Goal: Task Accomplishment & Management: Manage account settings

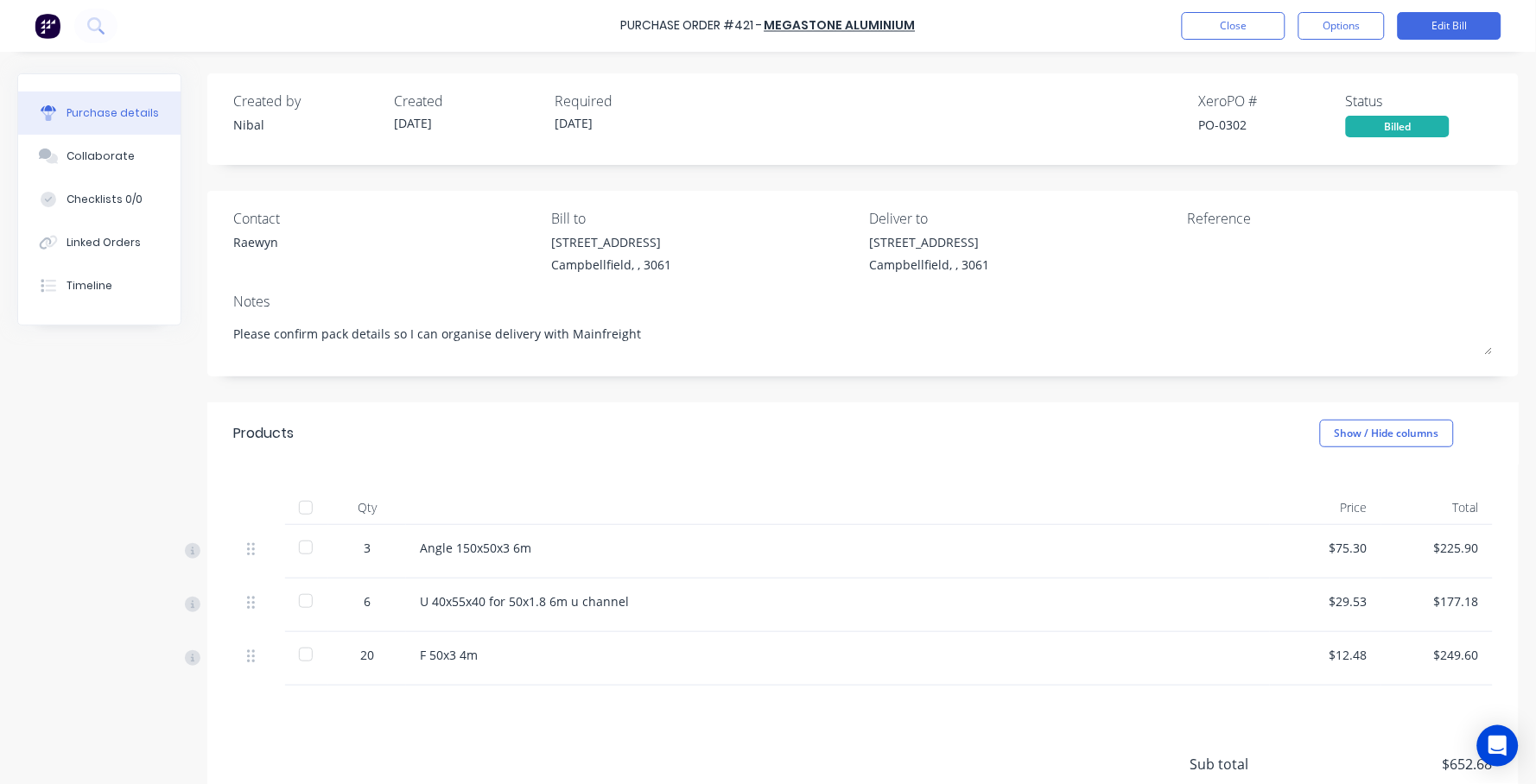
click at [1235, 41] on div "Purchase Order #421 - Megastone Aluminium Close Options Edit Bill" at bounding box center [768, 26] width 1536 height 52
click at [1233, 23] on button "Close" at bounding box center [1233, 26] width 104 height 28
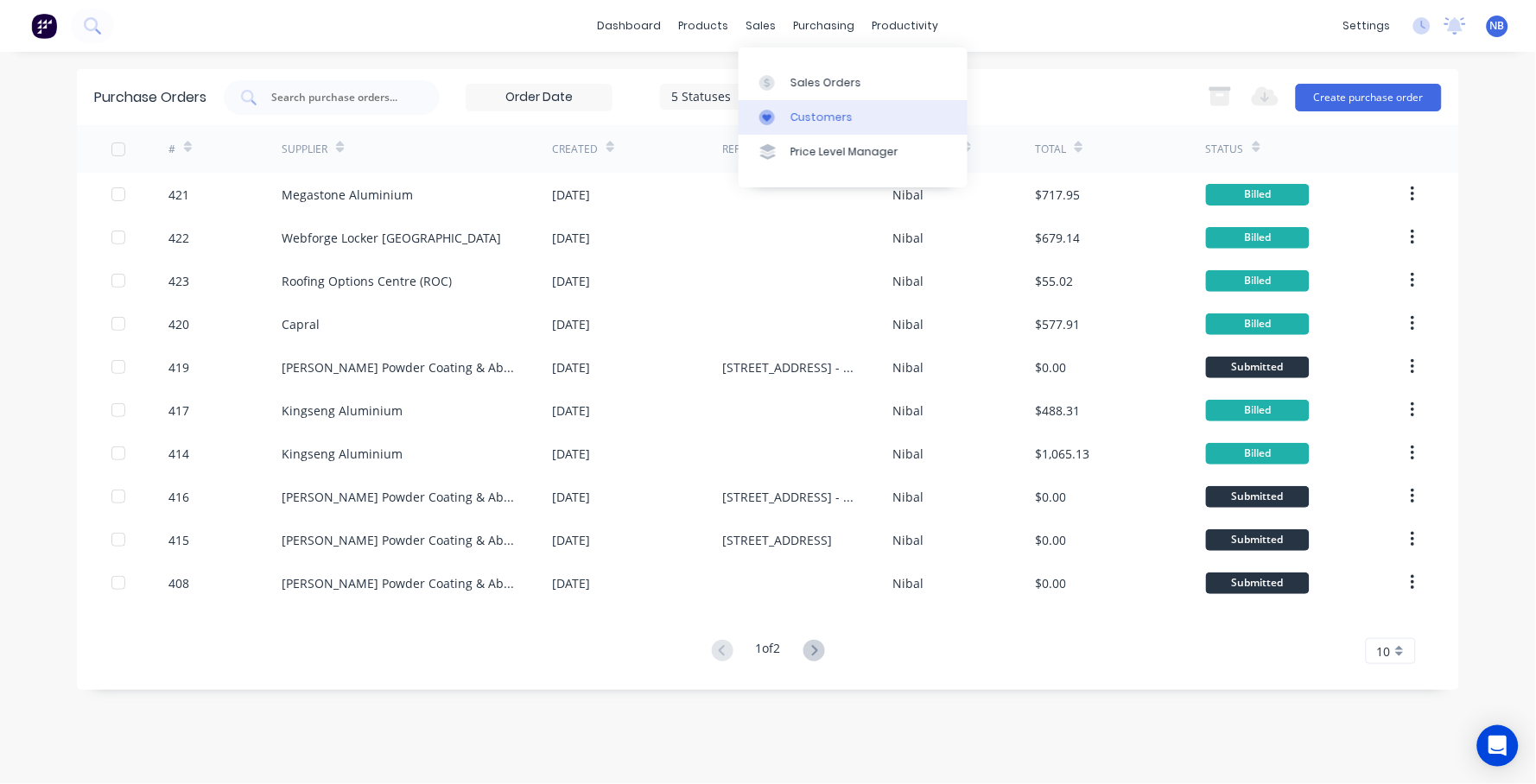
click at [784, 108] on link "Customers" at bounding box center [852, 117] width 228 height 34
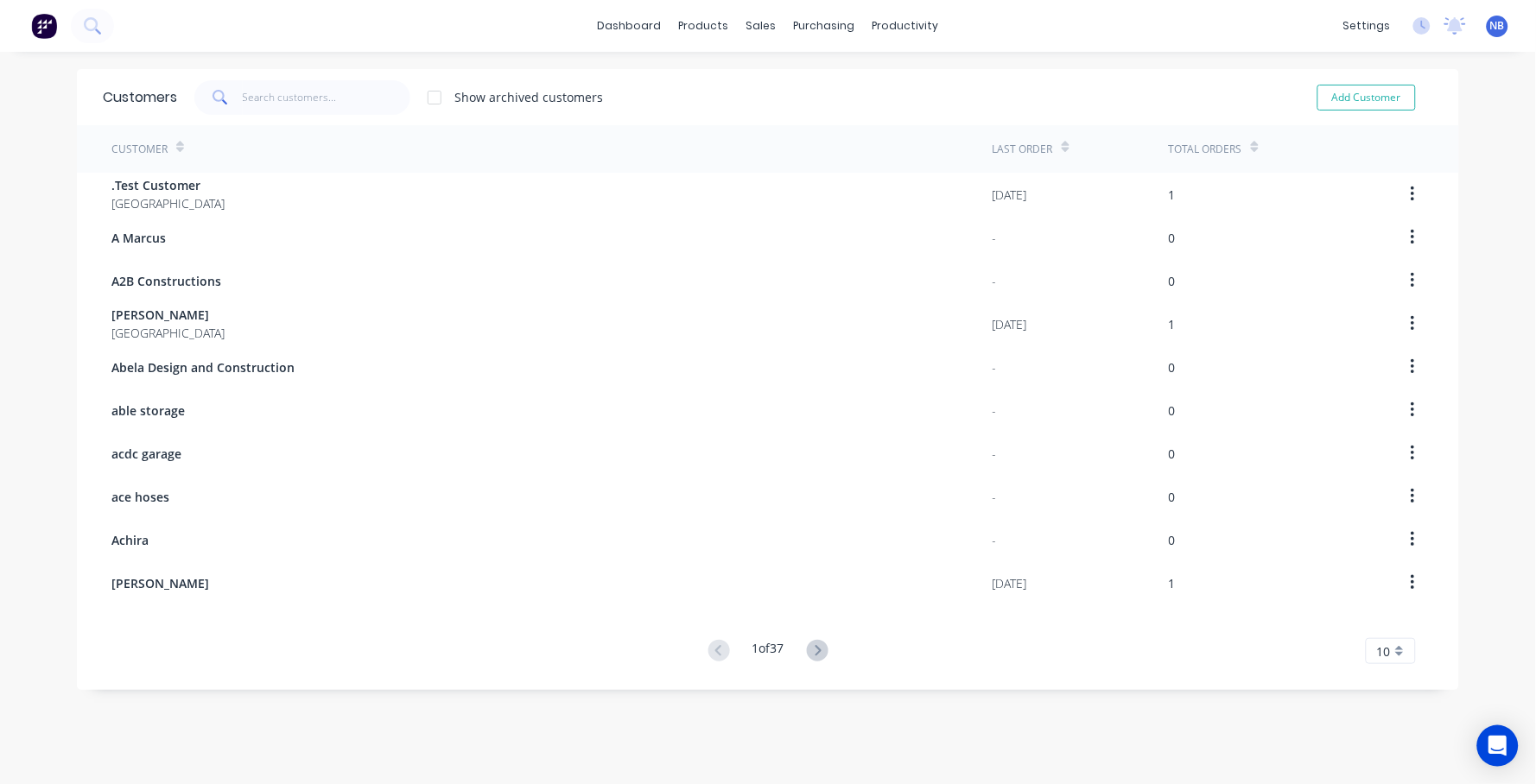
click at [350, 114] on div "Customers Show archived customers Add Customer" at bounding box center [768, 97] width 1382 height 56
click at [338, 101] on input "text" at bounding box center [326, 97] width 169 height 34
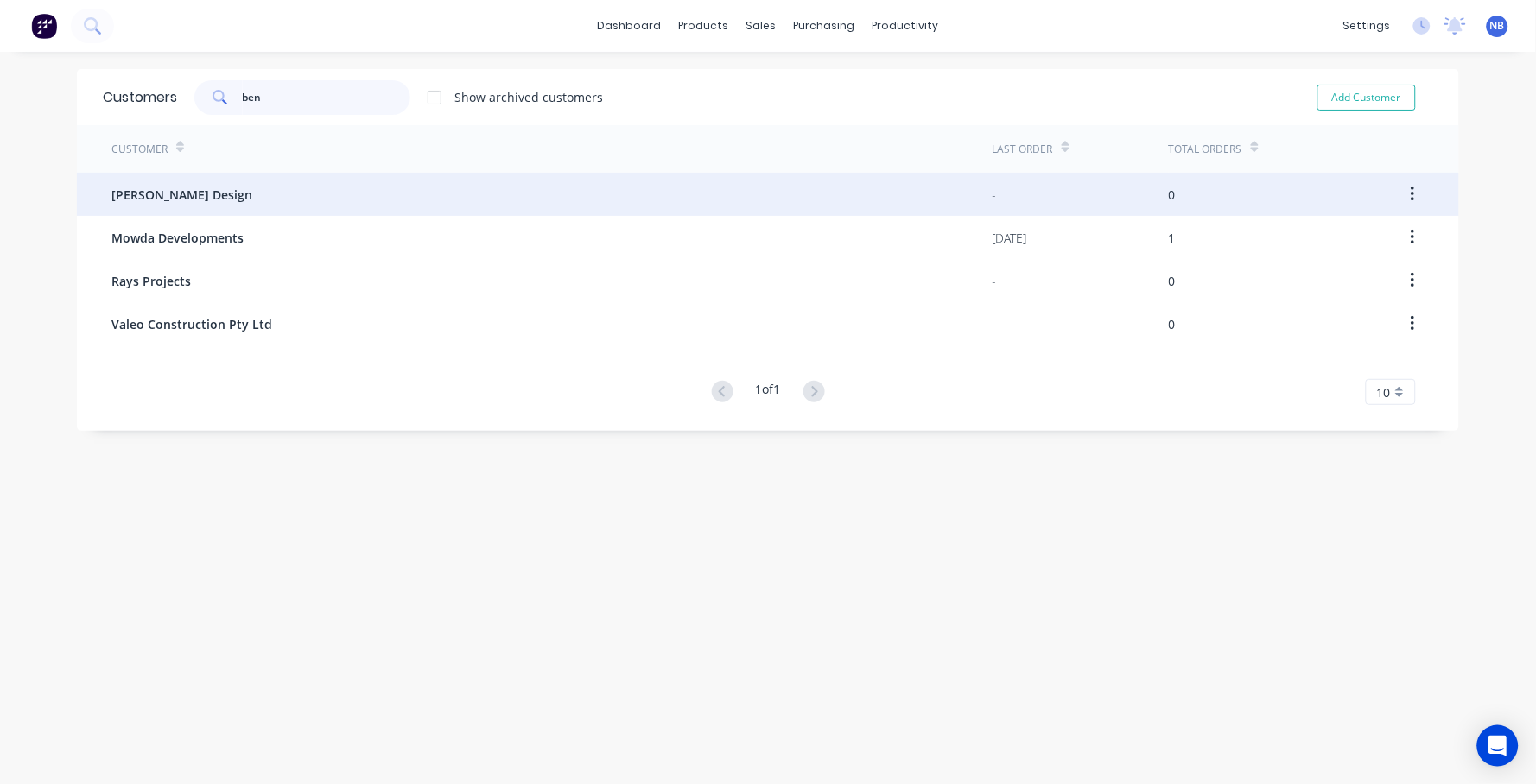
type input "ben"
click at [285, 198] on div "[PERSON_NAME] Design" at bounding box center [551, 194] width 881 height 43
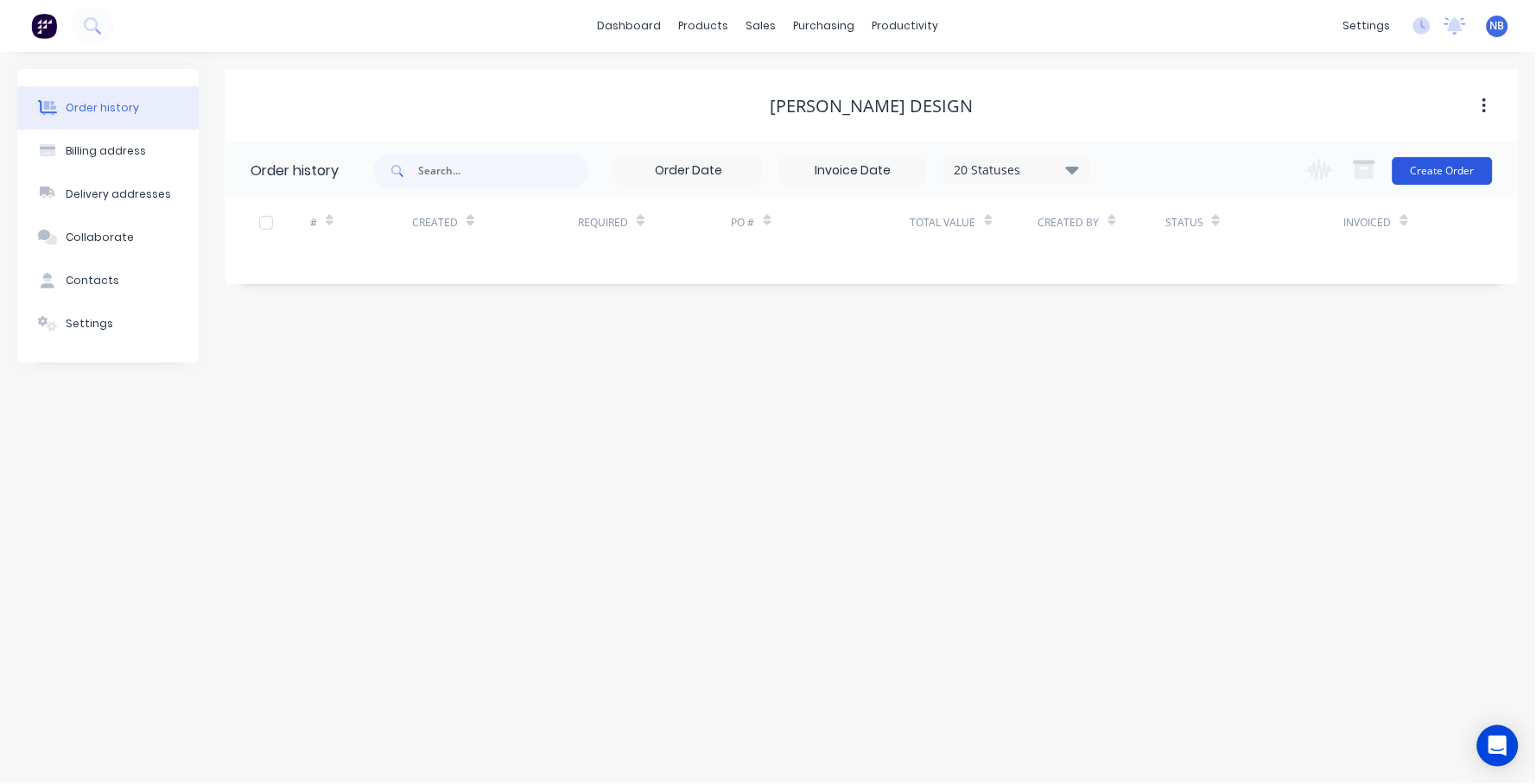
click at [1452, 168] on button "Create Order" at bounding box center [1442, 172] width 100 height 28
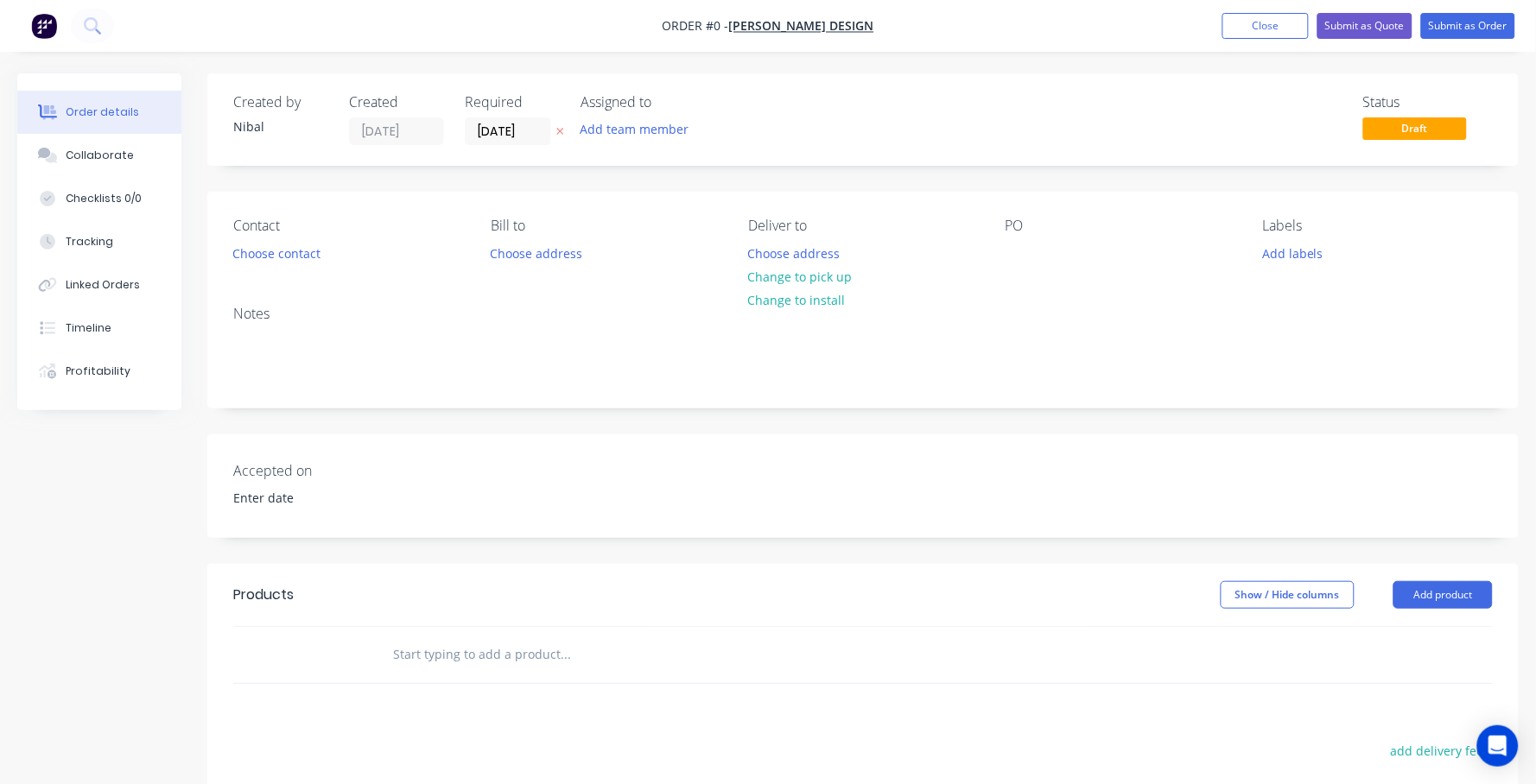
click at [1241, 41] on nav "Order #0 - [PERSON_NAME] Design Add product Close Submit as Quote Submit as Ord…" at bounding box center [768, 26] width 1536 height 52
click at [1246, 25] on button "Close" at bounding box center [1266, 26] width 87 height 26
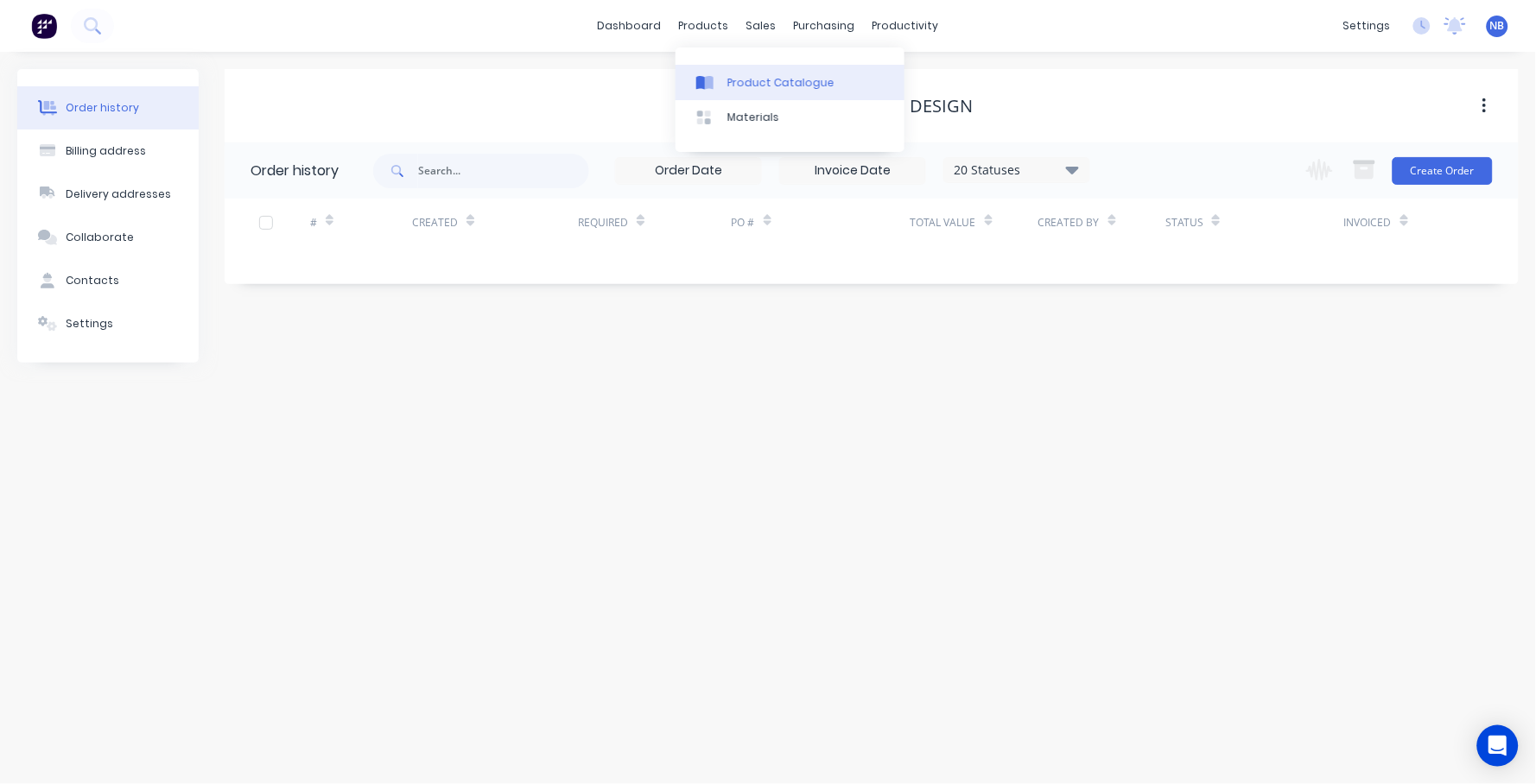
click at [741, 90] on div "Product Catalogue" at bounding box center [781, 83] width 107 height 16
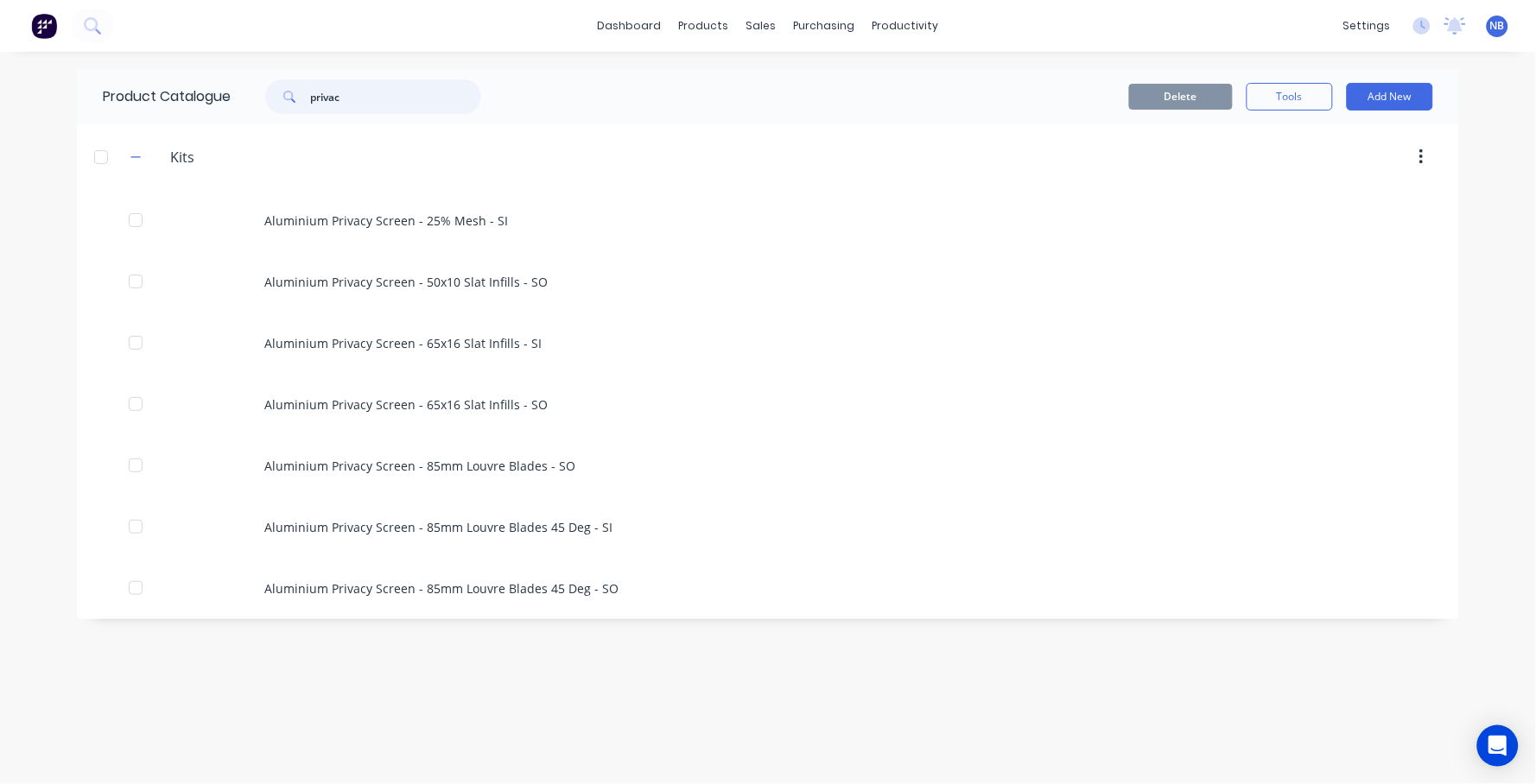
drag, startPoint x: 404, startPoint y: 100, endPoint x: 202, endPoint y: 99, distance: 202.0
click at [202, 99] on div "Product Catalogue privac" at bounding box center [300, 96] width 448 height 55
type input "6"
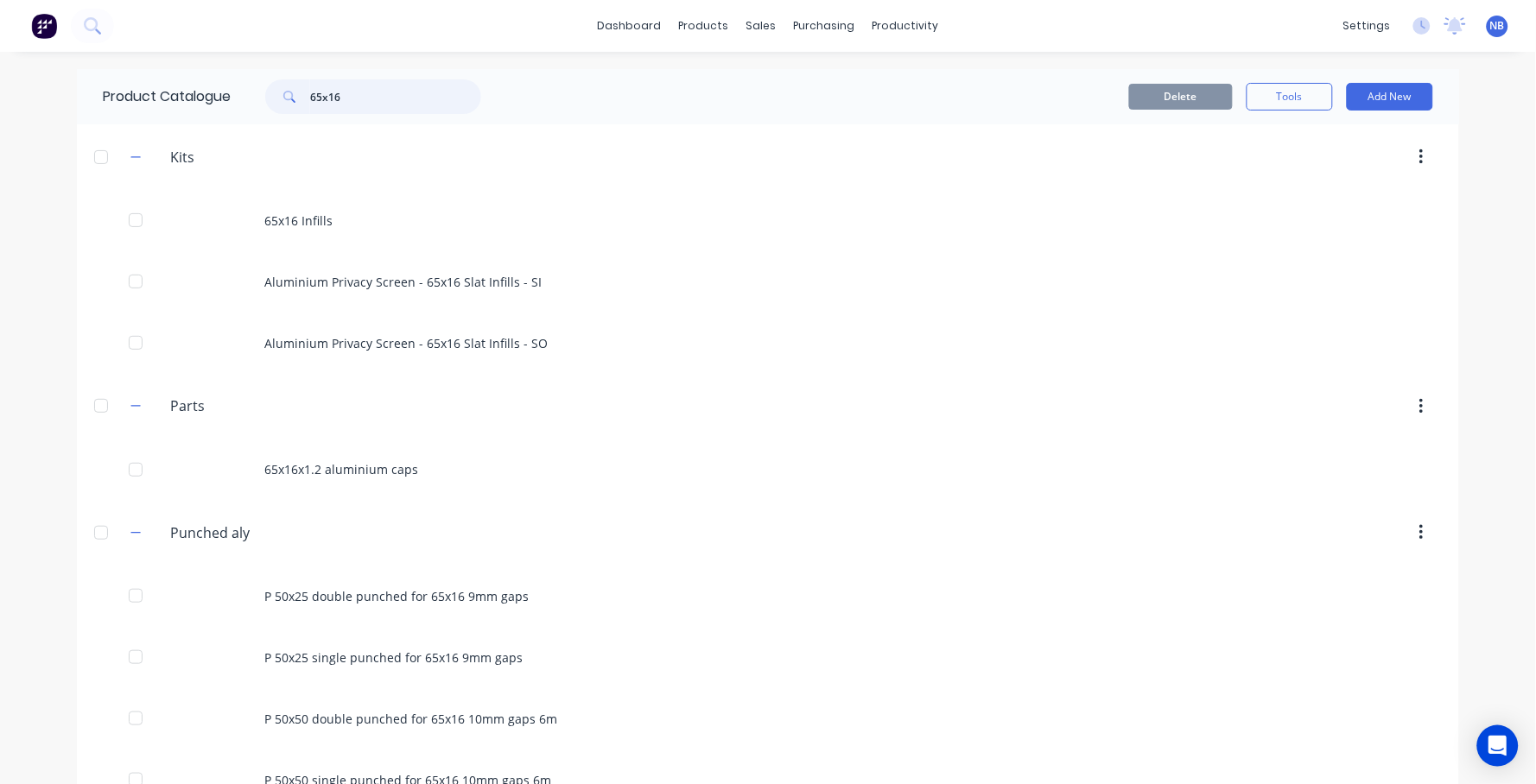
drag, startPoint x: 359, startPoint y: 99, endPoint x: 134, endPoint y: 70, distance: 226.9
click at [134, 70] on div "Product Catalogue 65x16" at bounding box center [300, 96] width 448 height 55
type input "gate"
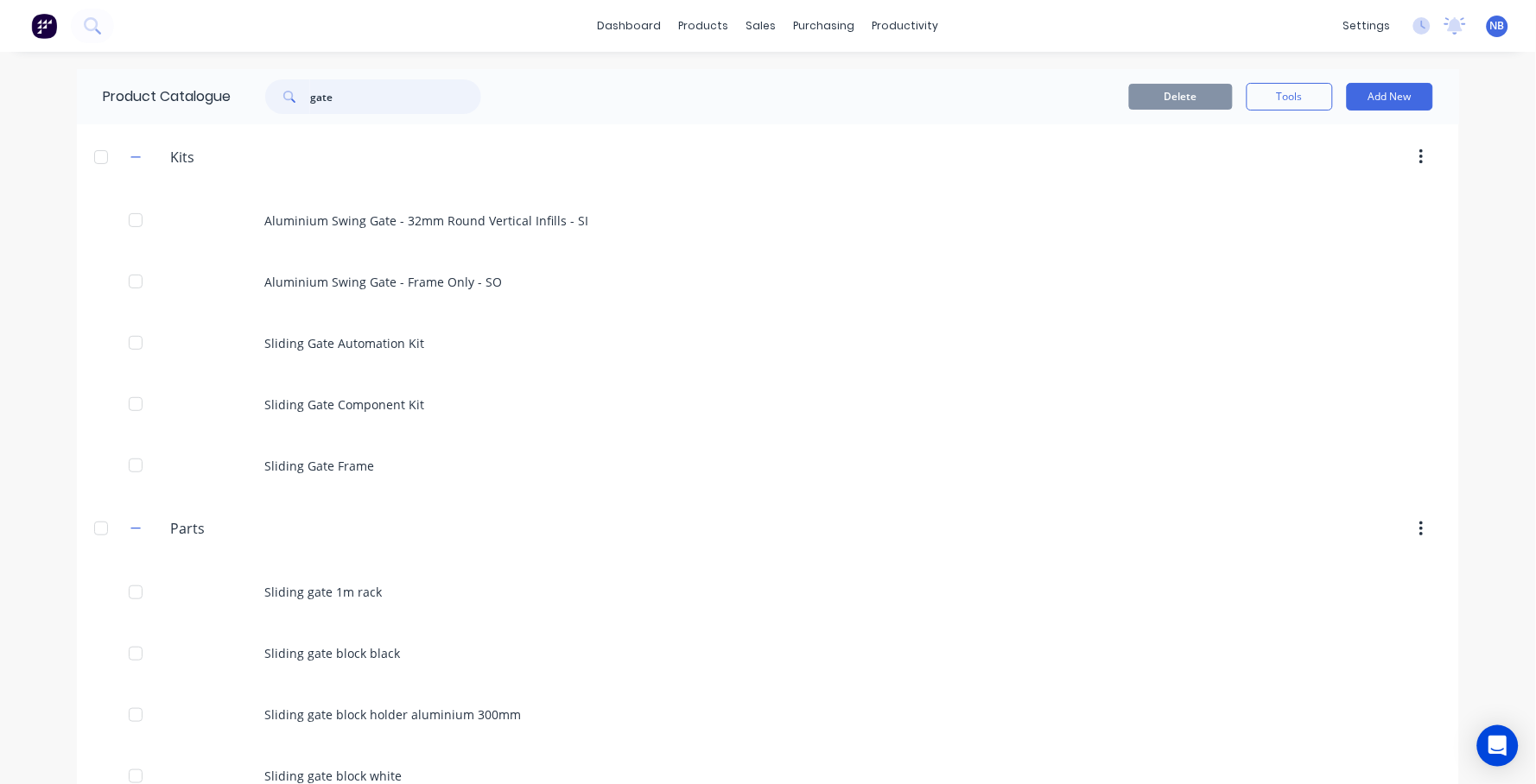
drag, startPoint x: 353, startPoint y: 99, endPoint x: 263, endPoint y: 99, distance: 90.0
click at [263, 99] on div "gate" at bounding box center [365, 96] width 233 height 34
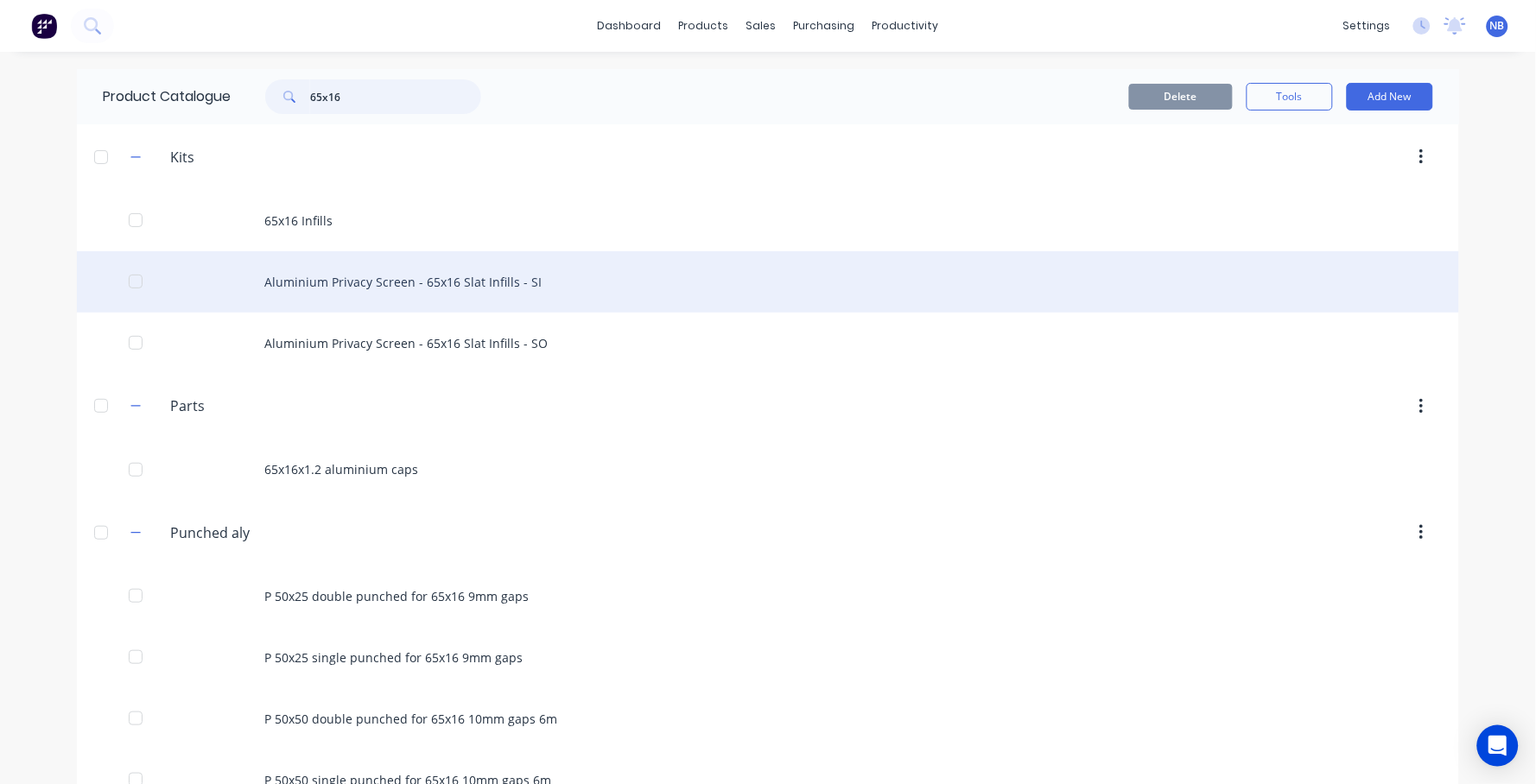
type input "65x16"
click at [914, 277] on div "Aluminium Privacy Screen - 65x16 Slat Infills - SI" at bounding box center [768, 282] width 1382 height 62
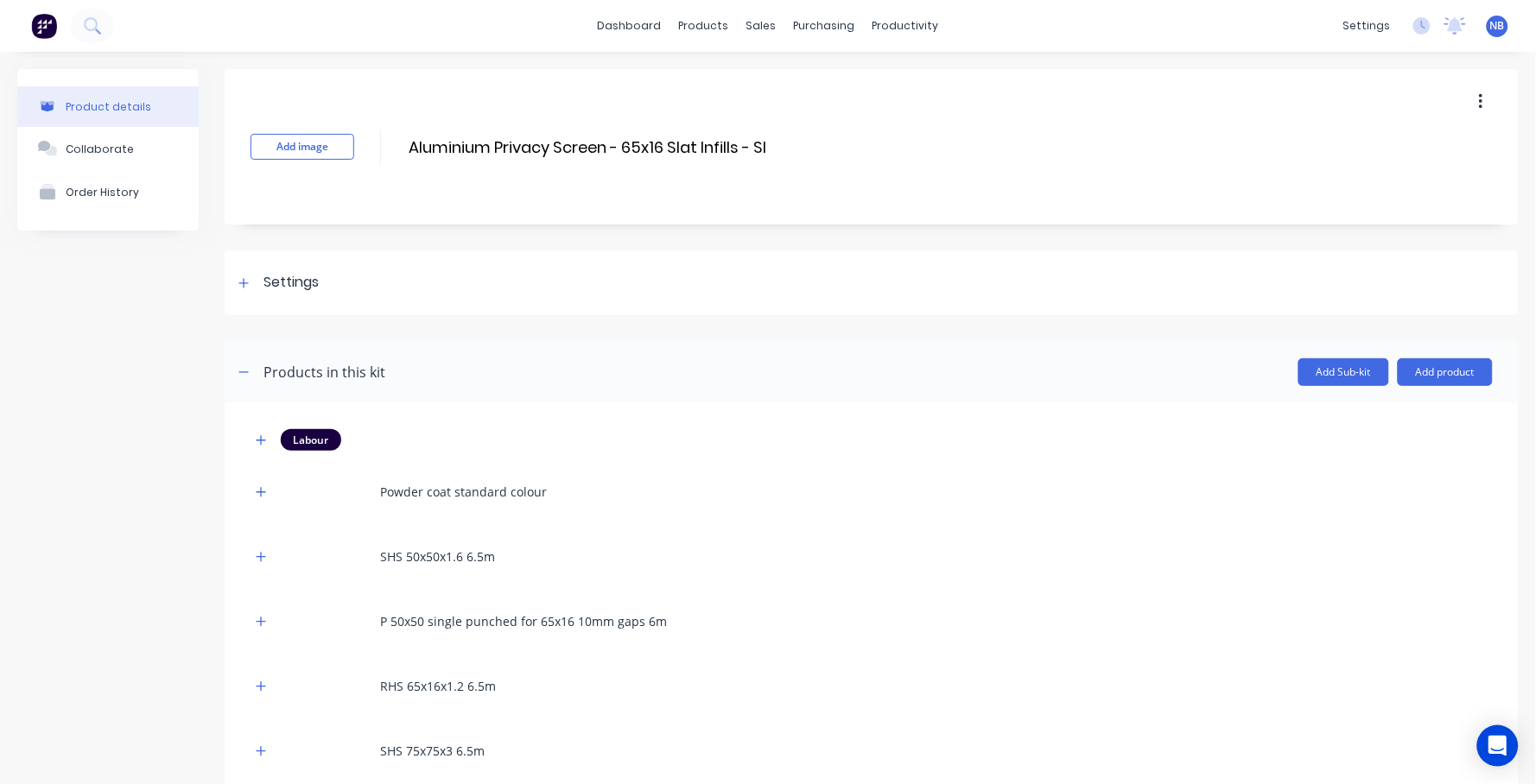
click at [1478, 117] on button "button" at bounding box center [1481, 102] width 41 height 31
click at [1416, 157] on span "Duplicate" at bounding box center [1417, 146] width 130 height 18
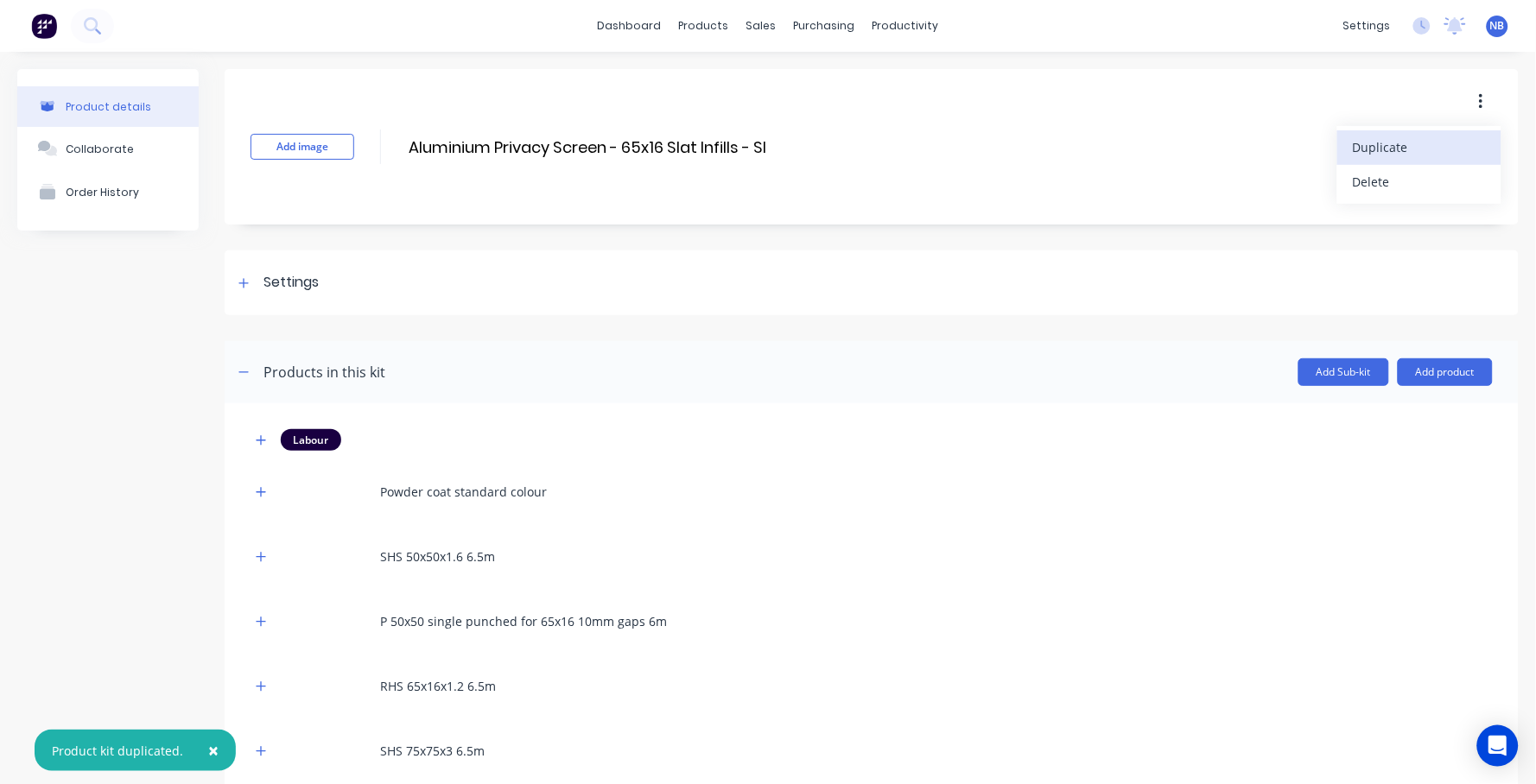
click at [88, 379] on div "Product details Collaborate Order History" at bounding box center [108, 575] width 181 height 1013
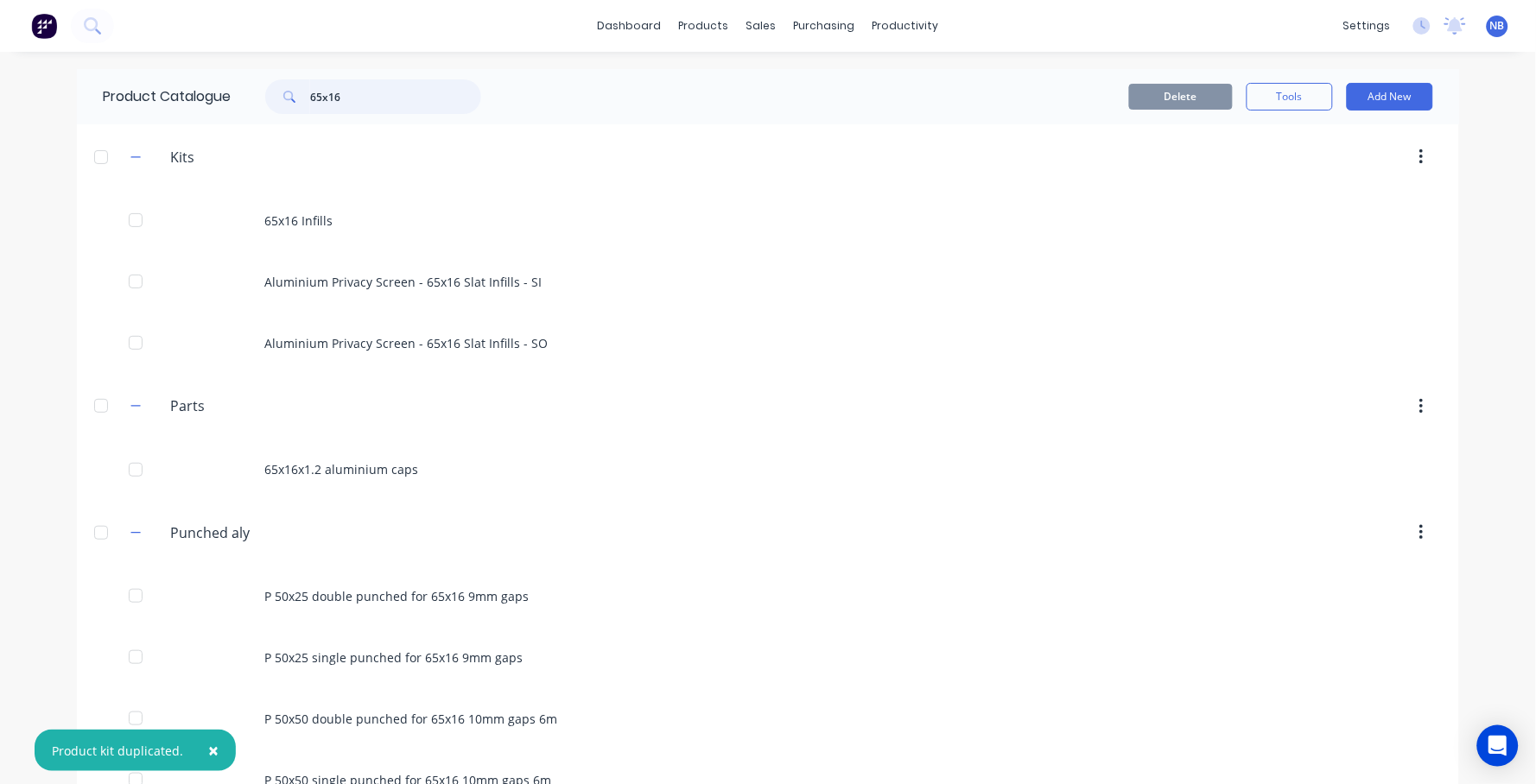
drag, startPoint x: 392, startPoint y: 89, endPoint x: 130, endPoint y: 95, distance: 262.1
click at [130, 95] on div "Product Catalogue 65x16" at bounding box center [300, 96] width 448 height 55
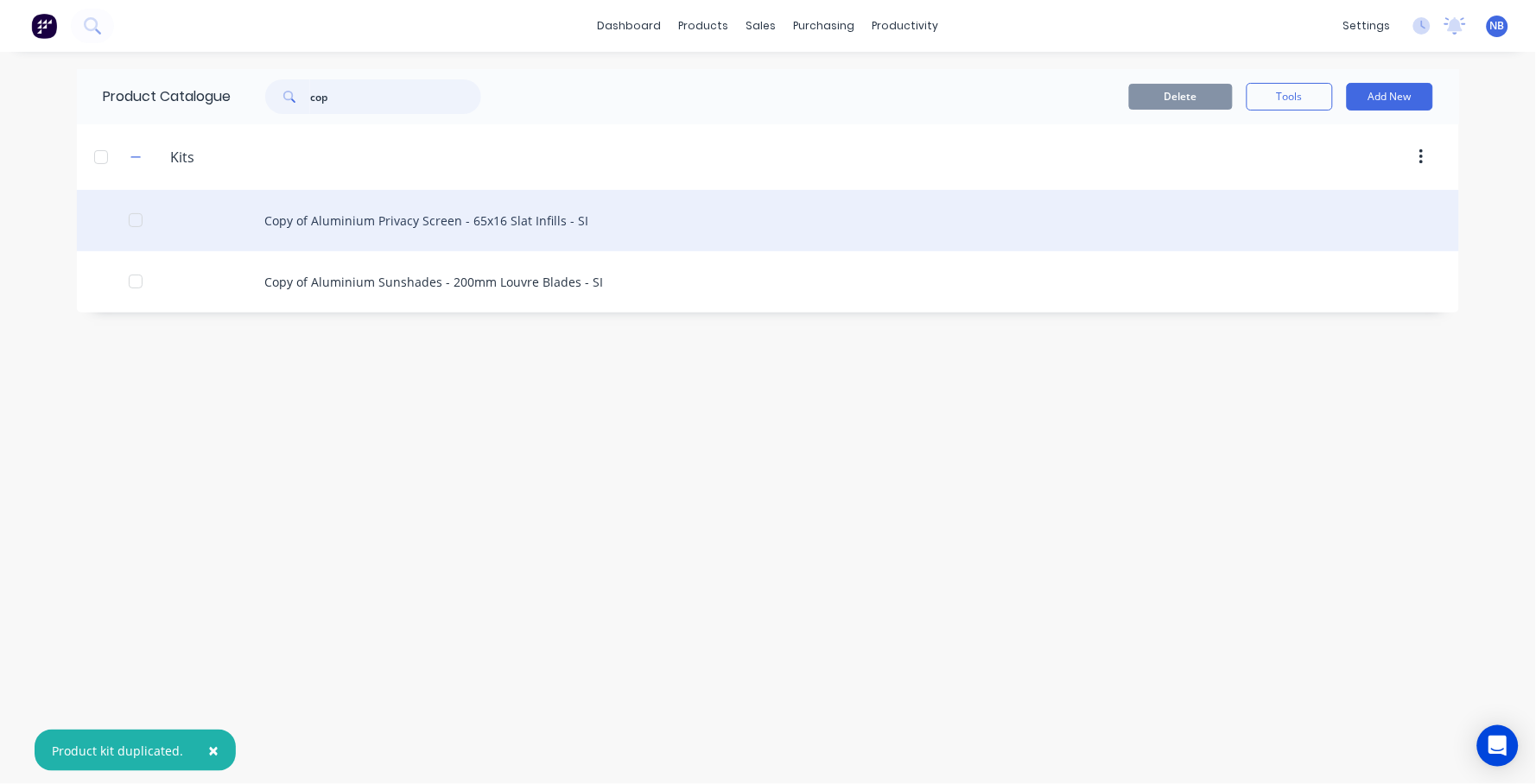
type input "cop"
click at [290, 239] on div "Copy of Aluminium Privacy Screen - 65x16 Slat Infills - SI" at bounding box center [768, 221] width 1382 height 62
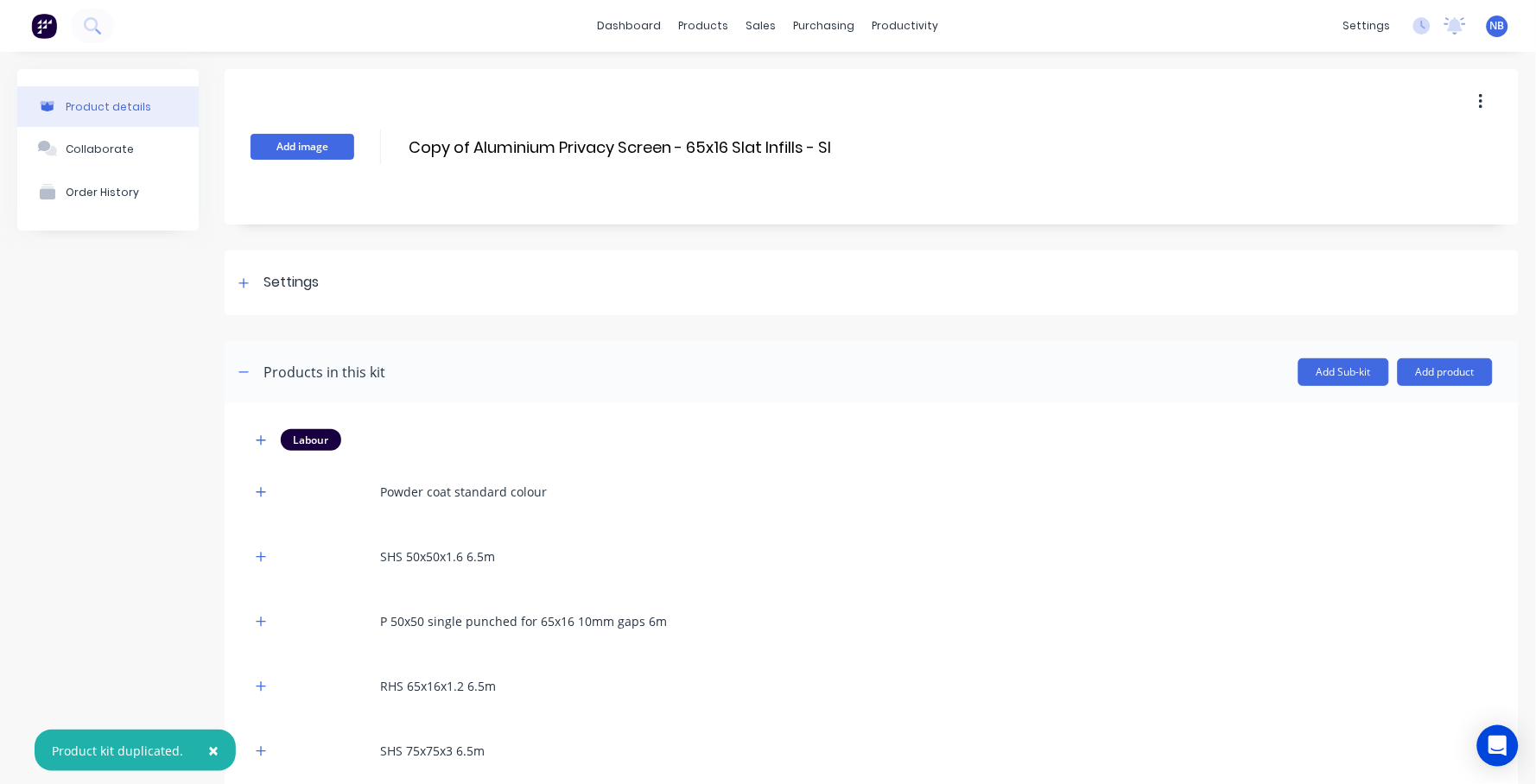
drag, startPoint x: 473, startPoint y: 150, endPoint x: 302, endPoint y: 139, distance: 171.4
click at [302, 139] on div "Add image Copy of Aluminium Privacy Screen - 65x16 Slat Infills - SI Copy of Al…" at bounding box center [871, 146] width 1294 height 156
click at [527, 146] on input "Aluminium Privacy Screen - 65x16 Slat Infills - SI" at bounding box center [588, 146] width 365 height 25
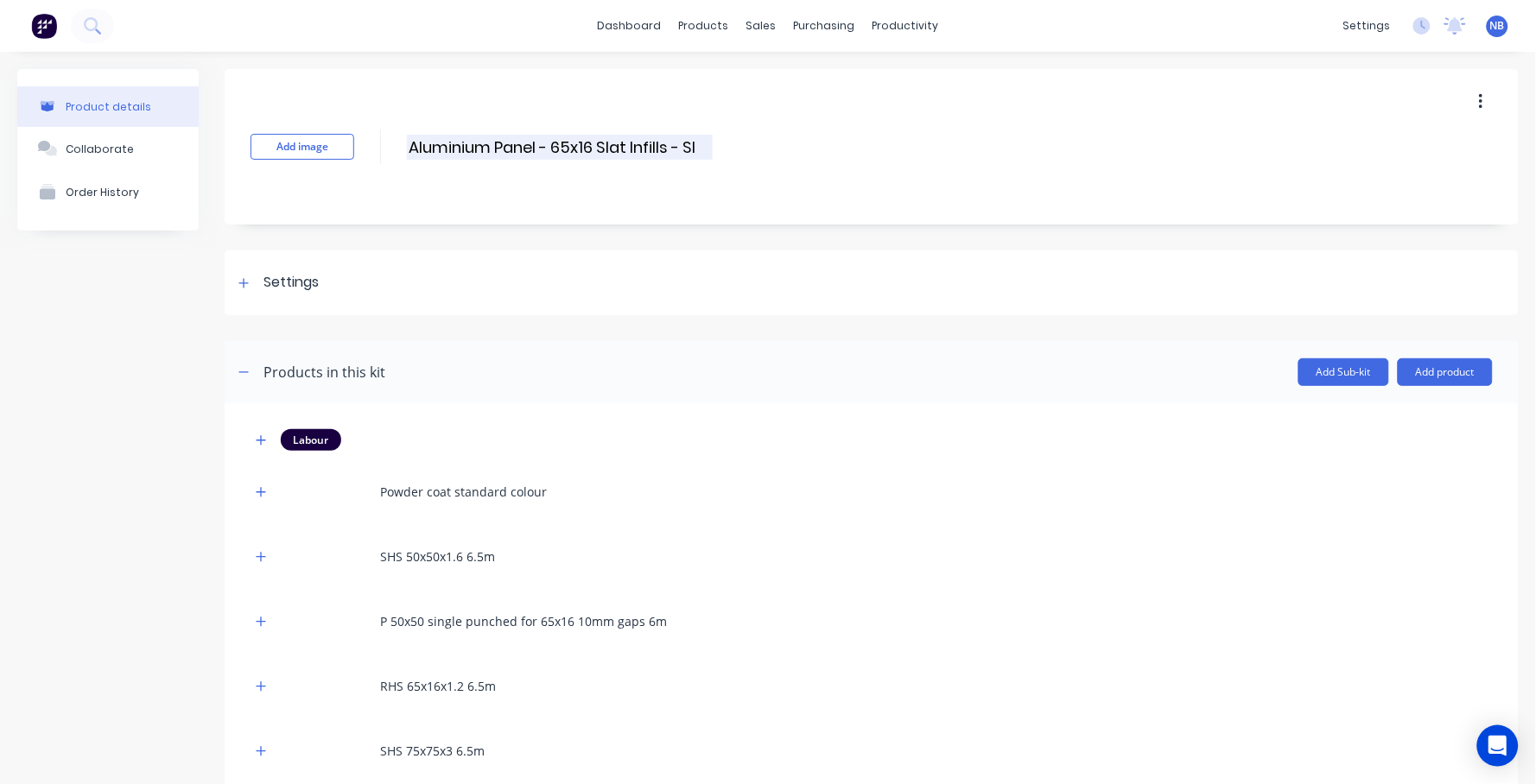
click at [617, 150] on input "Aluminium Panel - 65x16 Slat Infills - SI" at bounding box center [560, 146] width 306 height 25
click at [698, 143] on input "Aluminium Panel - 65x16 Slat Infills - SI" at bounding box center [560, 146] width 306 height 25
type input "Aluminium Panel - 65x16 Slat Infills - SO"
click at [239, 279] on icon at bounding box center [243, 282] width 10 height 12
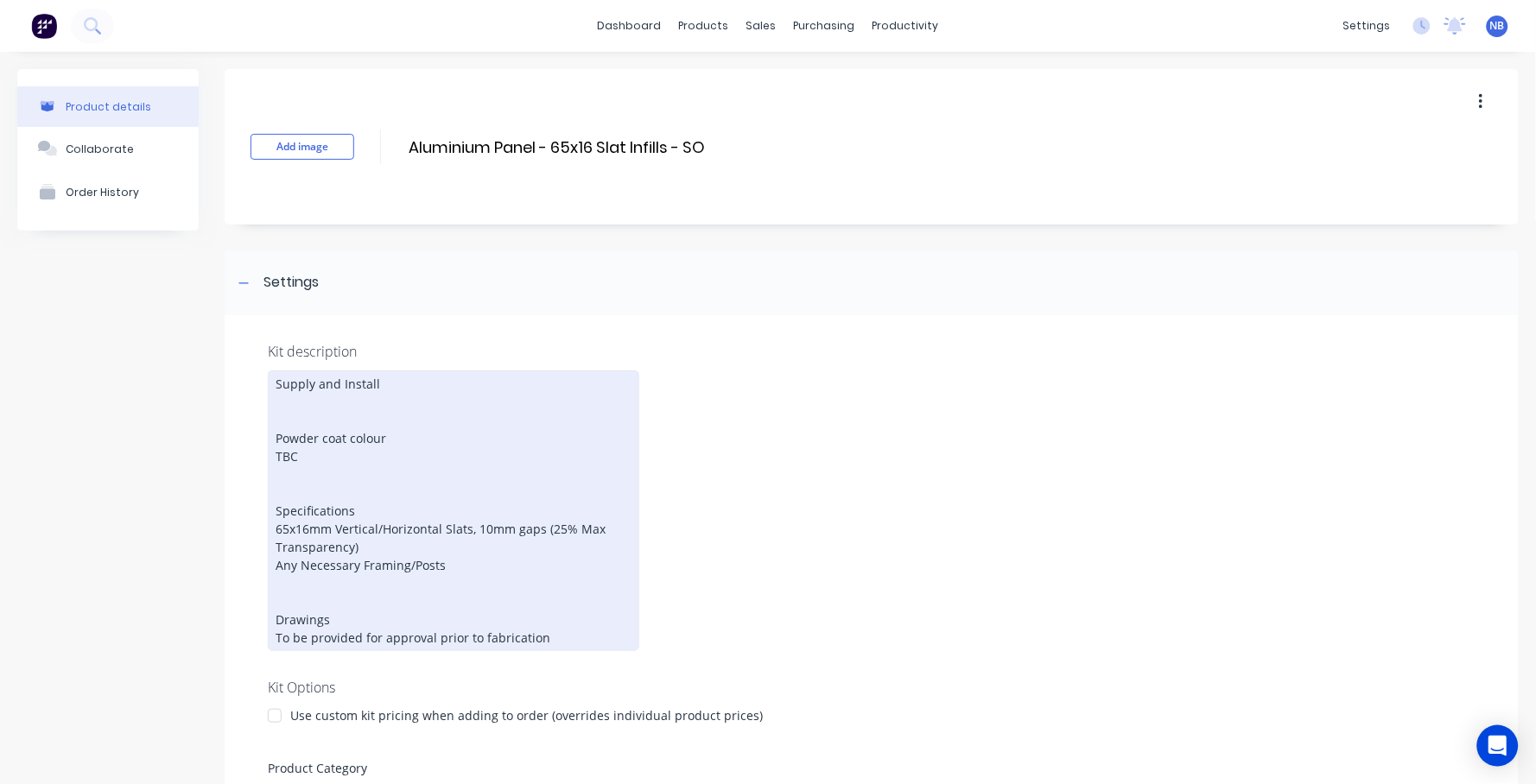
click at [366, 383] on div "Supply and Install Powder coat colour TBC Specifications 65x16mm Vertical/Horiz…" at bounding box center [453, 510] width 371 height 281
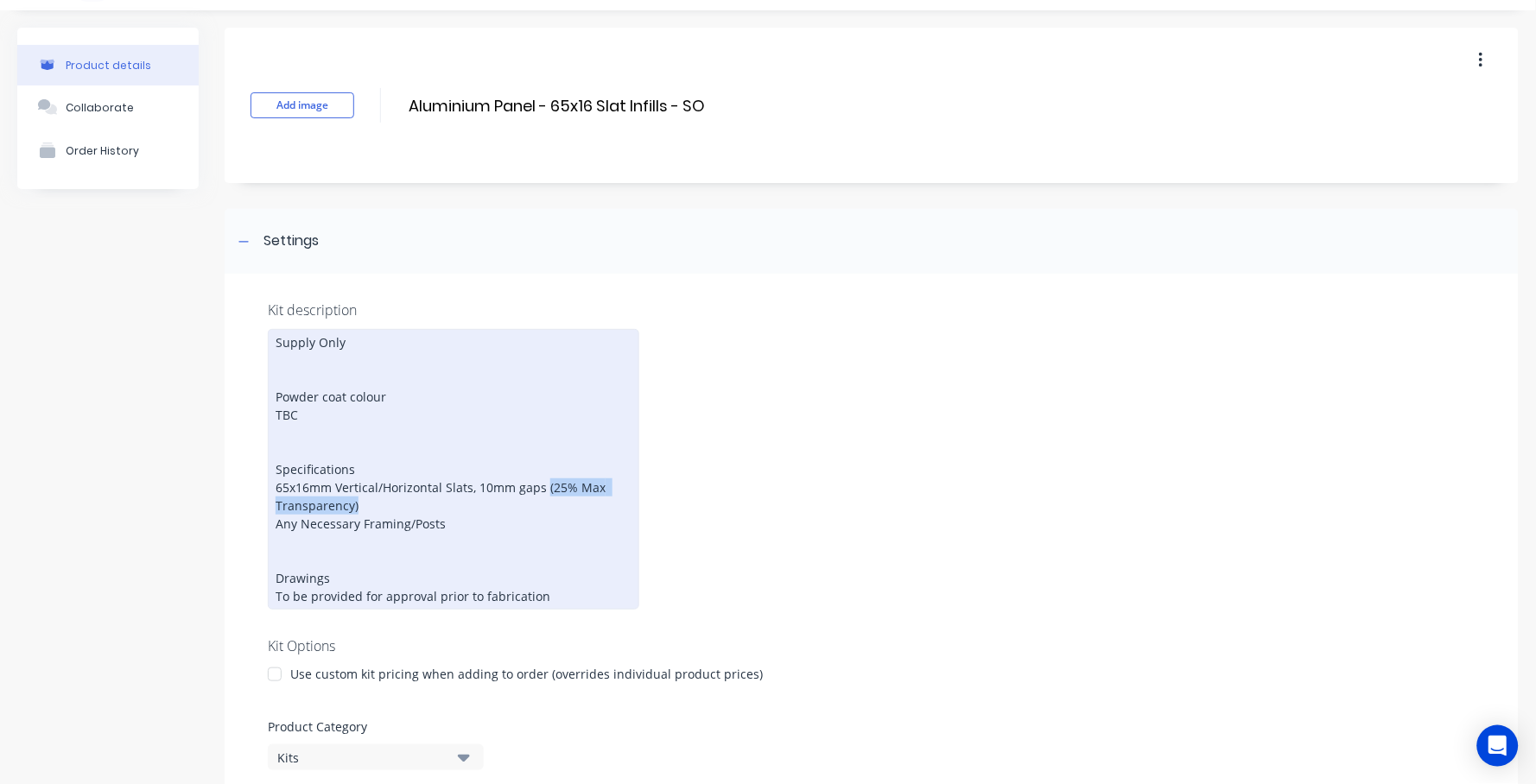
drag, startPoint x: 438, startPoint y: 489, endPoint x: 544, endPoint y: 475, distance: 106.9
click at [544, 475] on div "Supply Only Powder coat colour TBC Specifications 65x16mm Vertical/Horizontal S…" at bounding box center [453, 469] width 371 height 281
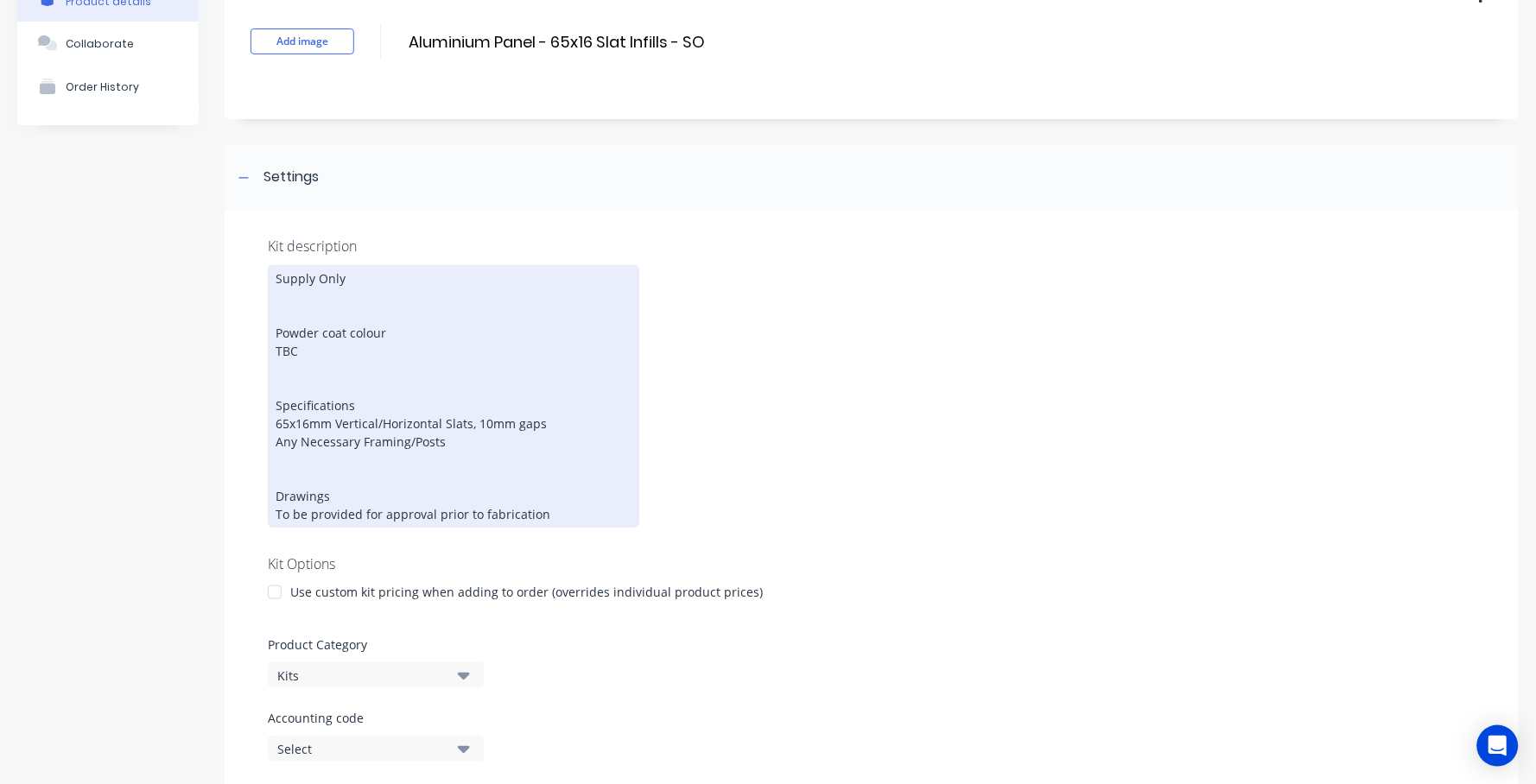
scroll to position [67, 0]
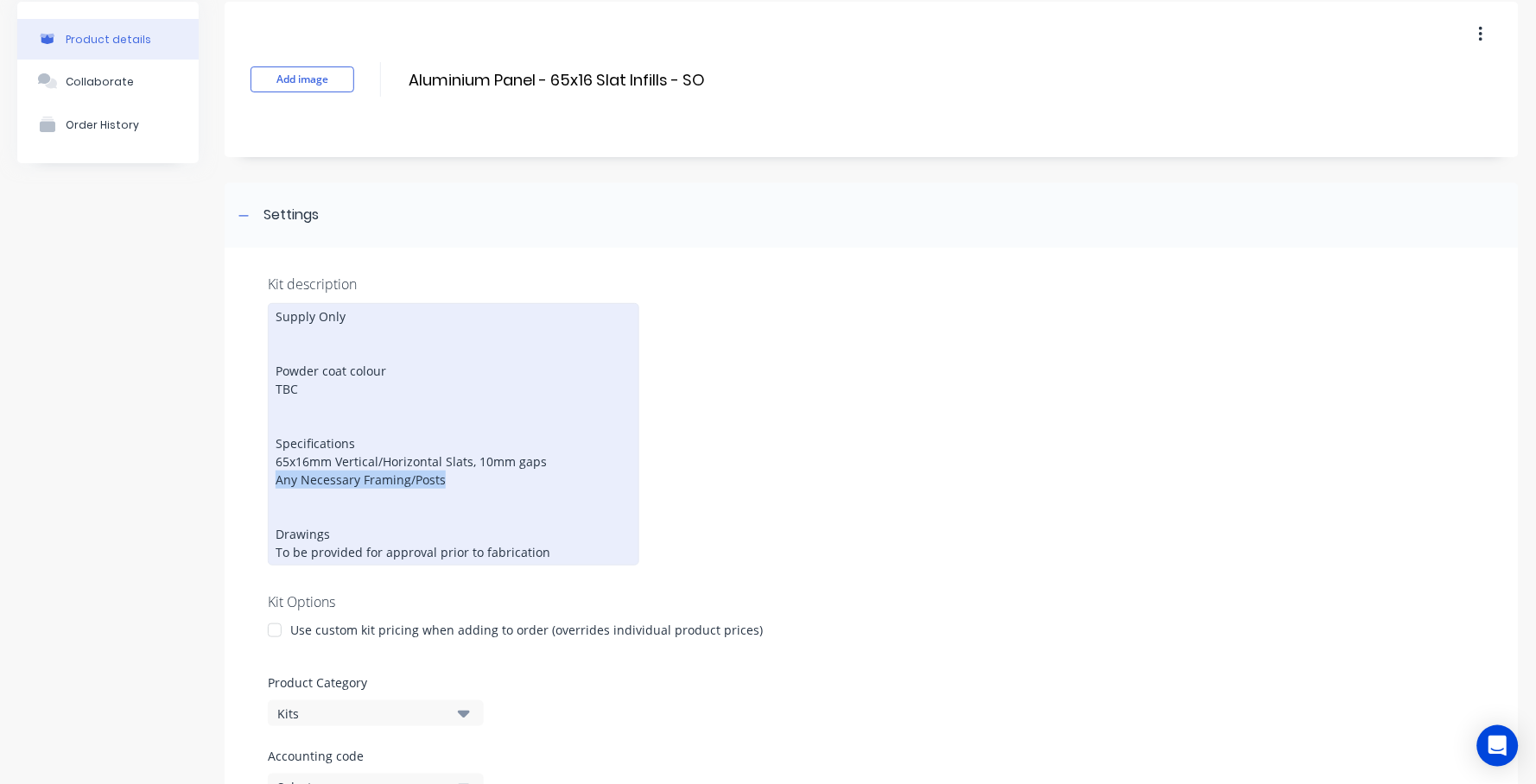
drag, startPoint x: 493, startPoint y: 474, endPoint x: 275, endPoint y: 462, distance: 218.3
click at [275, 462] on div "Supply Only Powder coat colour TBC Specifications 65x16mm Vertical/Horizontal S…" at bounding box center [453, 434] width 371 height 263
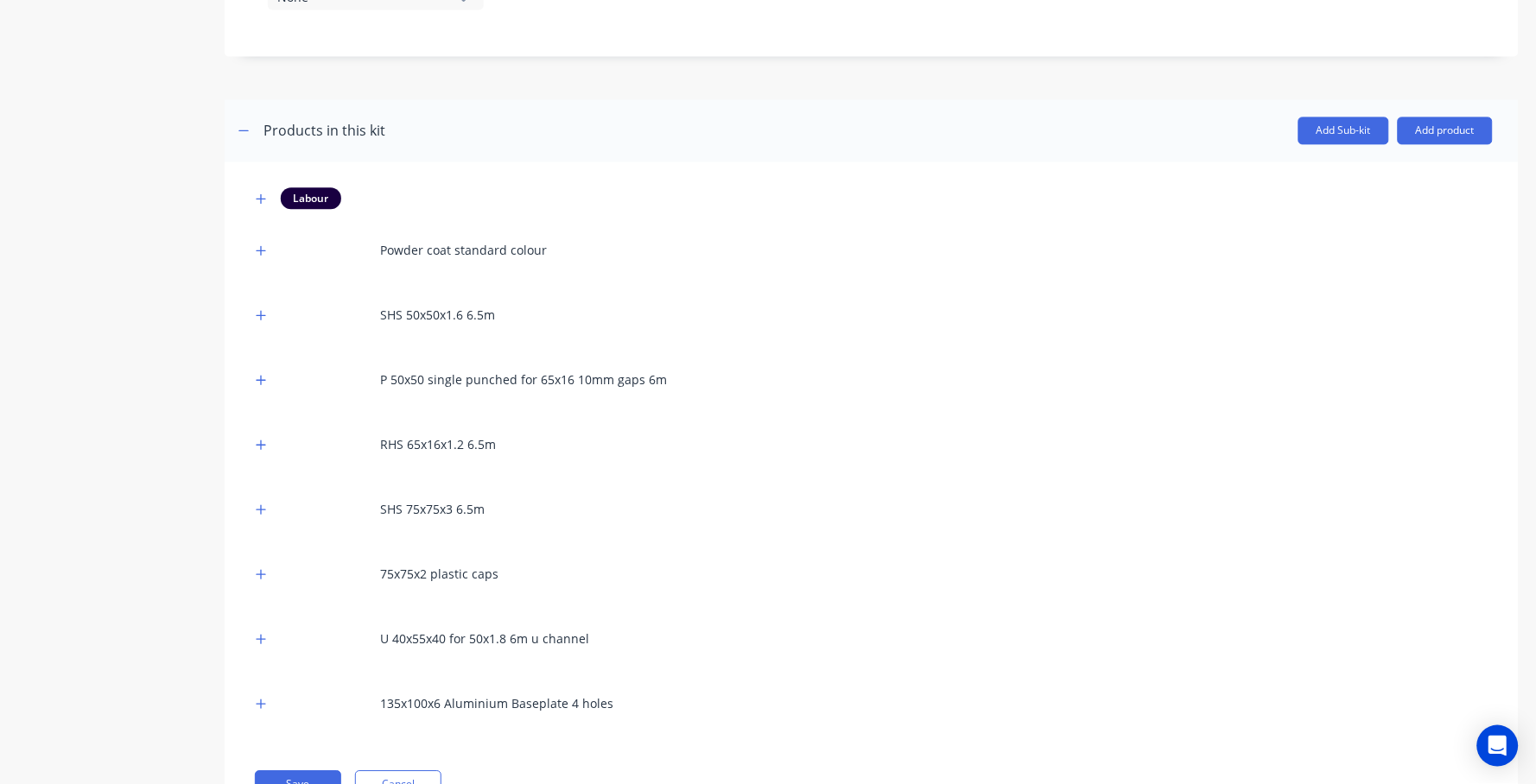
scroll to position [1045, 0]
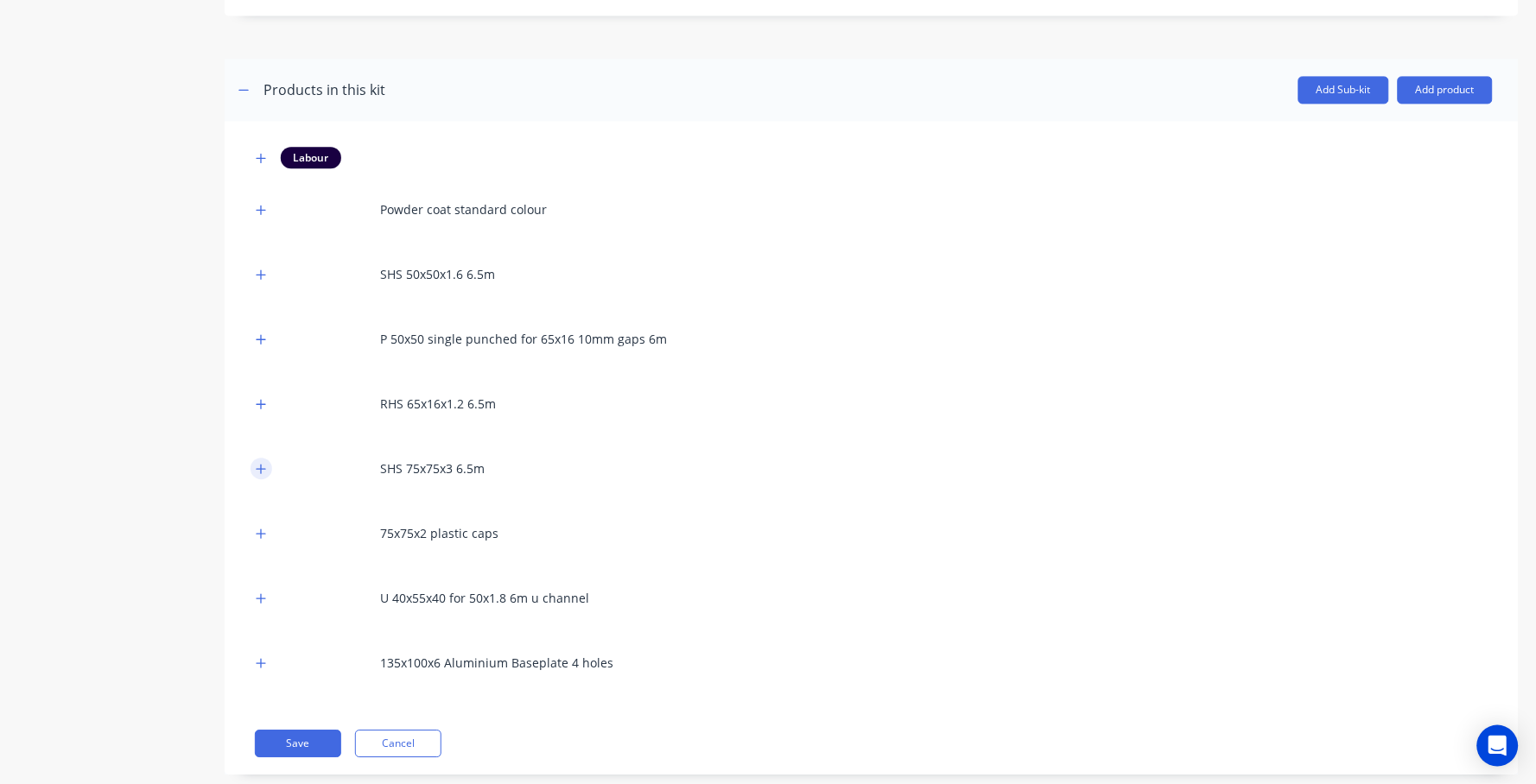
click at [267, 458] on button "button" at bounding box center [261, 468] width 21 height 21
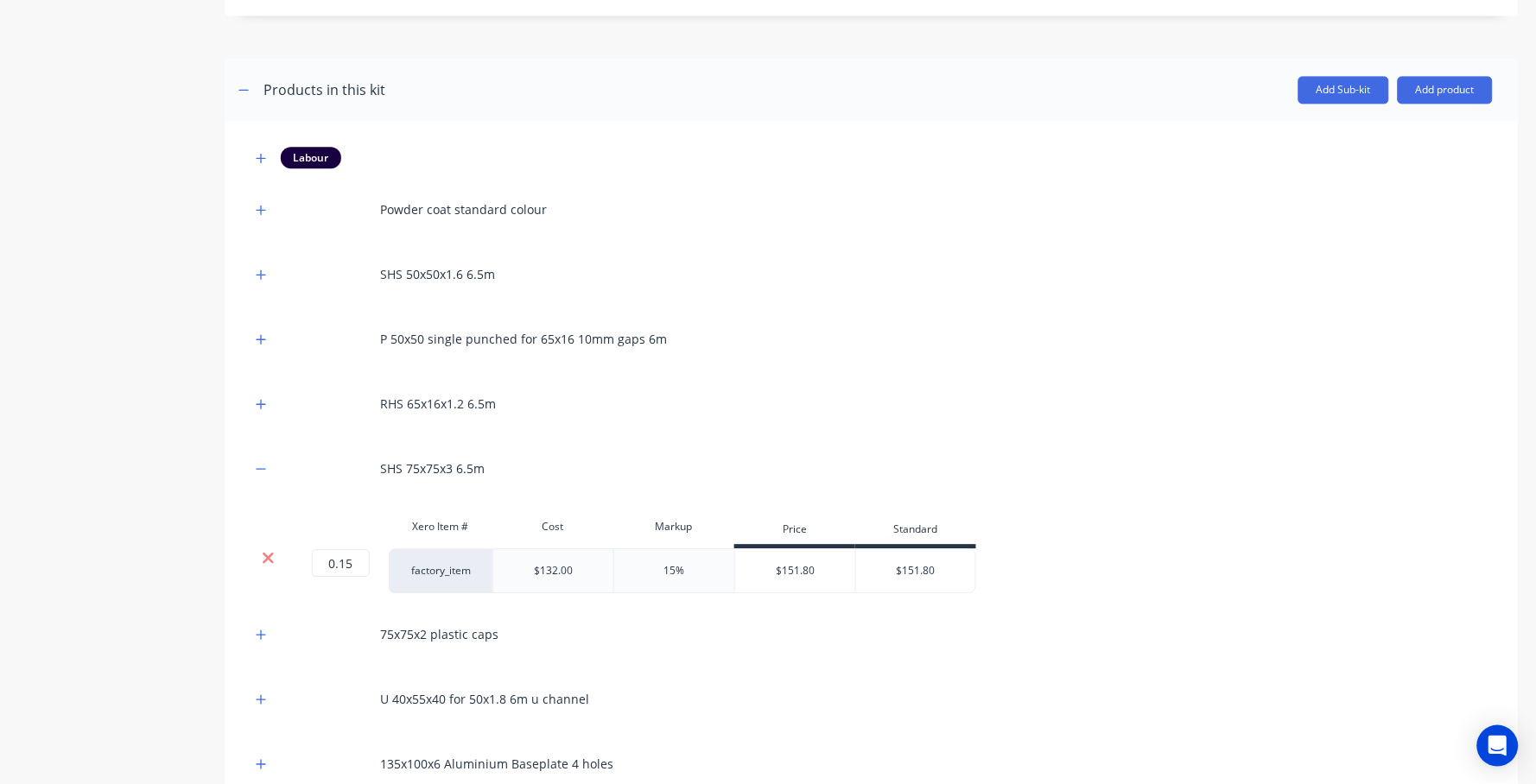
click at [266, 553] on icon at bounding box center [269, 558] width 11 height 11
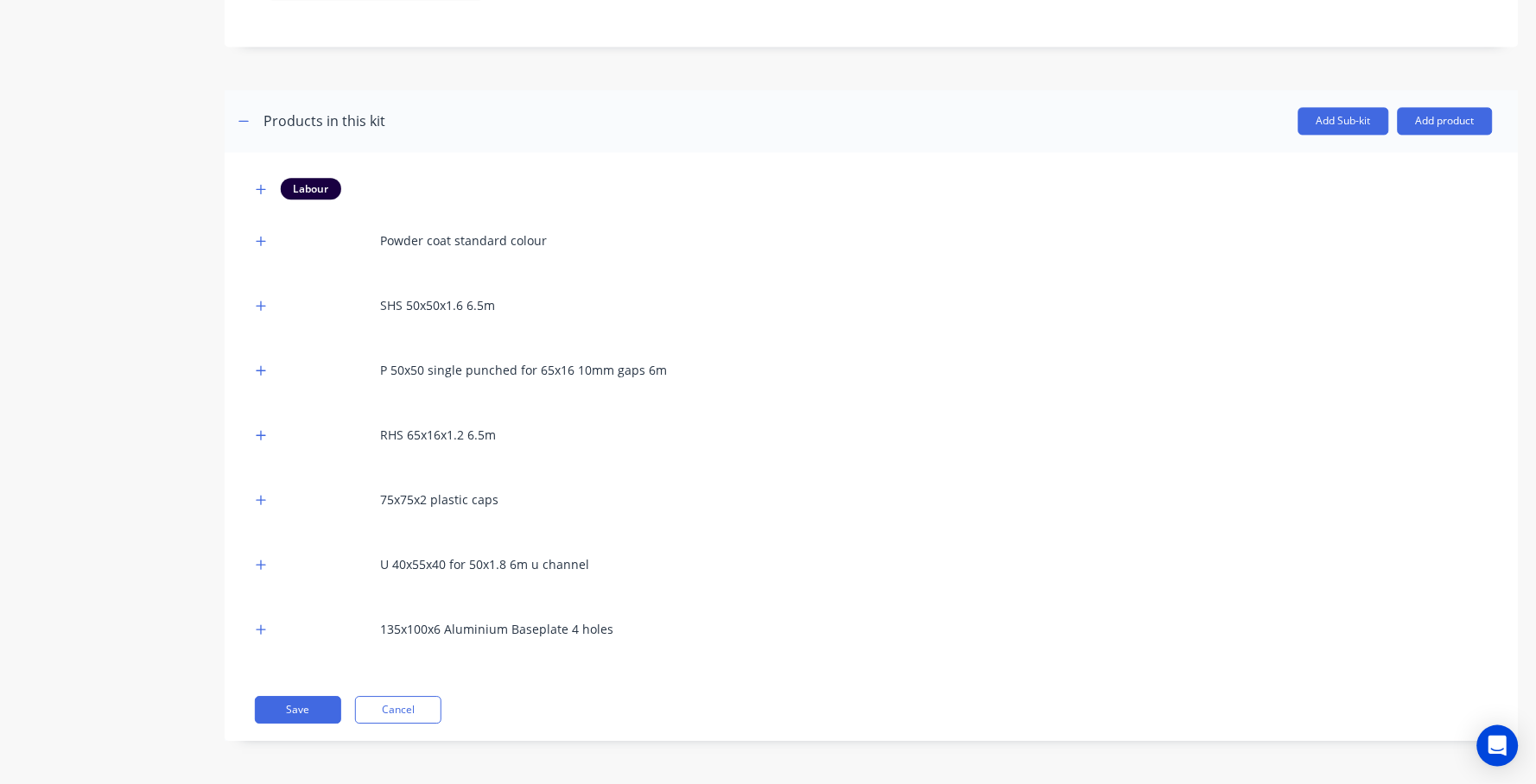
scroll to position [997, 0]
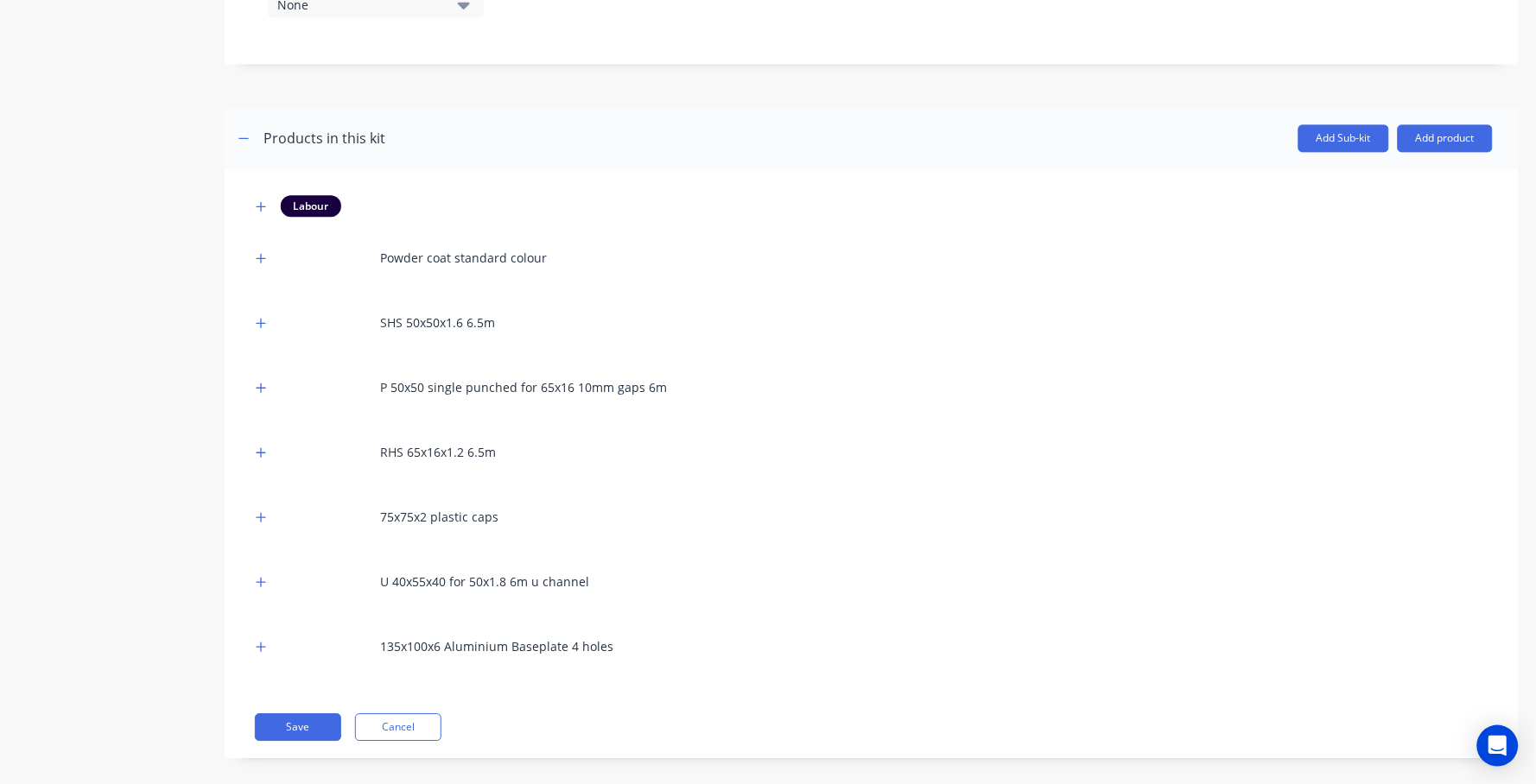
click at [256, 511] on div "75x75x2 plastic caps" at bounding box center [872, 516] width 1242 height 48
click at [258, 511] on icon "button" at bounding box center [260, 516] width 10 height 12
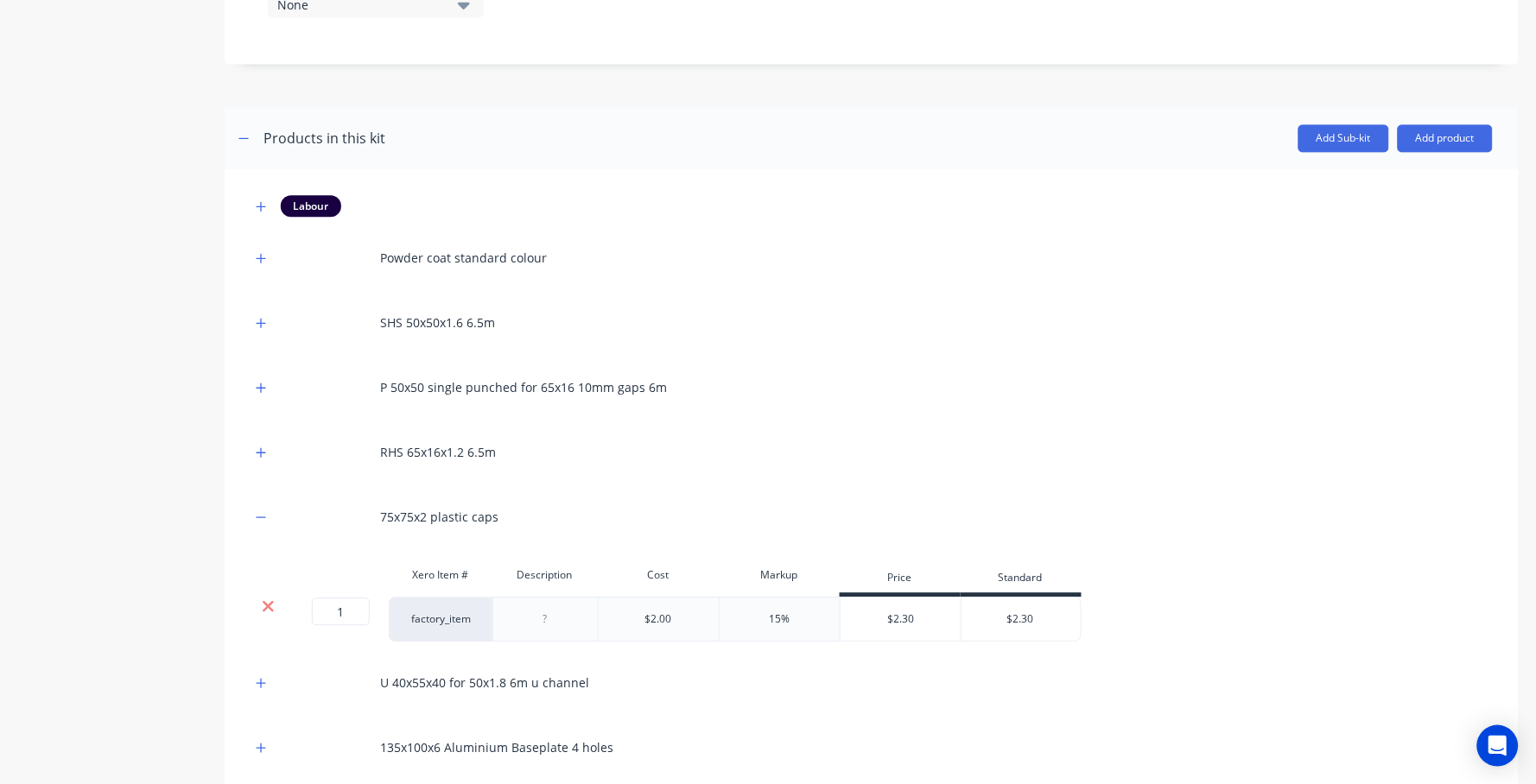
click at [266, 598] on icon at bounding box center [269, 606] width 13 height 18
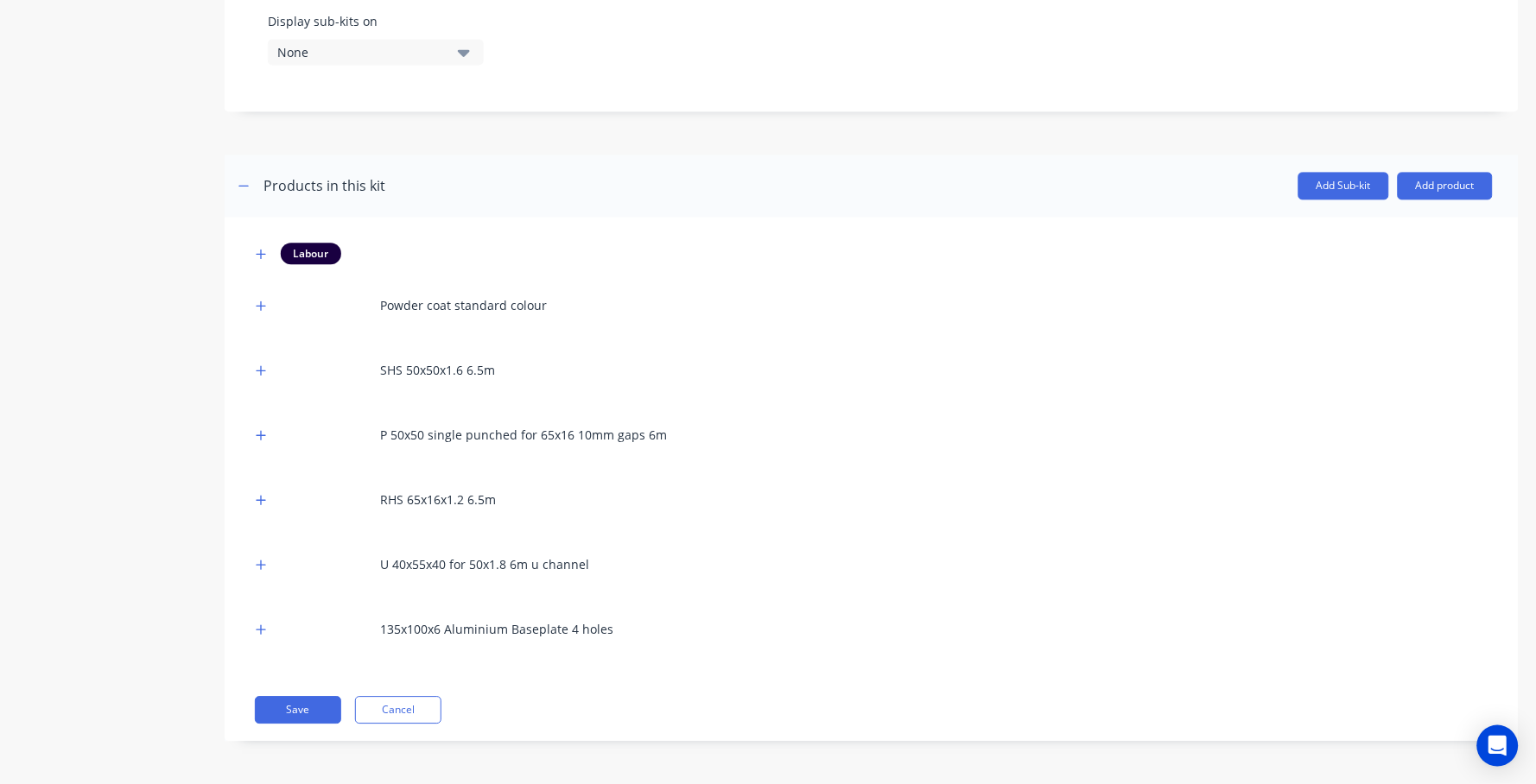
scroll to position [930, 0]
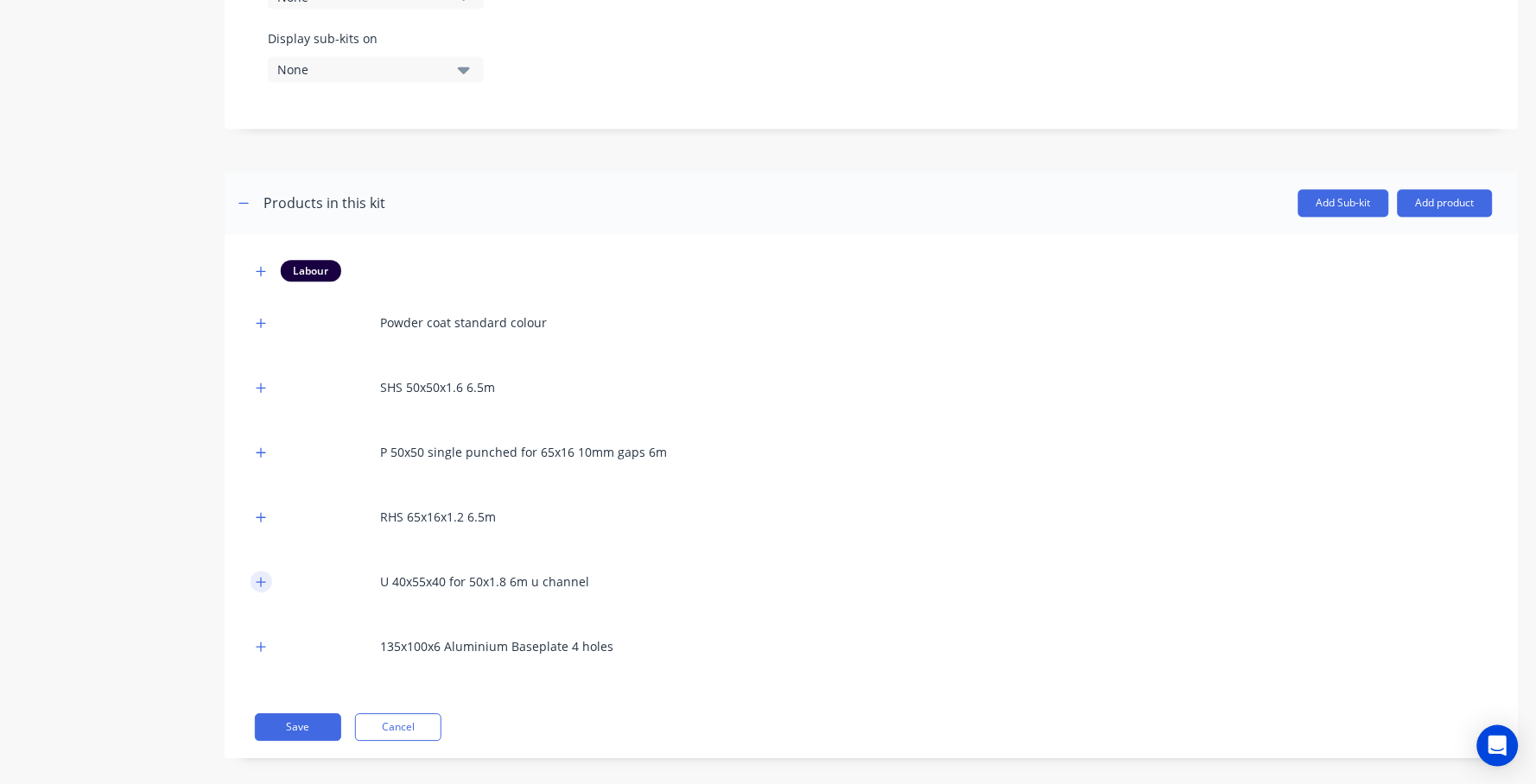
click at [263, 571] on button "button" at bounding box center [261, 582] width 21 height 21
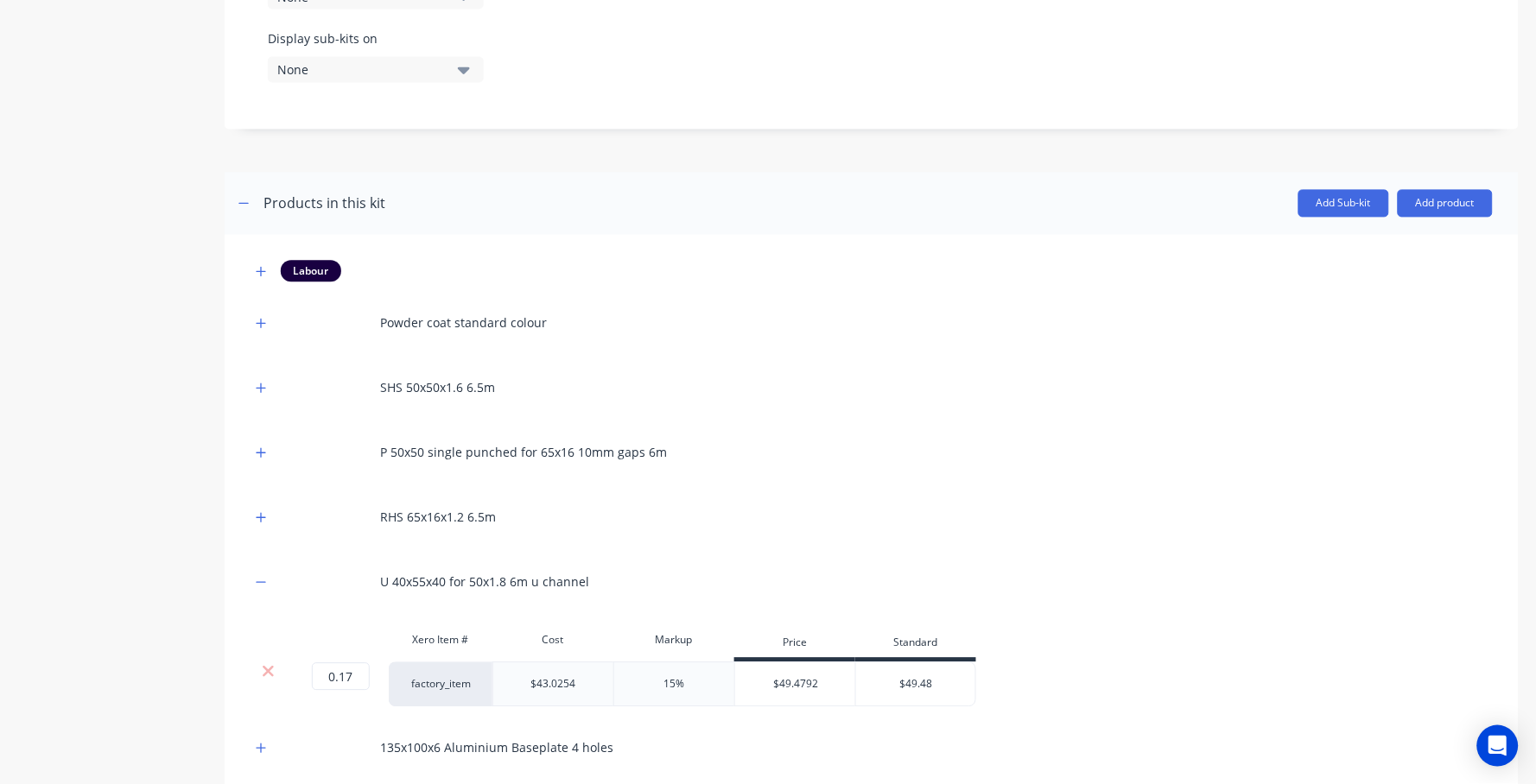
click at [258, 663] on div at bounding box center [268, 671] width 33 height 18
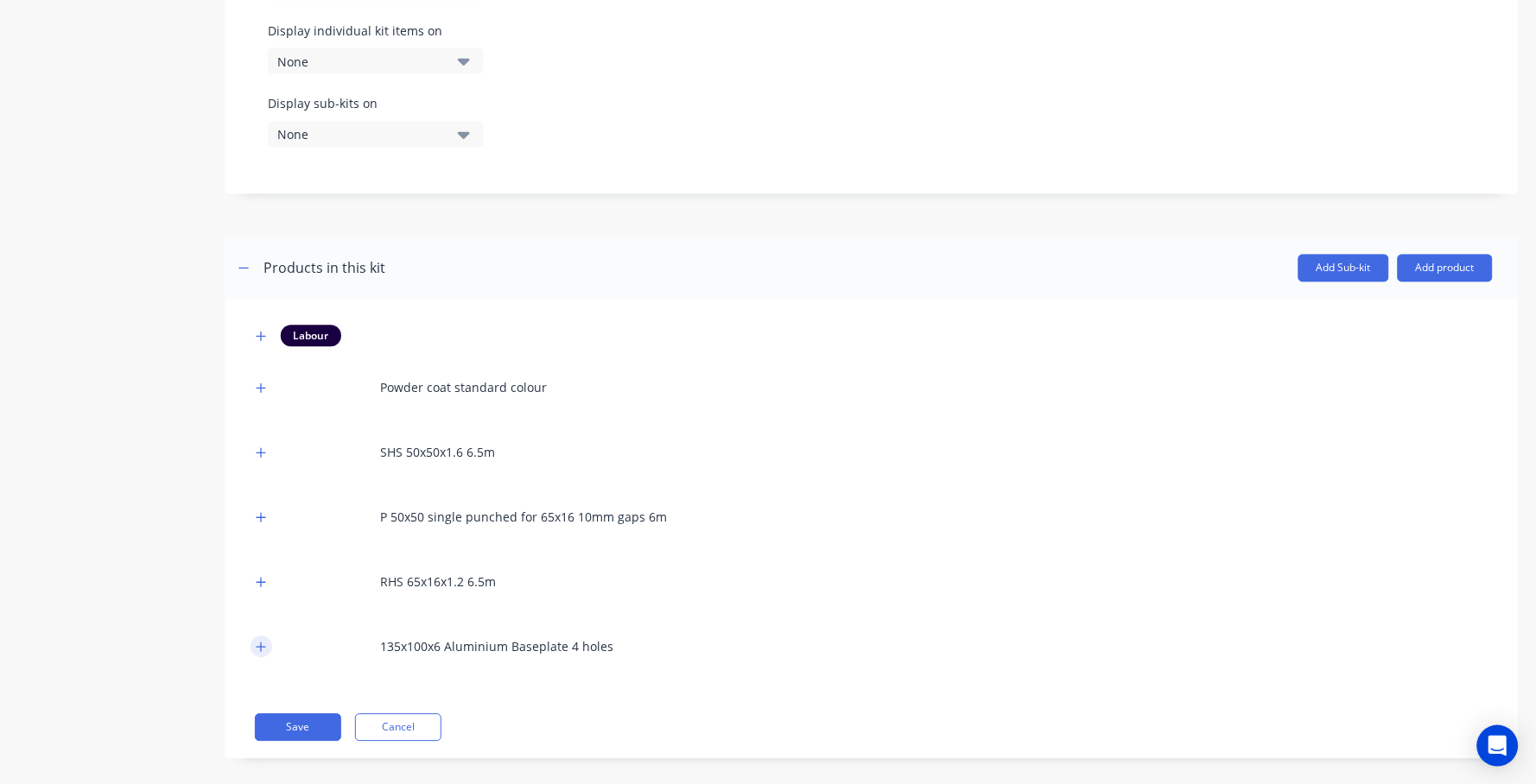
click at [260, 641] on icon "button" at bounding box center [260, 647] width 10 height 12
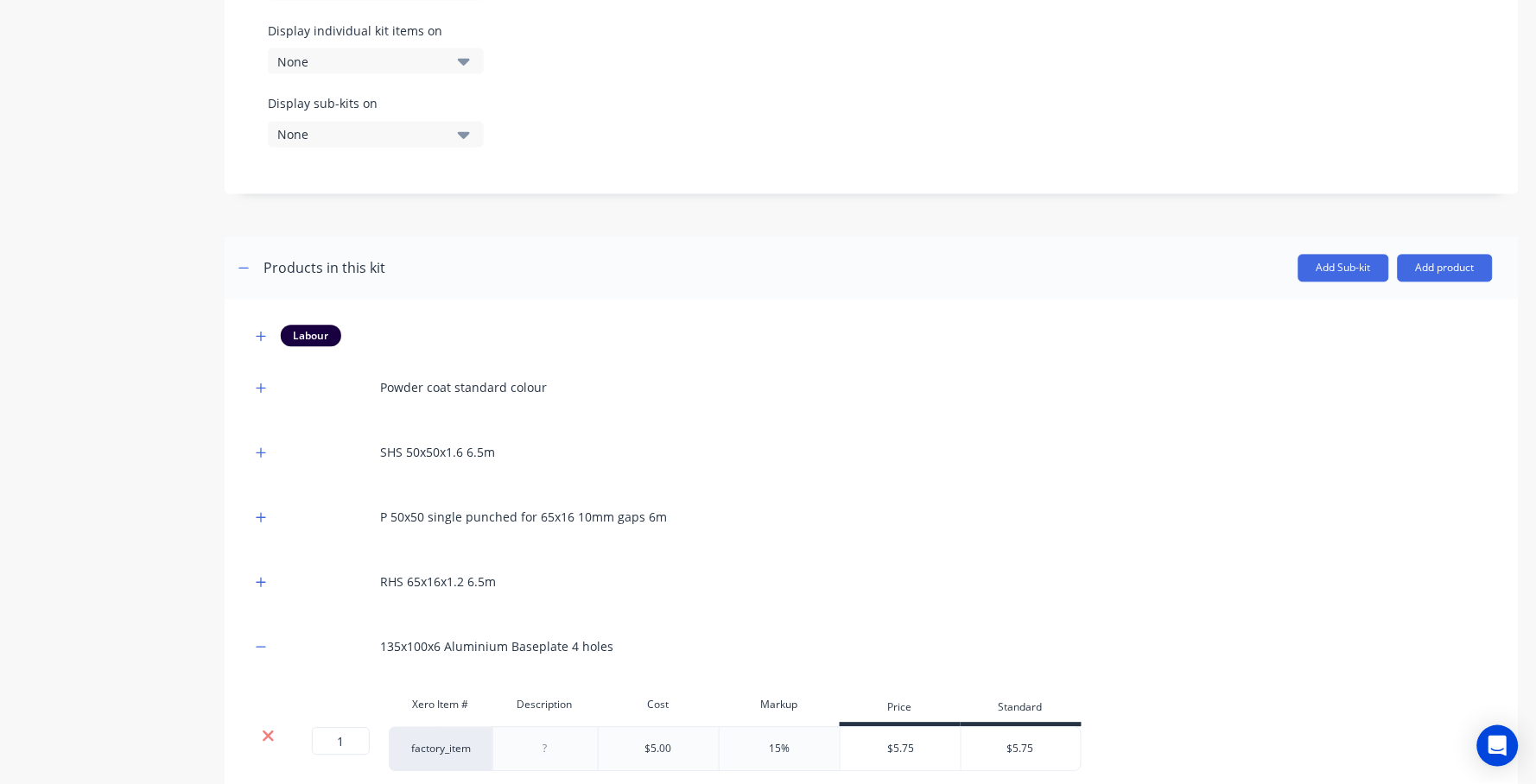
click at [262, 728] on icon at bounding box center [269, 736] width 13 height 18
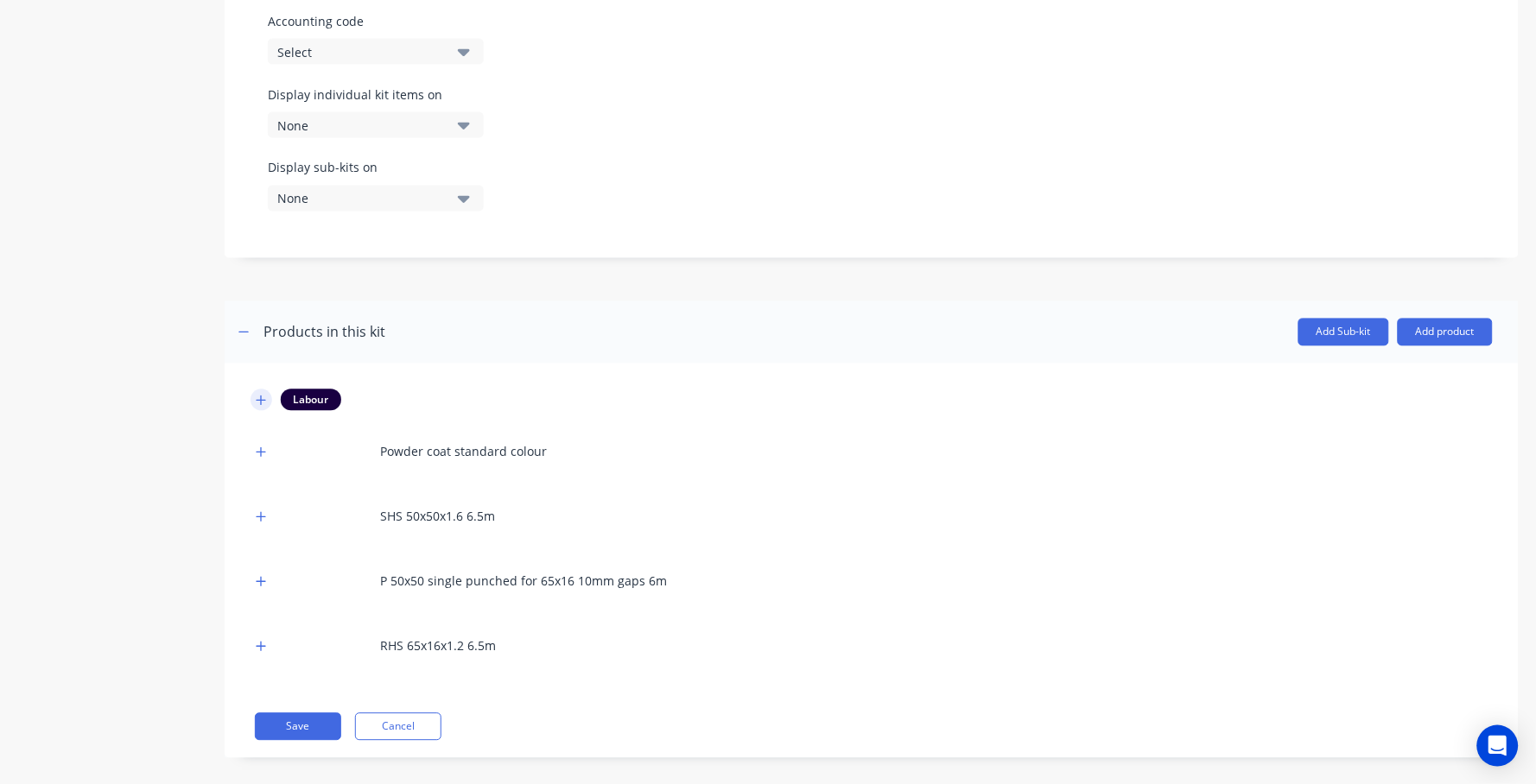
click at [268, 390] on button "button" at bounding box center [261, 400] width 21 height 21
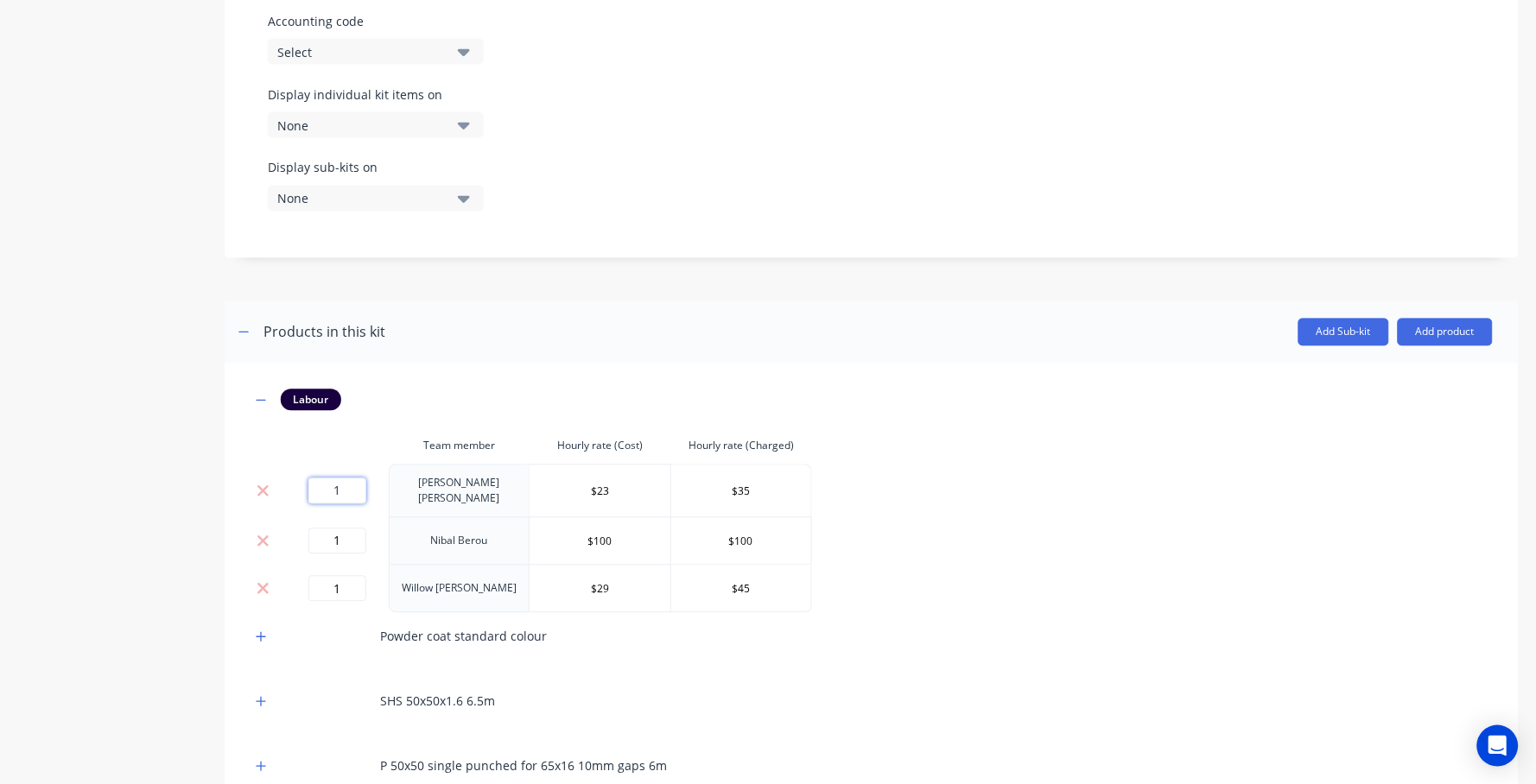
drag, startPoint x: 353, startPoint y: 467, endPoint x: 314, endPoint y: 464, distance: 39.1
click at [320, 478] on input "1" at bounding box center [338, 491] width 58 height 26
type input "0.5"
drag, startPoint x: 350, startPoint y: 520, endPoint x: 258, endPoint y: 510, distance: 92.5
click at [260, 517] on tr "1 [PERSON_NAME] $100 $100" at bounding box center [532, 541] width 561 height 48
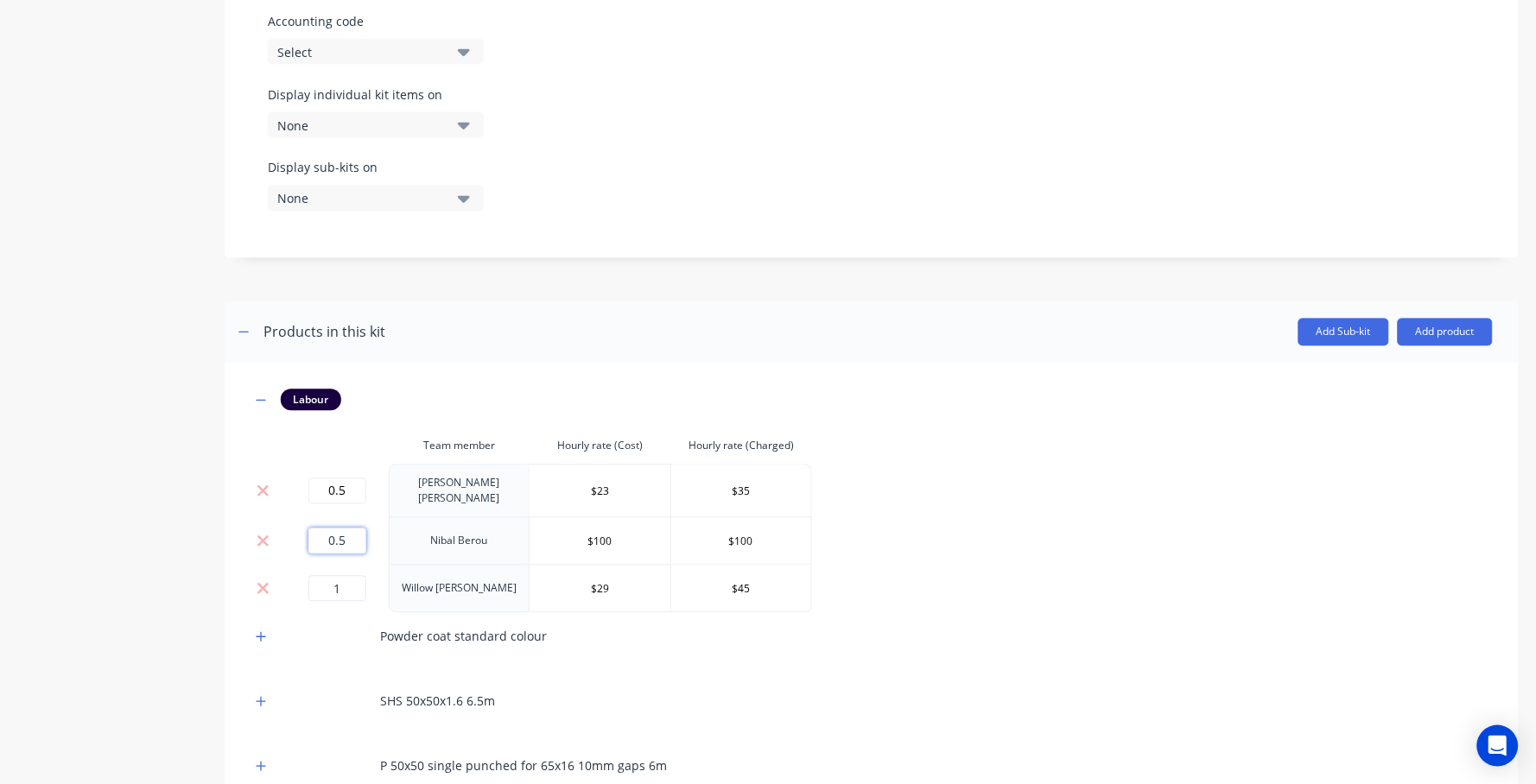
type input "0.5"
drag, startPoint x: 357, startPoint y: 569, endPoint x: 217, endPoint y: 554, distance: 140.8
click at [217, 554] on div "Product details Collaborate Order History Add image Aluminium Panel - 65x16 Sla…" at bounding box center [768, 117] width 1501 height 1701
type input "0.5"
click at [92, 583] on div "Product details Collaborate Order History" at bounding box center [108, 117] width 181 height 1701
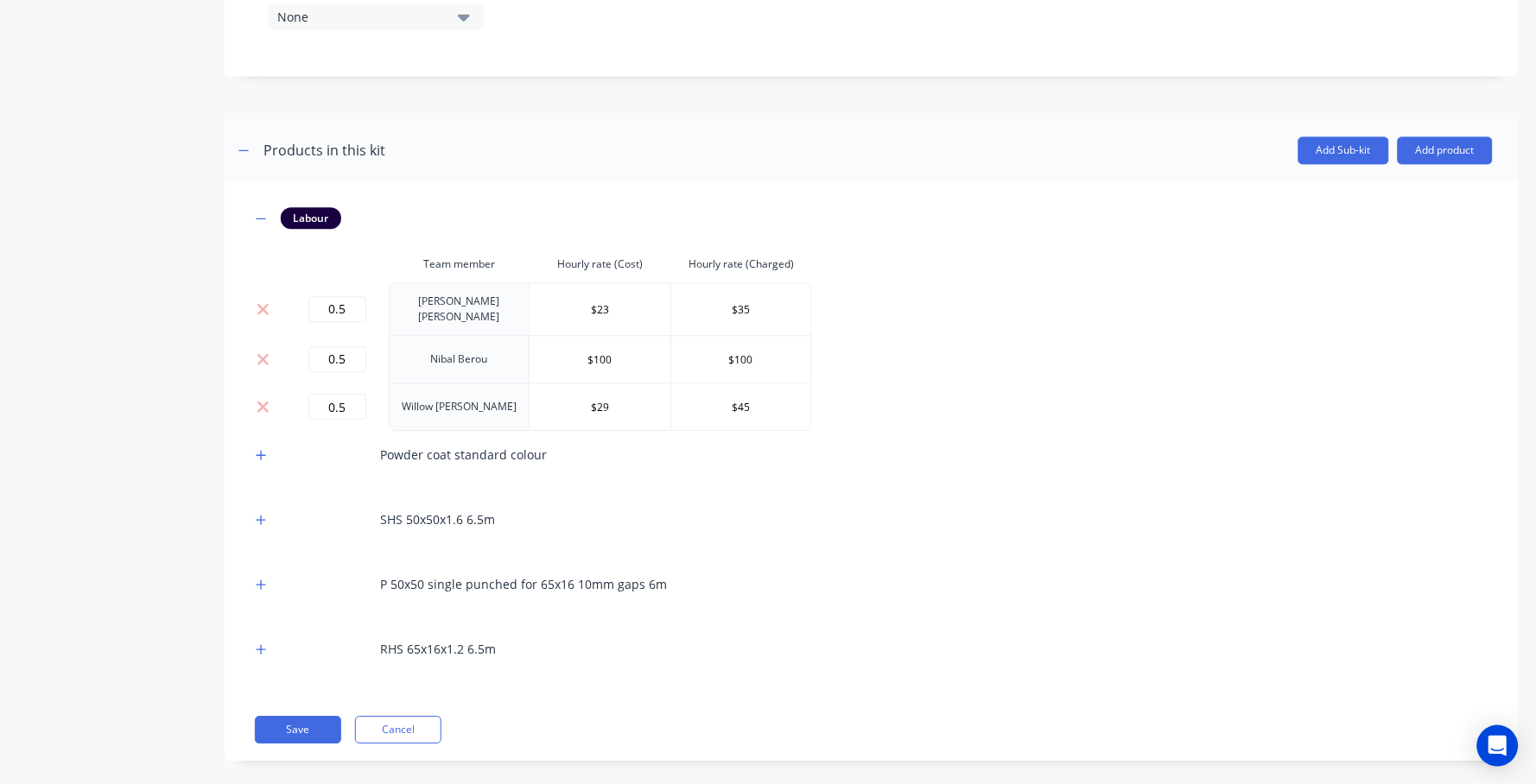
scroll to position [982, 0]
click at [265, 576] on button "button" at bounding box center [261, 586] width 21 height 21
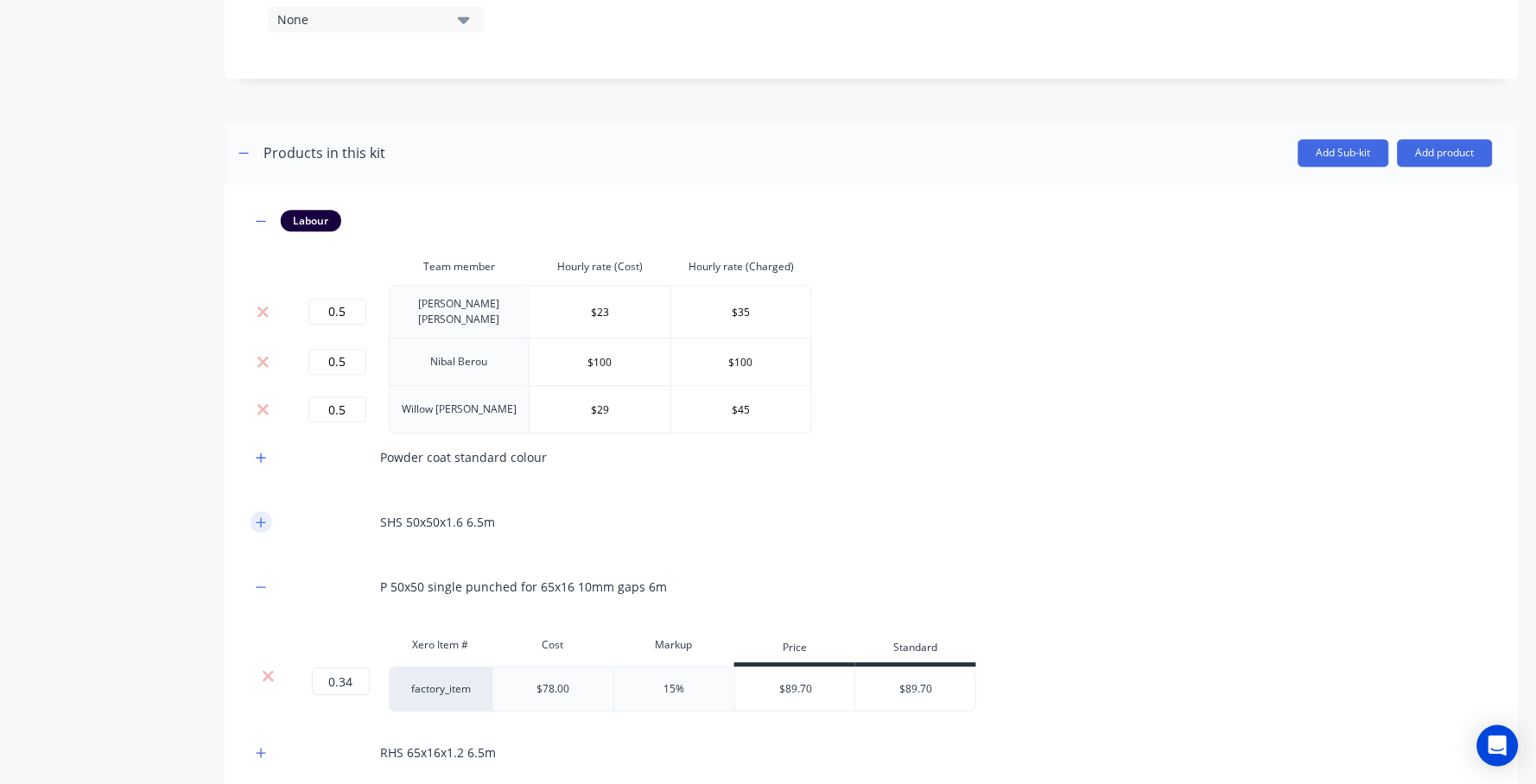
click at [262, 516] on icon "button" at bounding box center [260, 522] width 10 height 12
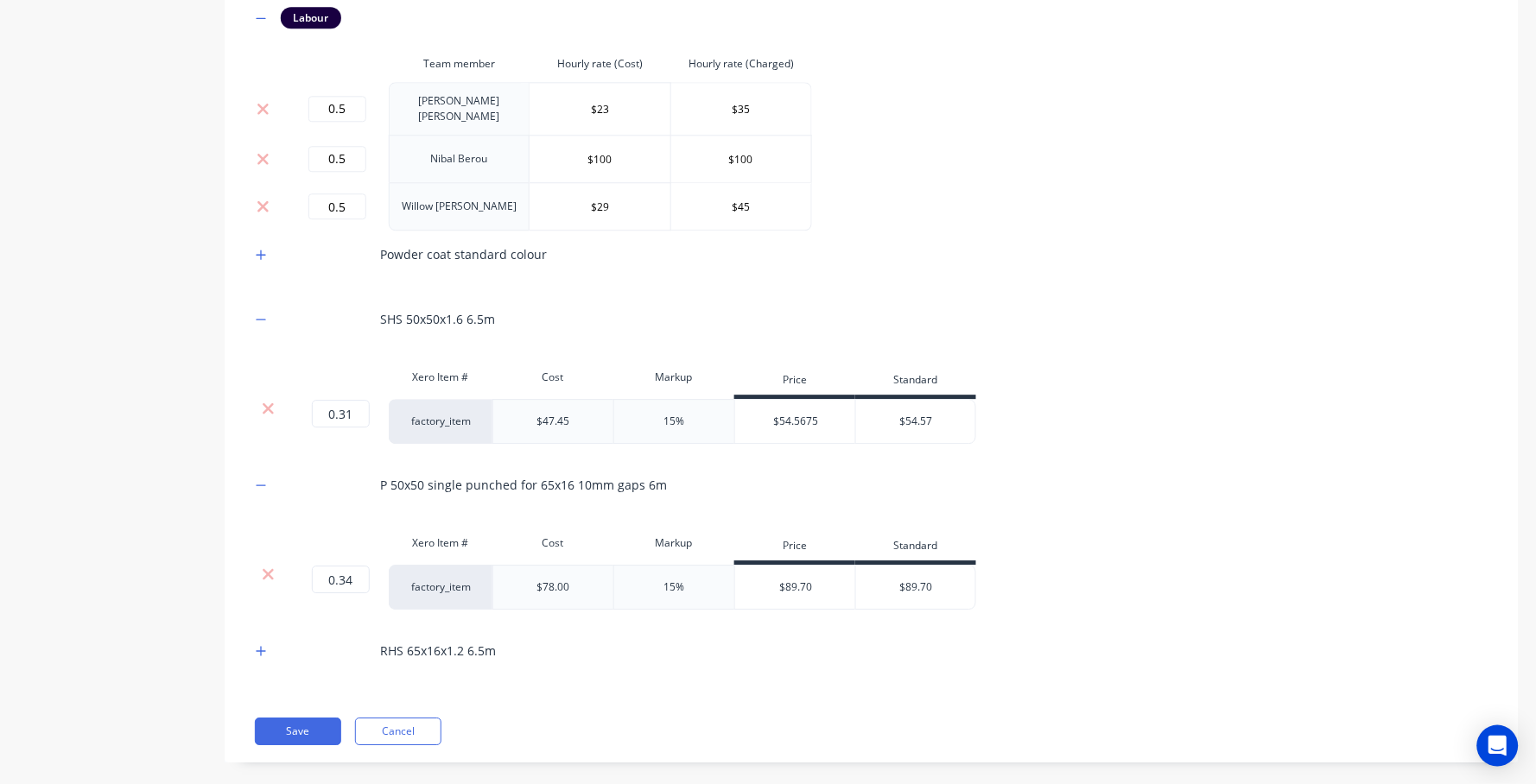
scroll to position [1184, 0]
click at [268, 640] on button "button" at bounding box center [261, 651] width 21 height 21
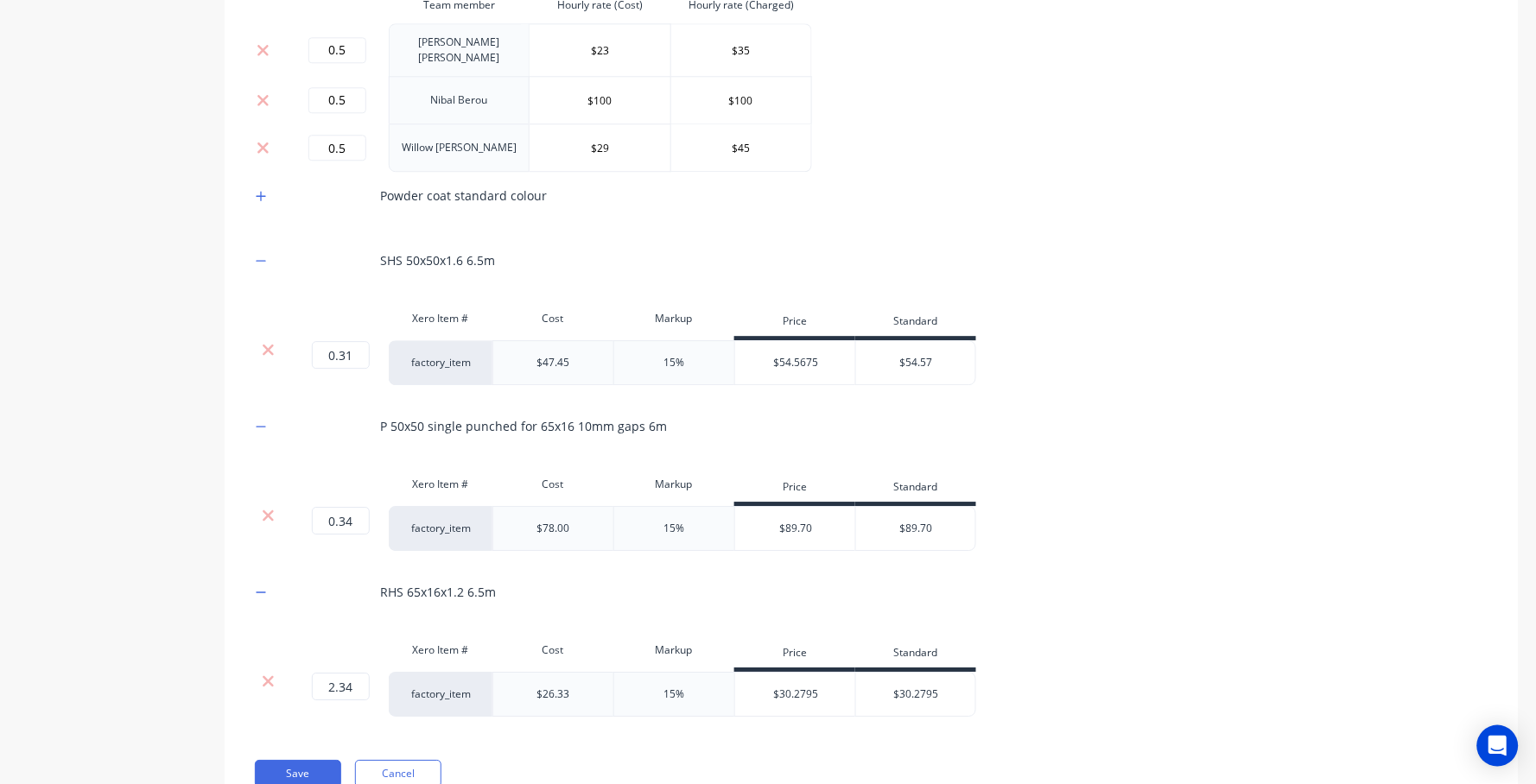
scroll to position [1268, 0]
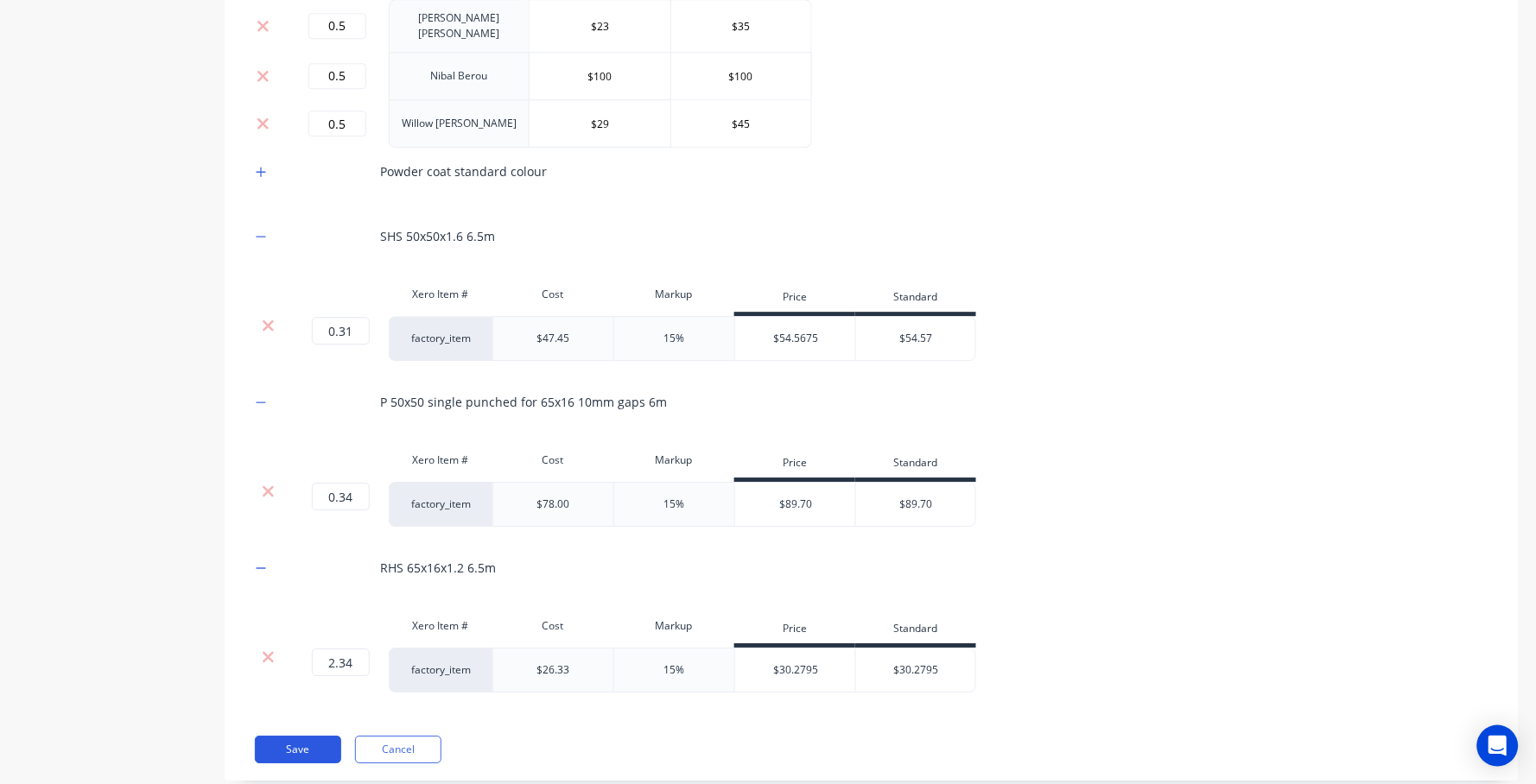
click at [306, 736] on button "Save" at bounding box center [298, 750] width 87 height 28
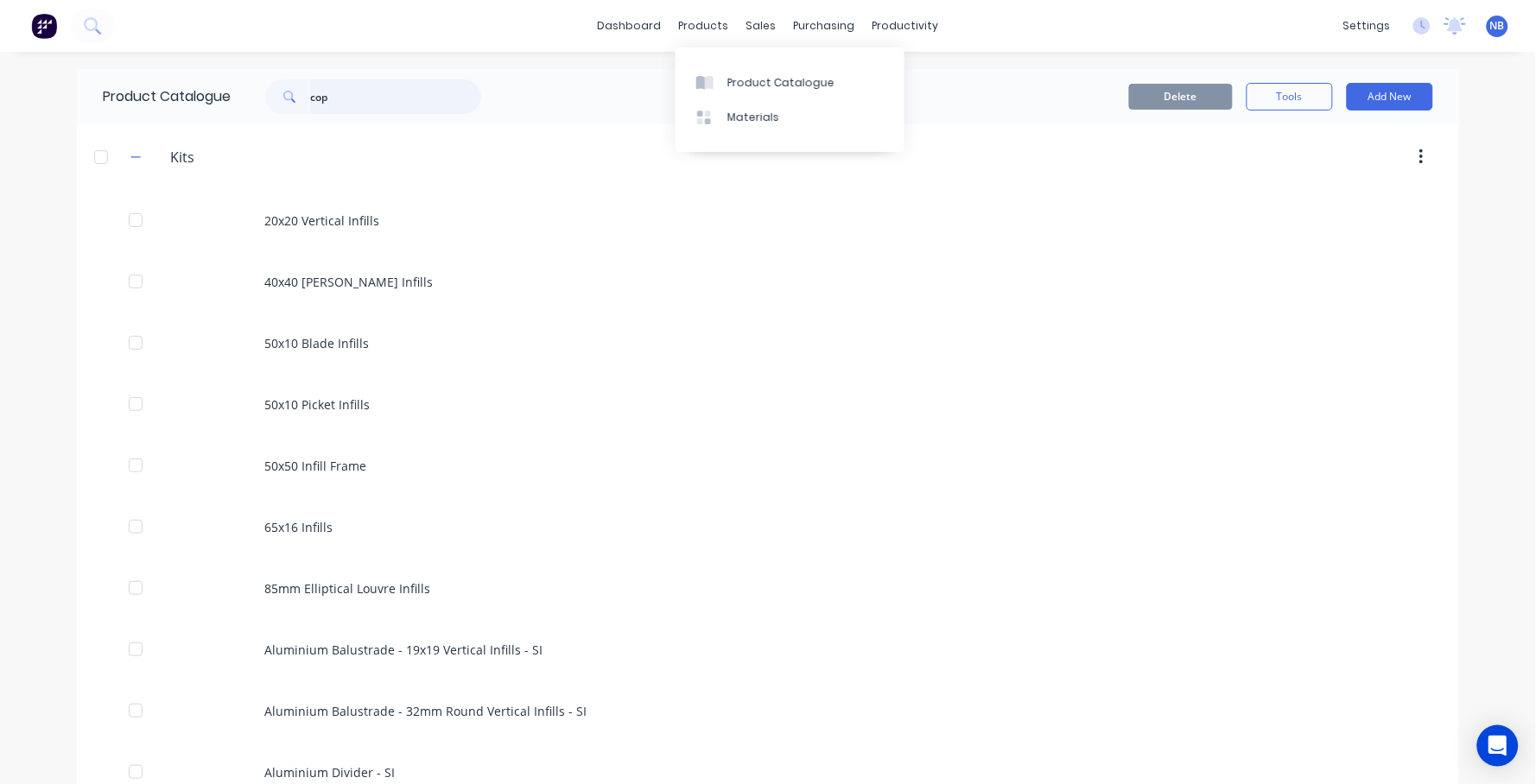
click at [395, 102] on input "cop" at bounding box center [394, 96] width 171 height 34
type input "c"
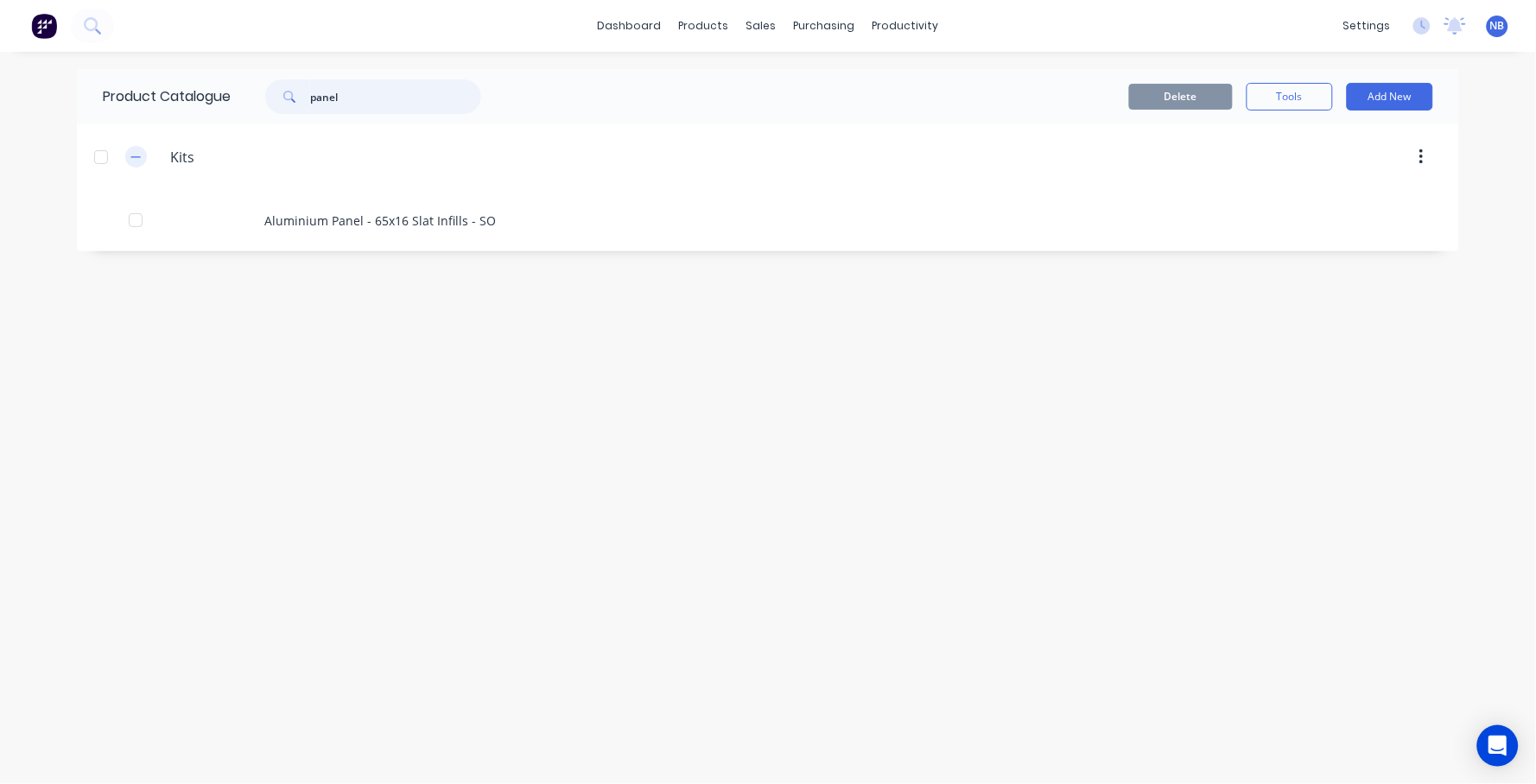
type input "panel"
click at [136, 158] on icon "button" at bounding box center [136, 157] width 9 height 1
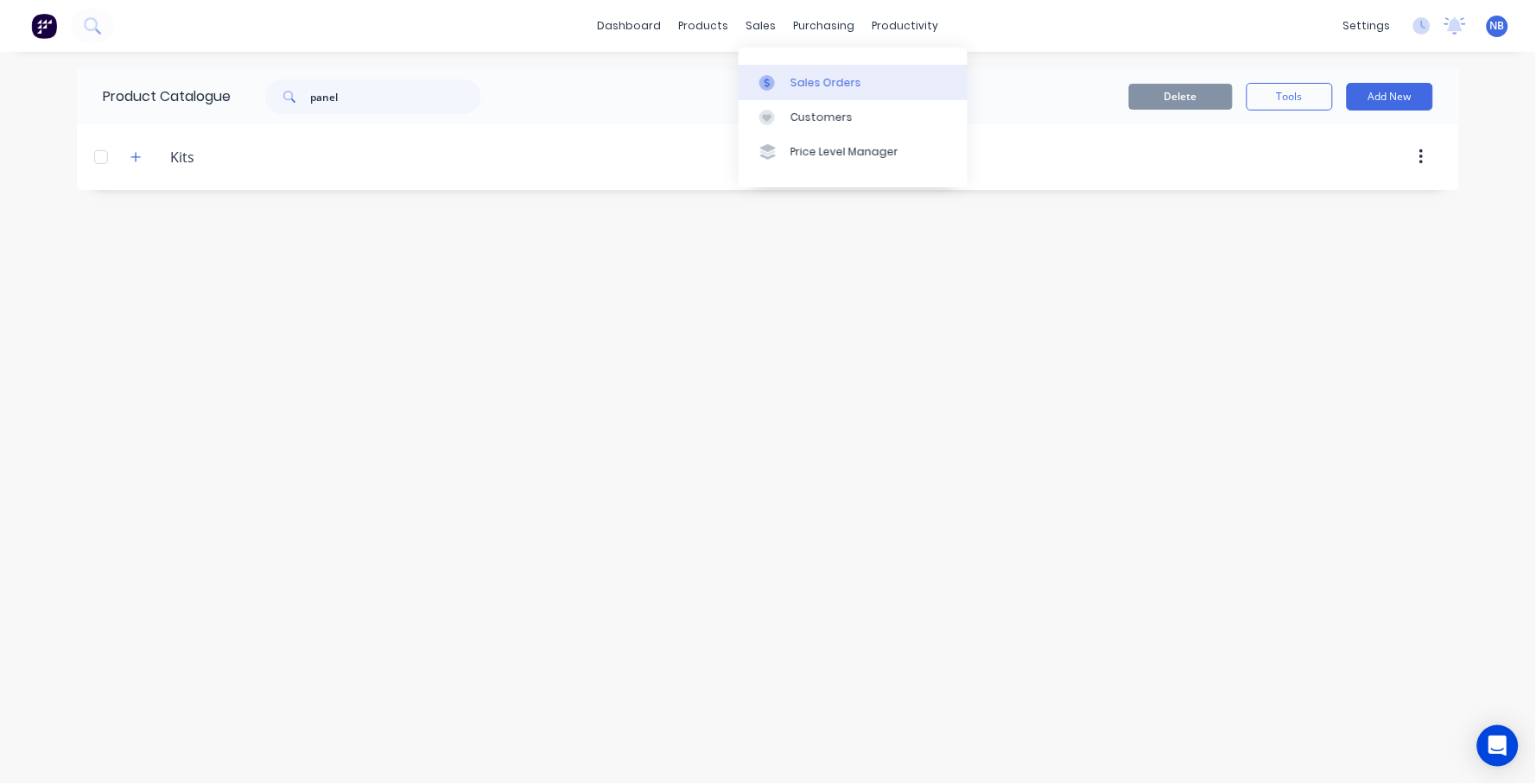
click at [799, 82] on div "Sales Orders" at bounding box center [825, 83] width 71 height 16
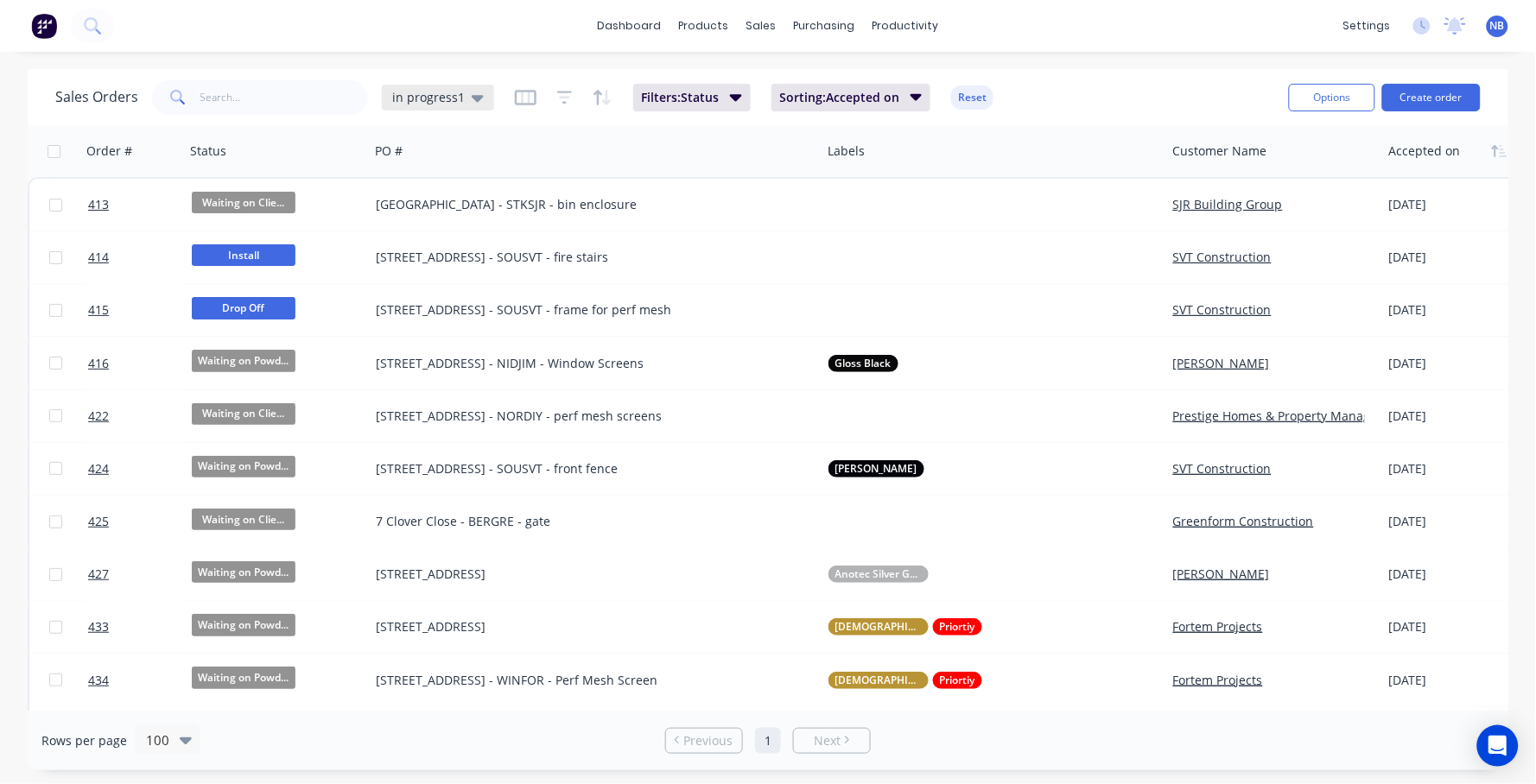
click at [418, 94] on span "in progress1" at bounding box center [428, 96] width 73 height 18
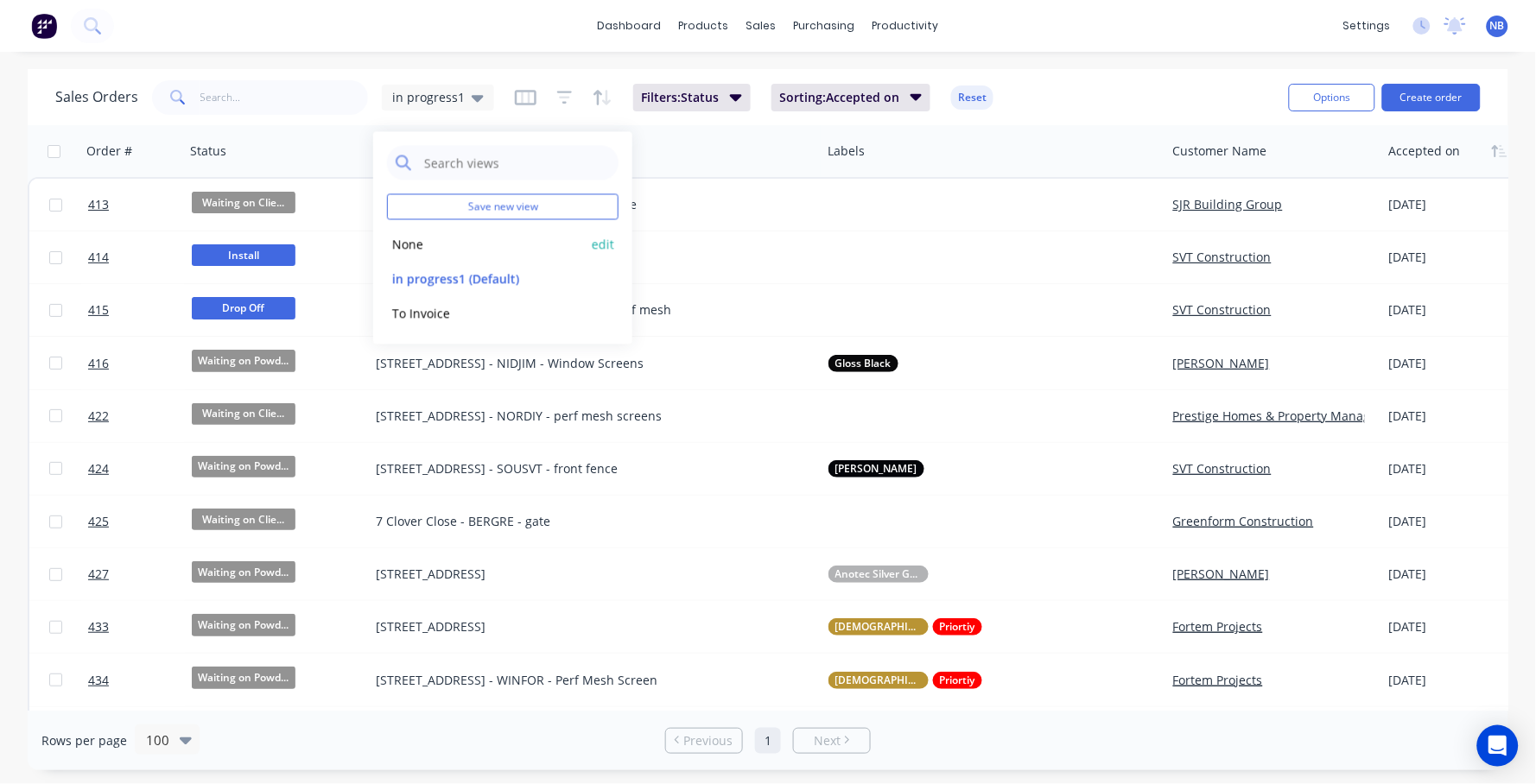
click at [419, 234] on button "None" at bounding box center [485, 243] width 197 height 20
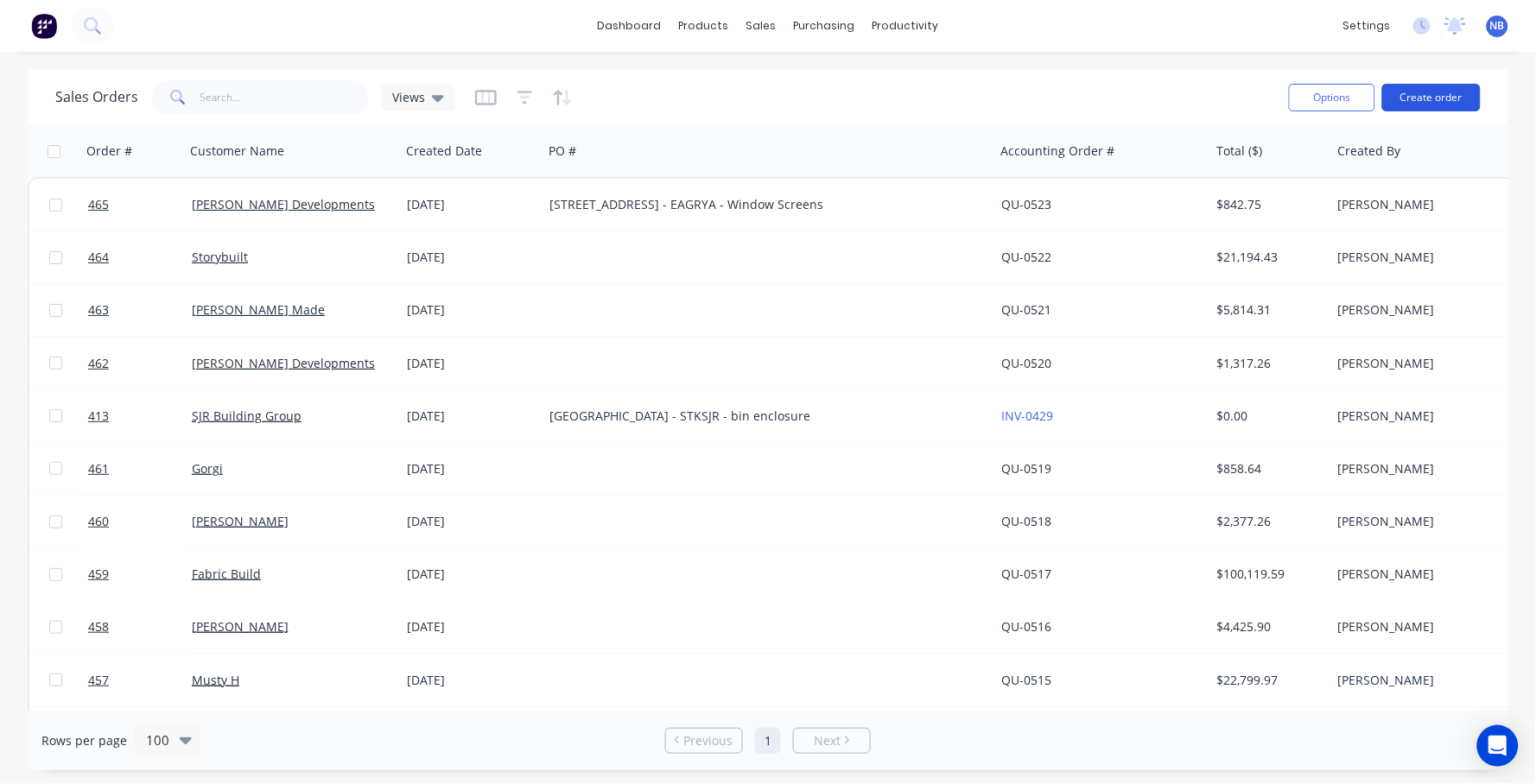
click at [1447, 107] on button "Create order" at bounding box center [1432, 98] width 99 height 28
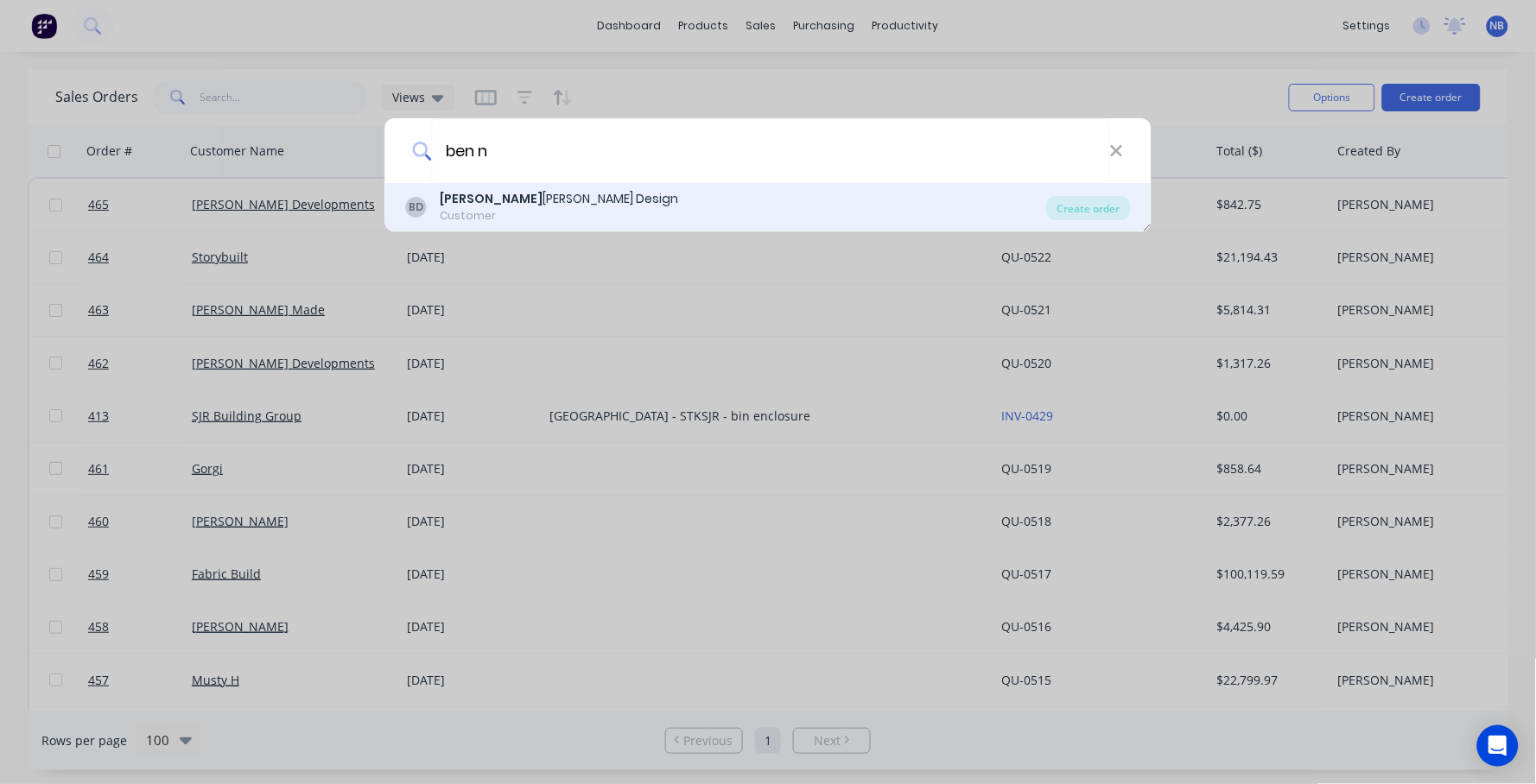
type input "ben n"
click at [582, 199] on div "BD [PERSON_NAME] Design Customer" at bounding box center [726, 207] width 641 height 34
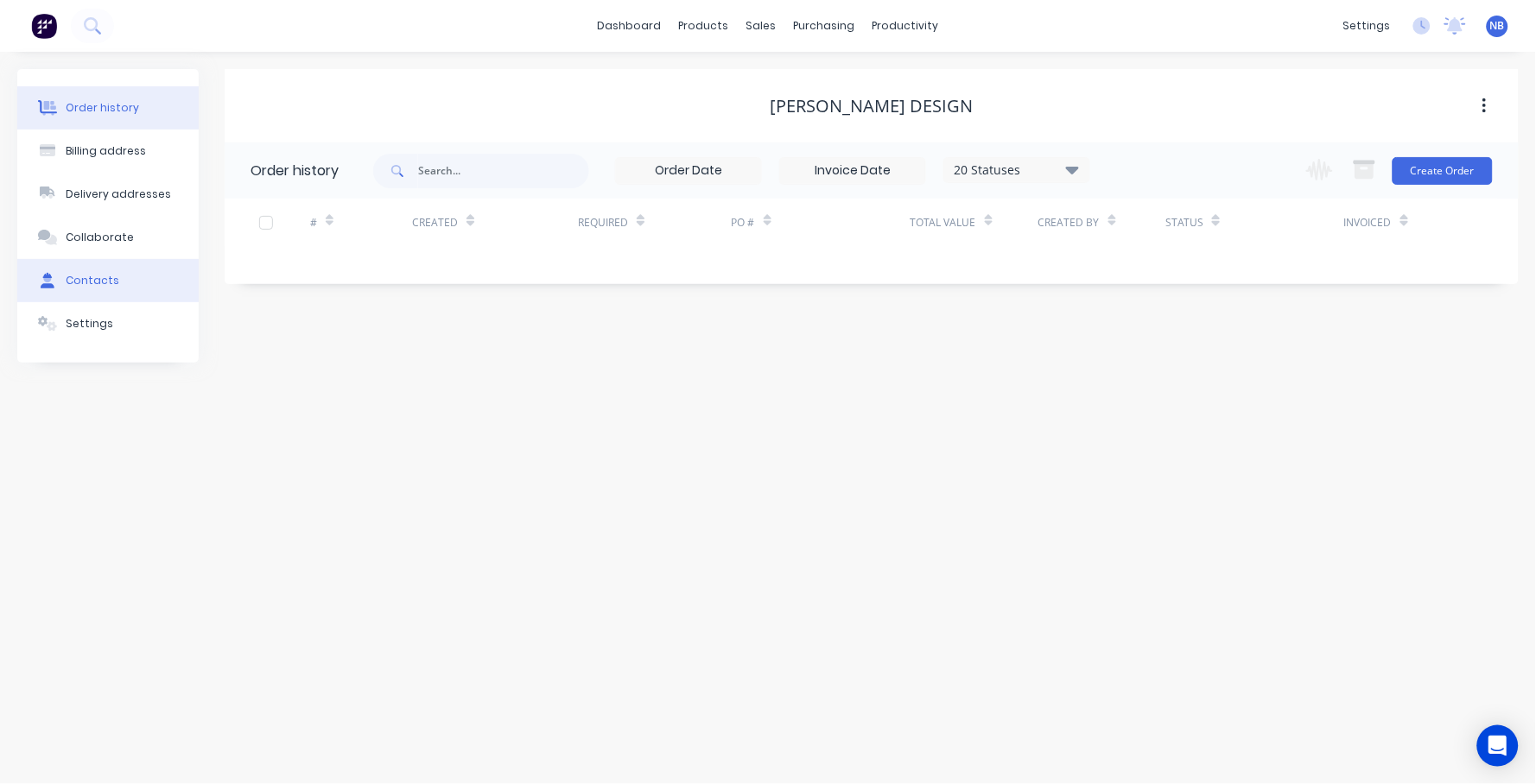
click at [66, 265] on button "Contacts" at bounding box center [108, 281] width 181 height 43
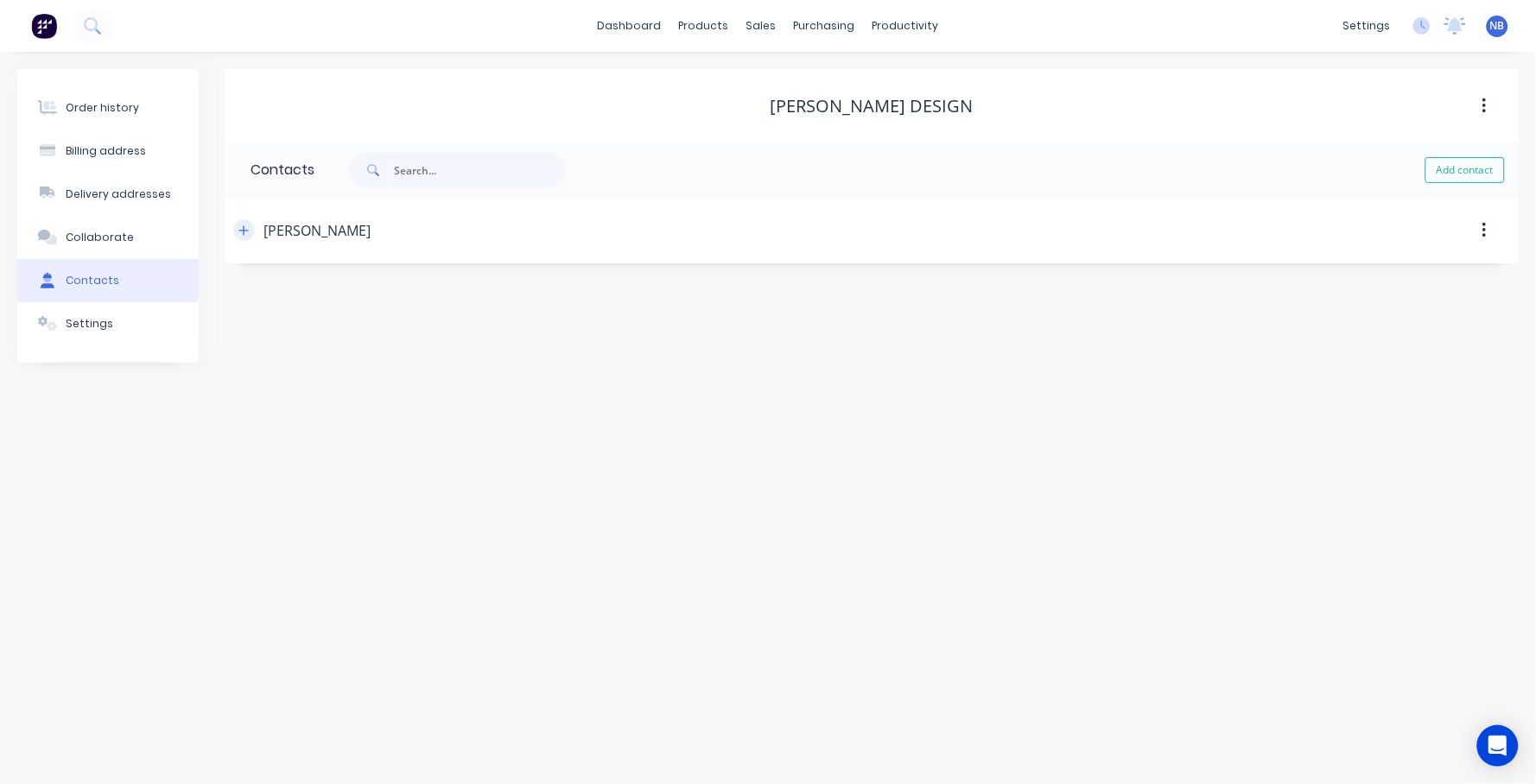
click at [240, 234] on icon "button" at bounding box center [243, 230] width 10 height 12
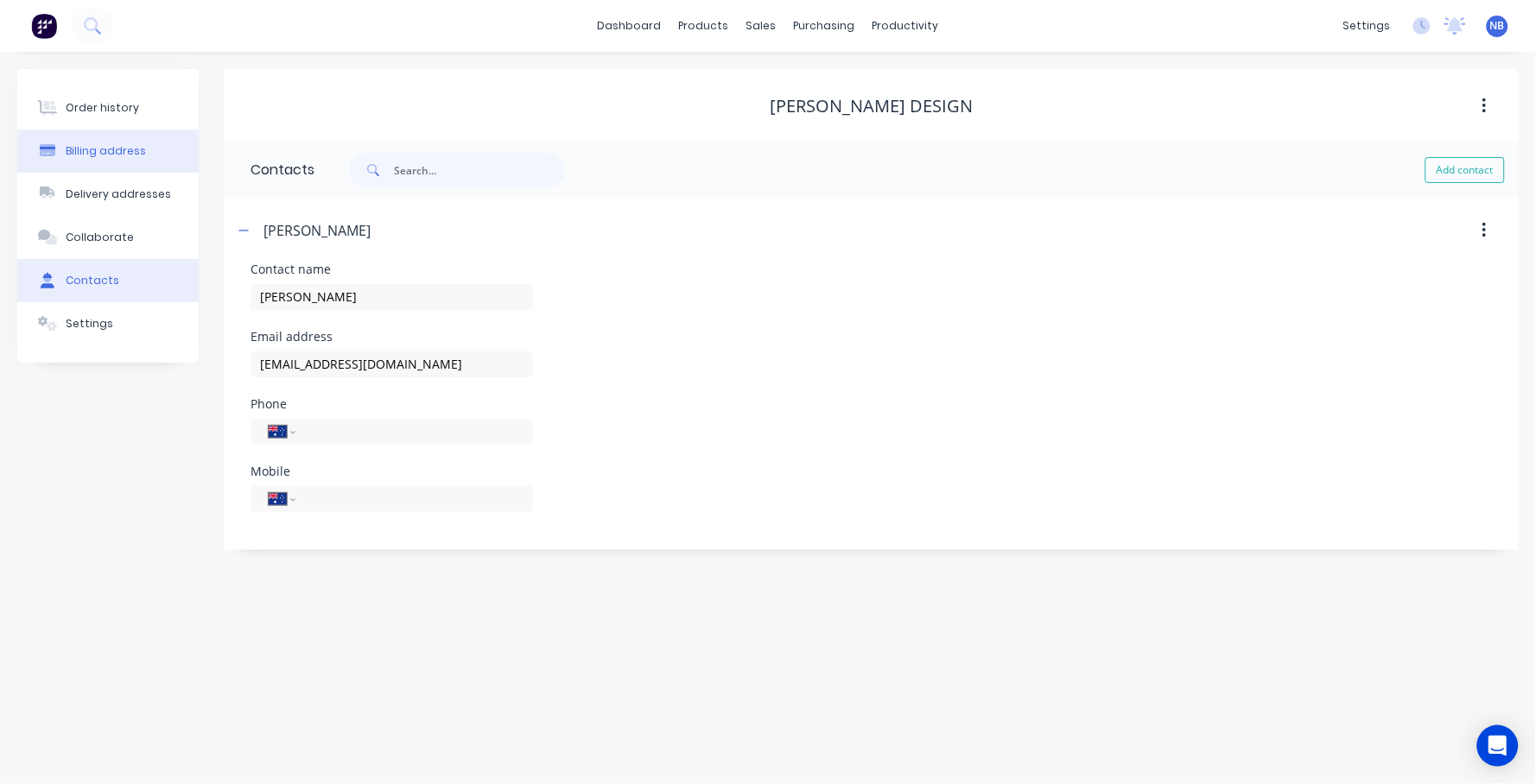
click at [130, 133] on button "Billing address" at bounding box center [108, 151] width 181 height 43
select select "AU"
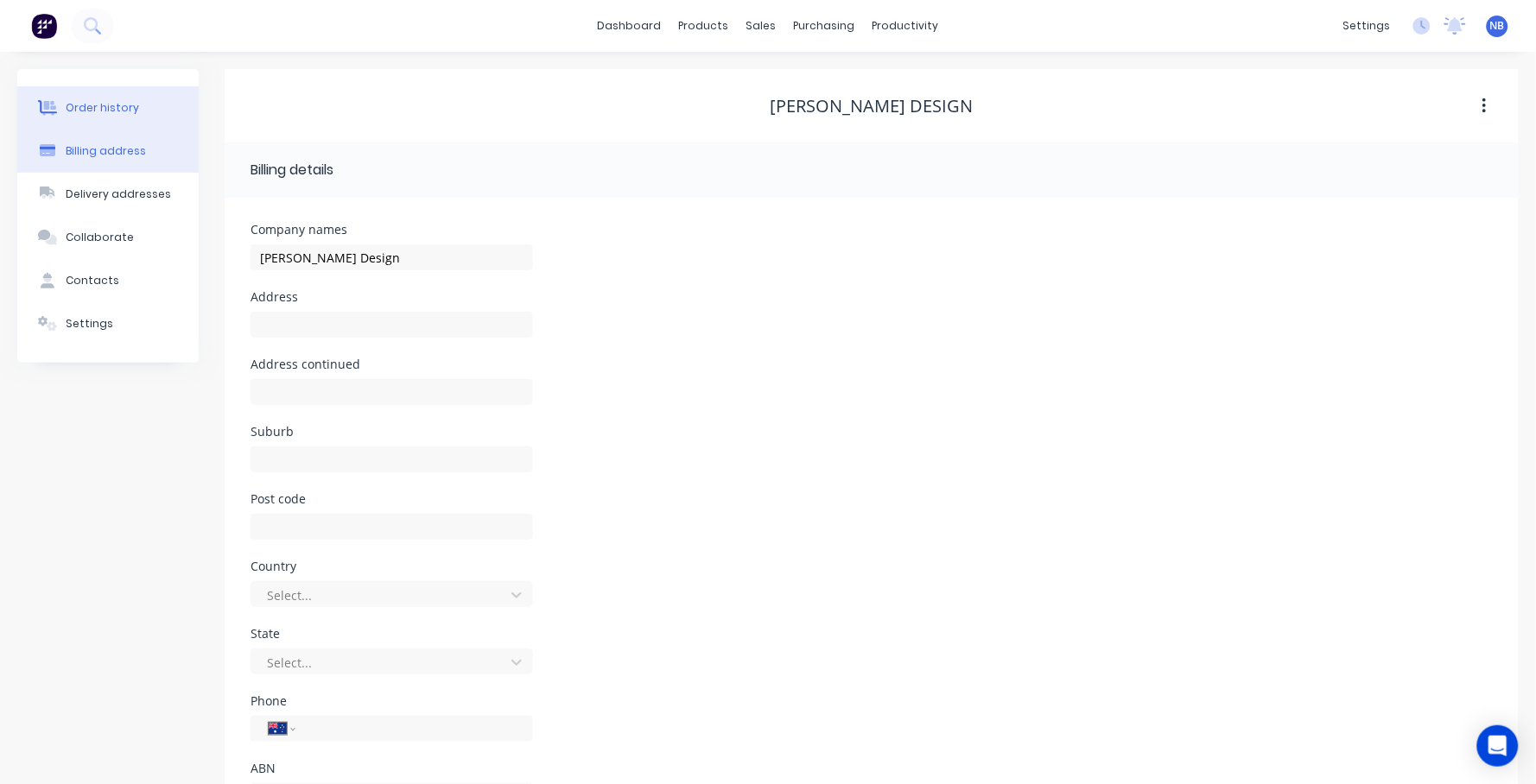
click at [142, 120] on button "Order history" at bounding box center [108, 108] width 181 height 43
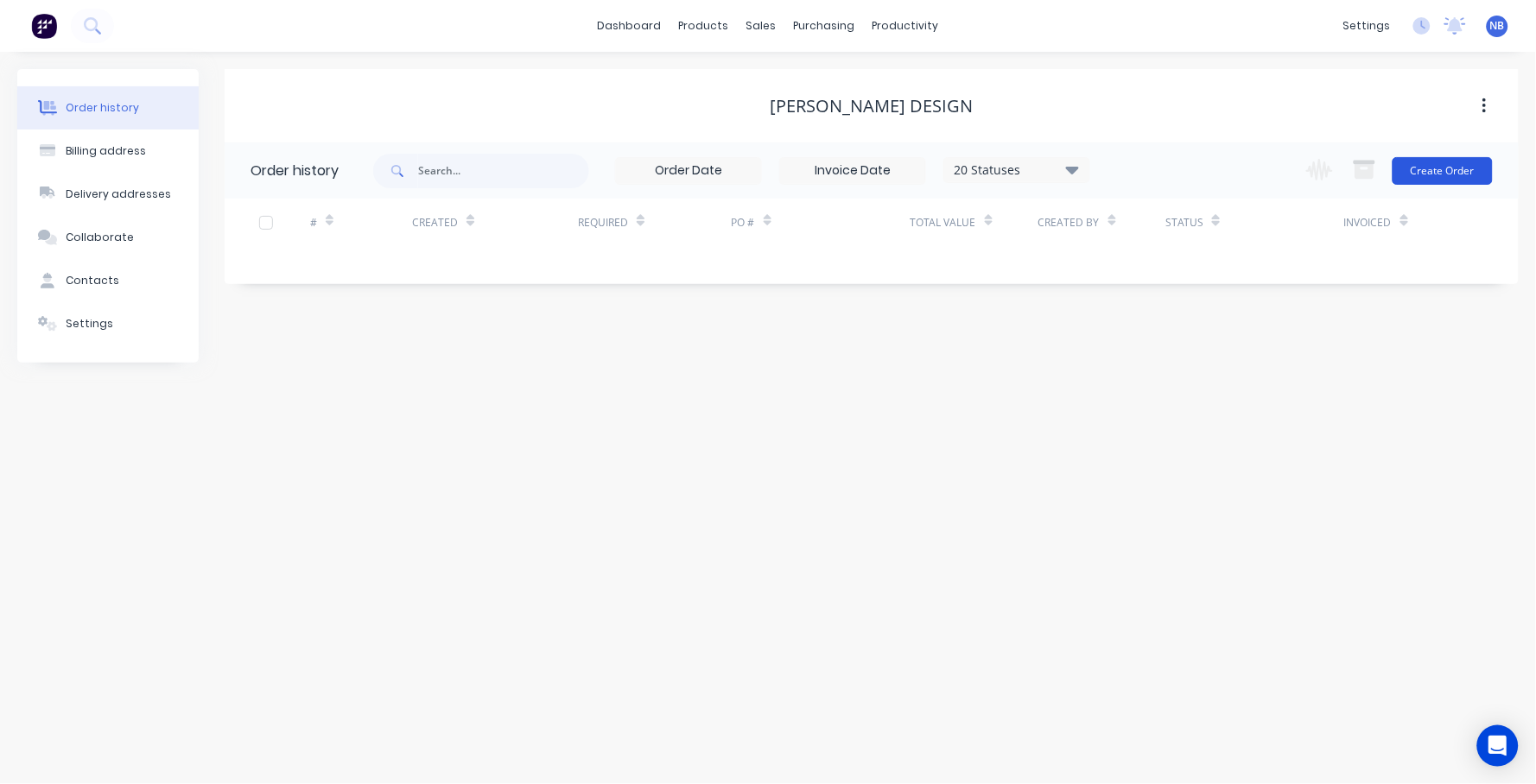
click at [1443, 170] on button "Create Order" at bounding box center [1442, 172] width 100 height 28
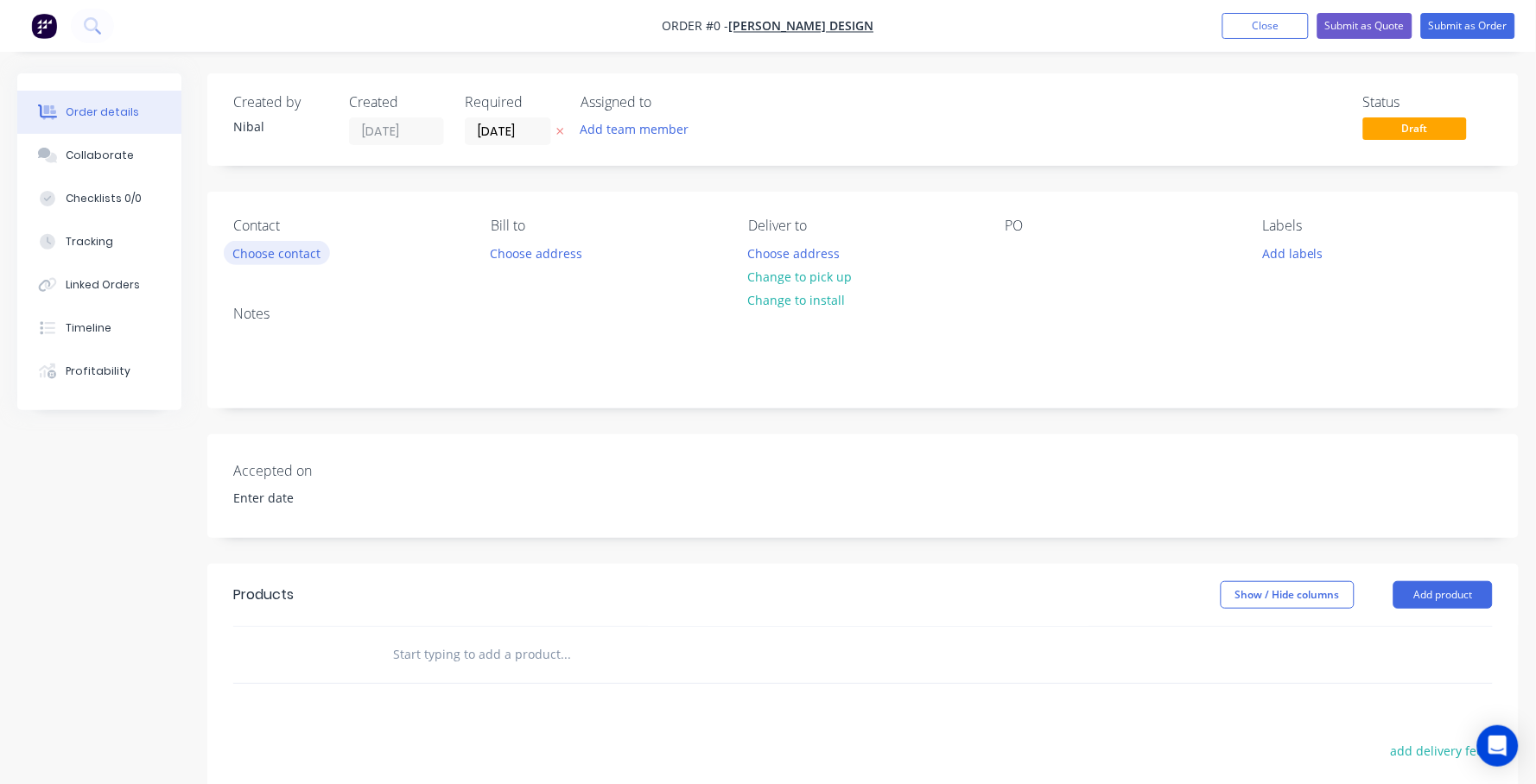
click at [275, 256] on button "Choose contact" at bounding box center [277, 252] width 106 height 23
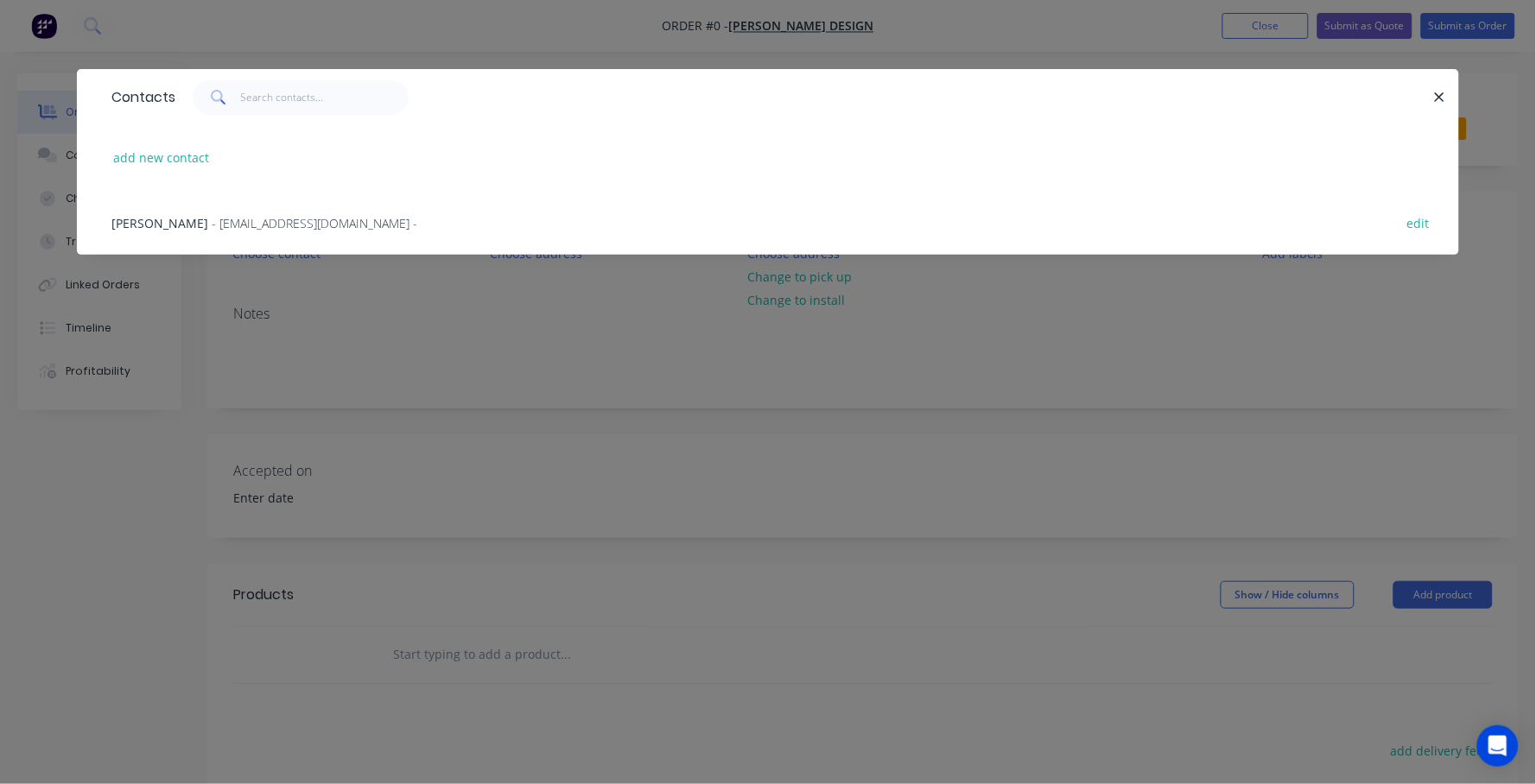
click at [212, 216] on span "- [EMAIL_ADDRESS][DOMAIN_NAME] -" at bounding box center [314, 224] width 205 height 17
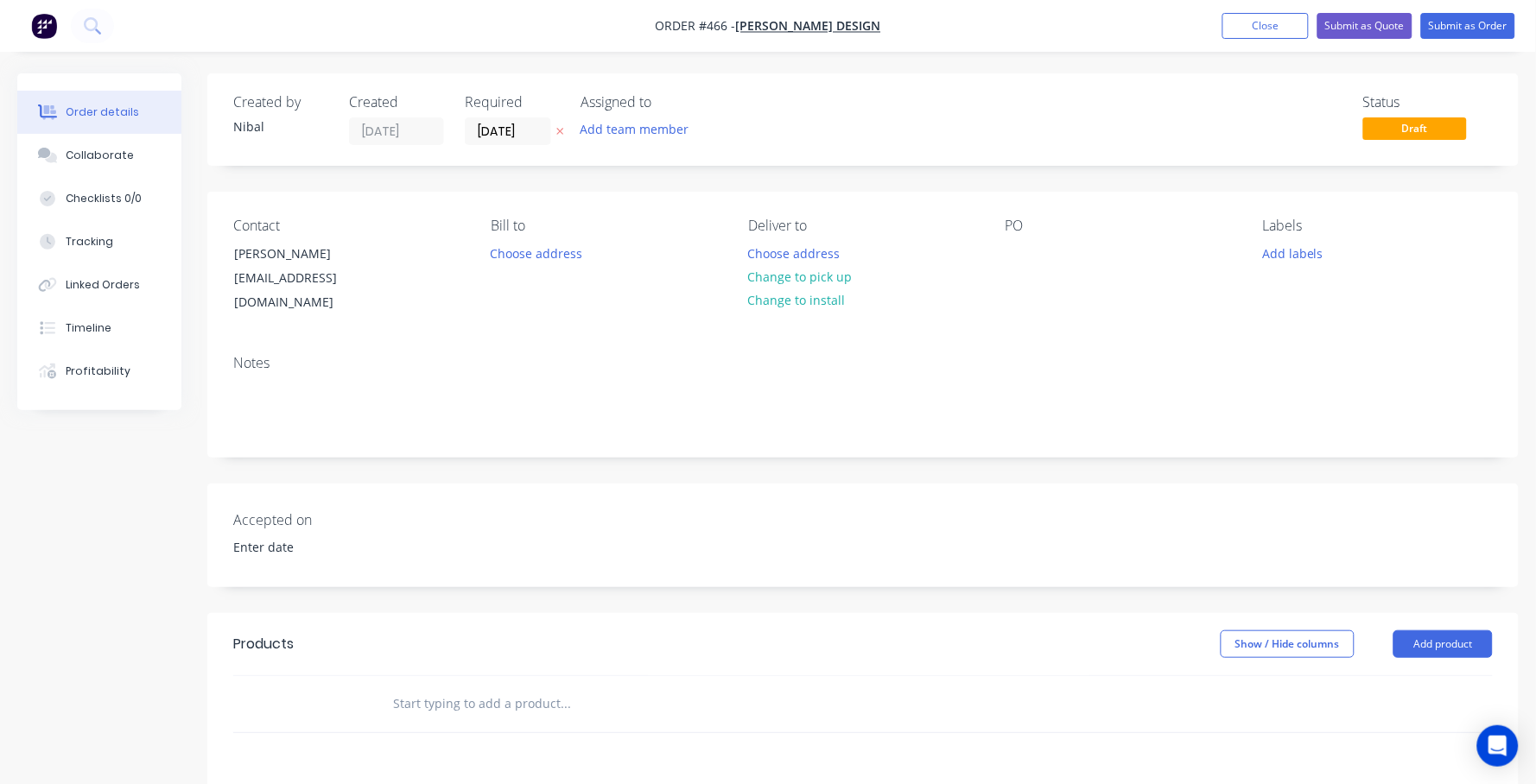
click at [1038, 246] on div "PO" at bounding box center [1120, 266] width 229 height 98
click at [1012, 234] on div "PO" at bounding box center [1120, 226] width 229 height 17
click at [1012, 255] on div at bounding box center [1019, 253] width 28 height 25
click at [833, 457] on div "Created by [PERSON_NAME] Created [DATE] Required [DATE] Assigned to Add team me…" at bounding box center [863, 611] width 1311 height 1074
click at [821, 277] on button "Change to pick up" at bounding box center [800, 276] width 123 height 23
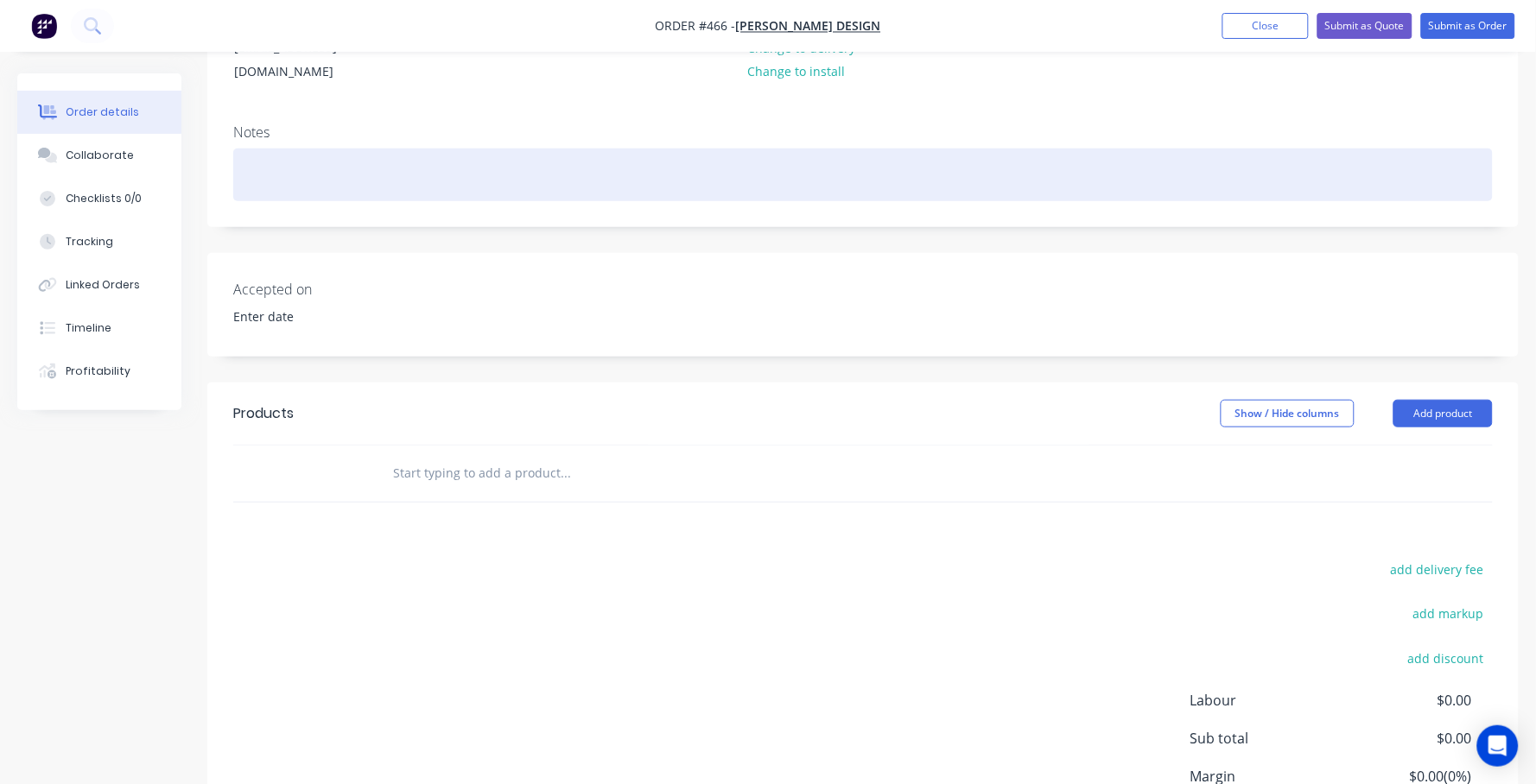
scroll to position [231, 0]
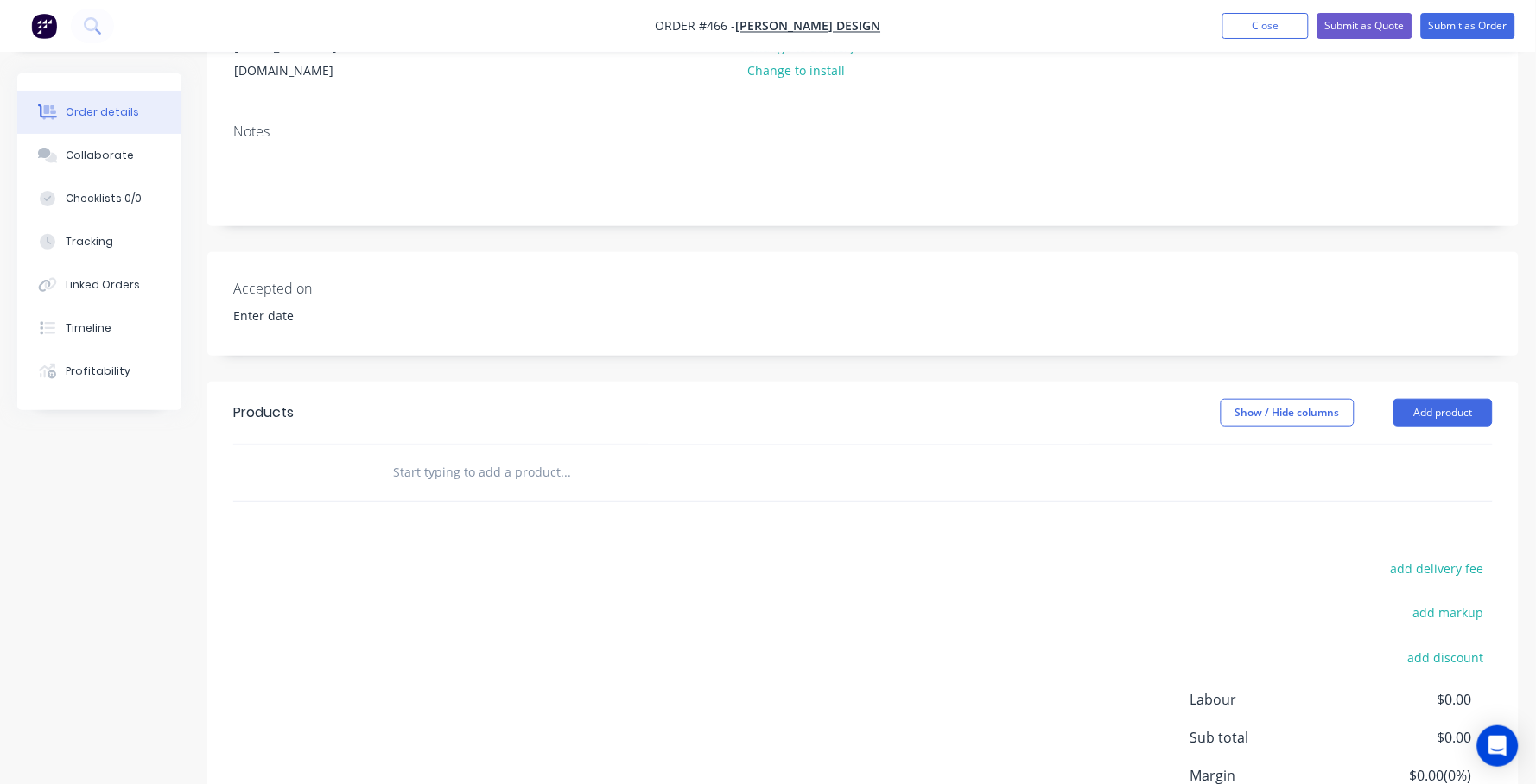
click at [491, 455] on input "text" at bounding box center [564, 472] width 345 height 34
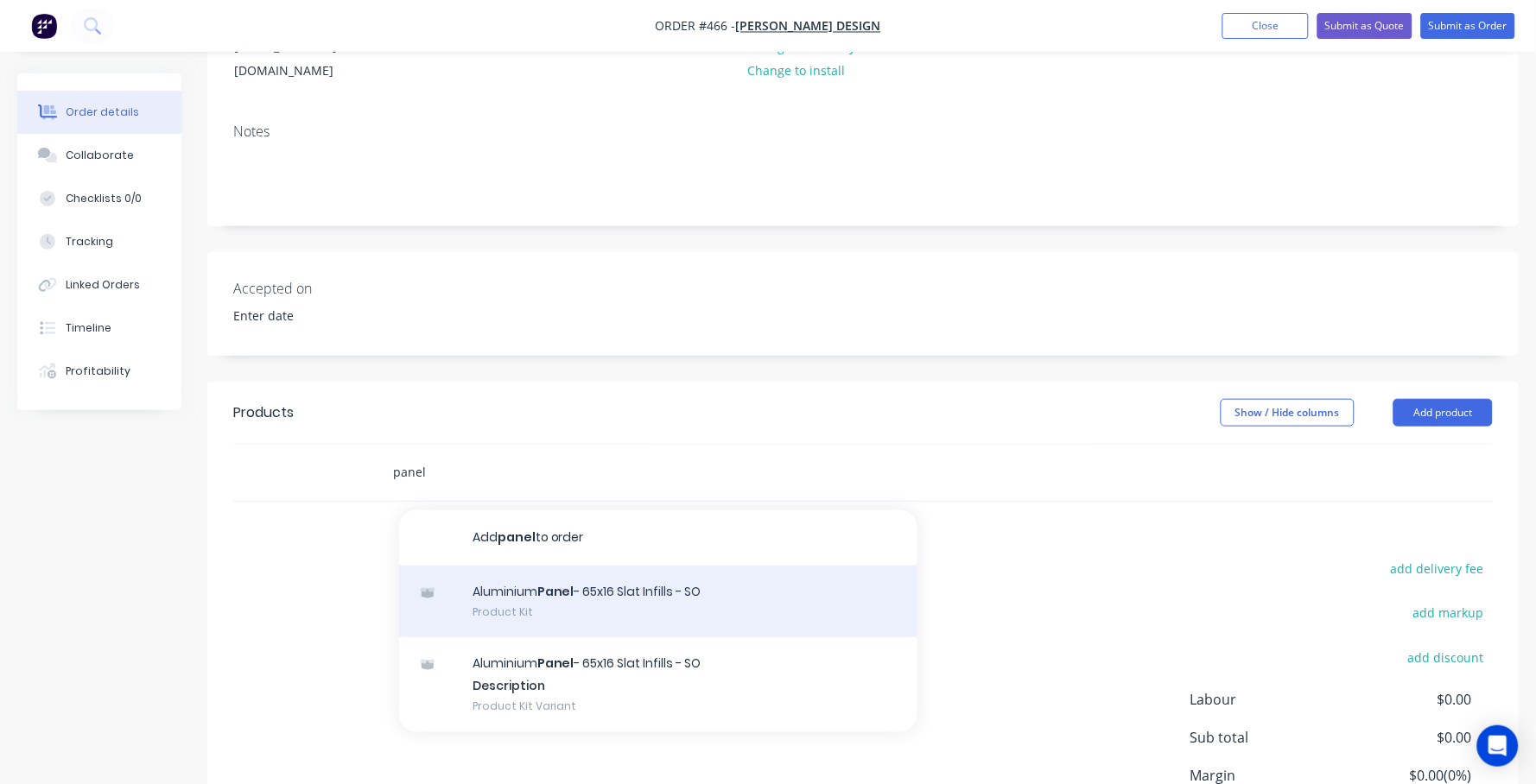
type input "panel"
click at [543, 566] on div "Aluminium Panel - 65x16 Slat Infills - SO Product Kit" at bounding box center [658, 602] width 519 height 73
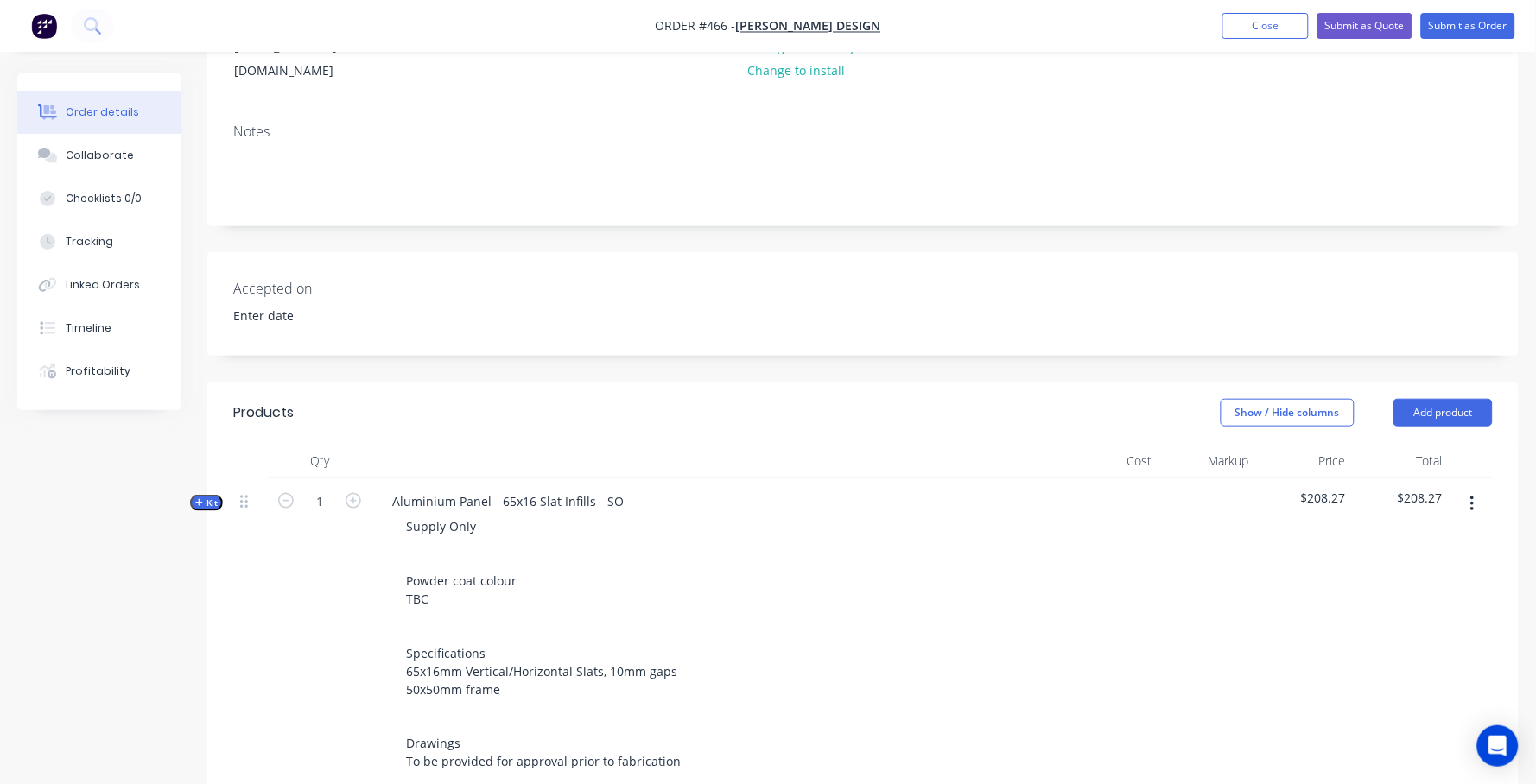
click at [212, 497] on span "Kit" at bounding box center [206, 503] width 22 height 13
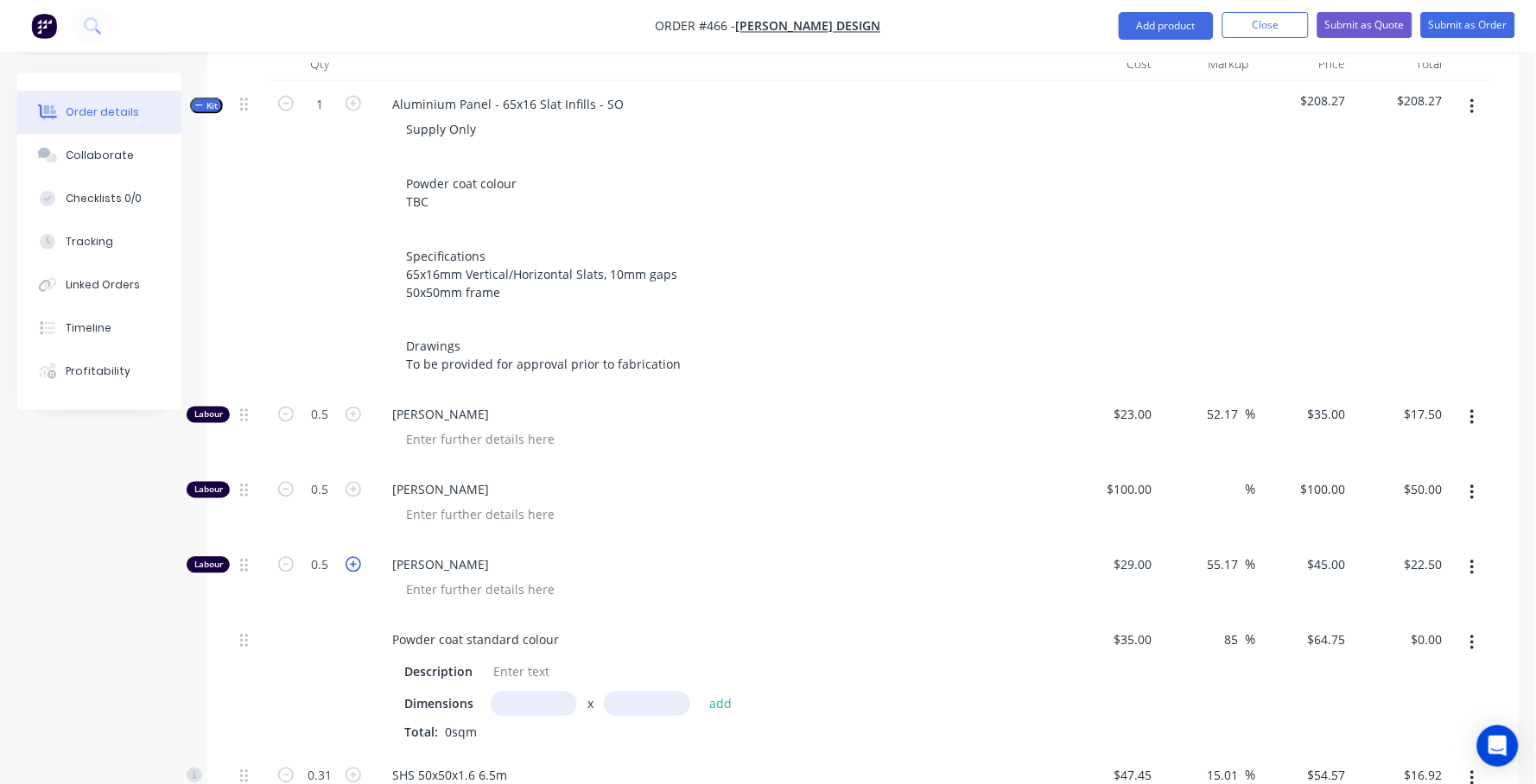
scroll to position [747, 0]
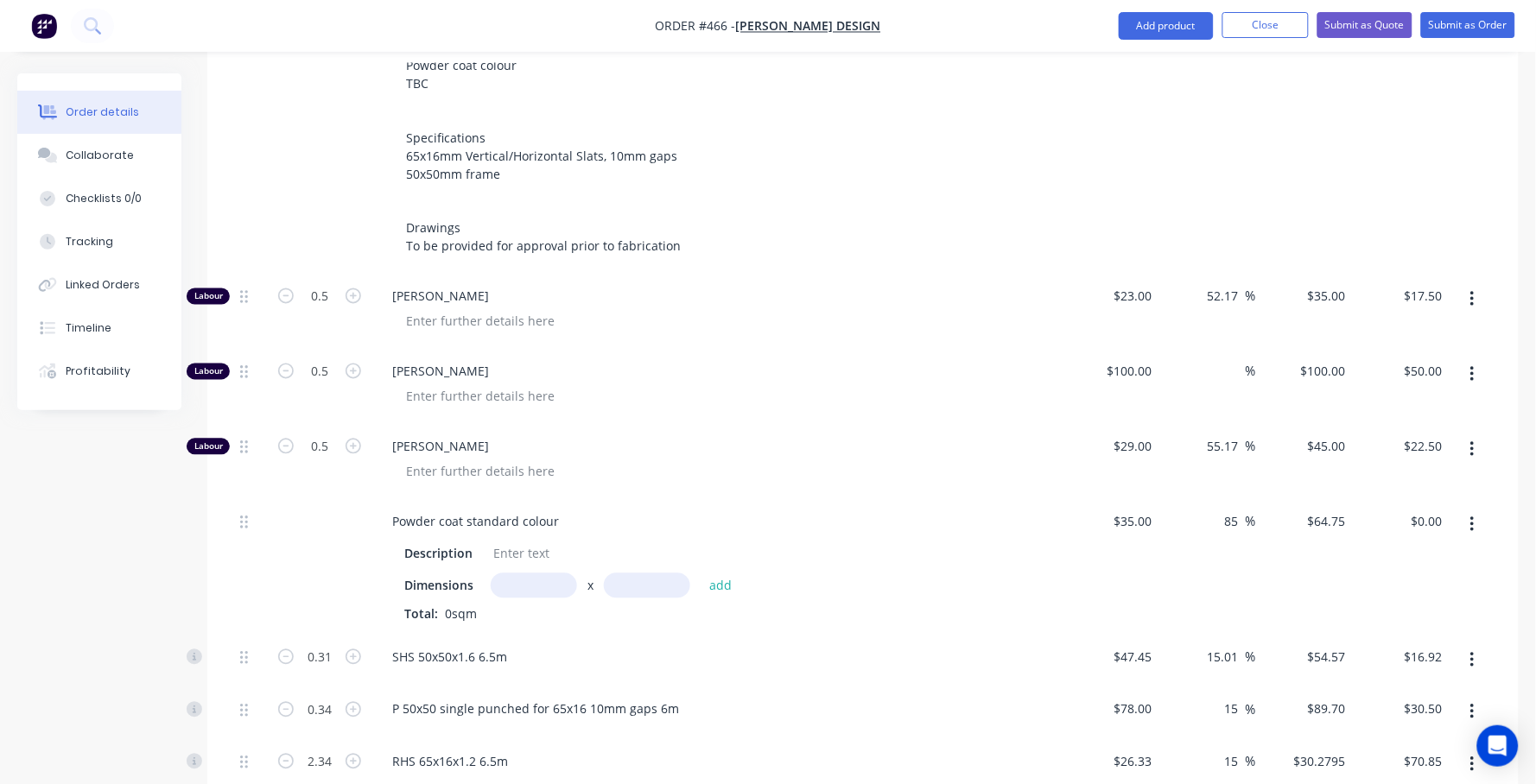
click at [539, 573] on input "text" at bounding box center [533, 585] width 87 height 25
type input "0.845m"
type input "2"
click at [720, 573] on button "add" at bounding box center [721, 585] width 41 height 23
type input "$109.43"
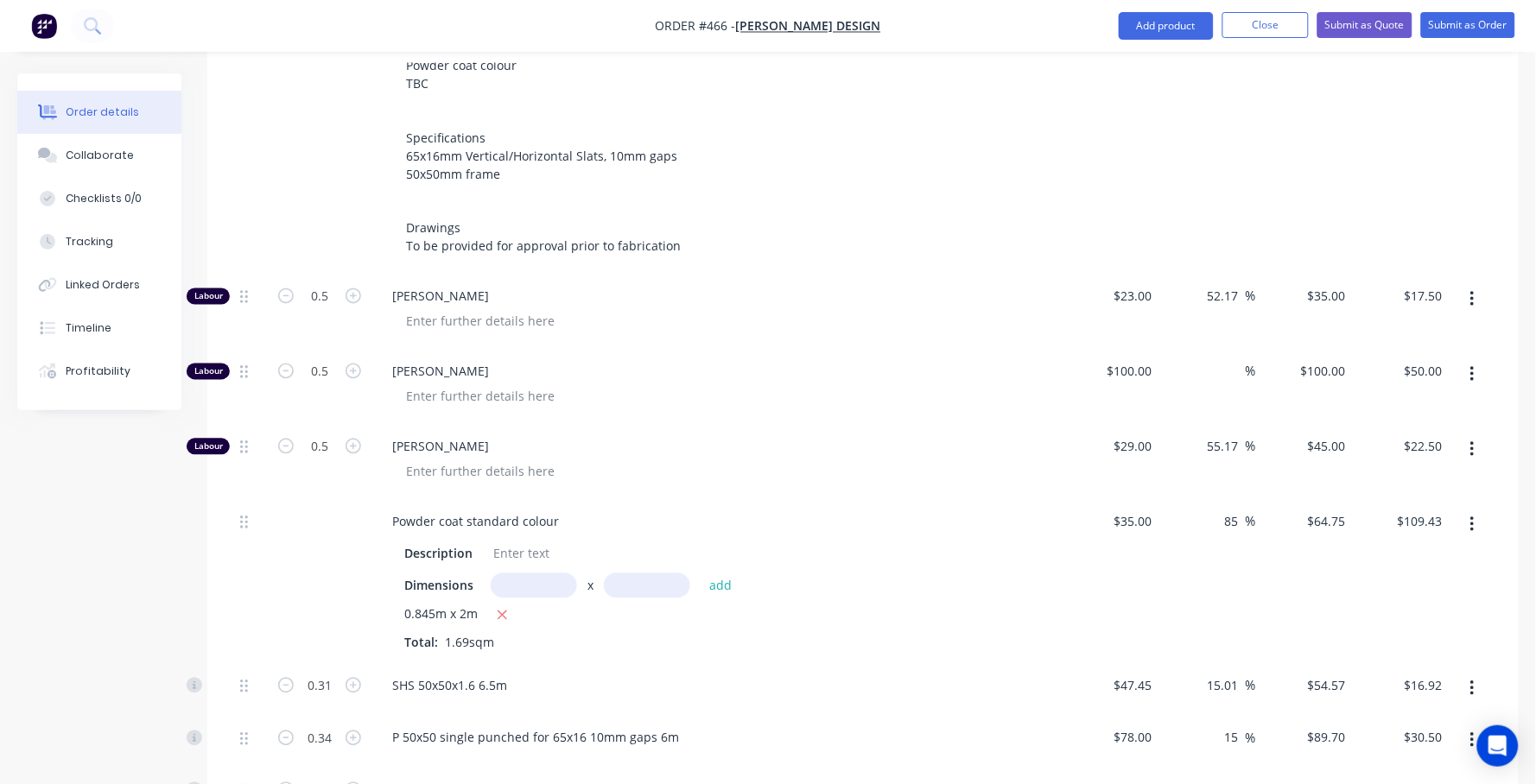
click at [131, 607] on div "Created by [PERSON_NAME] Created [DATE] Required [DATE] Assigned to Add team me…" at bounding box center [768, 339] width 1501 height 2025
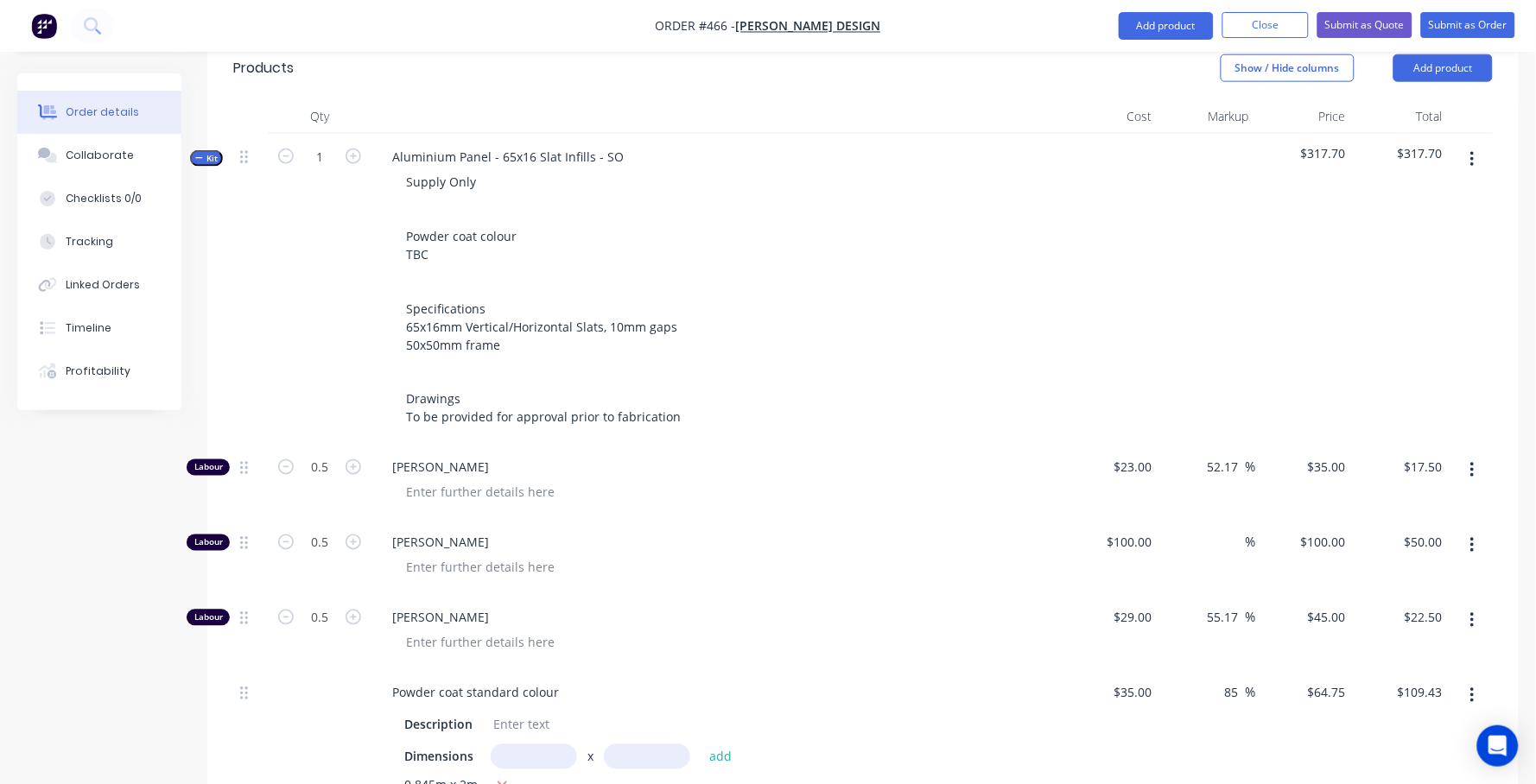
scroll to position [795, 0]
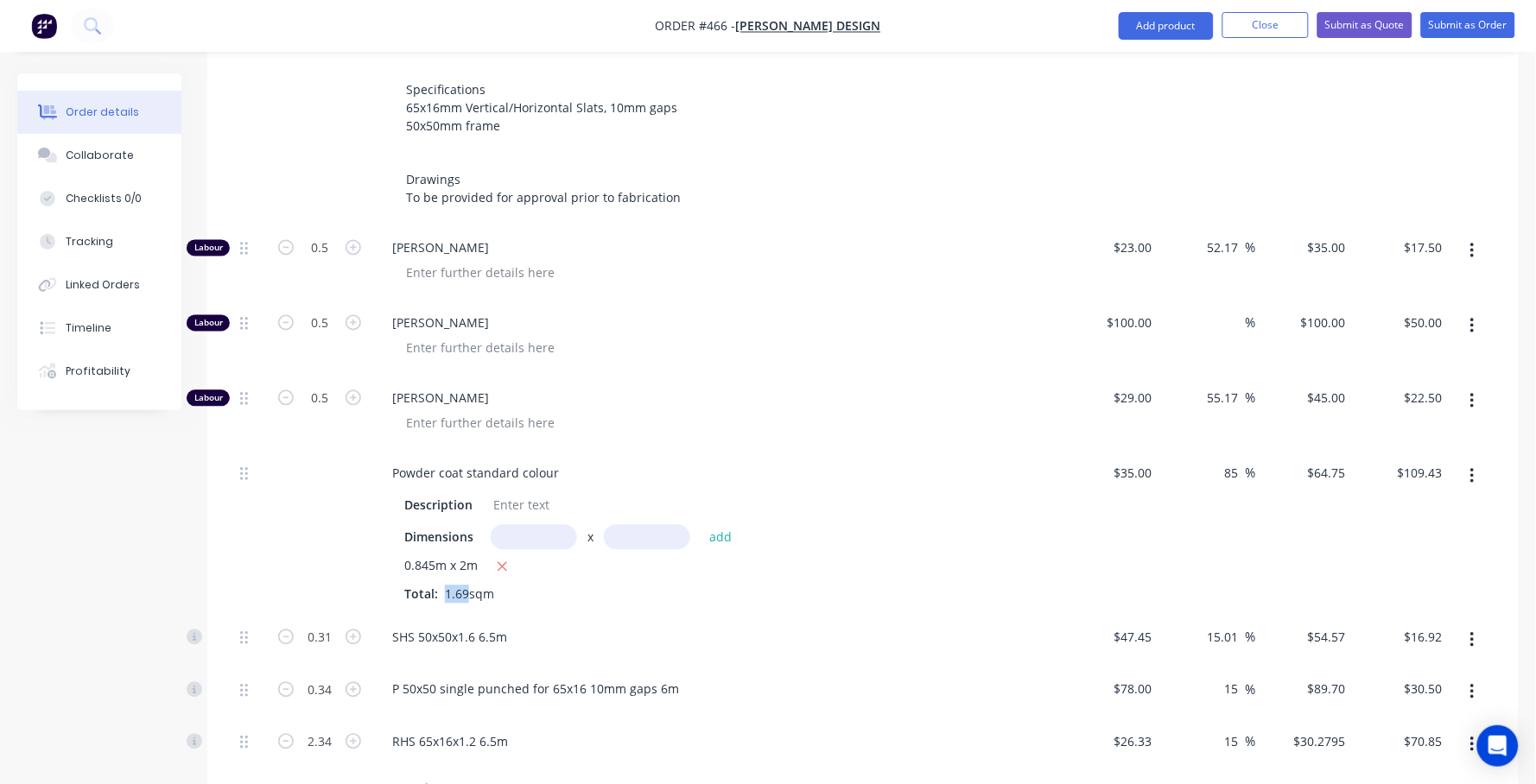
drag, startPoint x: 464, startPoint y: 555, endPoint x: 444, endPoint y: 554, distance: 20.0
click at [444, 586] on span "1.69sqm" at bounding box center [470, 595] width 63 height 17
copy div "1.69"
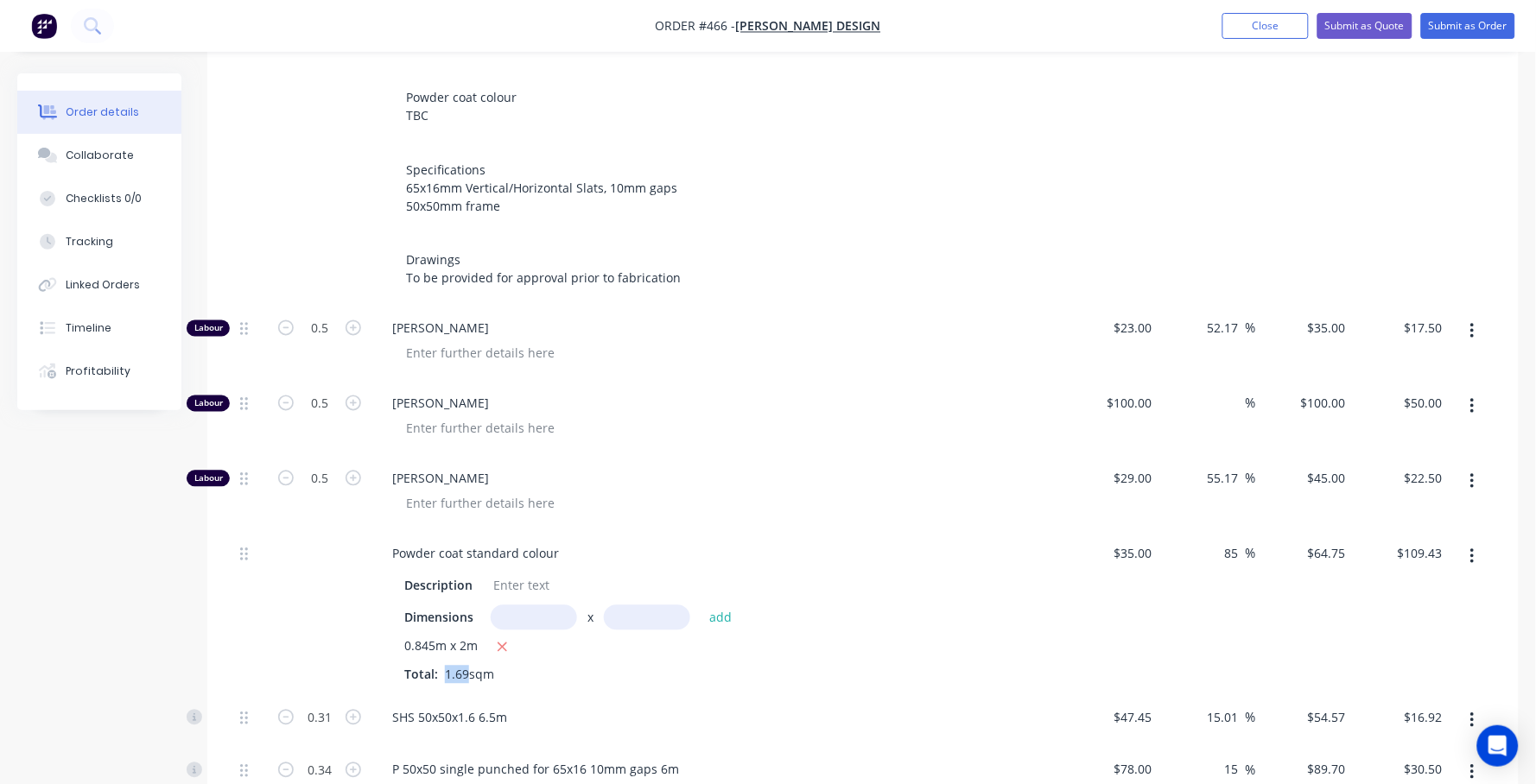
scroll to position [388, 0]
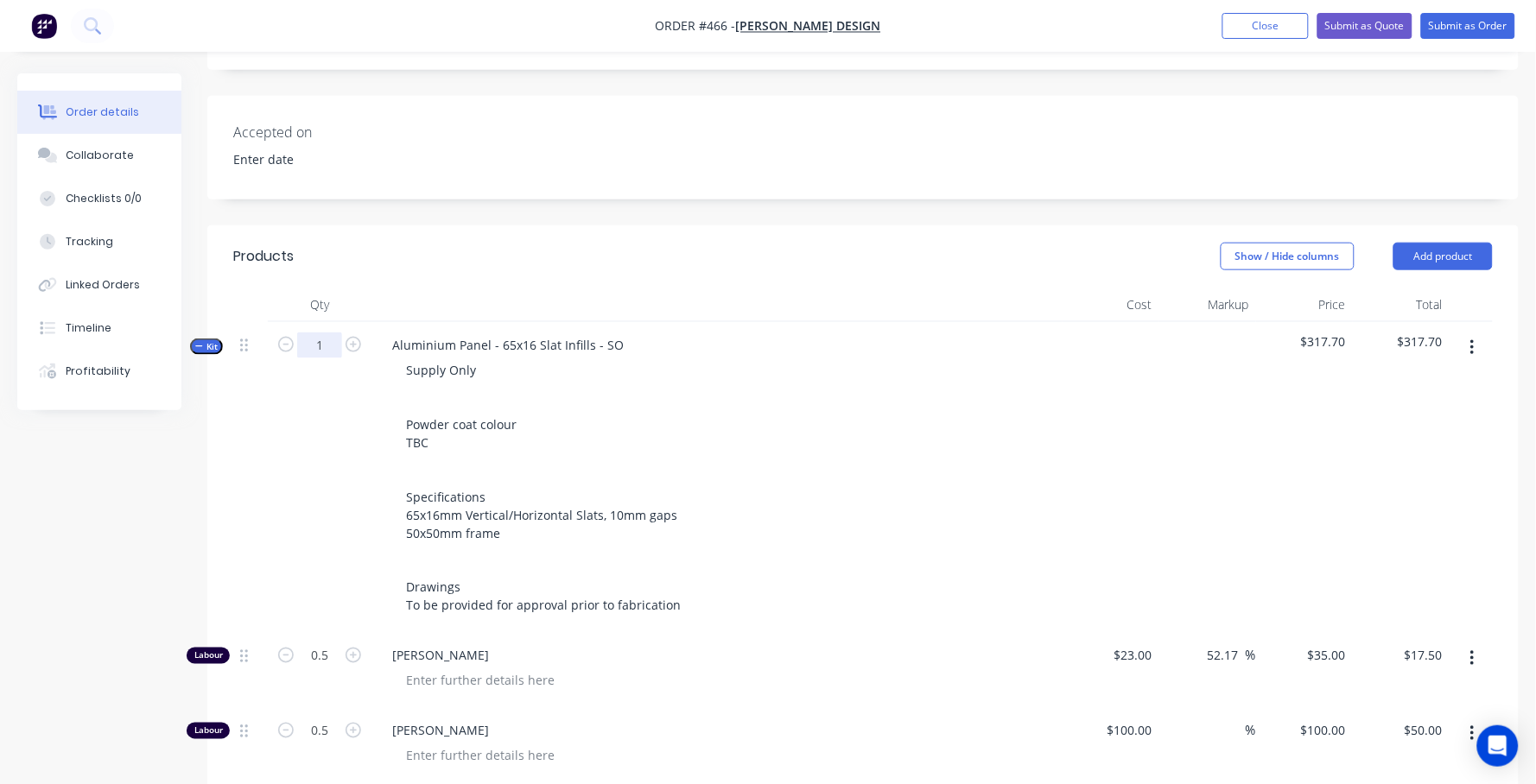
click at [326, 333] on input "1" at bounding box center [320, 346] width 45 height 26
click at [317, 333] on input "1" at bounding box center [320, 346] width 45 height 26
paste input ".69"
type input "1.69"
type input "0.845"
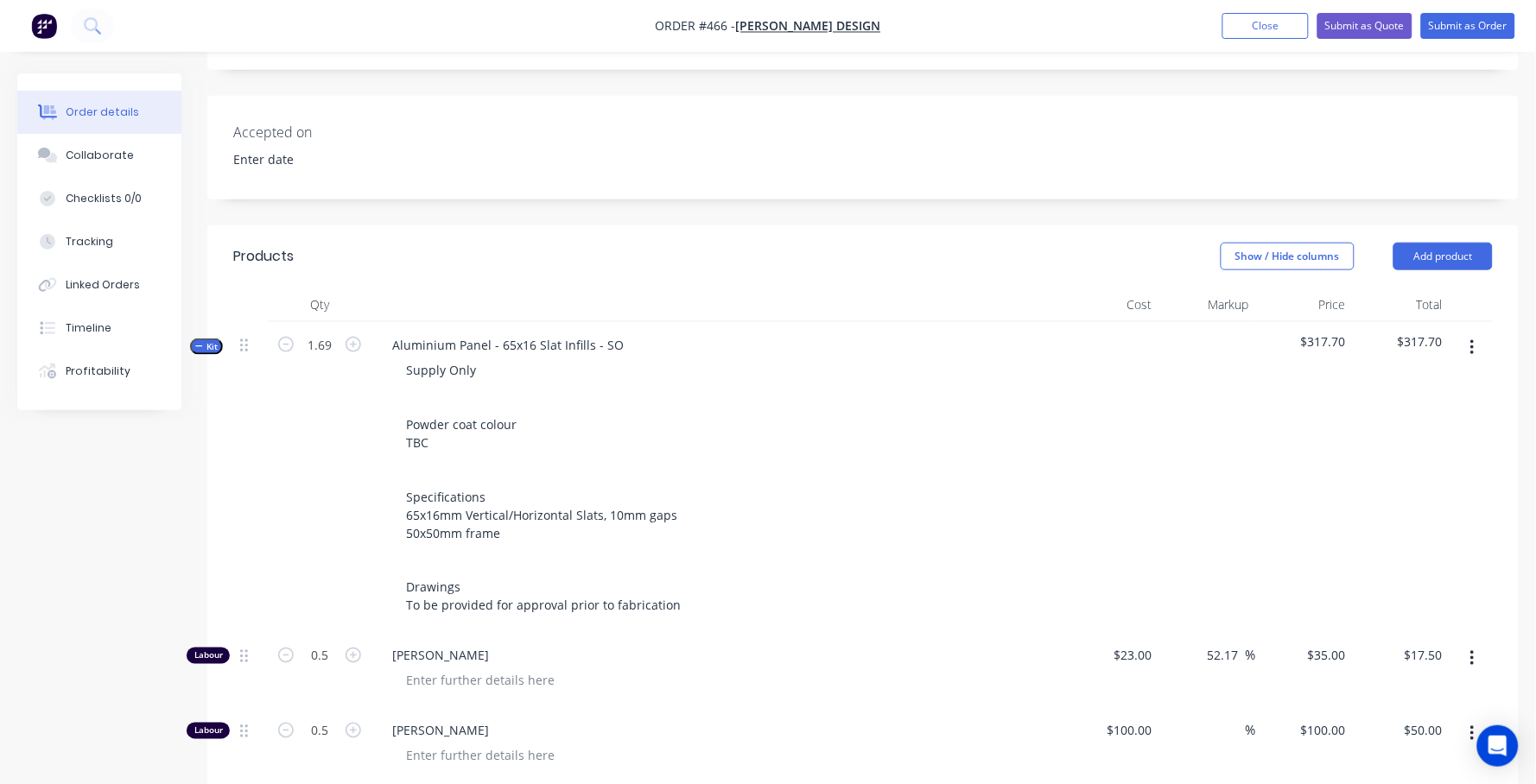
type input "$29.58"
type input "0.845"
type input "$84.50"
type input "0.845"
type input "$38.03"
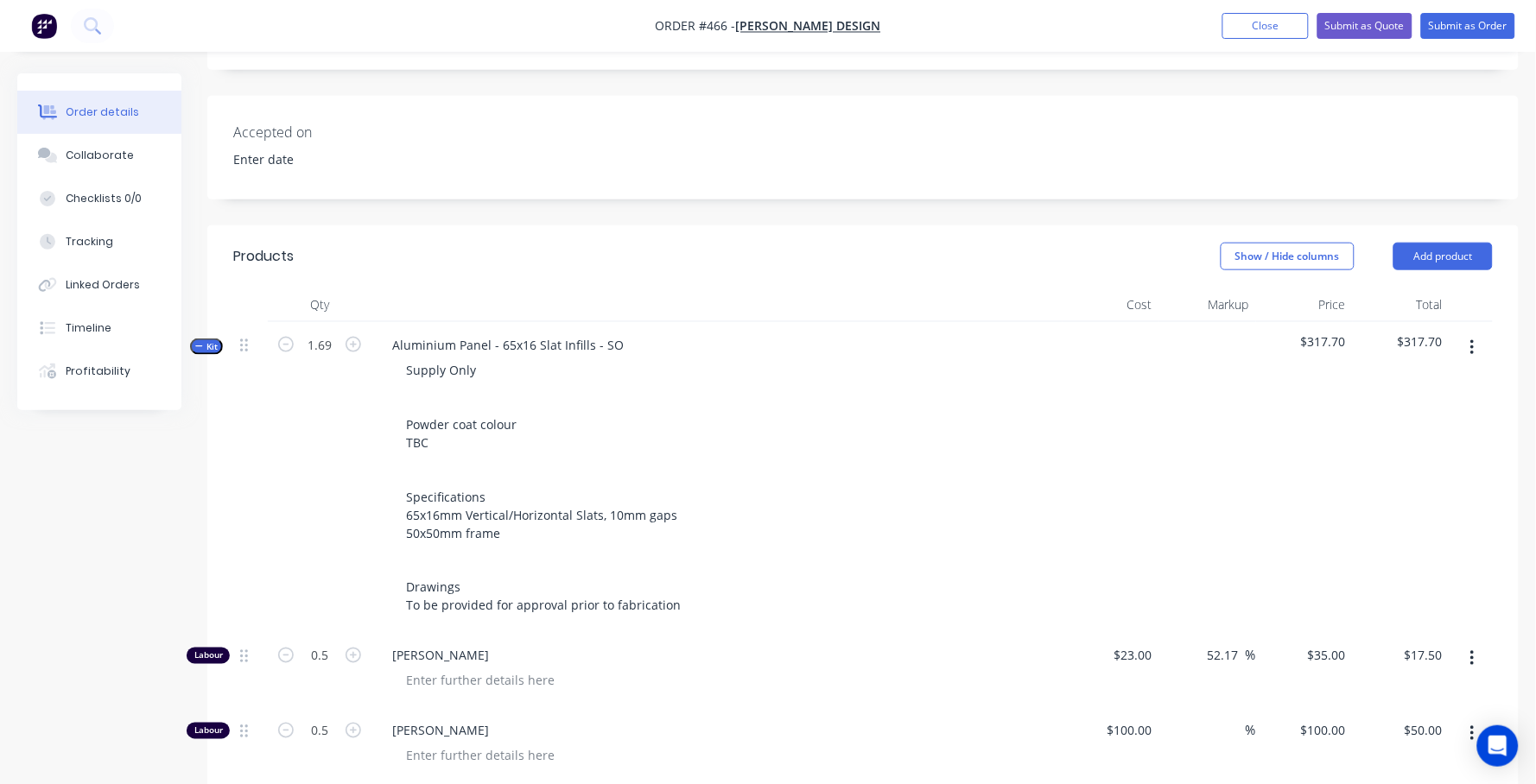
type input "0.5239"
type input "$28.59"
type input "0.5746"
type input "$51.54"
type input "3.9546"
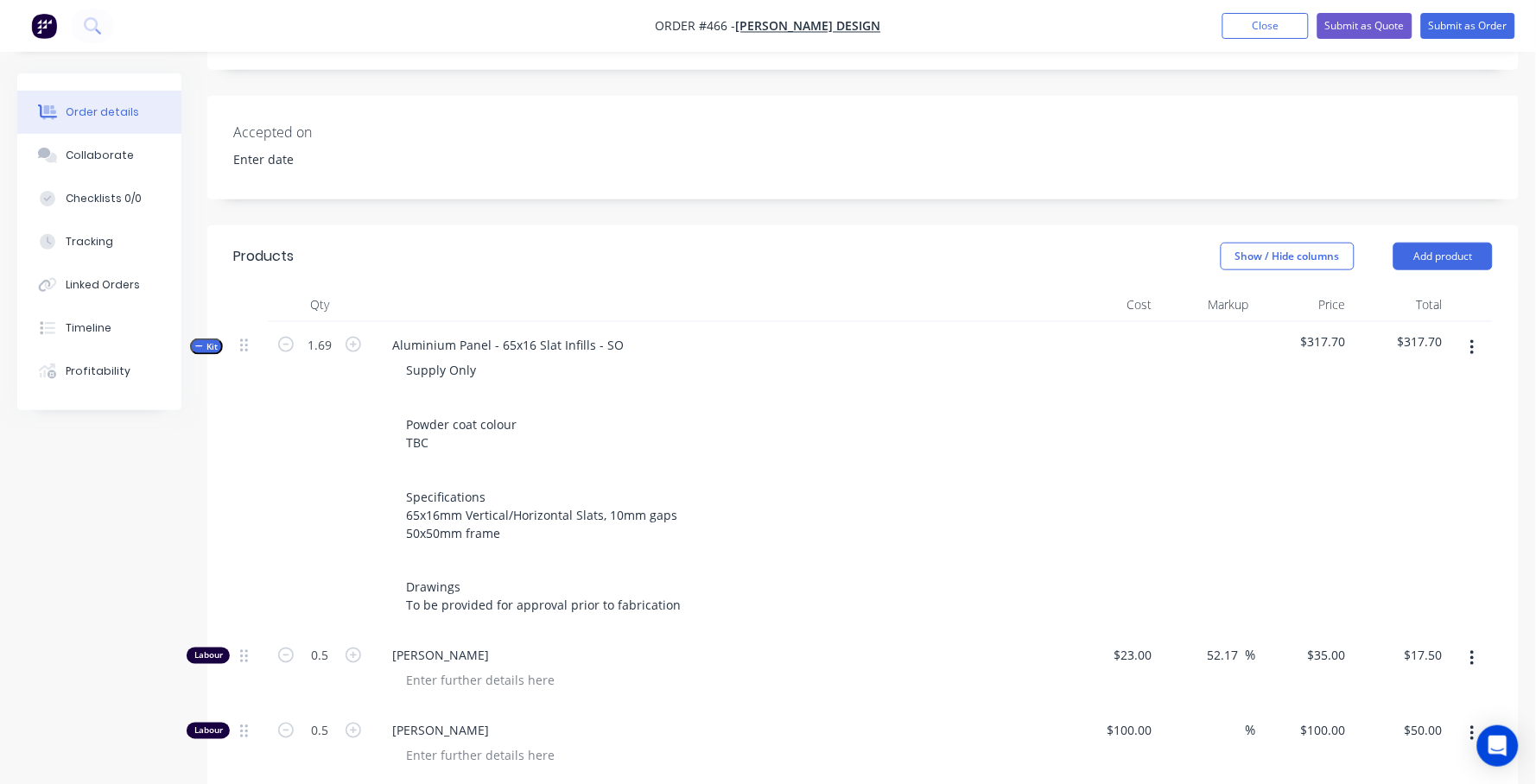
type input "$119.74"
click at [169, 549] on div "Created by [PERSON_NAME] Created [DATE] Required [DATE] Assigned to Add team me…" at bounding box center [768, 698] width 1501 height 2025
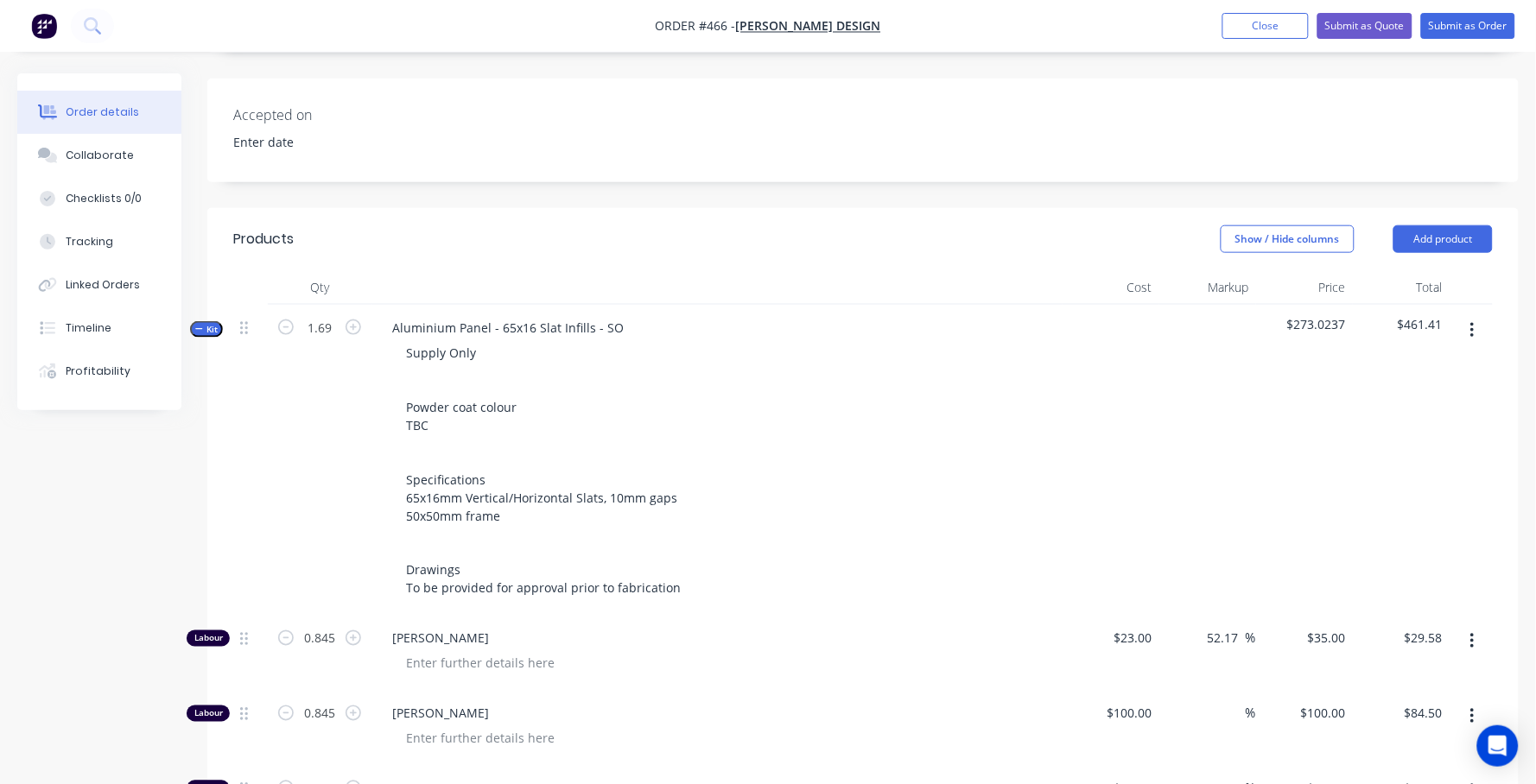
scroll to position [383, 0]
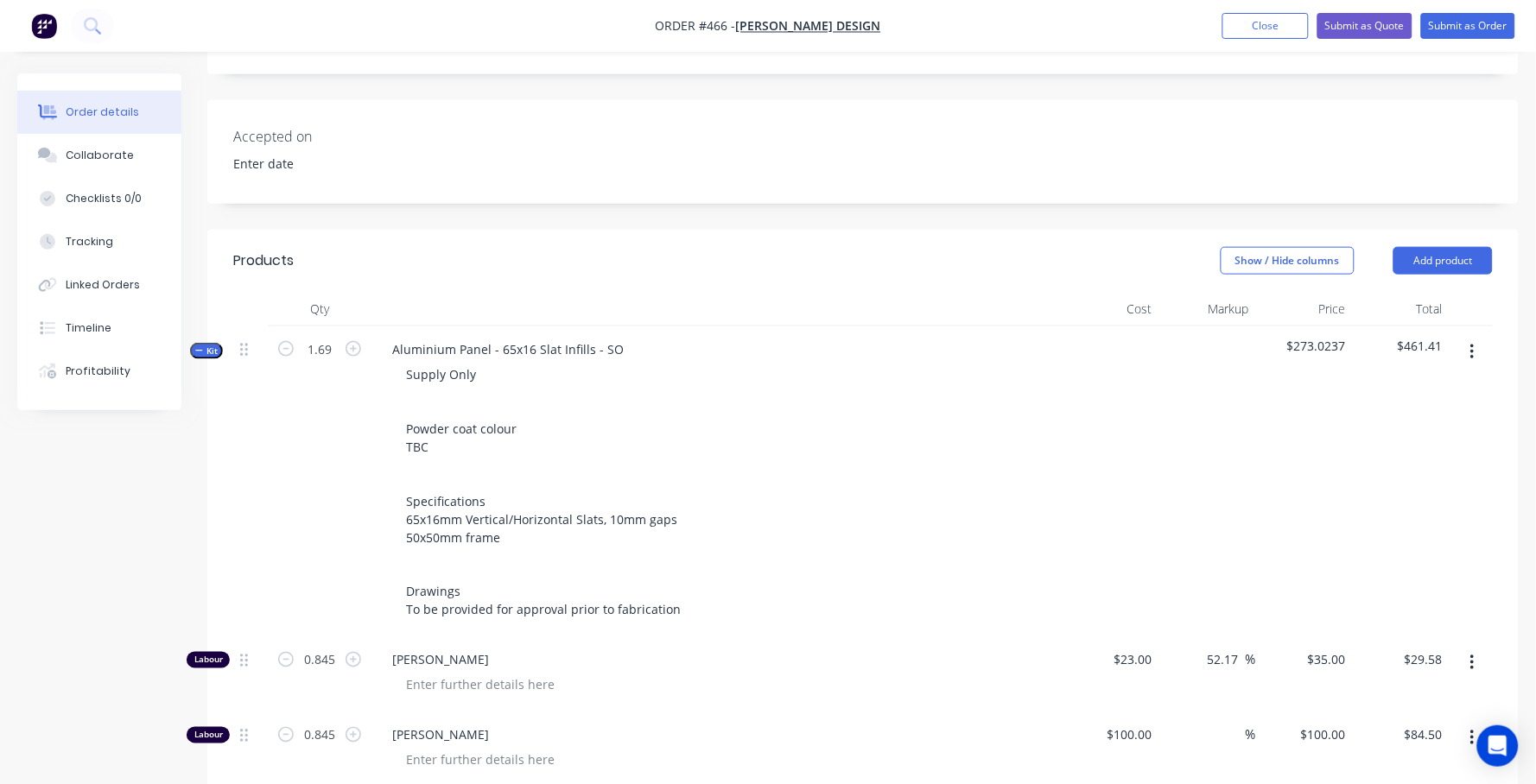
click at [204, 345] on span "Kit" at bounding box center [206, 351] width 22 height 13
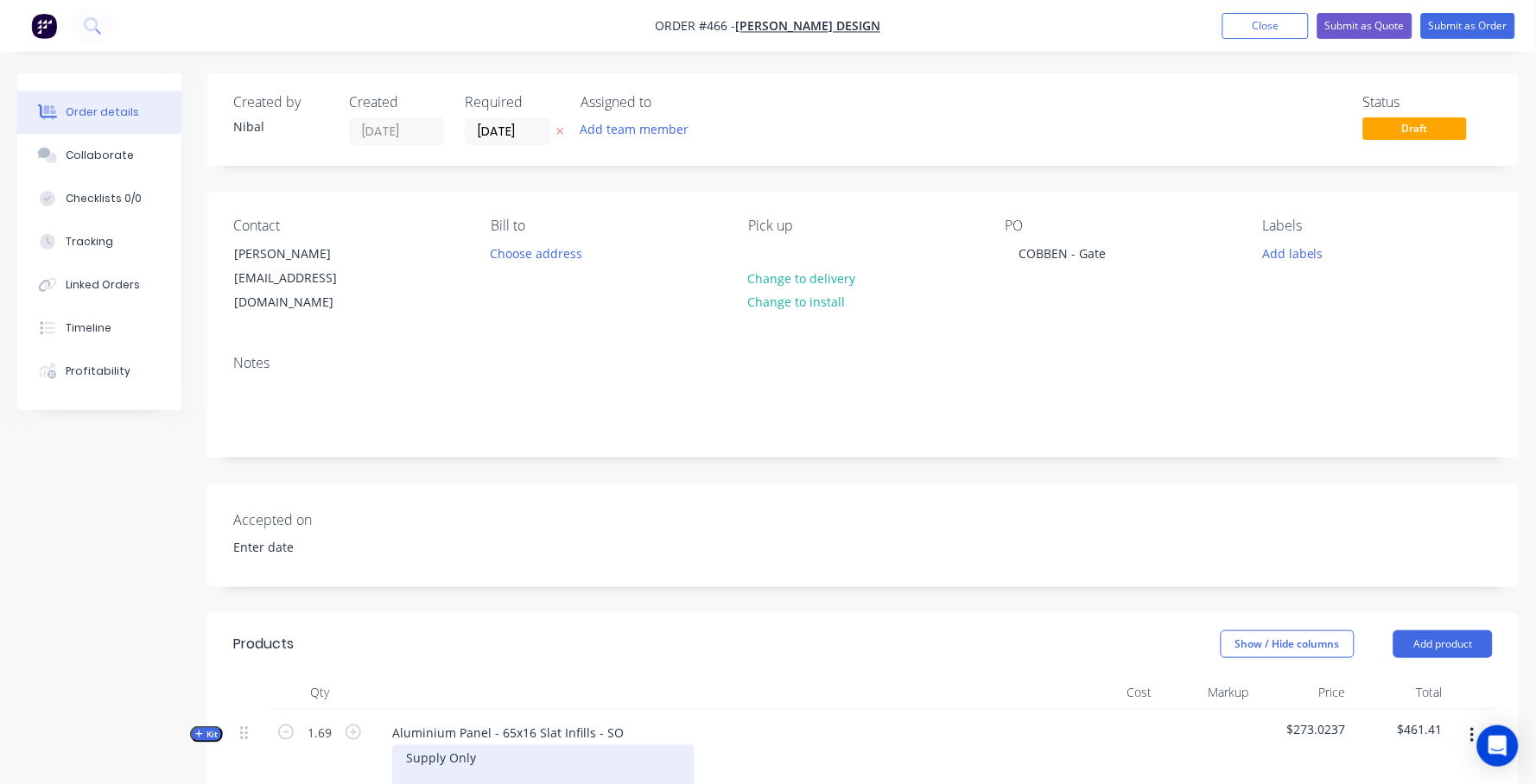
scroll to position [0, 0]
click at [1312, 251] on button "Add labels" at bounding box center [1293, 252] width 79 height 23
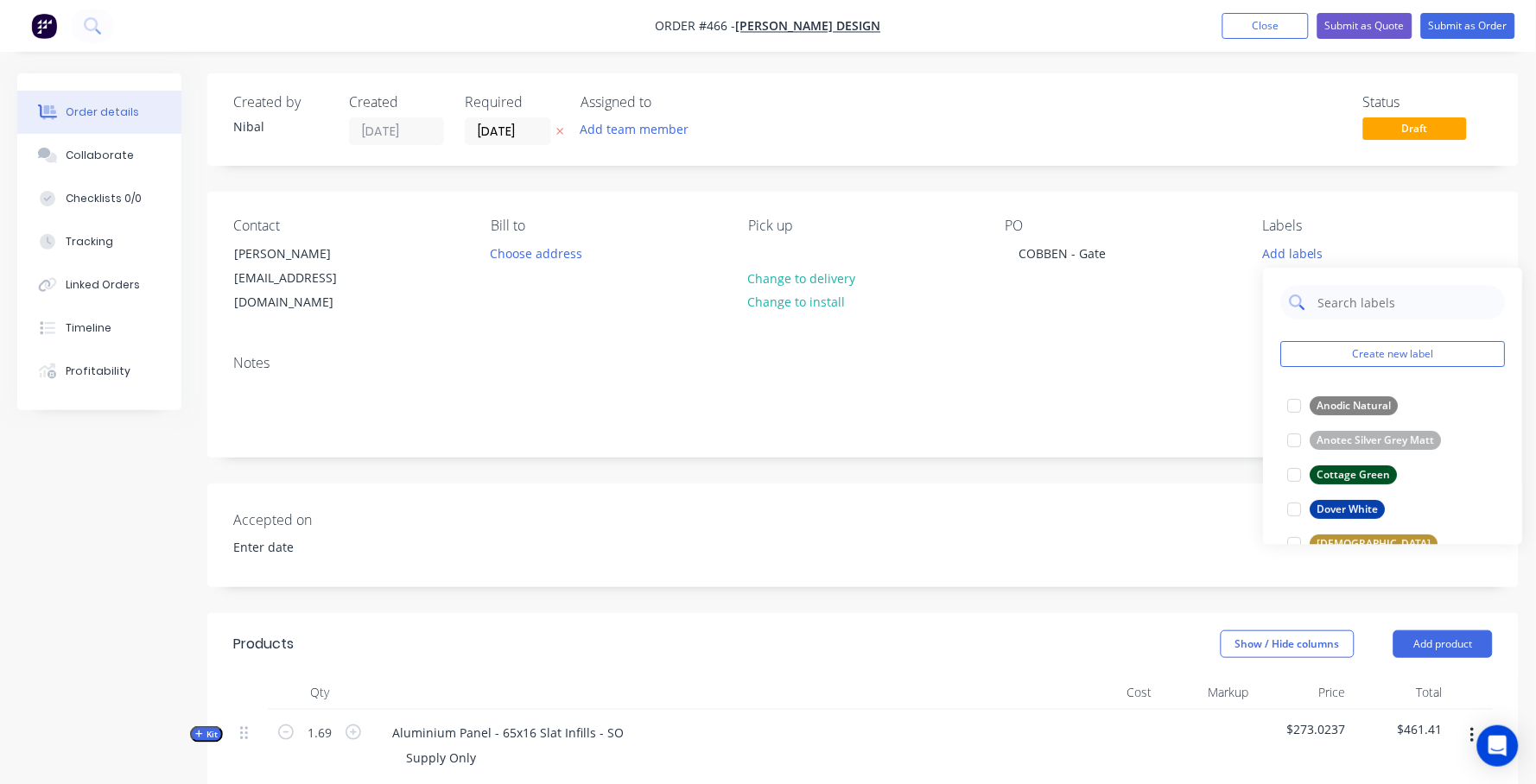
click at [1339, 314] on input "text" at bounding box center [1406, 303] width 181 height 34
type input "mat"
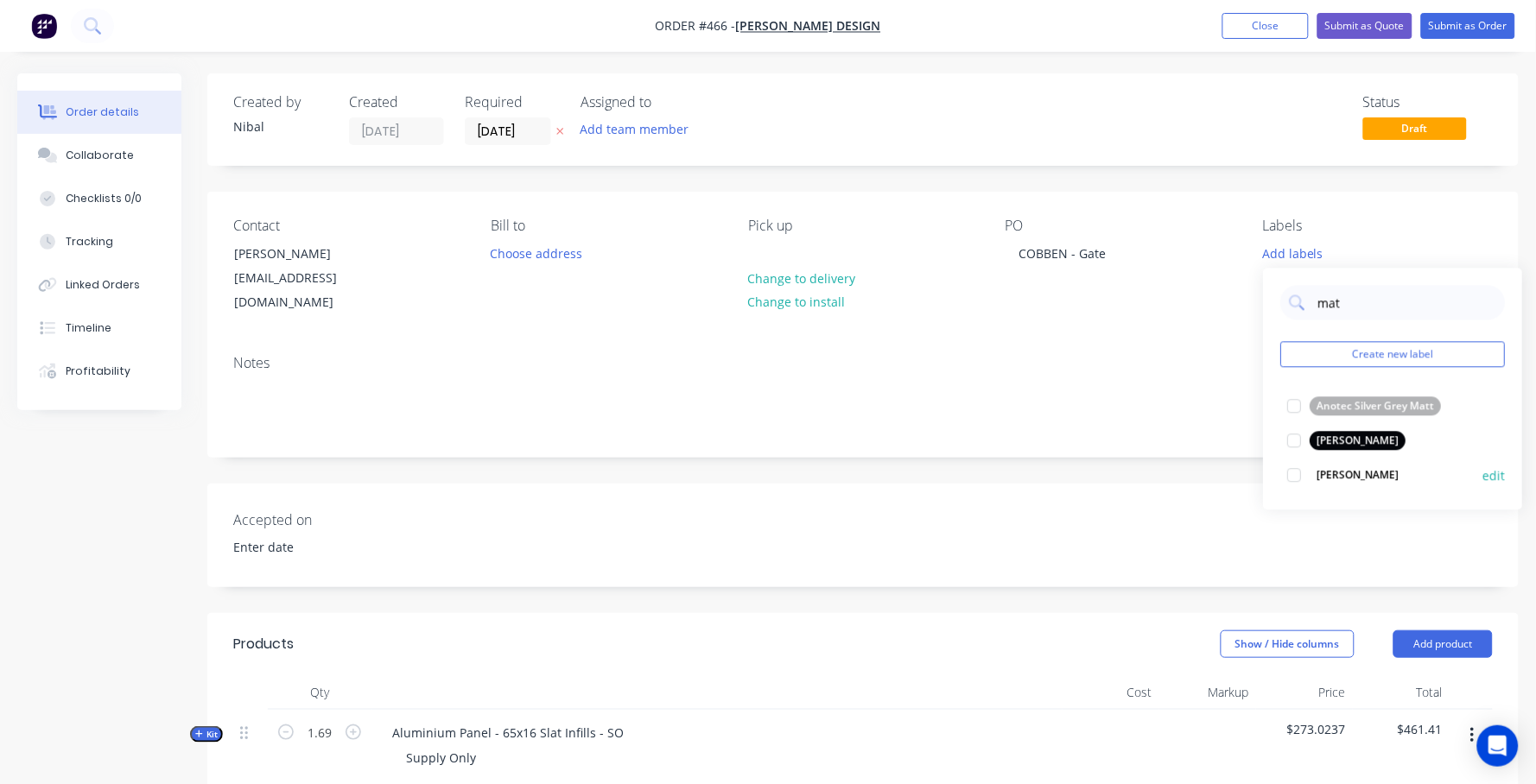
click at [1300, 471] on div at bounding box center [1294, 475] width 35 height 34
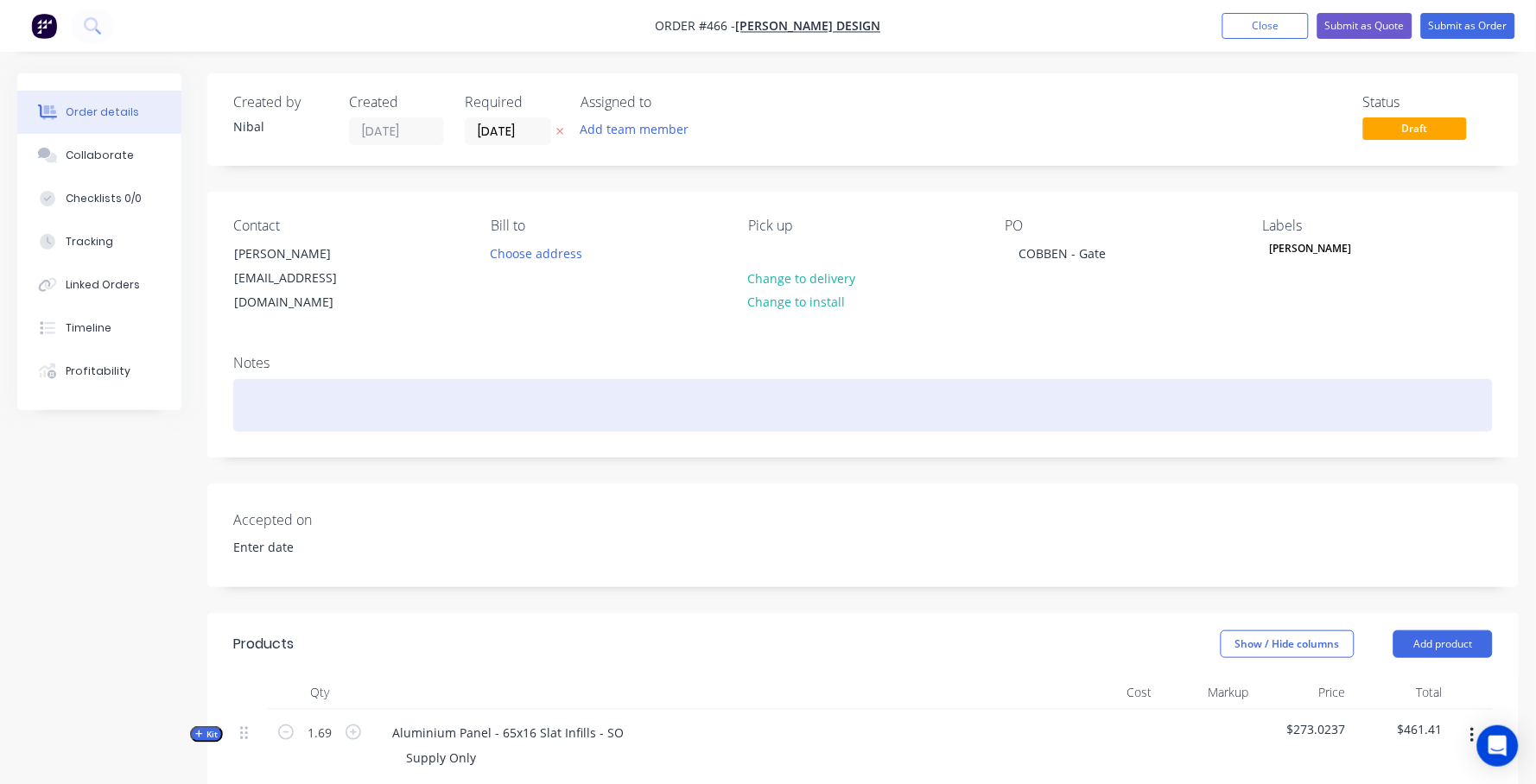
click at [1096, 384] on div at bounding box center [863, 406] width 1259 height 52
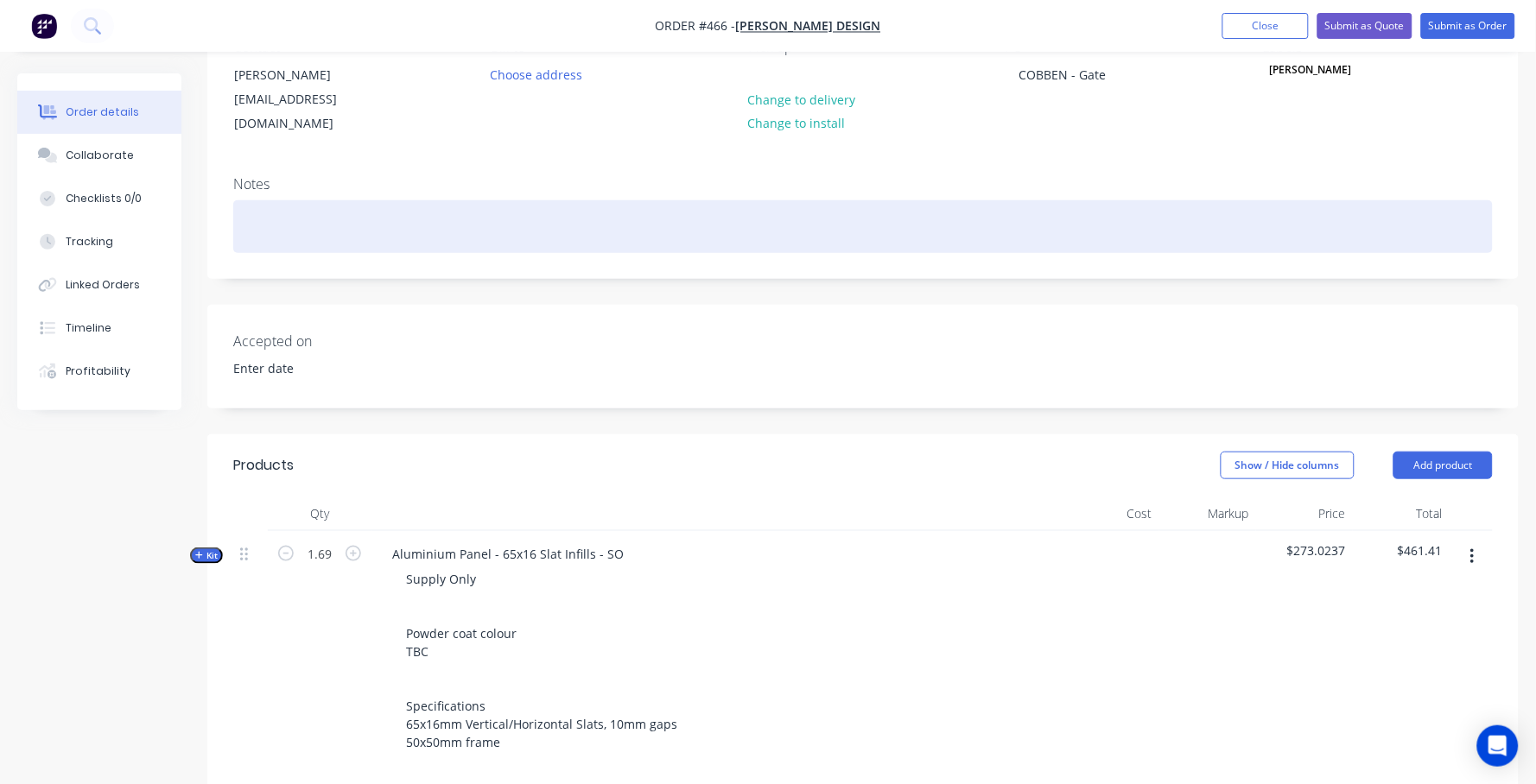
scroll to position [496, 0]
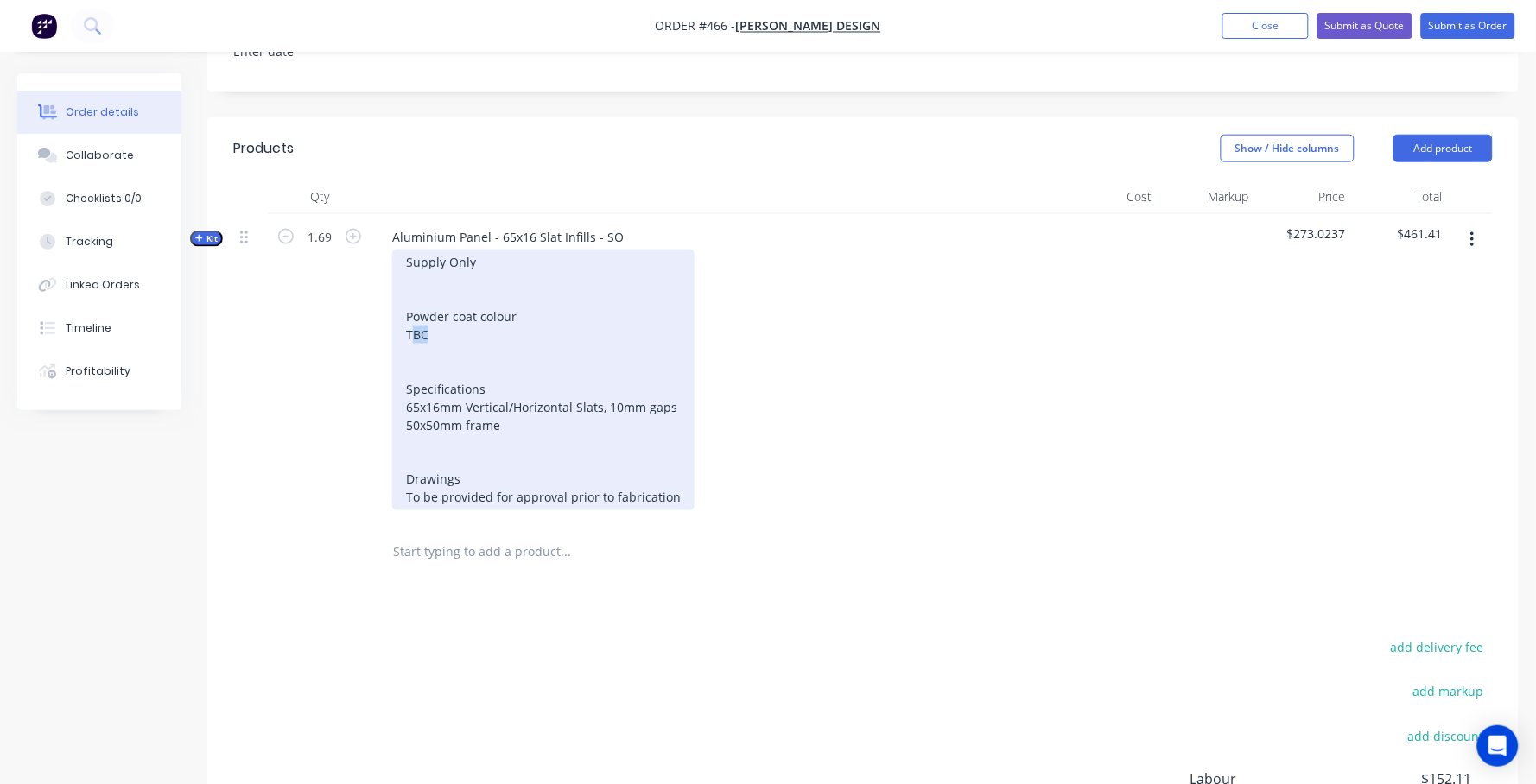
drag, startPoint x: 444, startPoint y: 312, endPoint x: 409, endPoint y: 309, distance: 35.1
click at [409, 309] on div "Supply Only Powder coat colour TBC Specifications 65x16mm Vertical/Horizontal S…" at bounding box center [543, 380] width 302 height 261
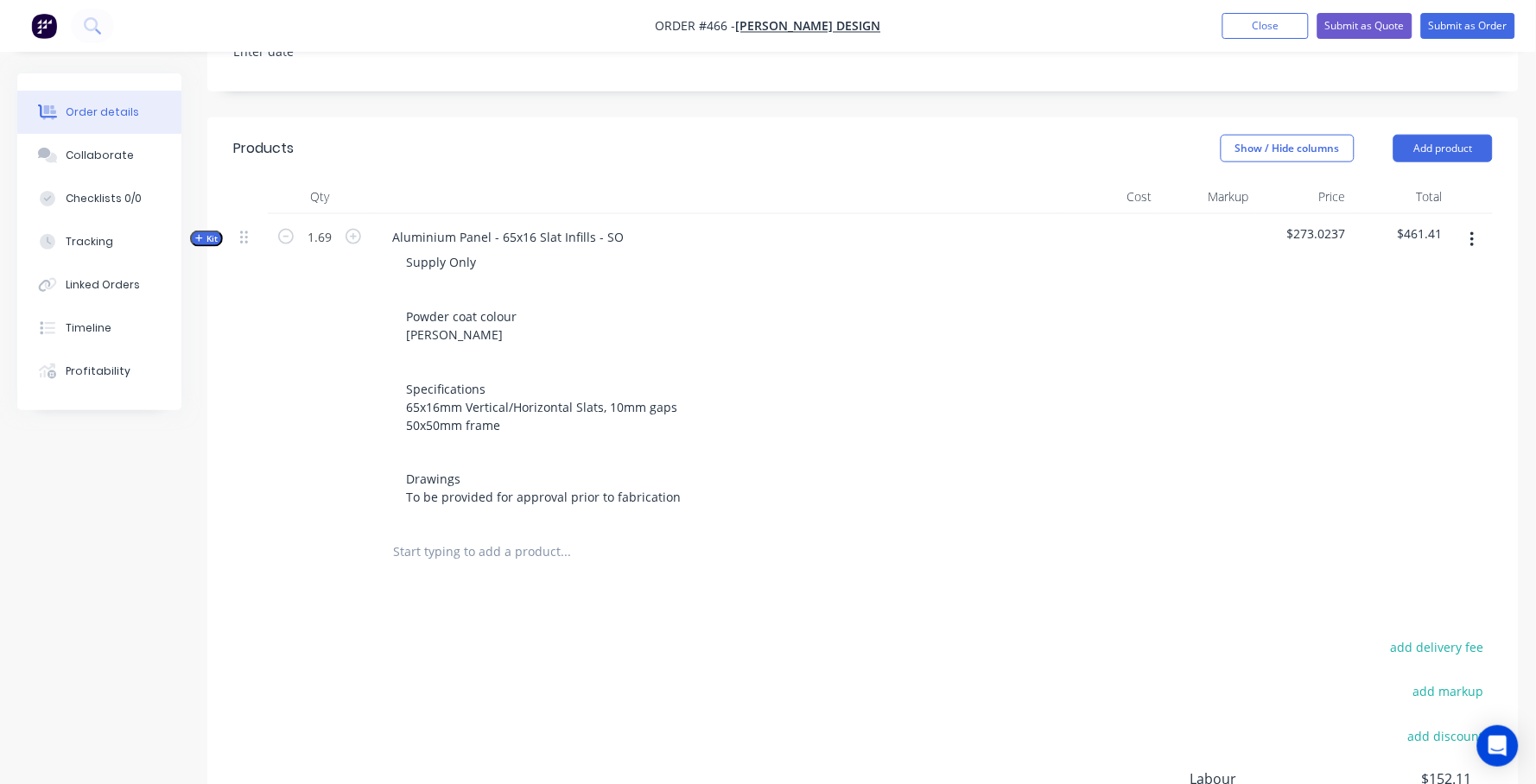
click at [182, 543] on div "Created by [PERSON_NAME] Created [DATE] Required [DATE] Assigned to Add team me…" at bounding box center [768, 299] width 1501 height 1444
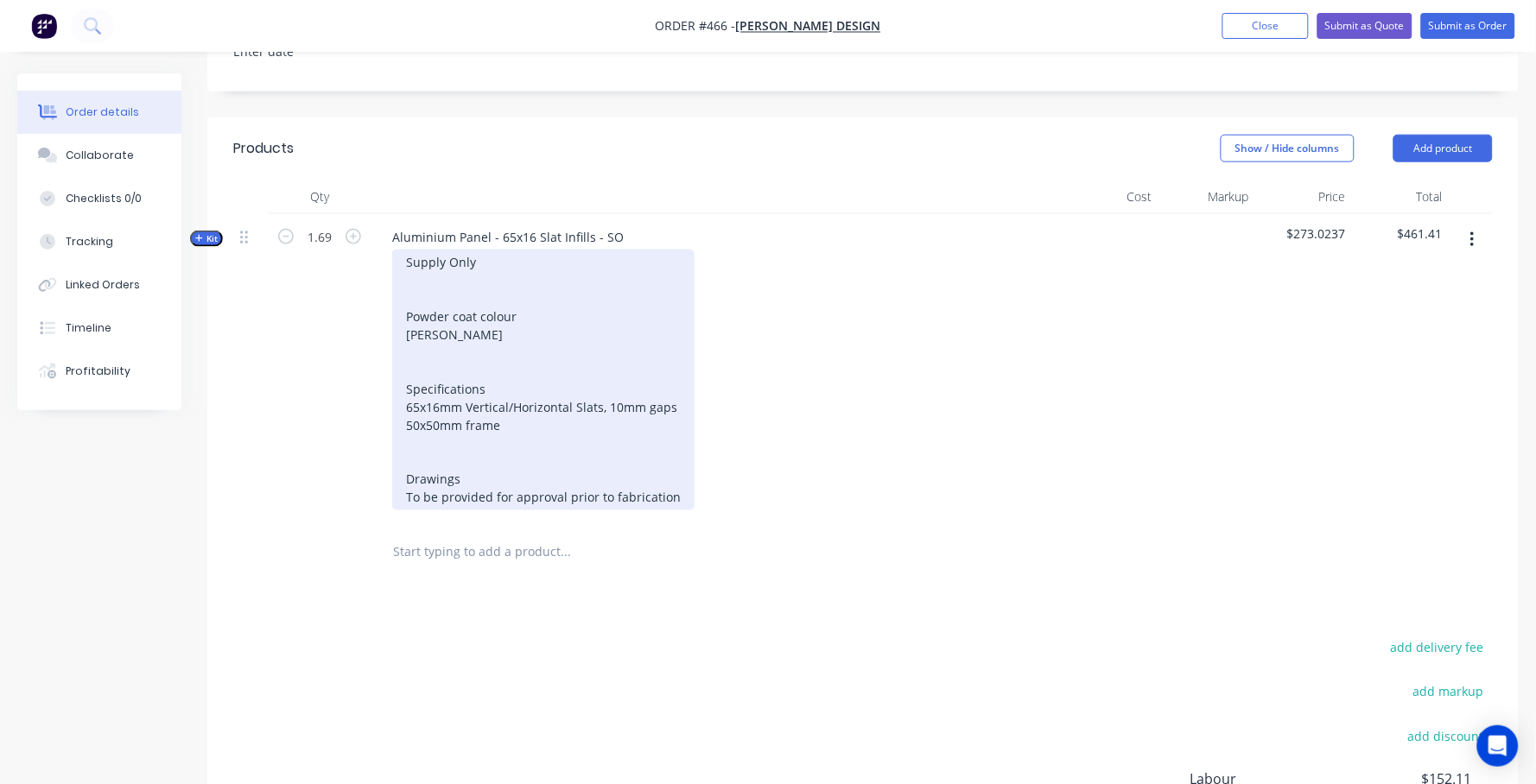
click at [496, 378] on div "Supply Only Powder coat colour [PERSON_NAME] Specifications 65x16mm Vertical/Ho…" at bounding box center [543, 380] width 302 height 261
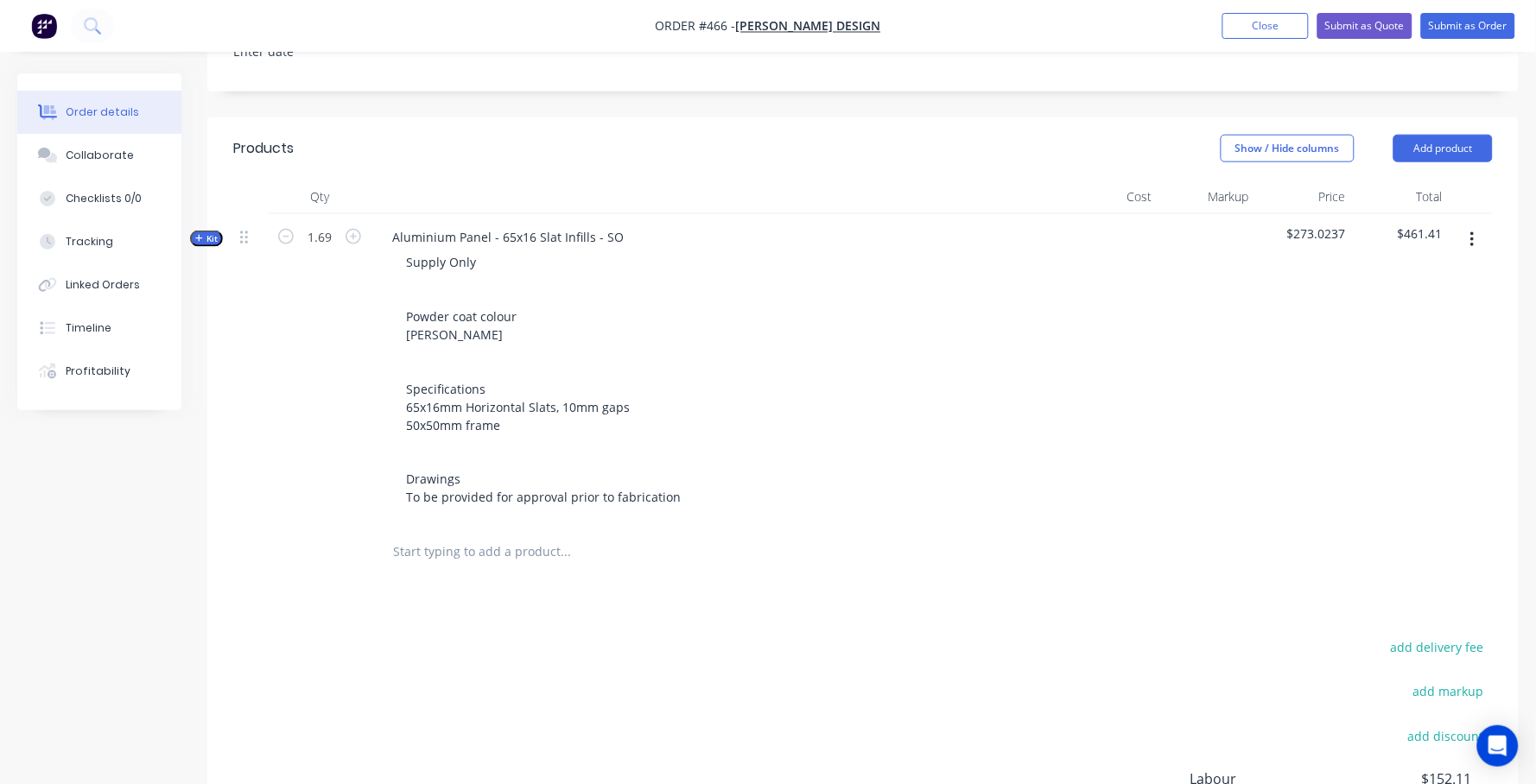
click at [157, 628] on div "Created by [PERSON_NAME] Created [DATE] Required [DATE] Assigned to Add team me…" at bounding box center [768, 299] width 1501 height 1444
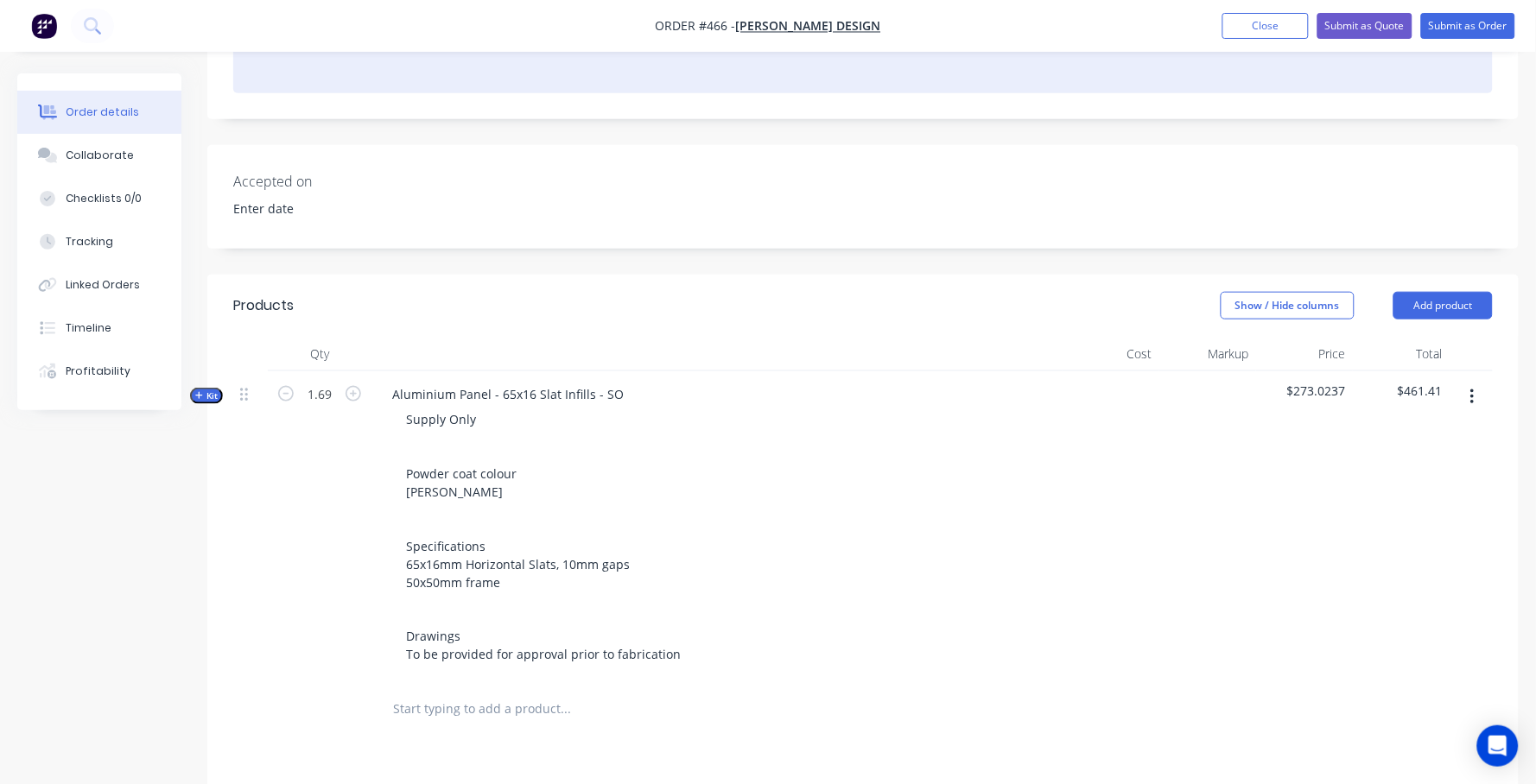
scroll to position [323, 0]
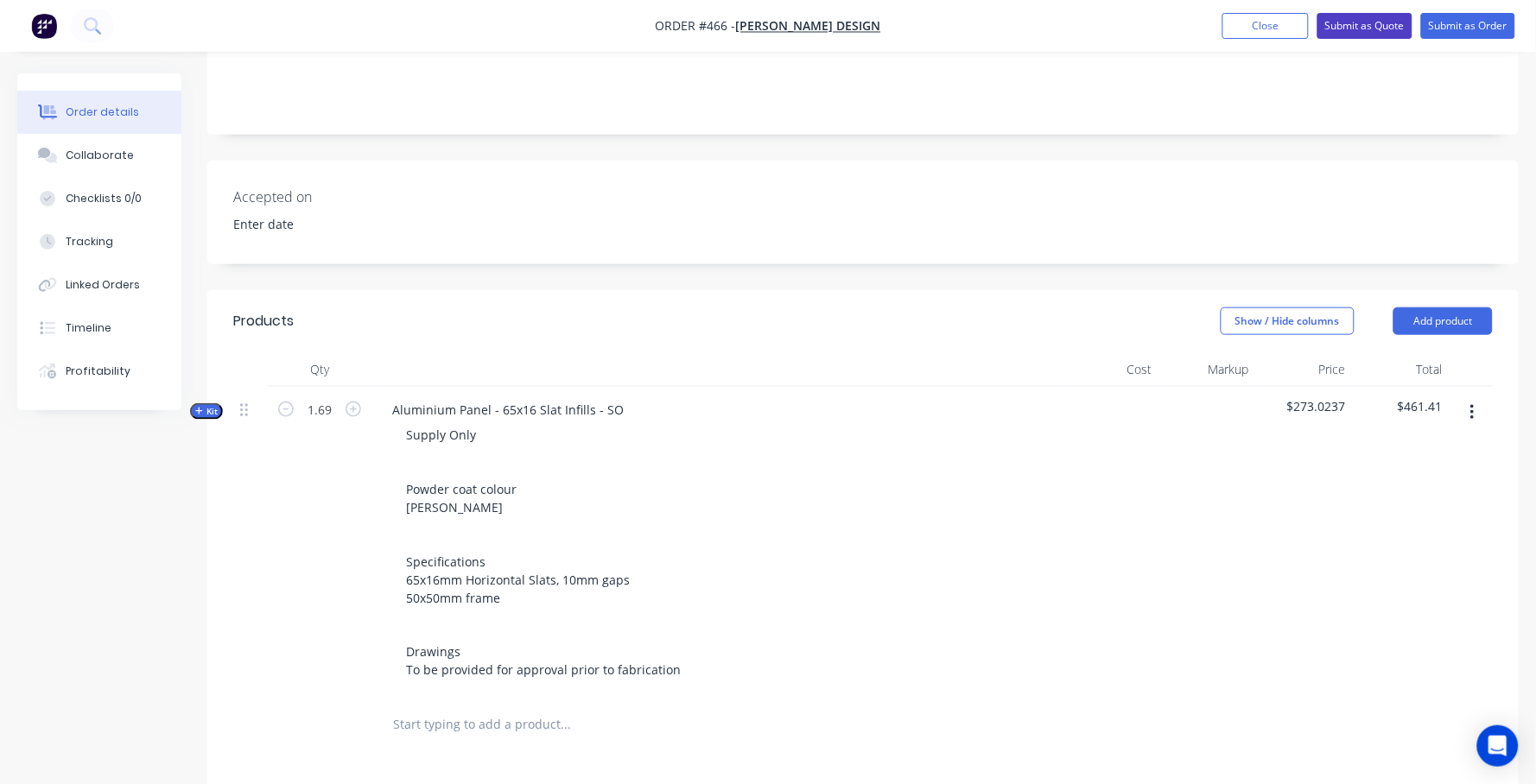
click at [1384, 27] on button "Submit as Quote" at bounding box center [1364, 26] width 95 height 26
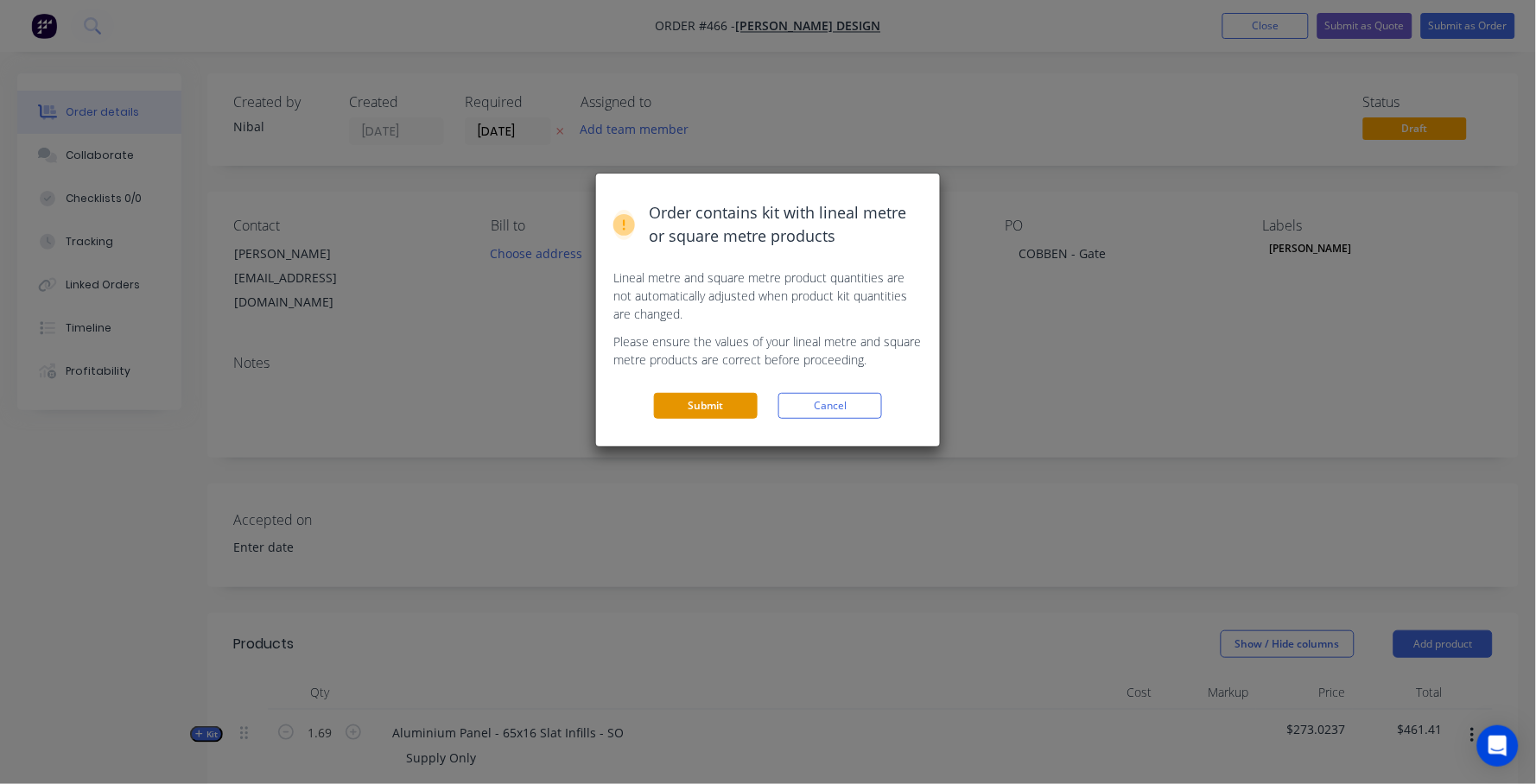
scroll to position [0, 0]
click at [720, 394] on button "Submit" at bounding box center [705, 406] width 104 height 26
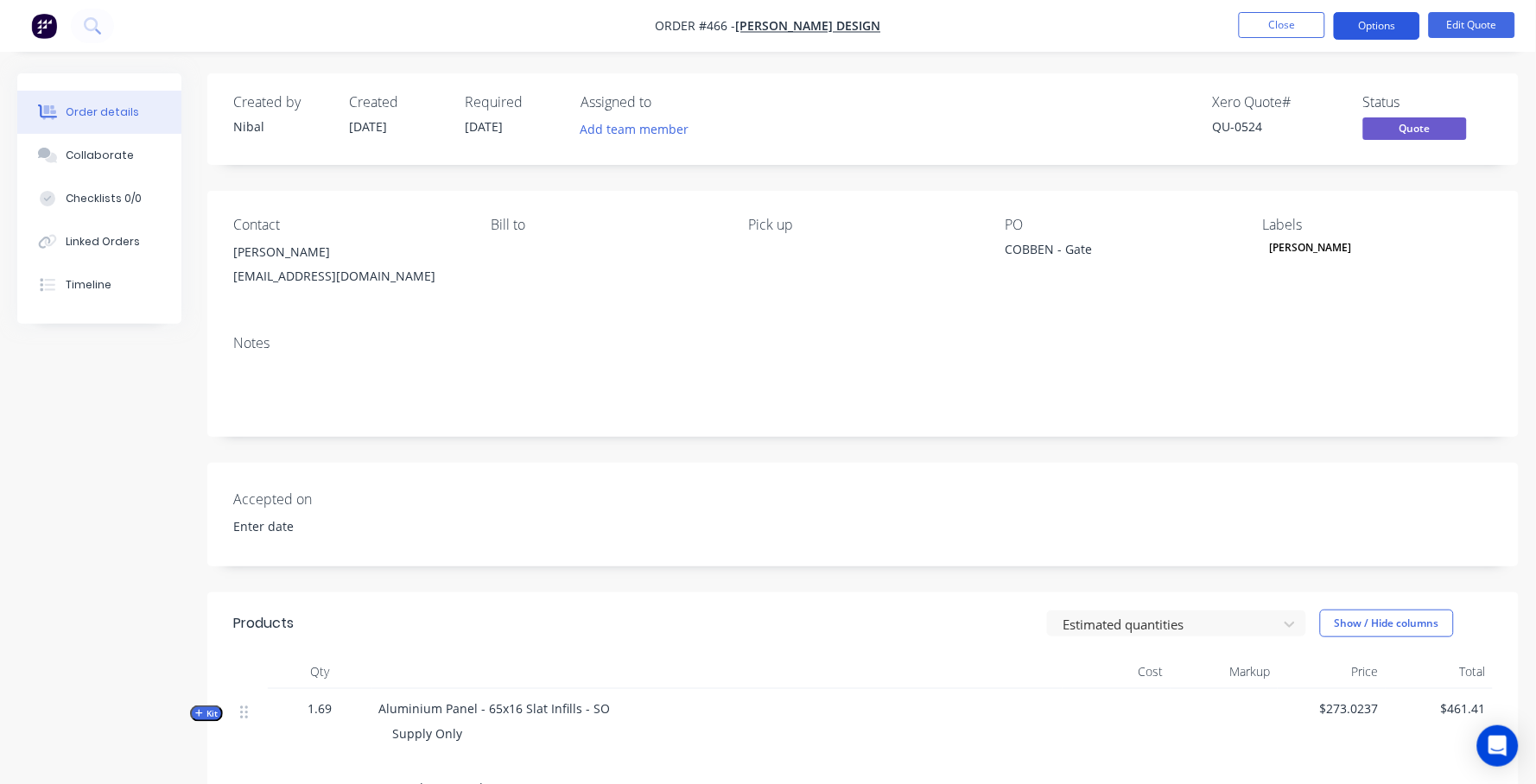
click at [1375, 33] on button "Options" at bounding box center [1377, 26] width 87 height 28
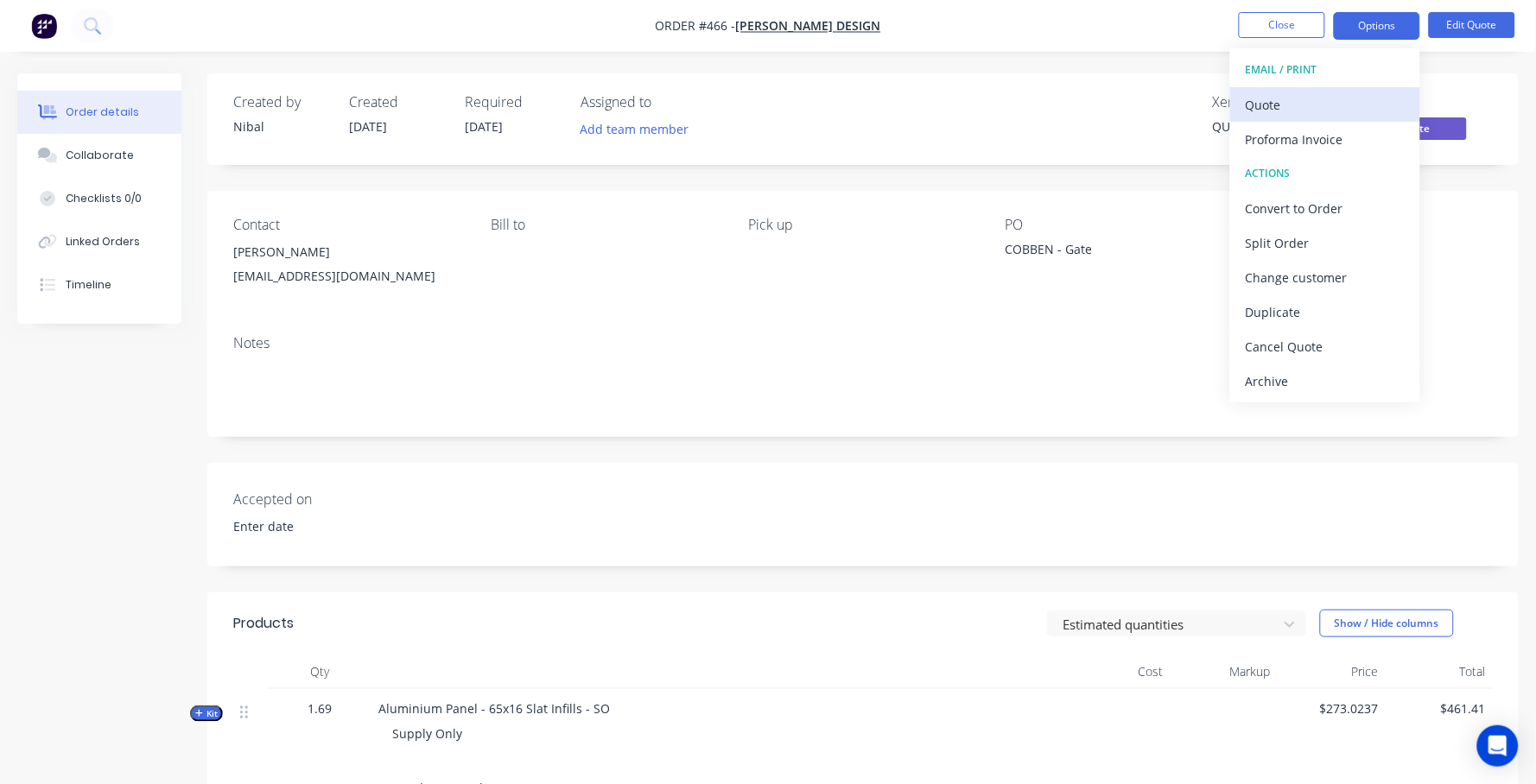
click at [1335, 105] on div "Quote" at bounding box center [1325, 104] width 159 height 25
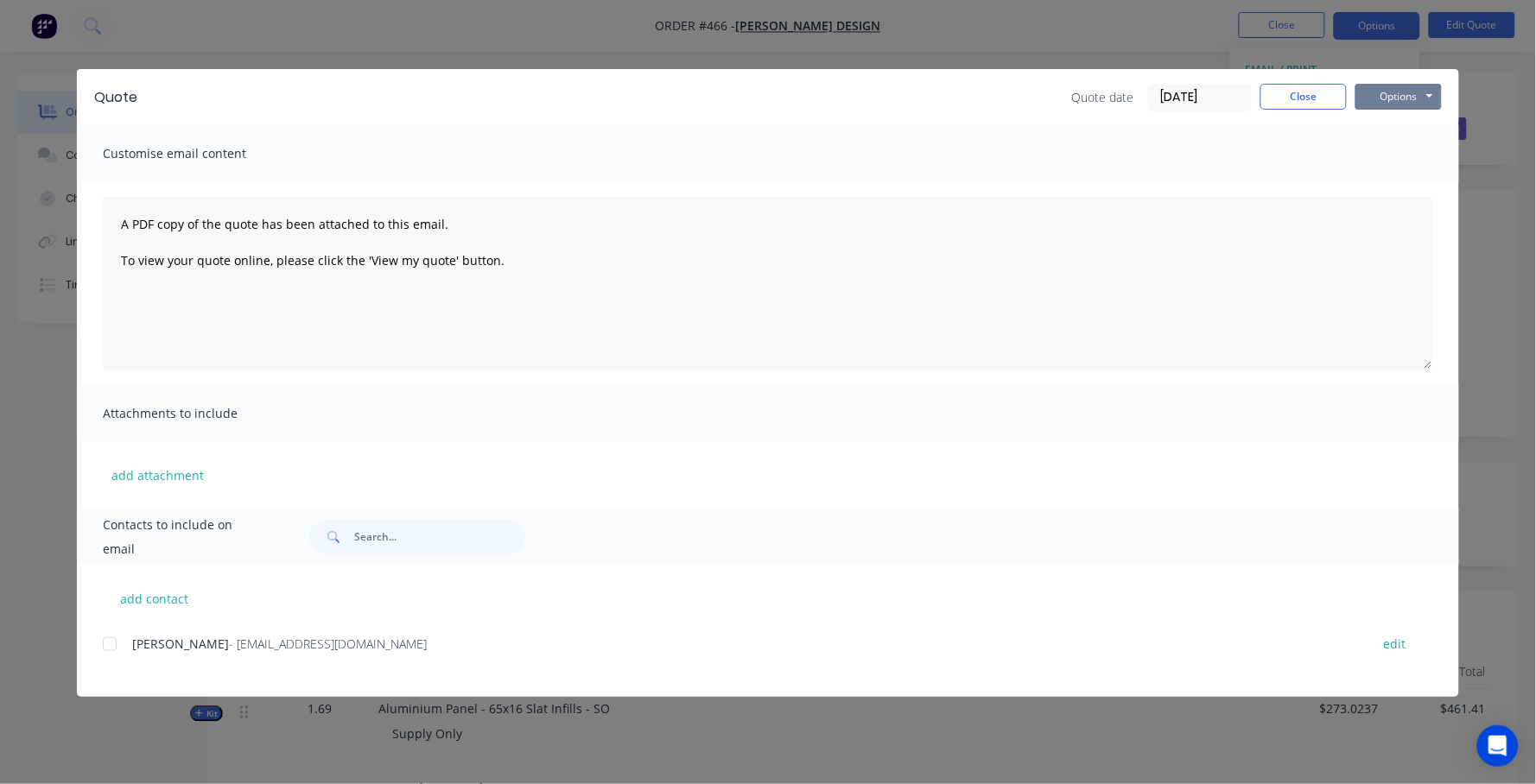
click at [1392, 97] on button "Options" at bounding box center [1398, 97] width 87 height 26
click at [1412, 134] on button "Preview" at bounding box center [1410, 126] width 111 height 29
click at [113, 643] on div at bounding box center [109, 643] width 35 height 34
click at [1402, 90] on button "Options" at bounding box center [1398, 97] width 87 height 26
click at [1398, 181] on button "Email" at bounding box center [1410, 184] width 111 height 29
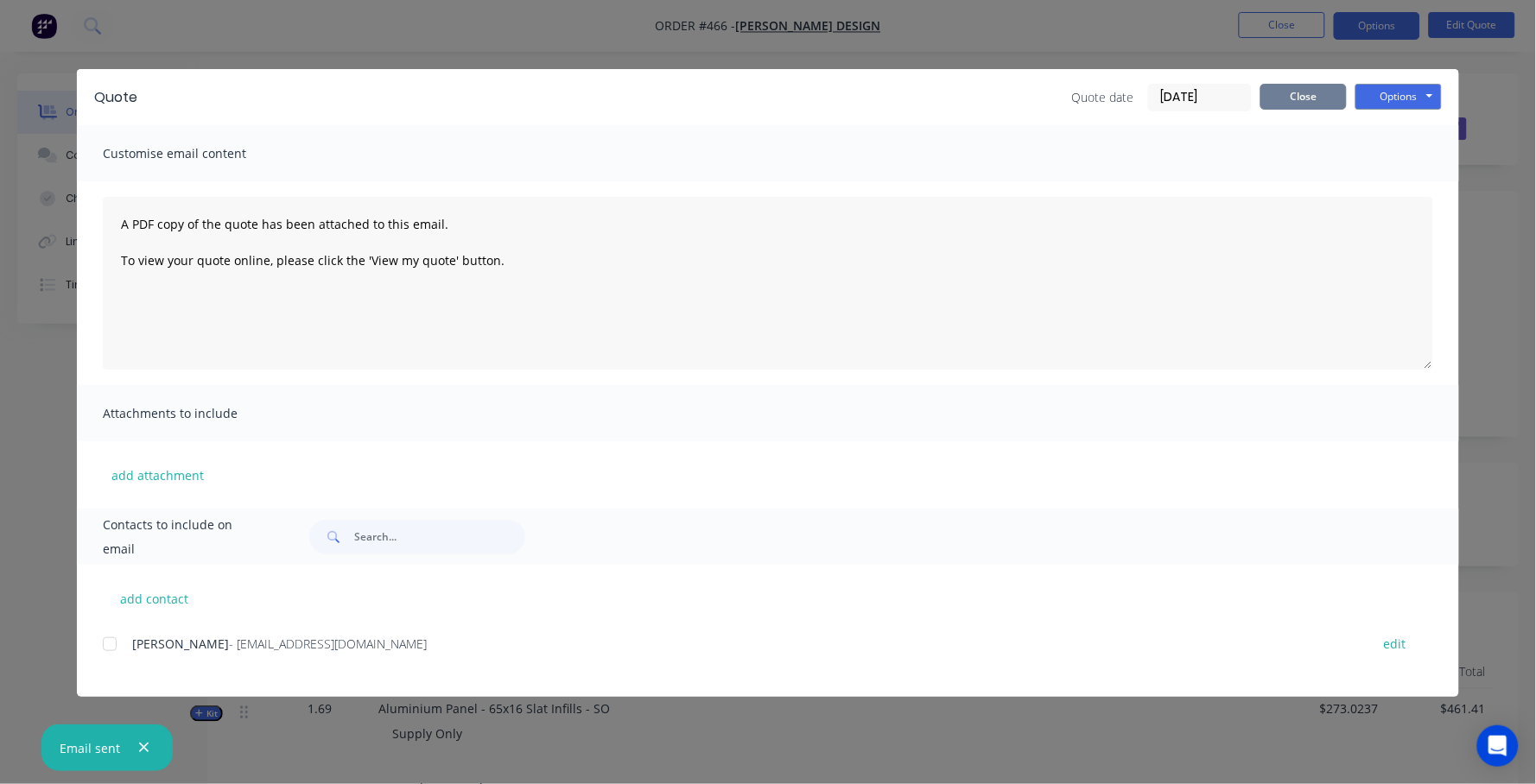
click at [1327, 101] on button "Close" at bounding box center [1303, 97] width 87 height 26
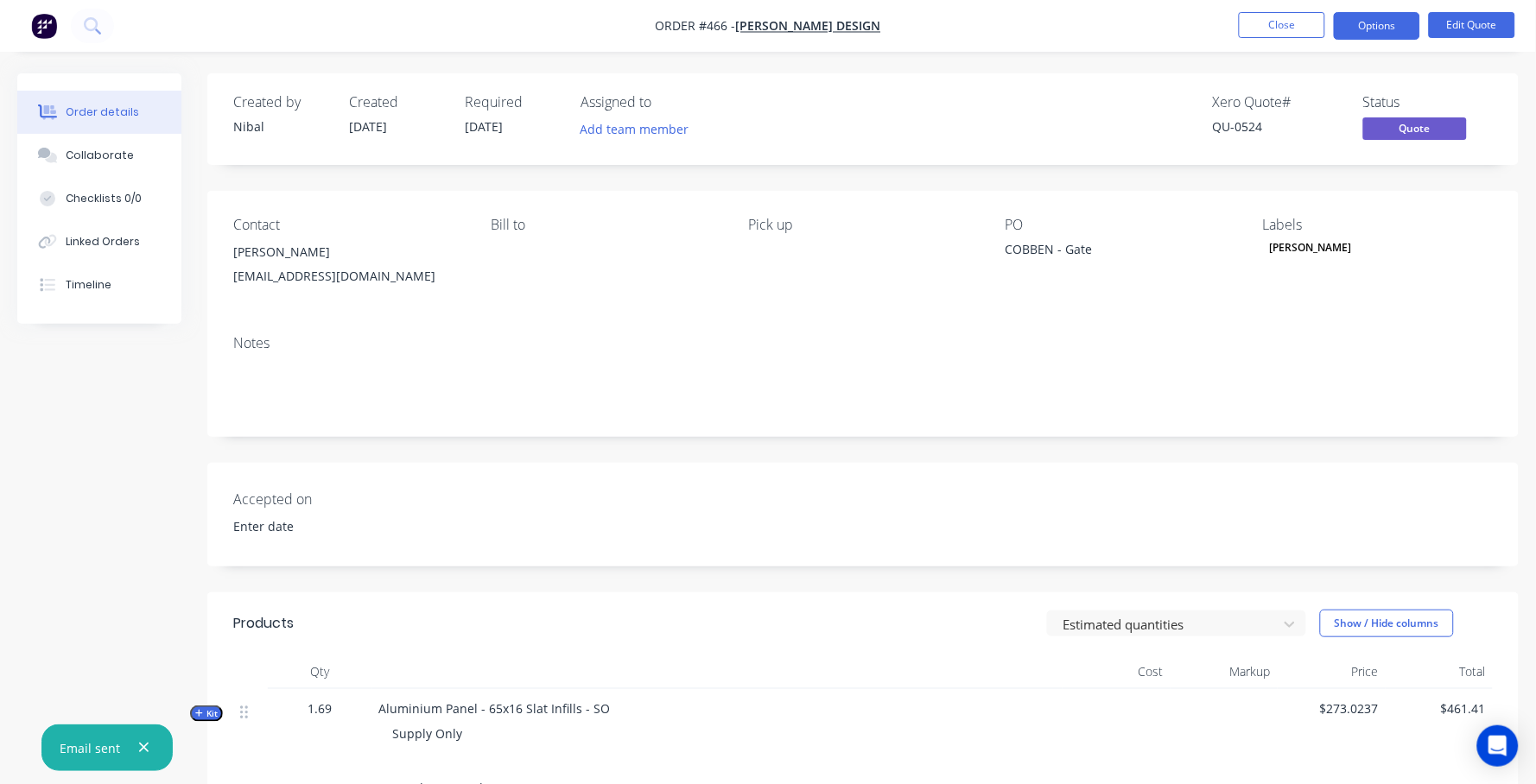
click at [146, 728] on div "Email sent" at bounding box center [106, 748] width 131 height 47
click at [142, 744] on icon "button" at bounding box center [144, 748] width 11 height 16
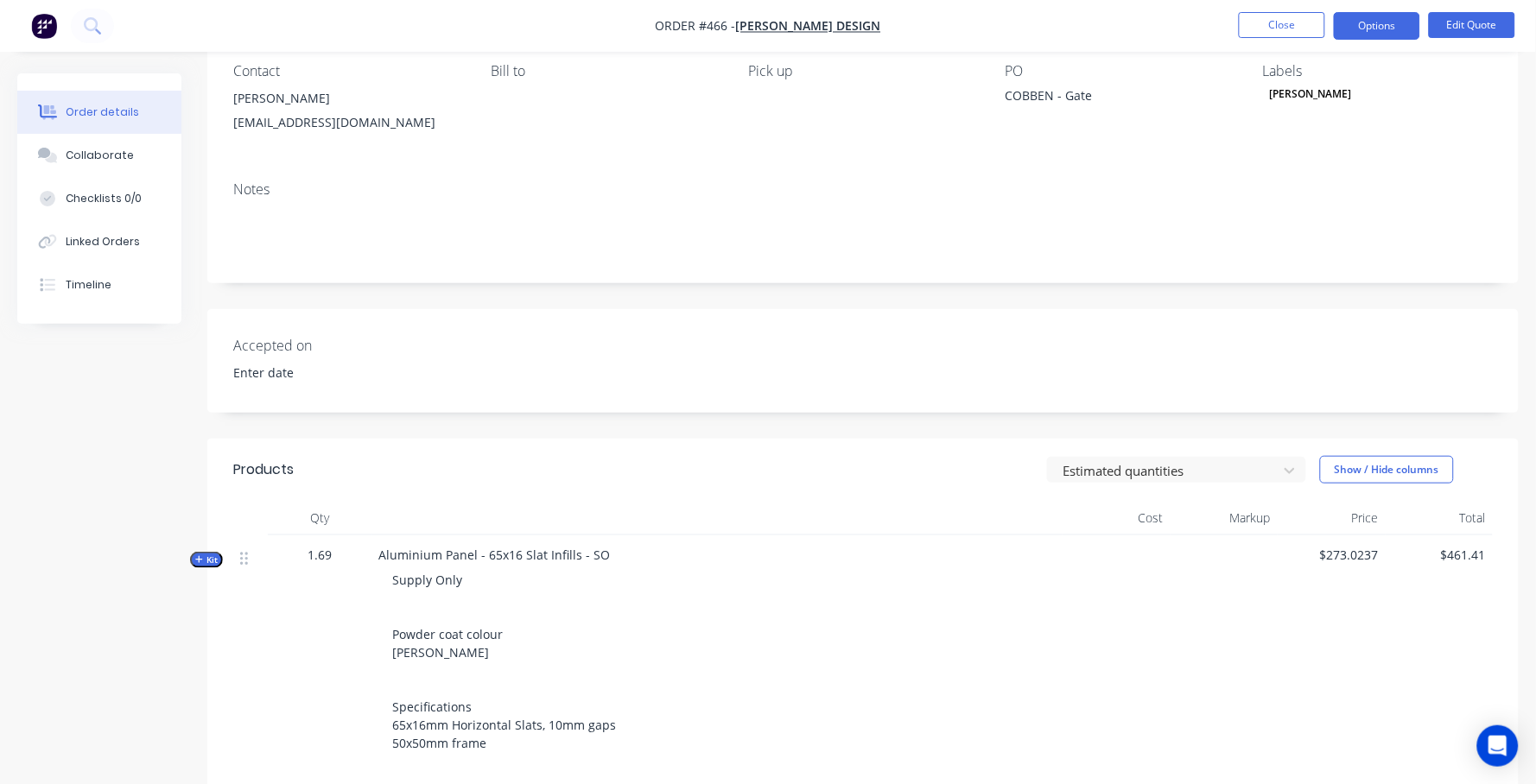
scroll to position [28, 0]
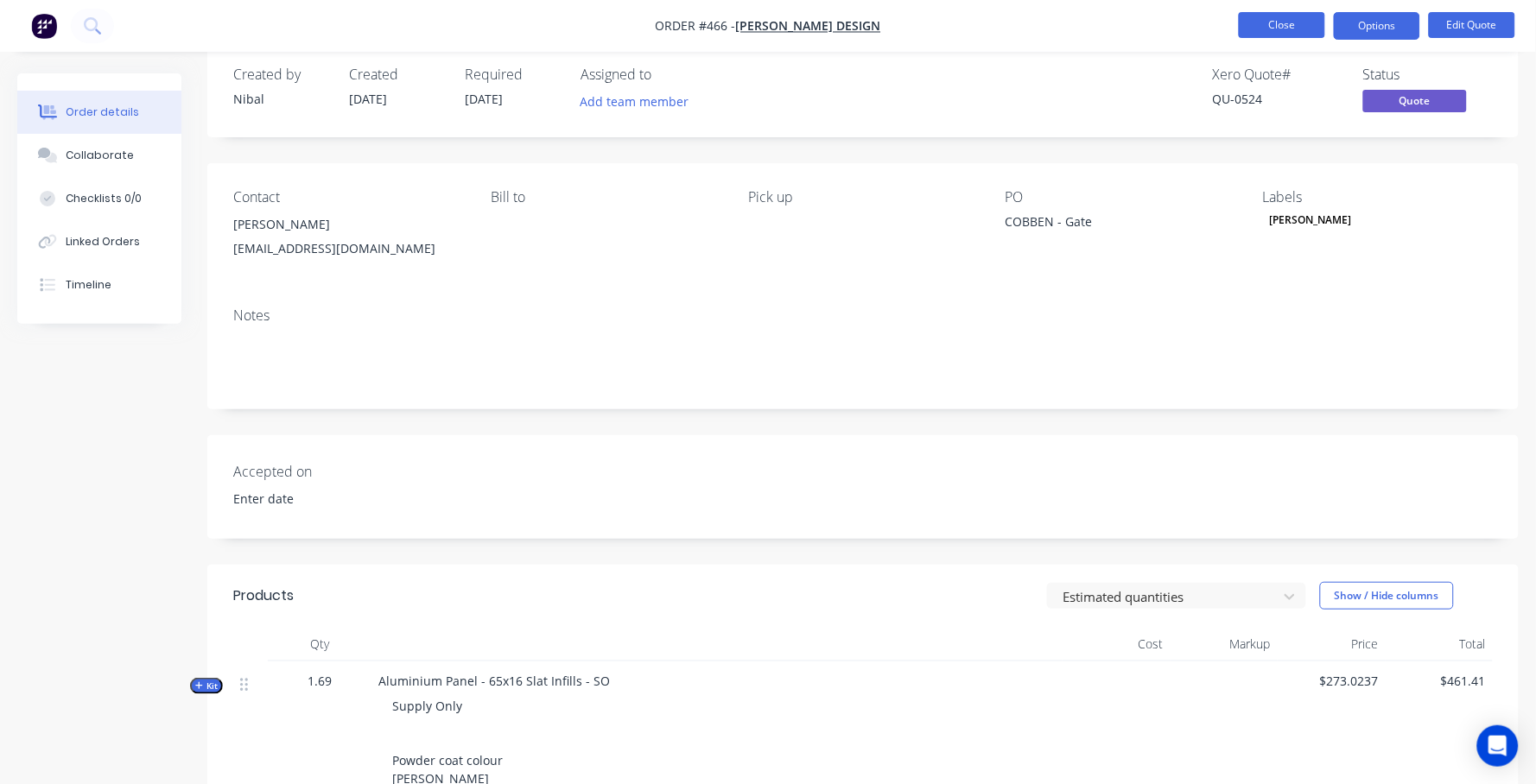
click at [1260, 27] on button "Close" at bounding box center [1281, 25] width 87 height 26
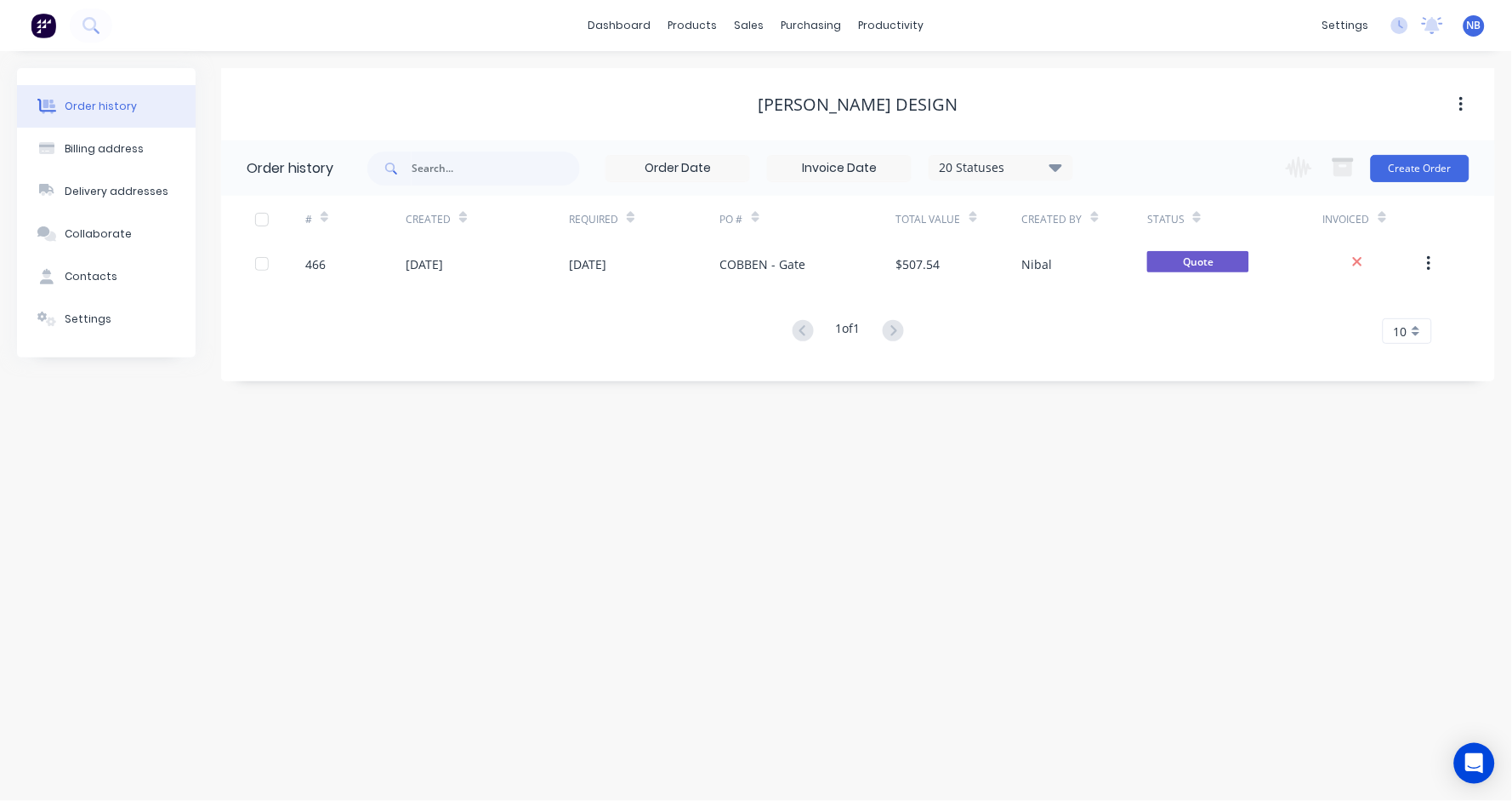
click at [140, 108] on button "Order history" at bounding box center [106, 107] width 178 height 42
click at [779, 83] on div "Sales Orders" at bounding box center [812, 82] width 70 height 16
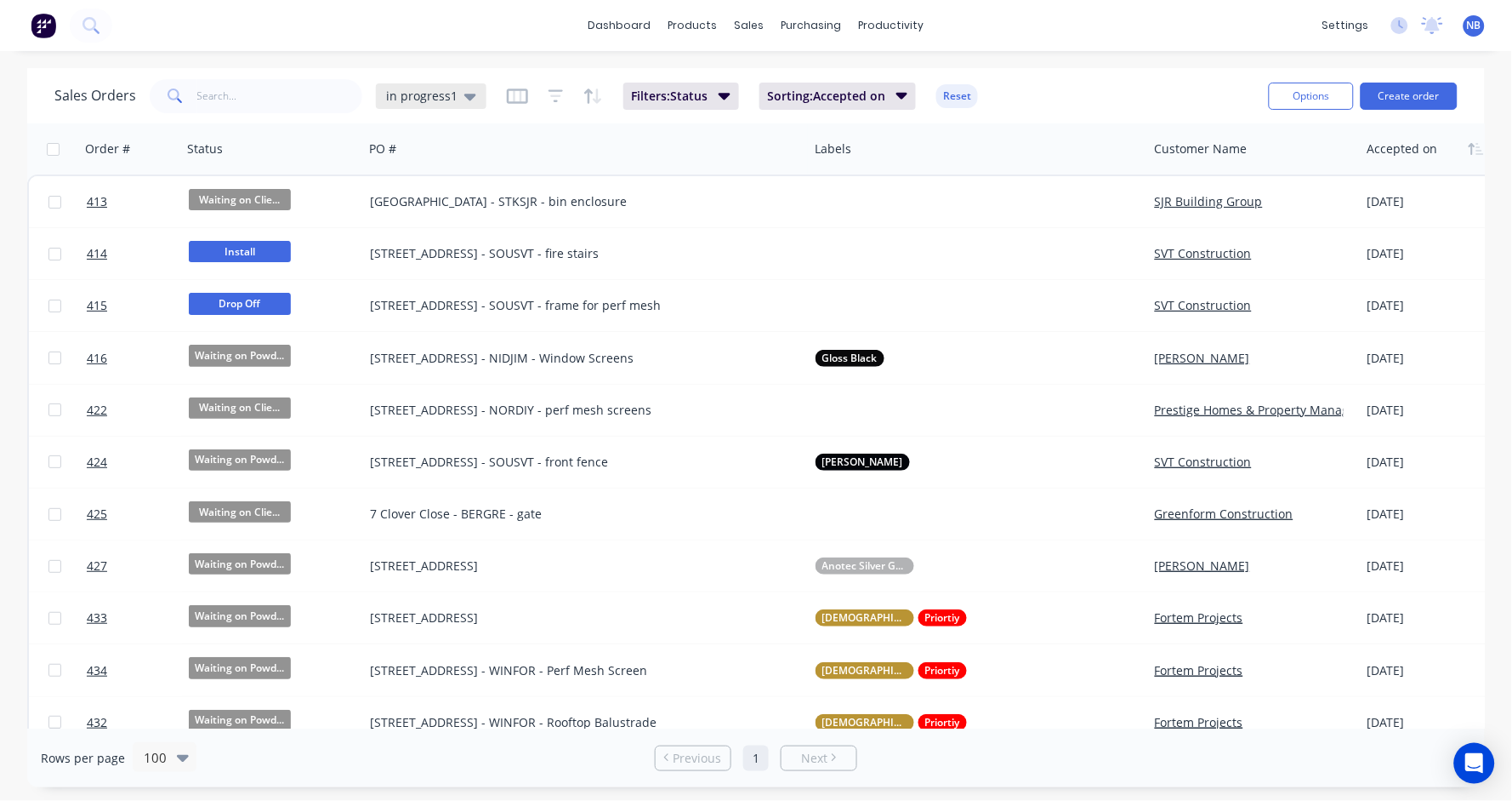
click at [423, 99] on span "in progress1" at bounding box center [421, 95] width 72 height 17
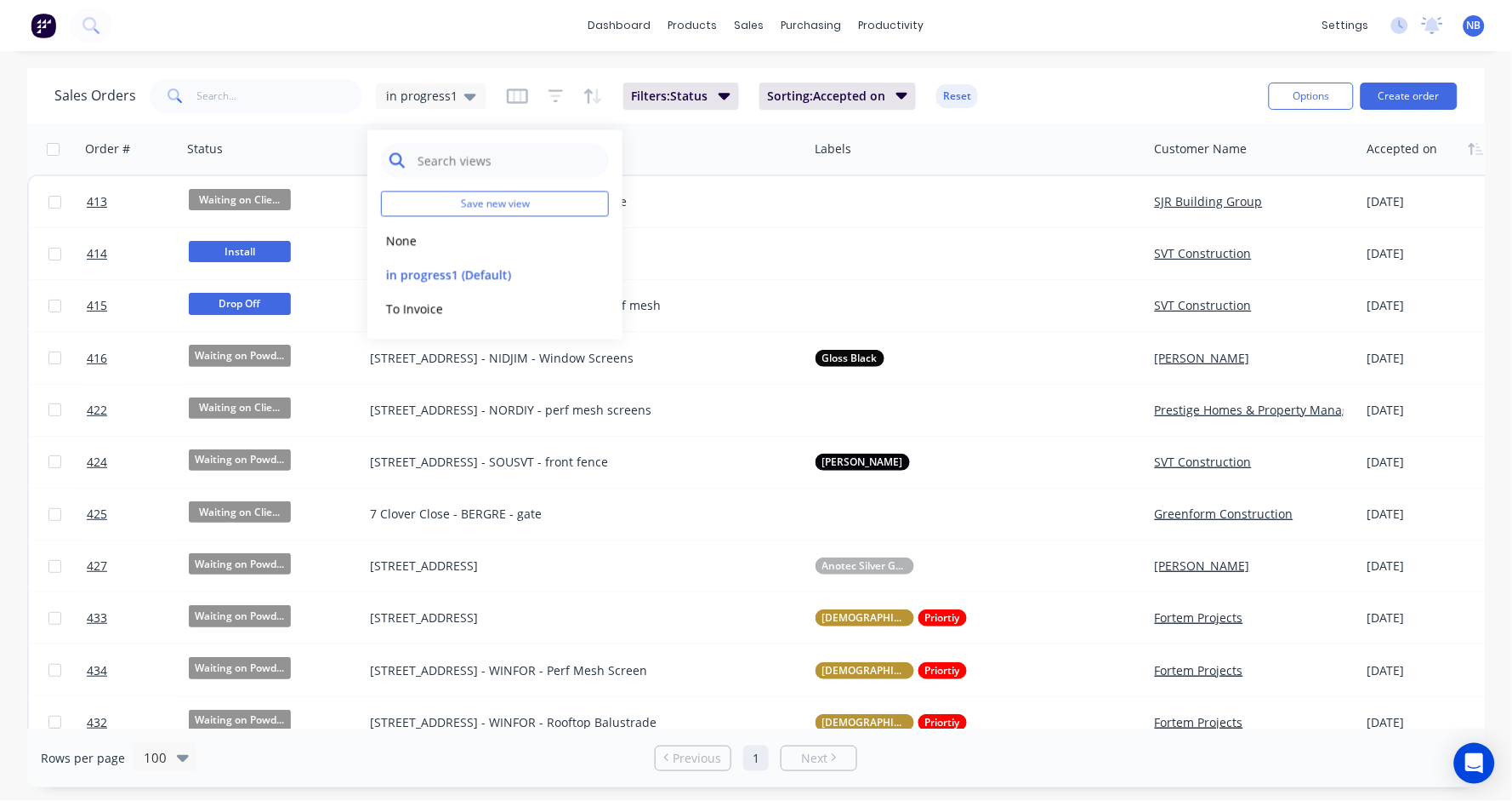
click at [423, 159] on input "text" at bounding box center [508, 161] width 185 height 34
click at [426, 231] on button "None" at bounding box center [477, 240] width 194 height 19
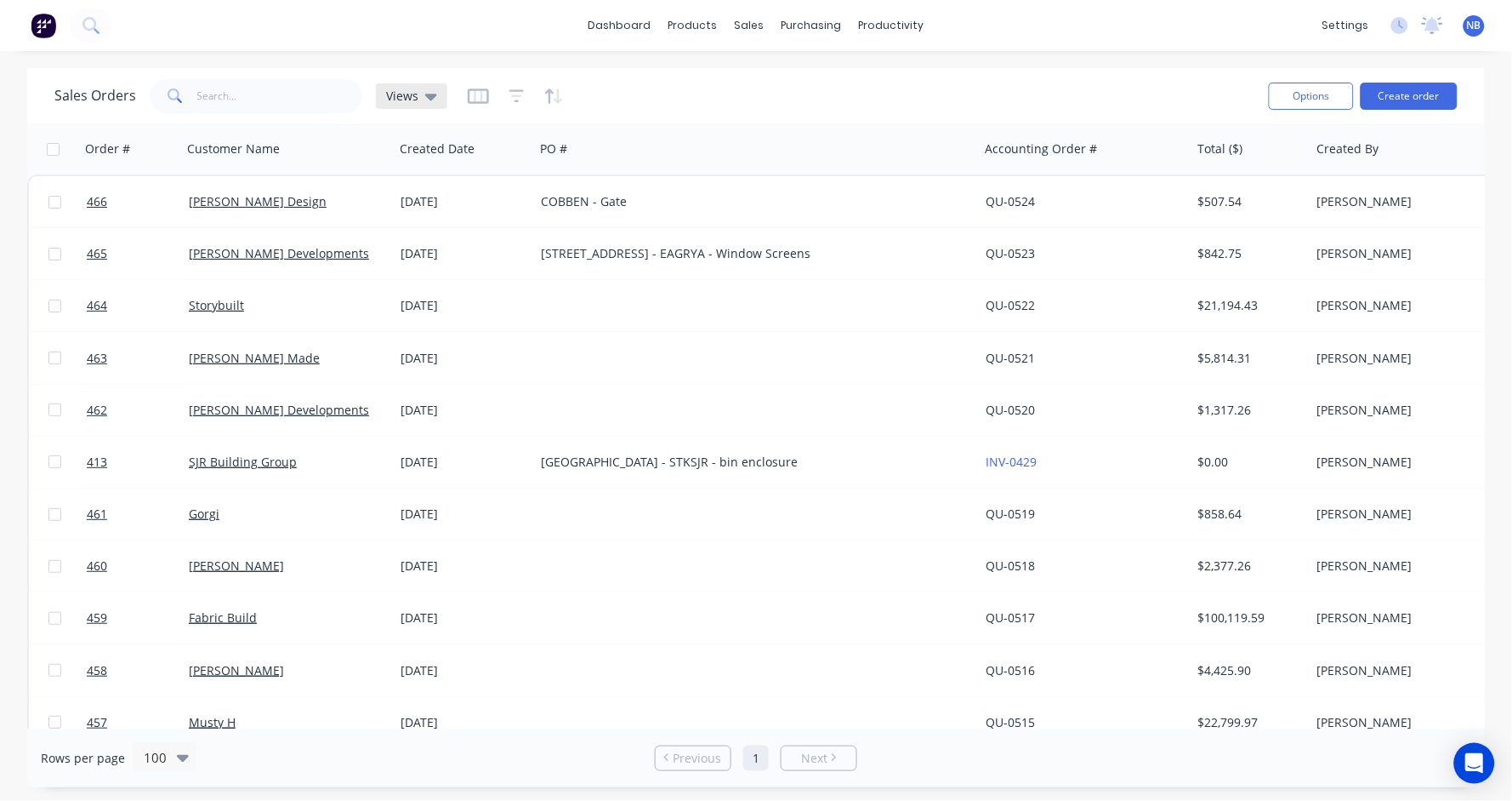
click at [389, 95] on span "Views" at bounding box center [401, 95] width 32 height 17
click at [429, 265] on button "in progress1 (Default)" at bounding box center [477, 274] width 194 height 19
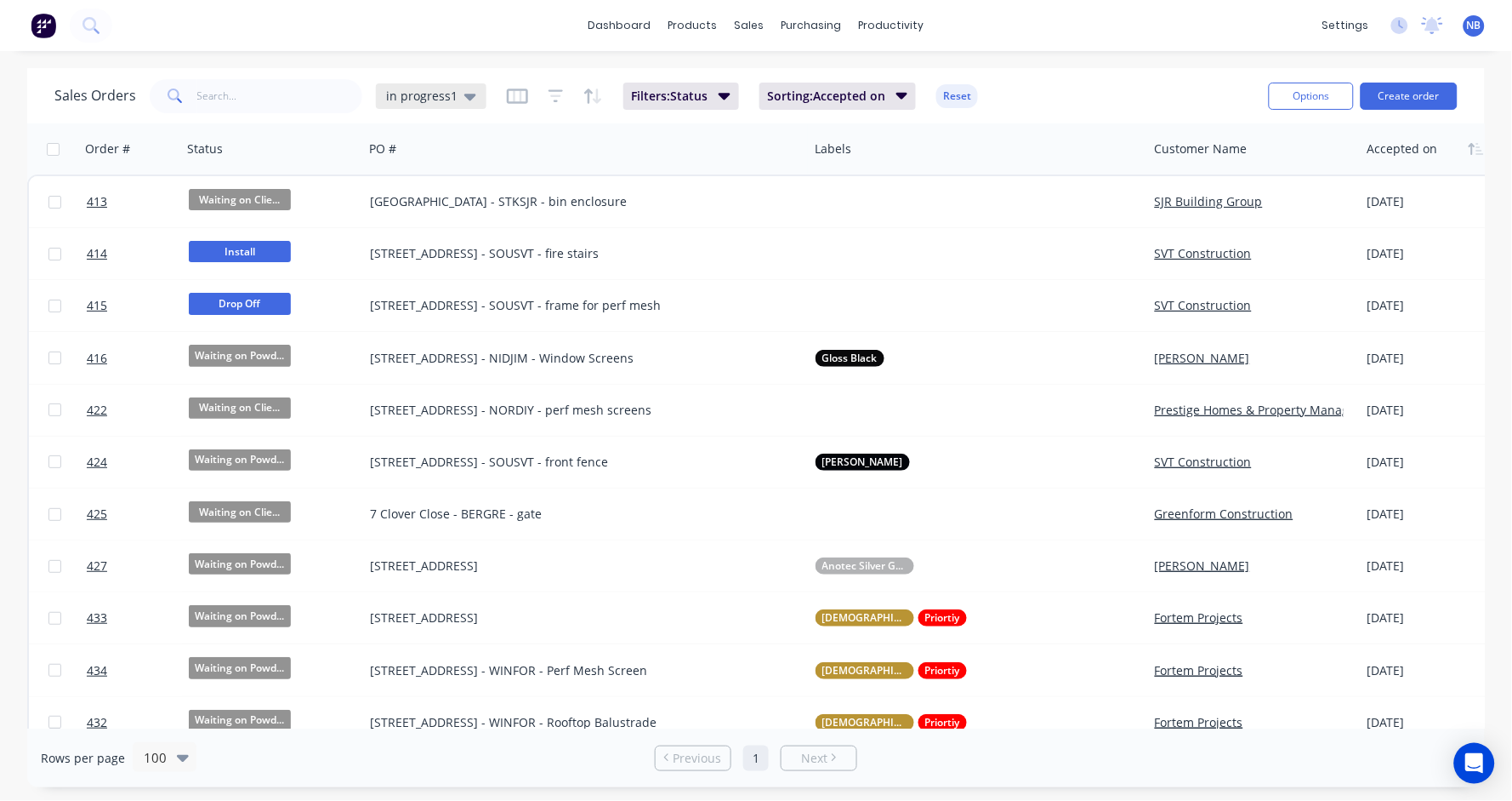
click at [422, 89] on span "in progress1" at bounding box center [421, 95] width 72 height 17
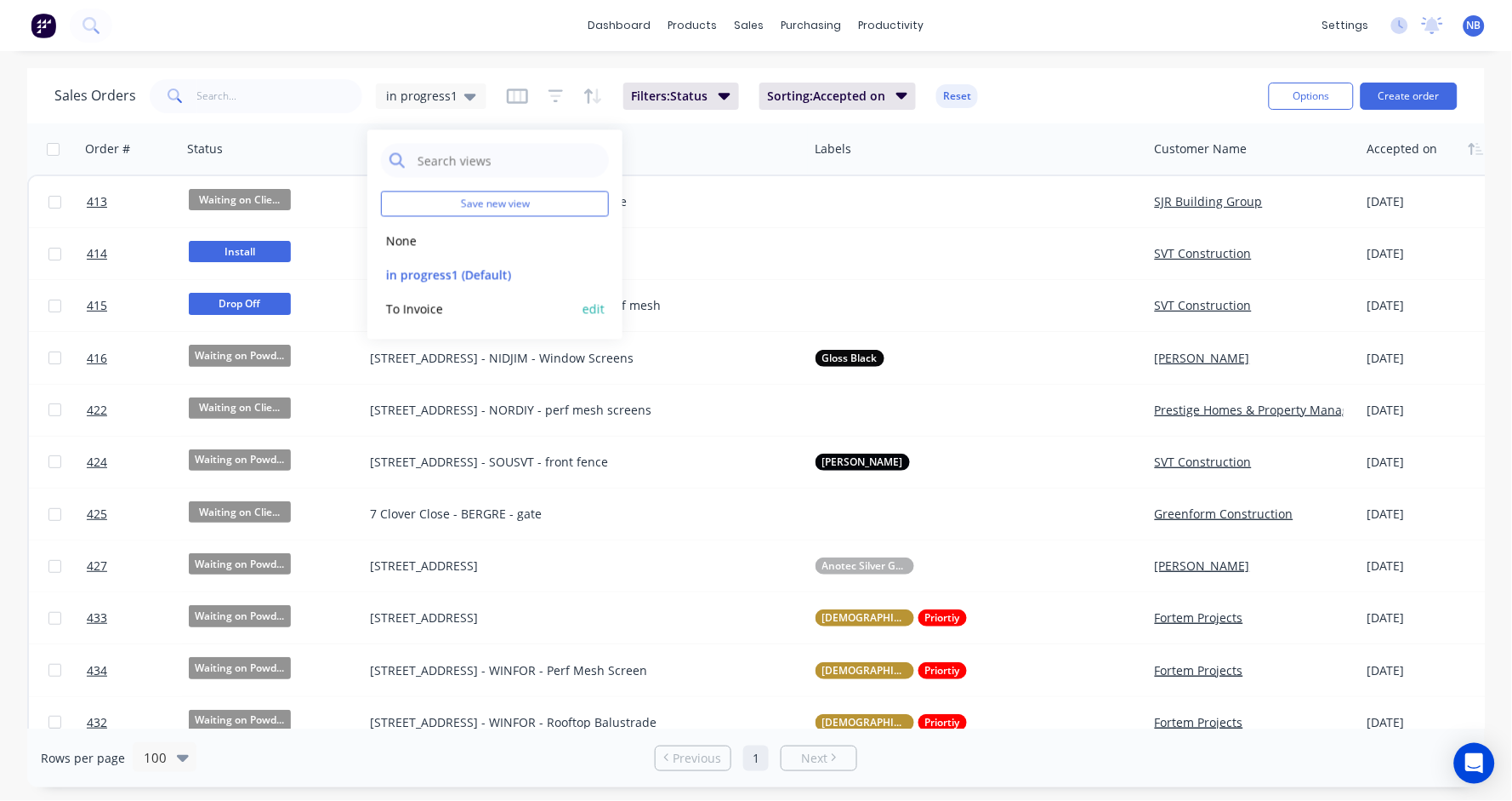
click at [426, 296] on div "To Invoice edit" at bounding box center [495, 309] width 228 height 34
click at [421, 312] on button "To Invoice" at bounding box center [477, 308] width 194 height 19
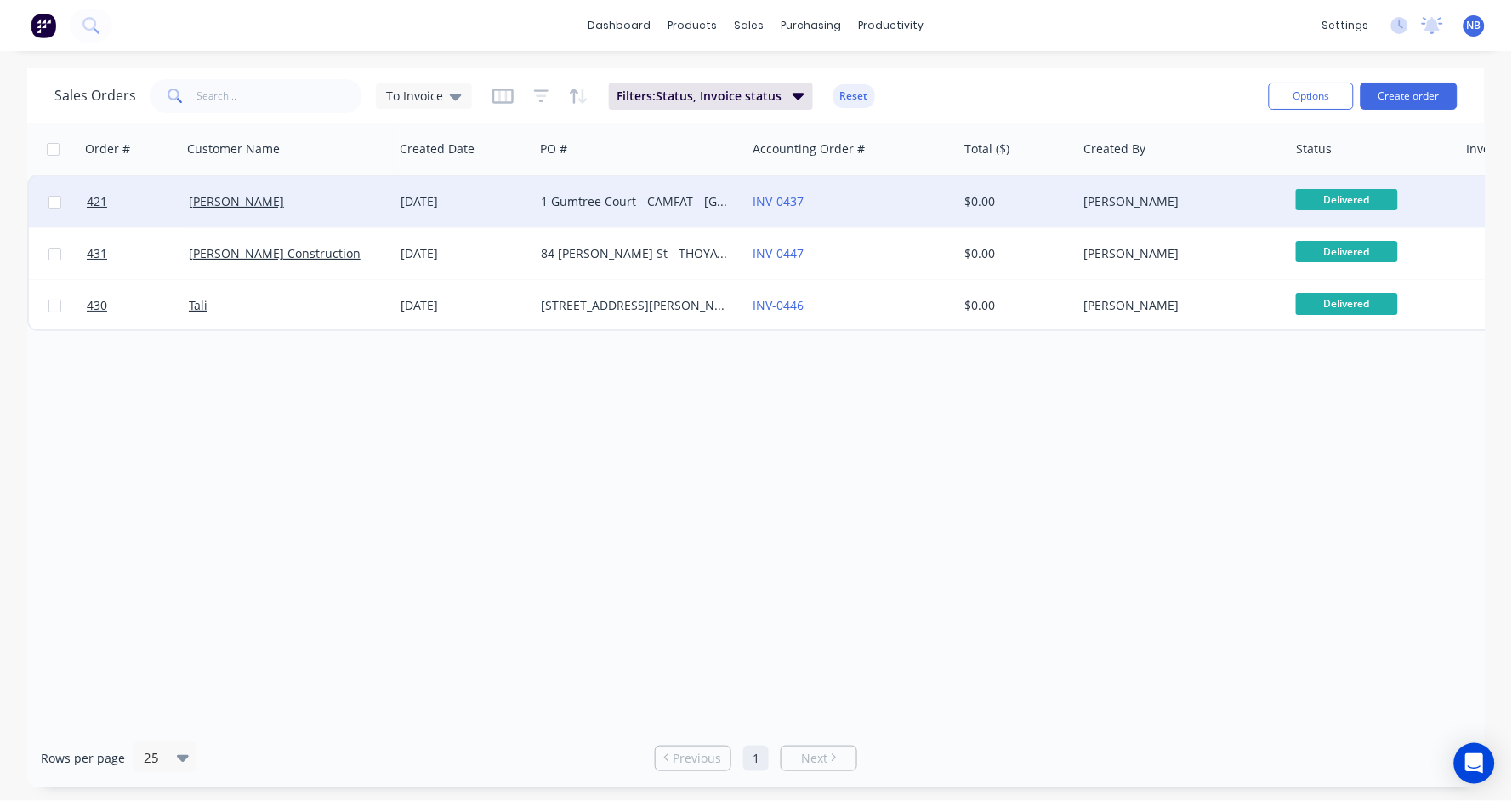
click at [928, 196] on div "INV-0437" at bounding box center [847, 201] width 189 height 17
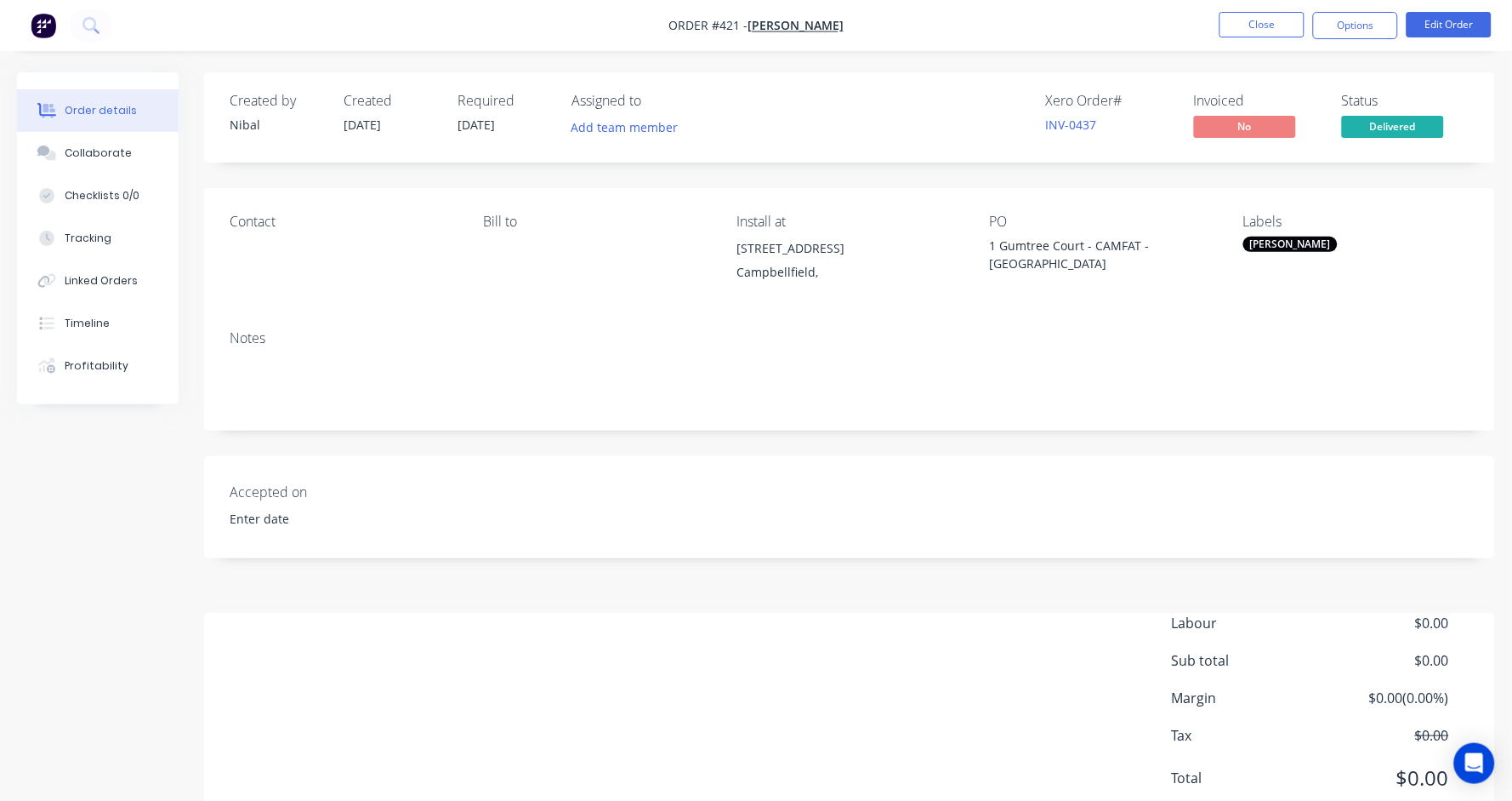
type input "[DATE]"
click at [1447, 28] on button "Edit Order" at bounding box center [1449, 25] width 85 height 26
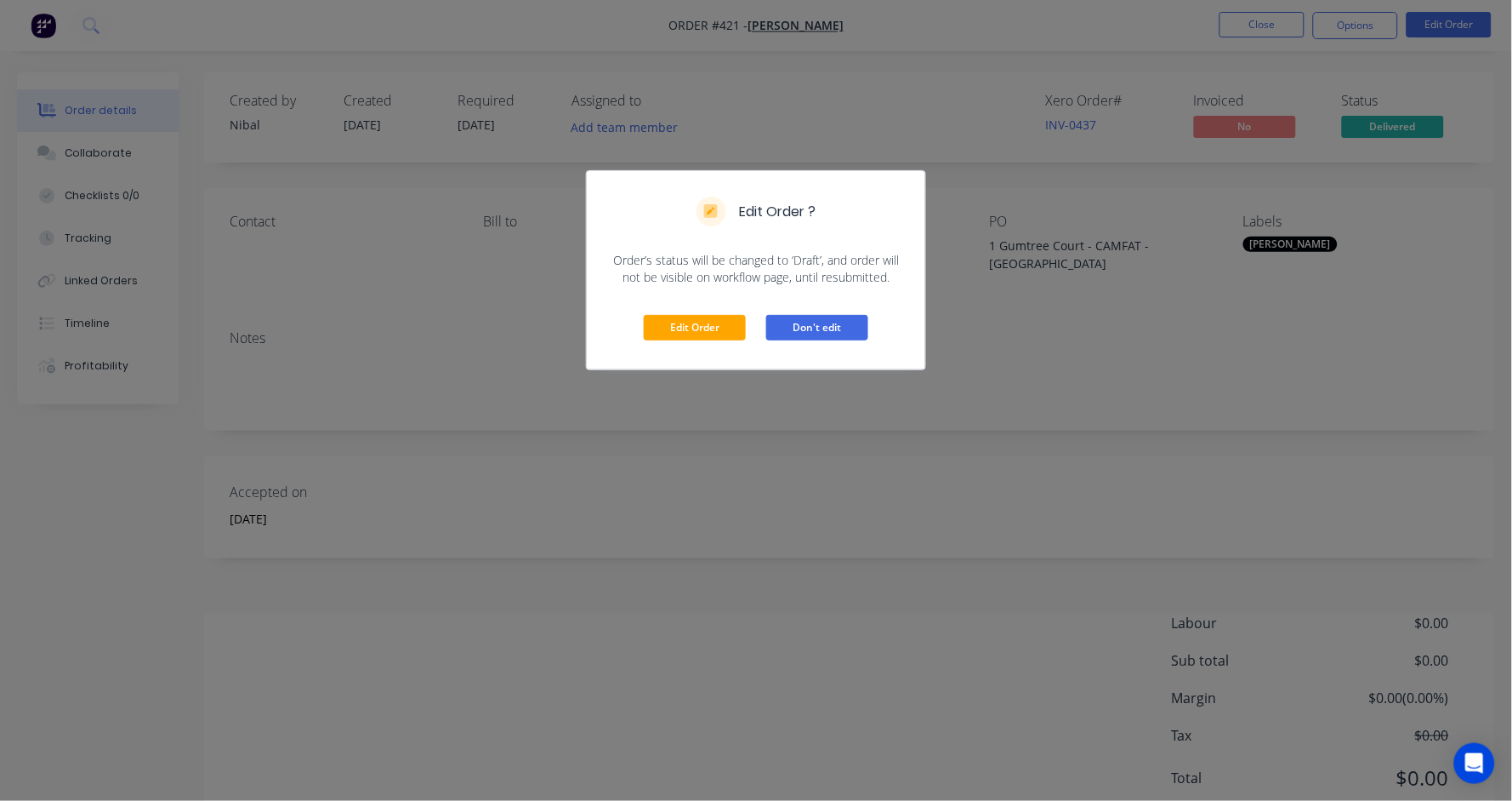
click at [835, 318] on button "Don't edit" at bounding box center [816, 328] width 102 height 26
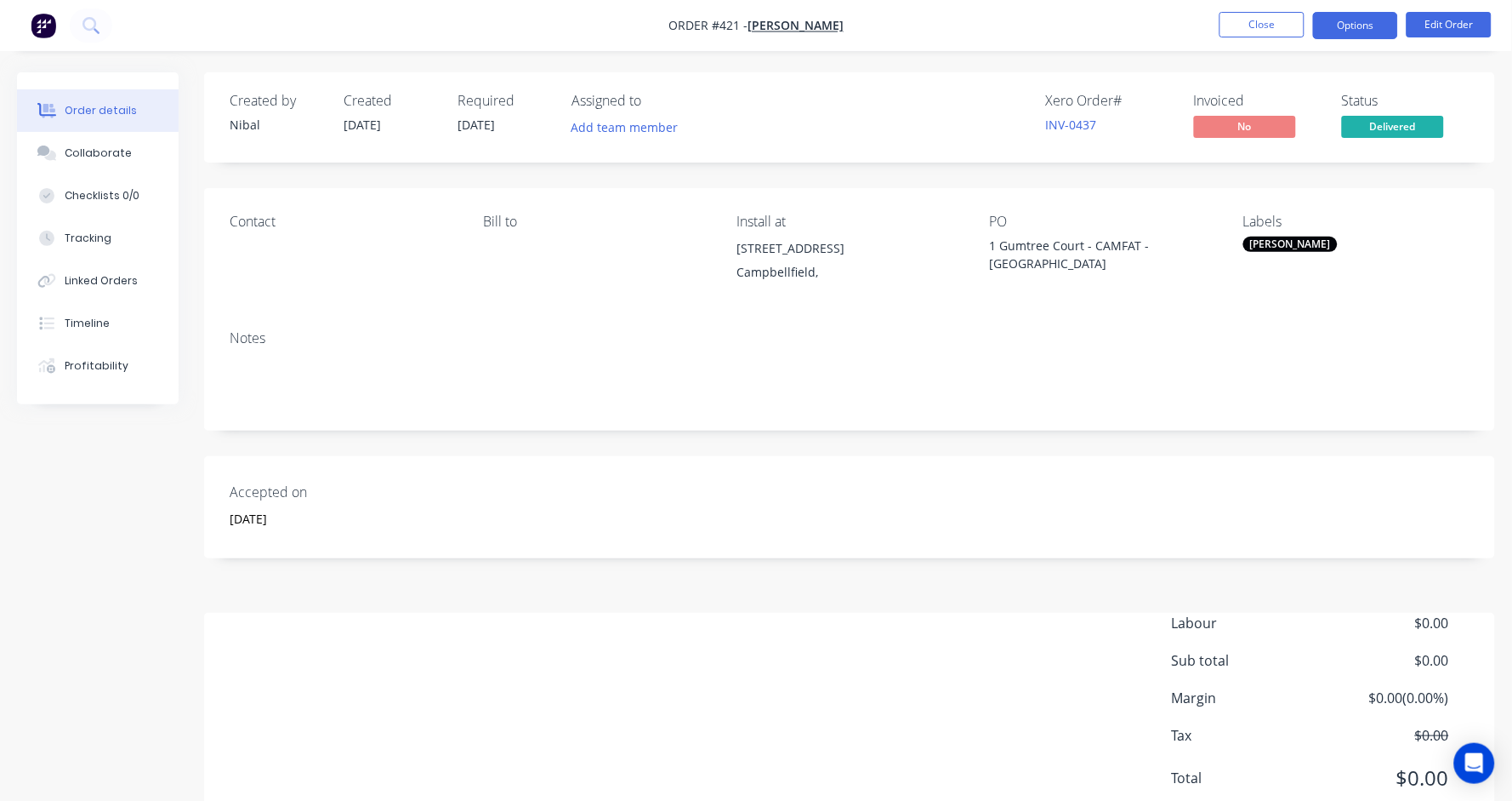
click at [1351, 19] on button "Options" at bounding box center [1355, 26] width 85 height 28
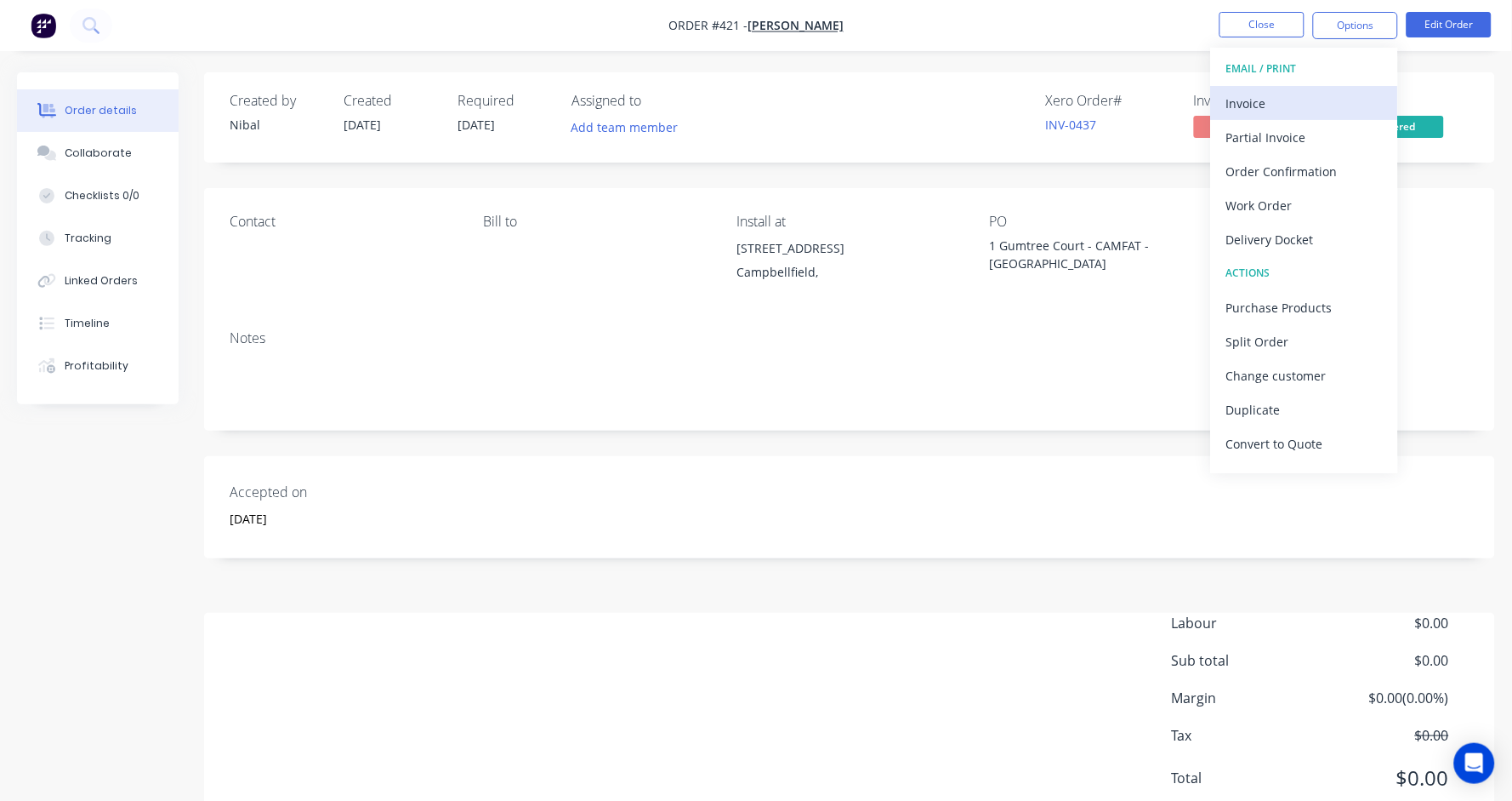
click at [1333, 109] on div "Invoice" at bounding box center [1305, 103] width 156 height 25
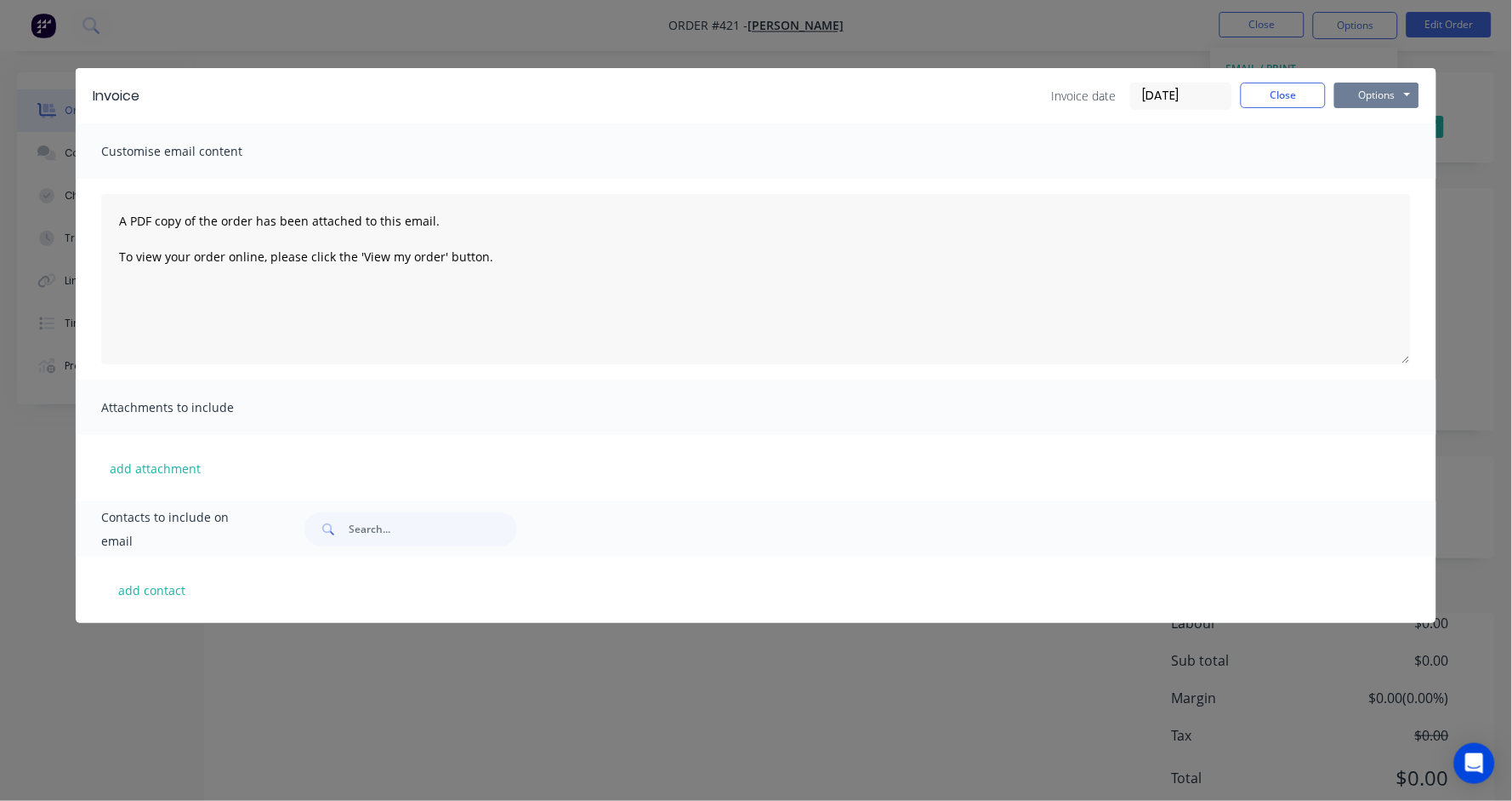
click at [1383, 100] on button "Options" at bounding box center [1376, 96] width 85 height 26
click at [1370, 145] on button "Print" at bounding box center [1388, 152] width 109 height 28
click at [1282, 88] on button "Close" at bounding box center [1282, 96] width 85 height 26
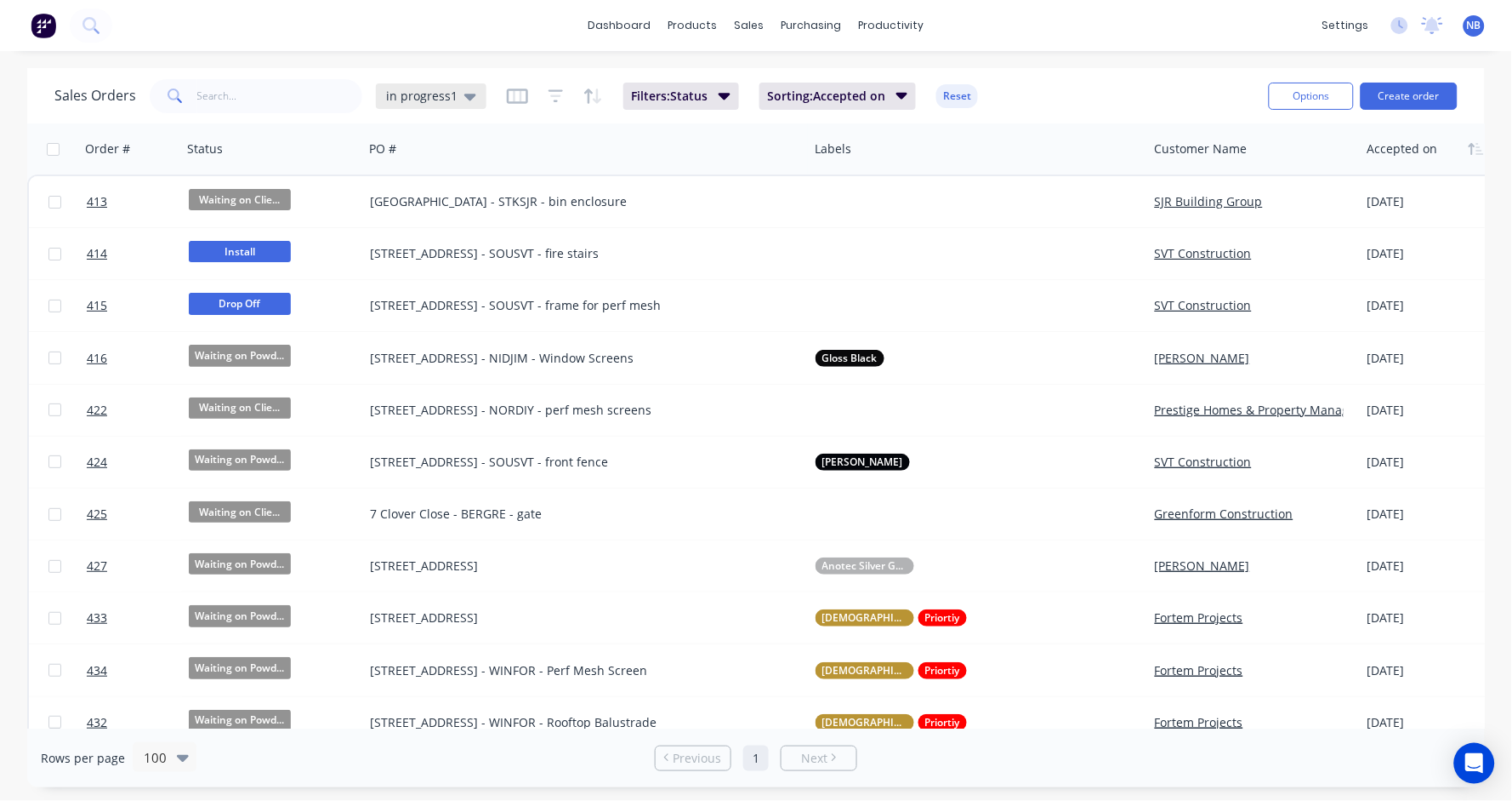
click at [423, 91] on span "in progress1" at bounding box center [421, 95] width 72 height 17
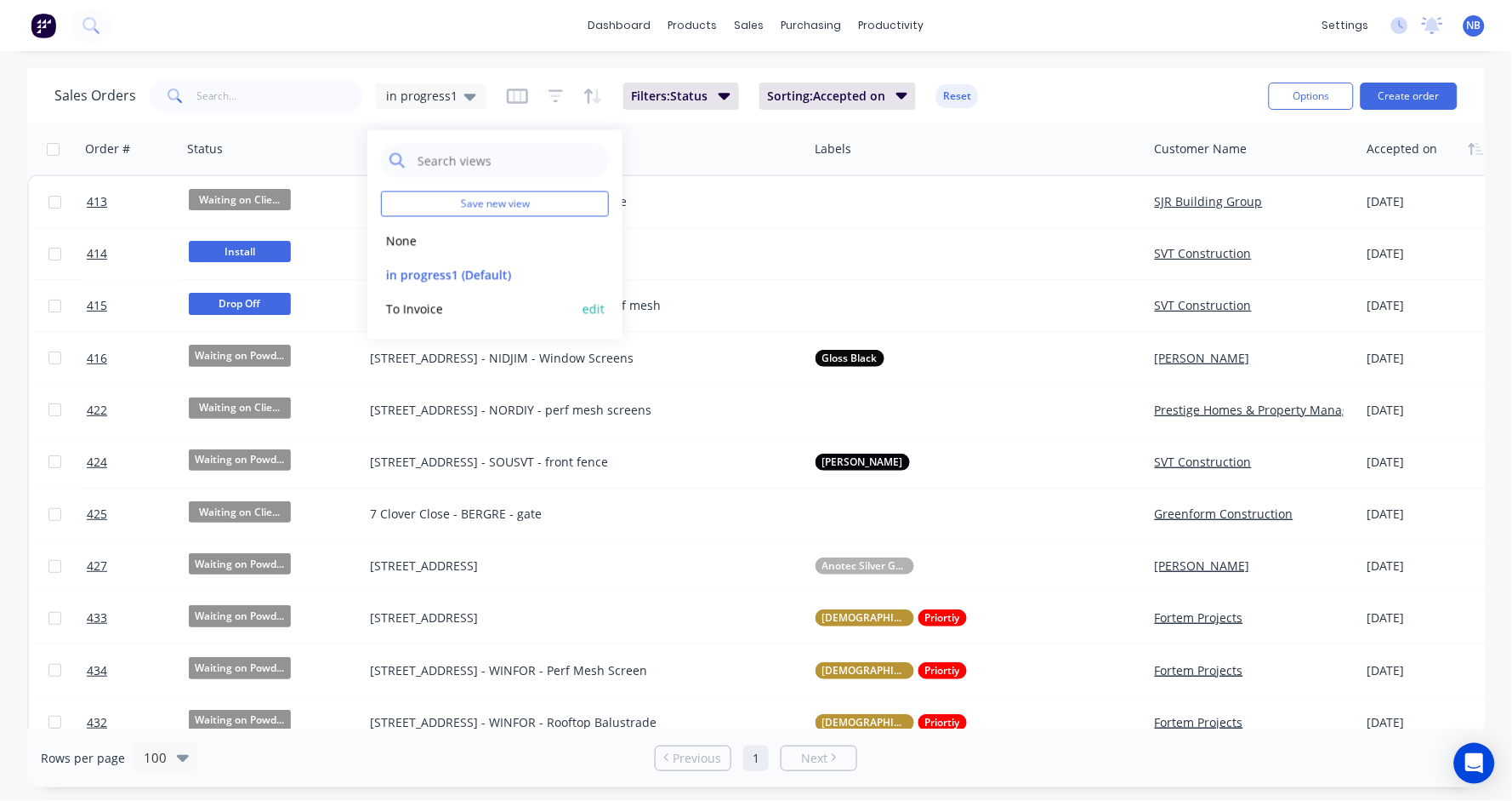
click at [418, 310] on button "To Invoice" at bounding box center [477, 308] width 194 height 19
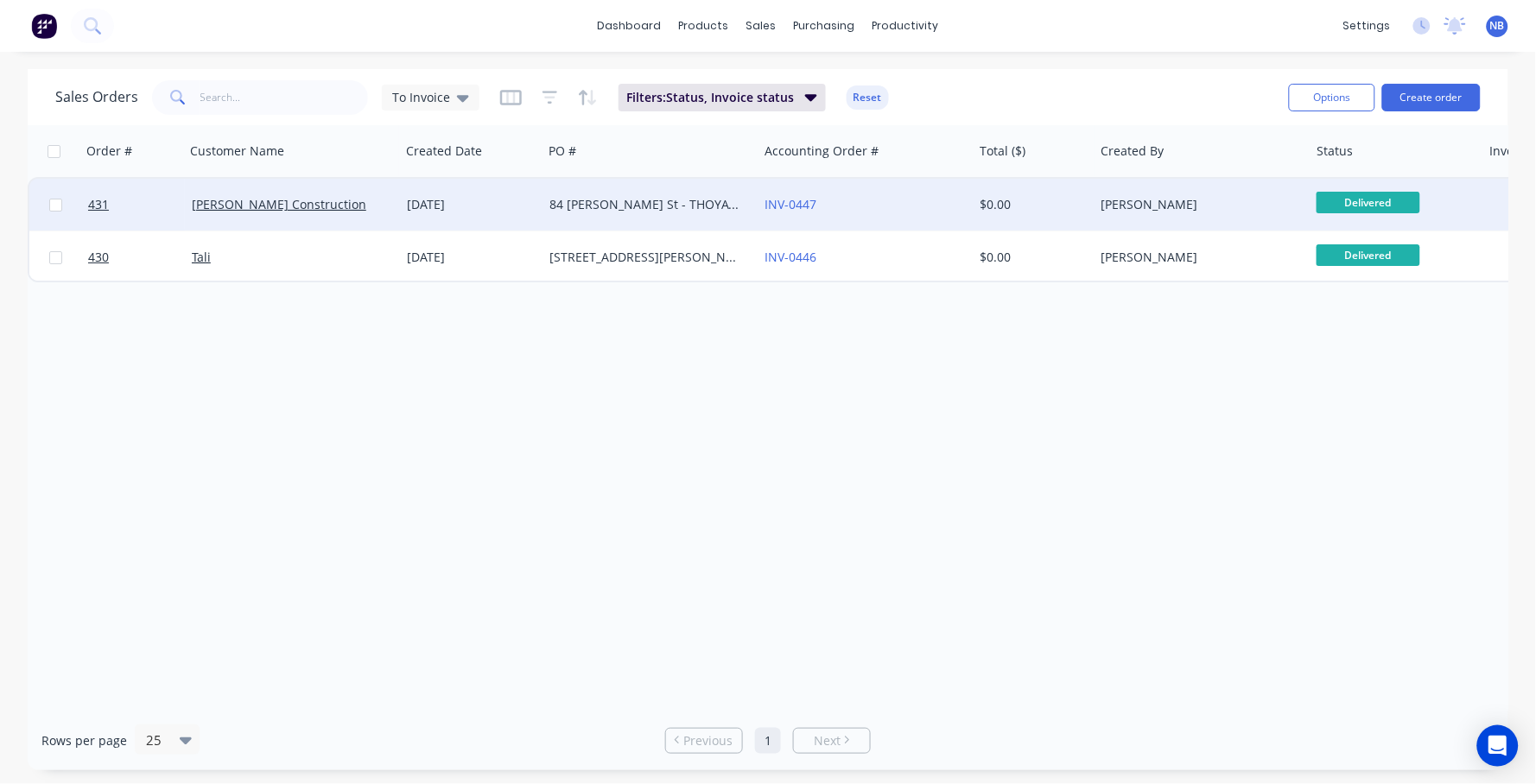
click at [631, 221] on div "84 [PERSON_NAME] St - THOYAC - Window Screens" at bounding box center [650, 205] width 215 height 52
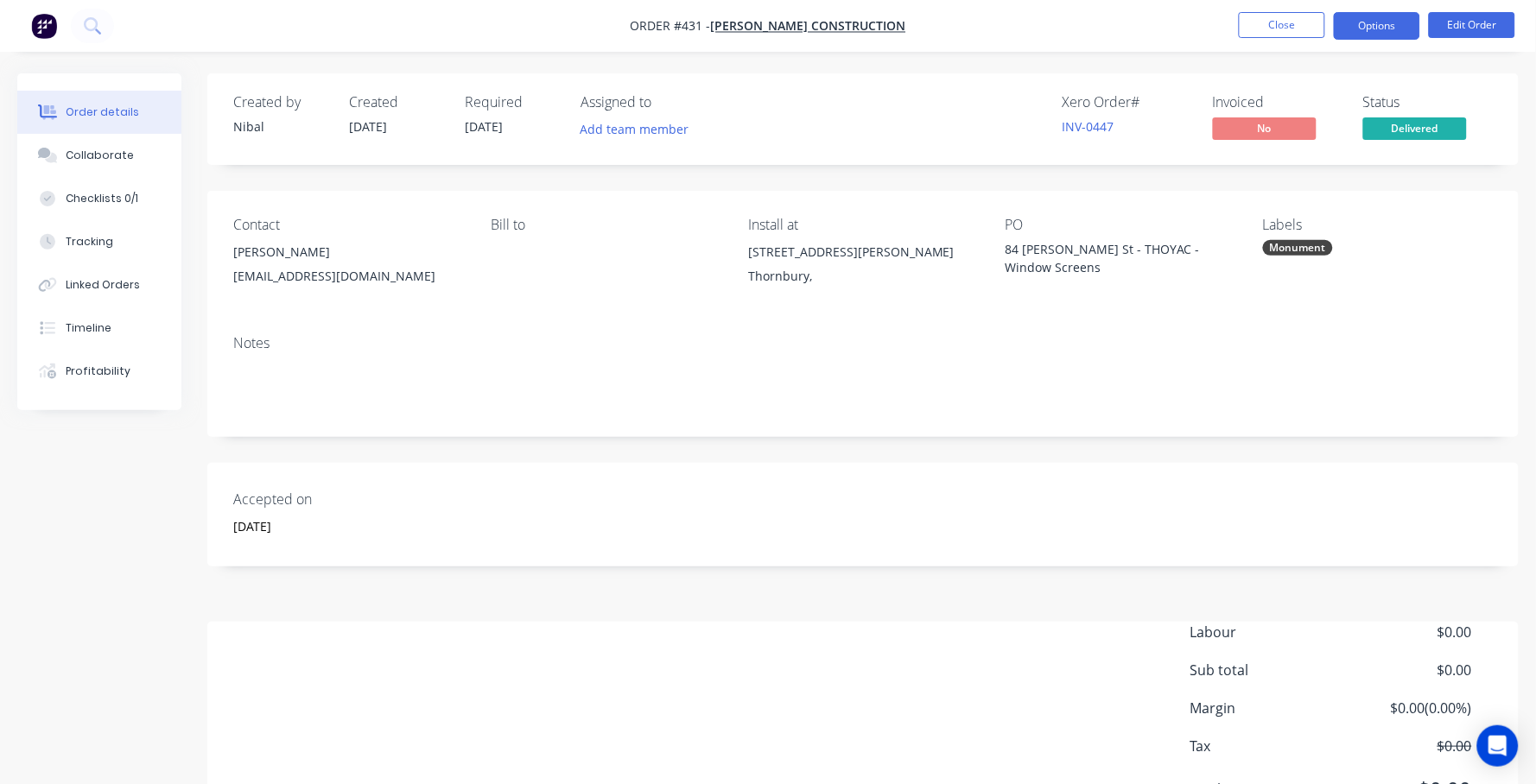
click at [1375, 19] on button "Options" at bounding box center [1377, 26] width 87 height 28
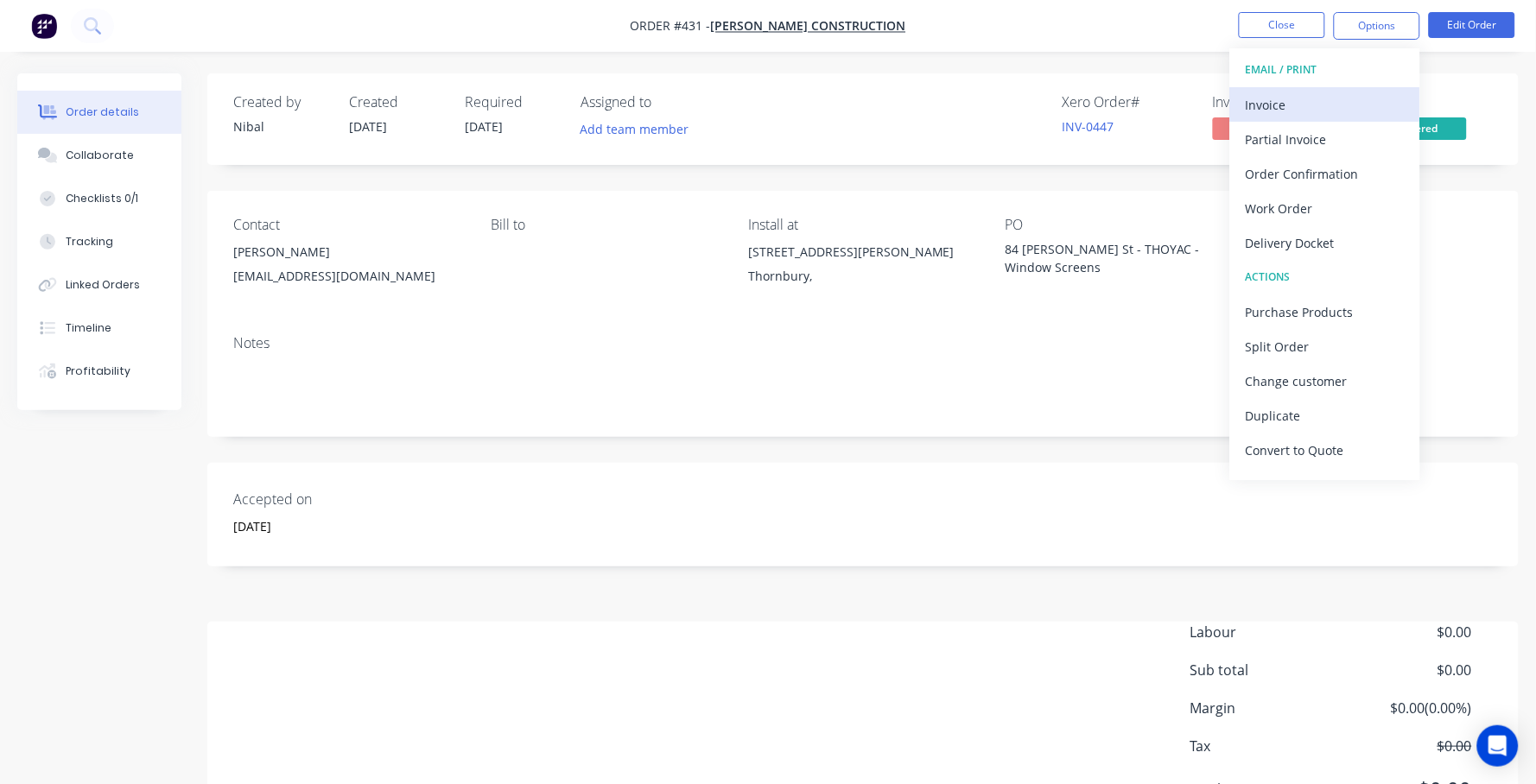
click at [1355, 97] on div "Invoice" at bounding box center [1325, 104] width 159 height 25
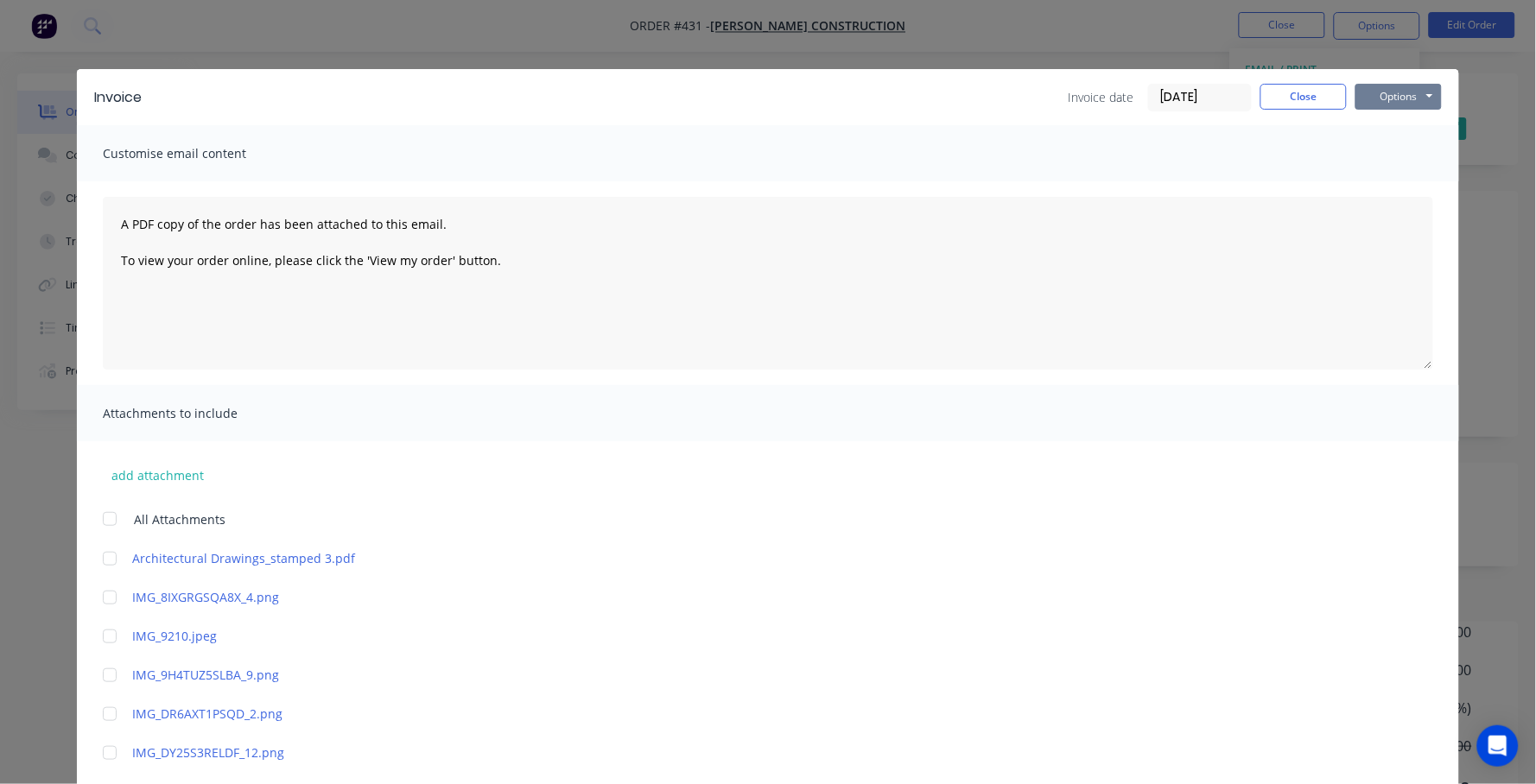
click at [1390, 102] on button "Options" at bounding box center [1398, 97] width 87 height 26
click at [1366, 158] on button "Print" at bounding box center [1410, 155] width 111 height 29
click at [1303, 102] on button "Close" at bounding box center [1303, 97] width 87 height 26
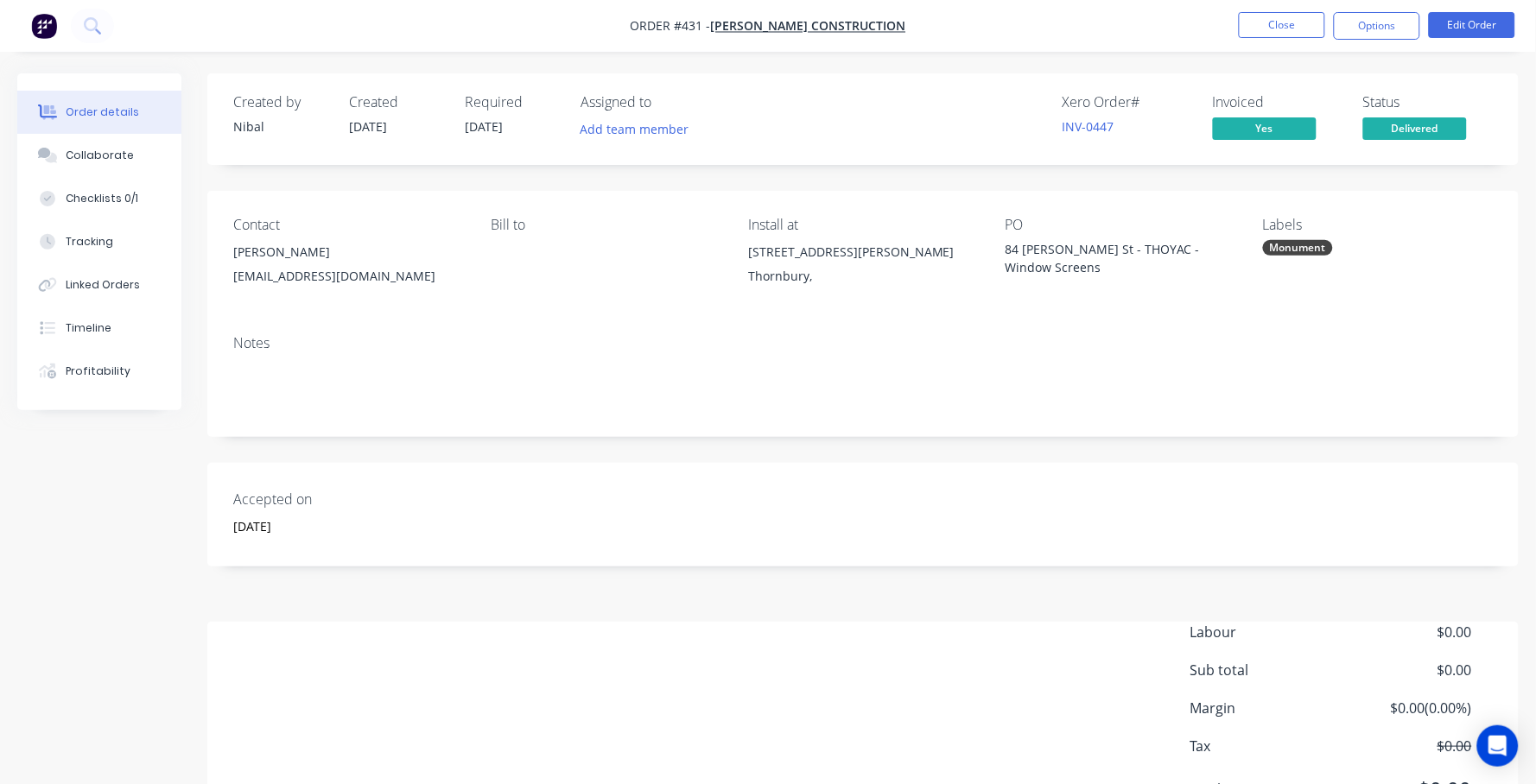
click at [92, 105] on div "Order details" at bounding box center [102, 112] width 74 height 16
click at [32, 21] on img "button" at bounding box center [44, 26] width 26 height 26
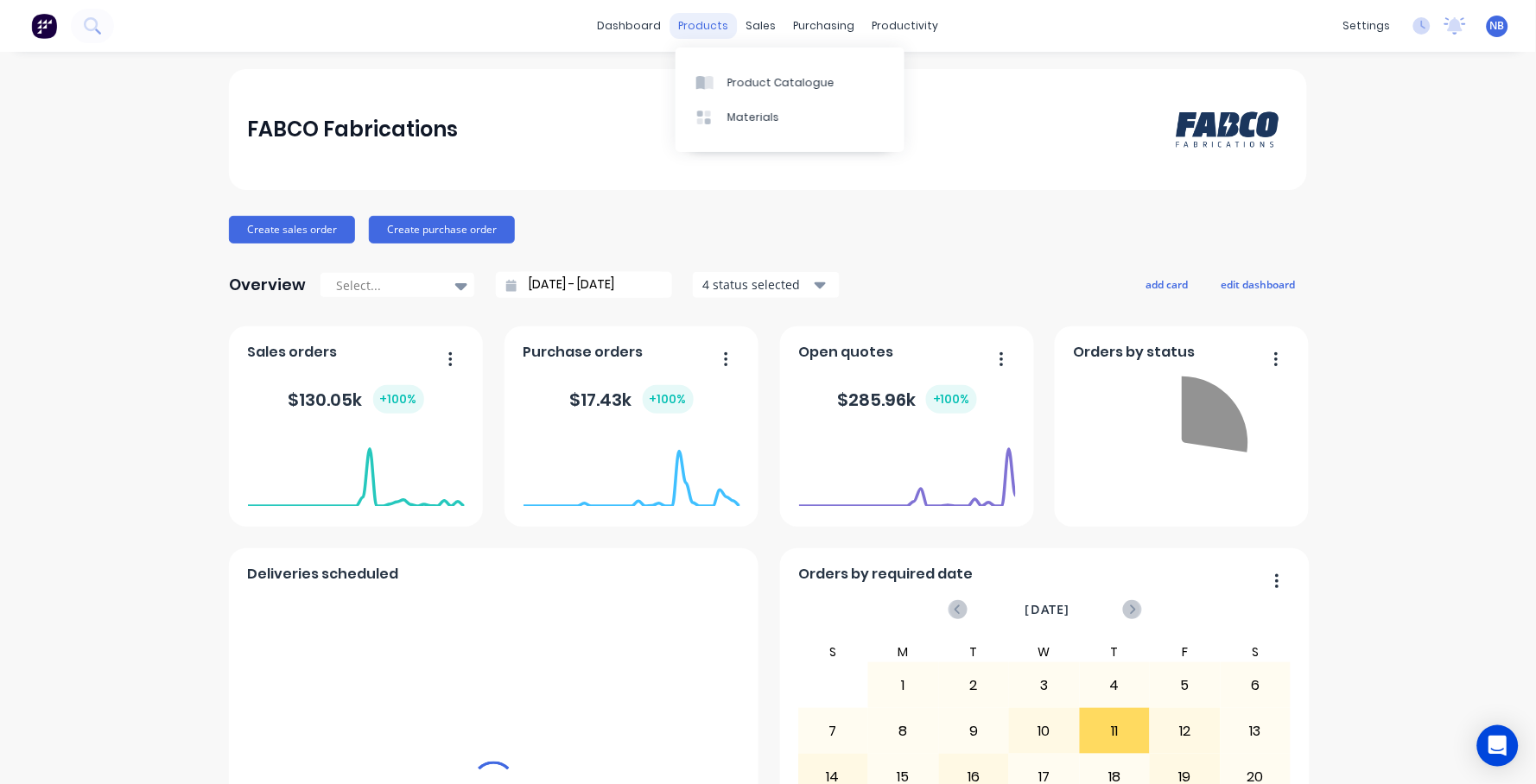
click at [700, 27] on div "products" at bounding box center [704, 26] width 67 height 26
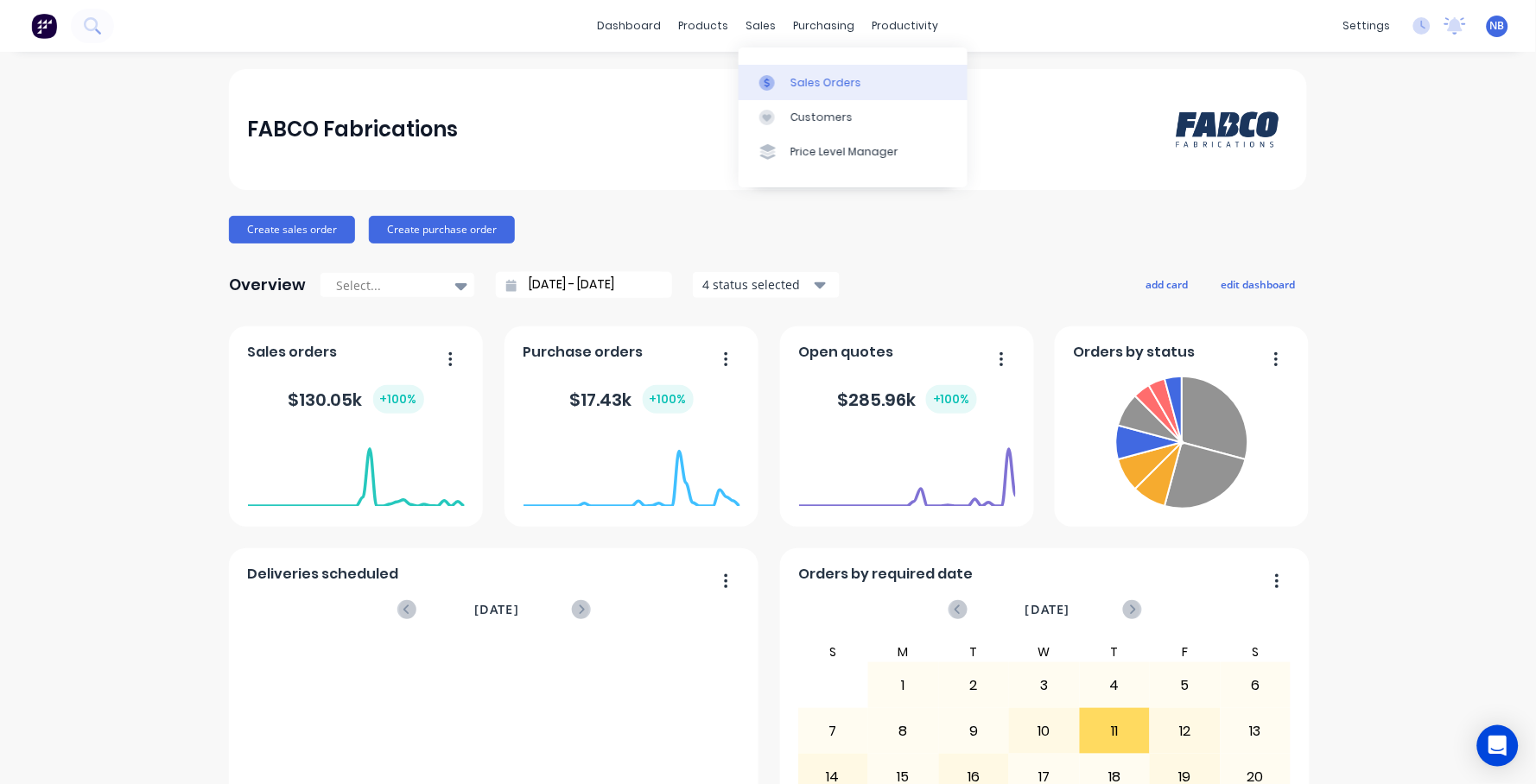
click at [796, 89] on div "Sales Orders" at bounding box center [825, 83] width 71 height 16
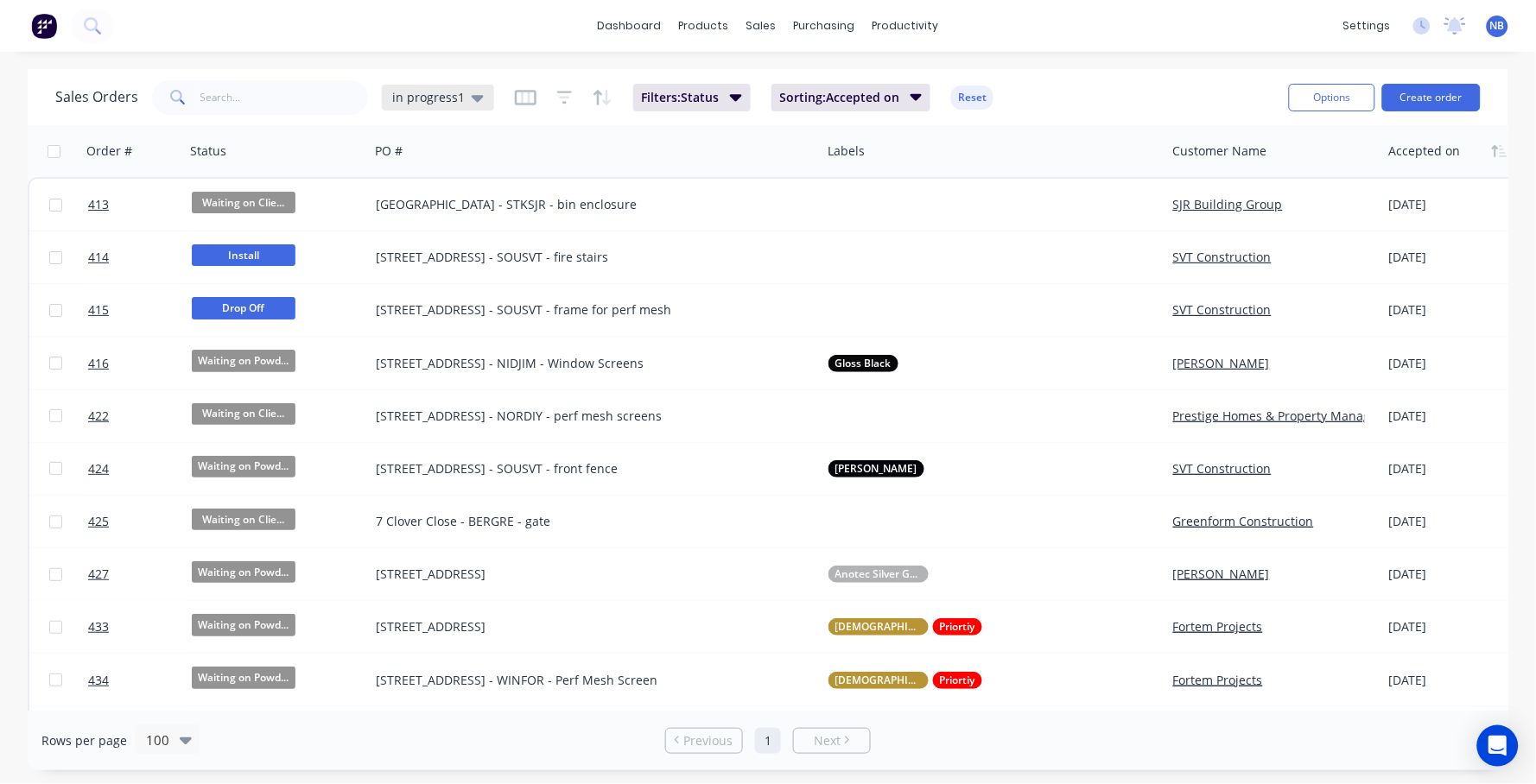
click at [429, 96] on span "in progress1" at bounding box center [428, 96] width 73 height 18
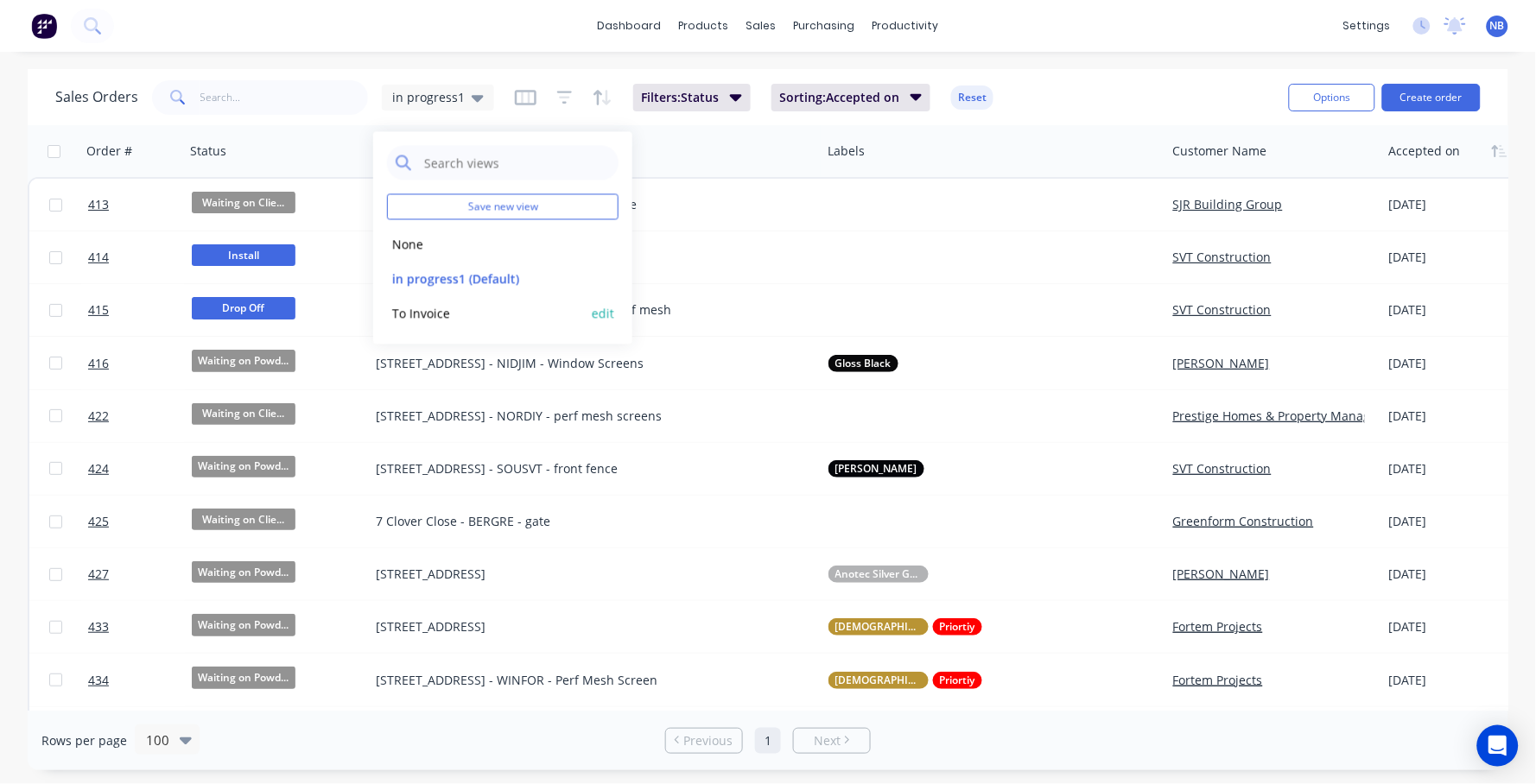
click at [436, 312] on button "To Invoice" at bounding box center [485, 312] width 197 height 20
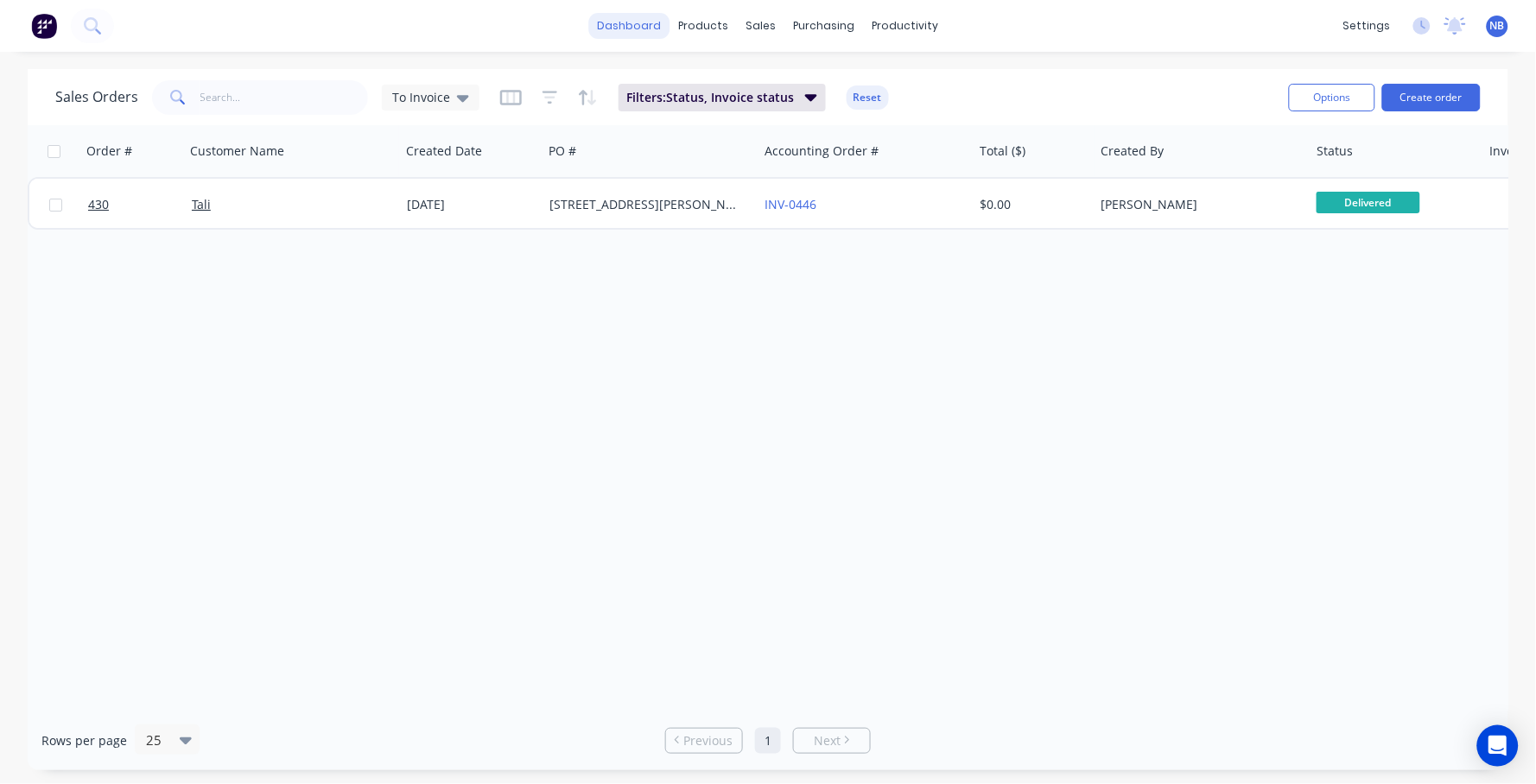
click at [658, 28] on link "dashboard" at bounding box center [630, 26] width 81 height 26
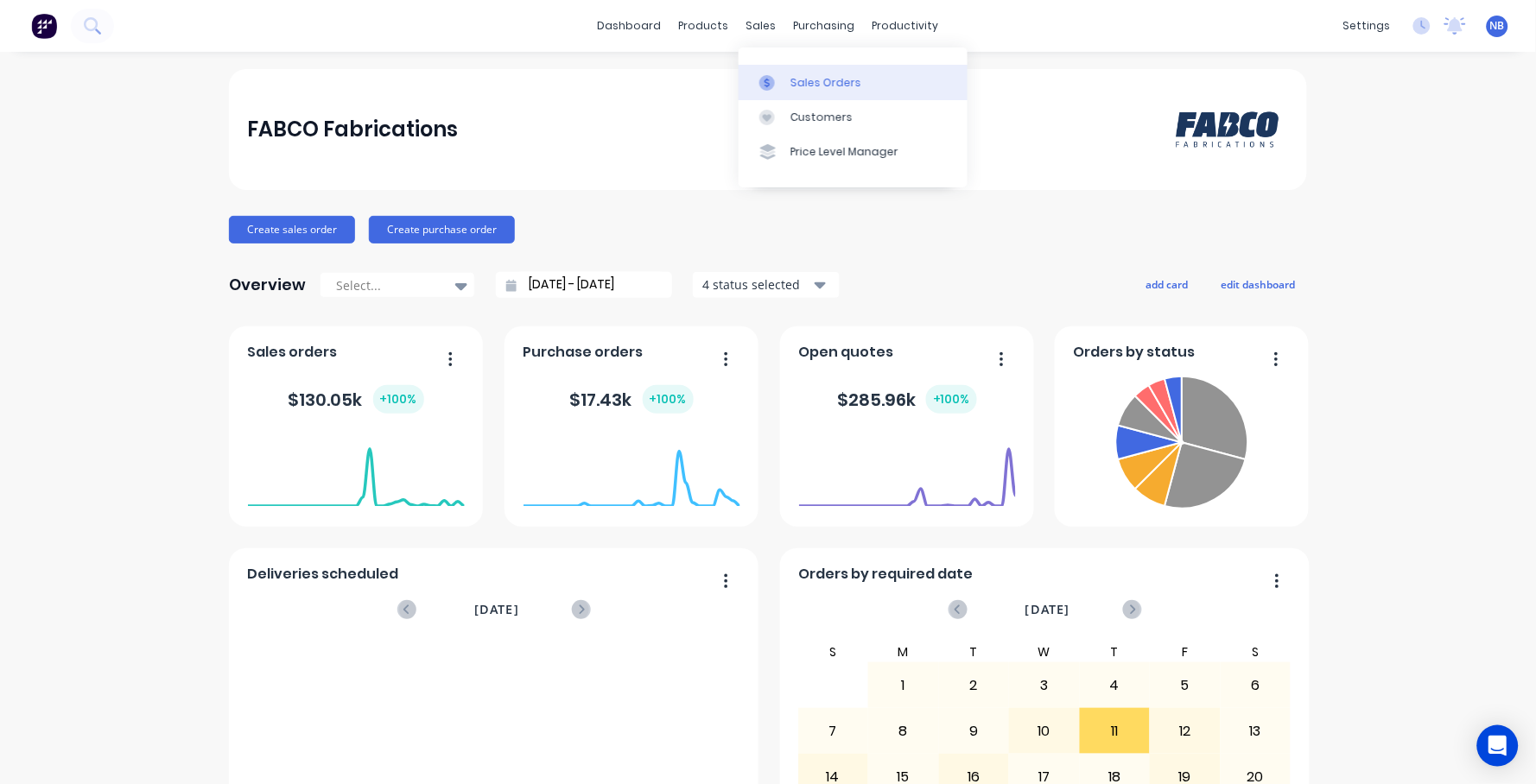
click at [793, 82] on div "Sales Orders" at bounding box center [825, 83] width 71 height 16
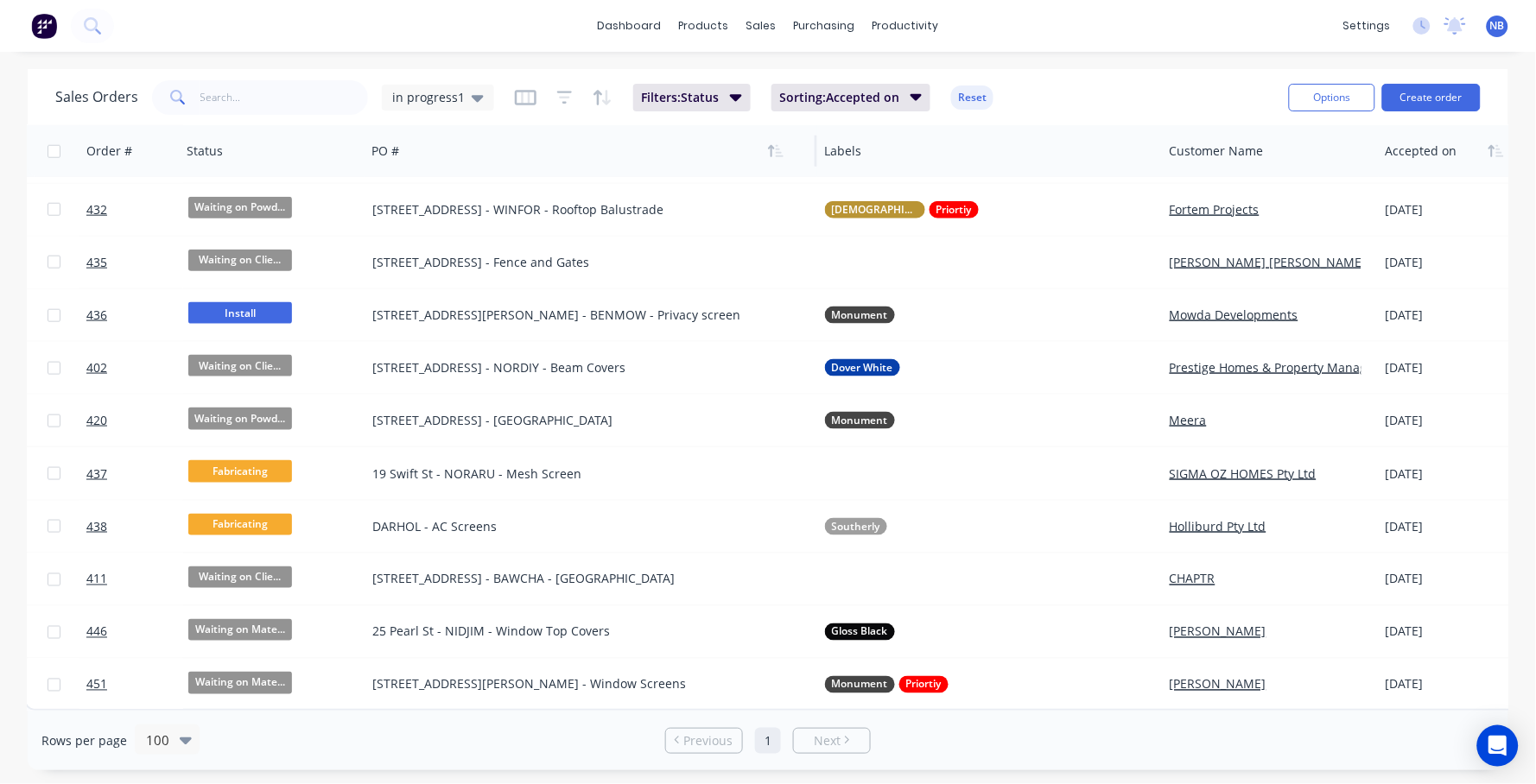
scroll to position [530, 4]
click at [394, 88] on div "in progress1" at bounding box center [437, 98] width 112 height 26
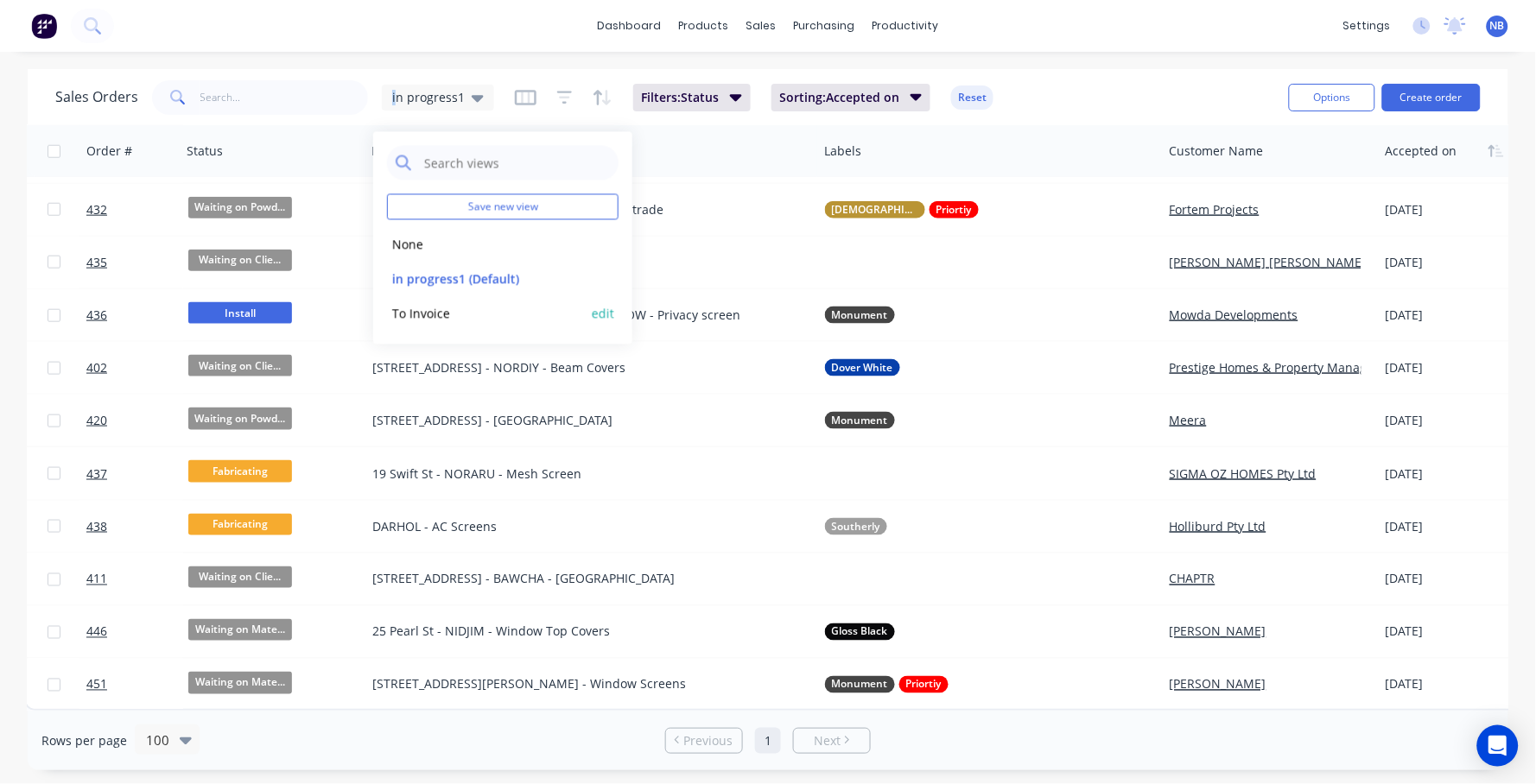
click at [441, 309] on button "To Invoice" at bounding box center [485, 312] width 197 height 20
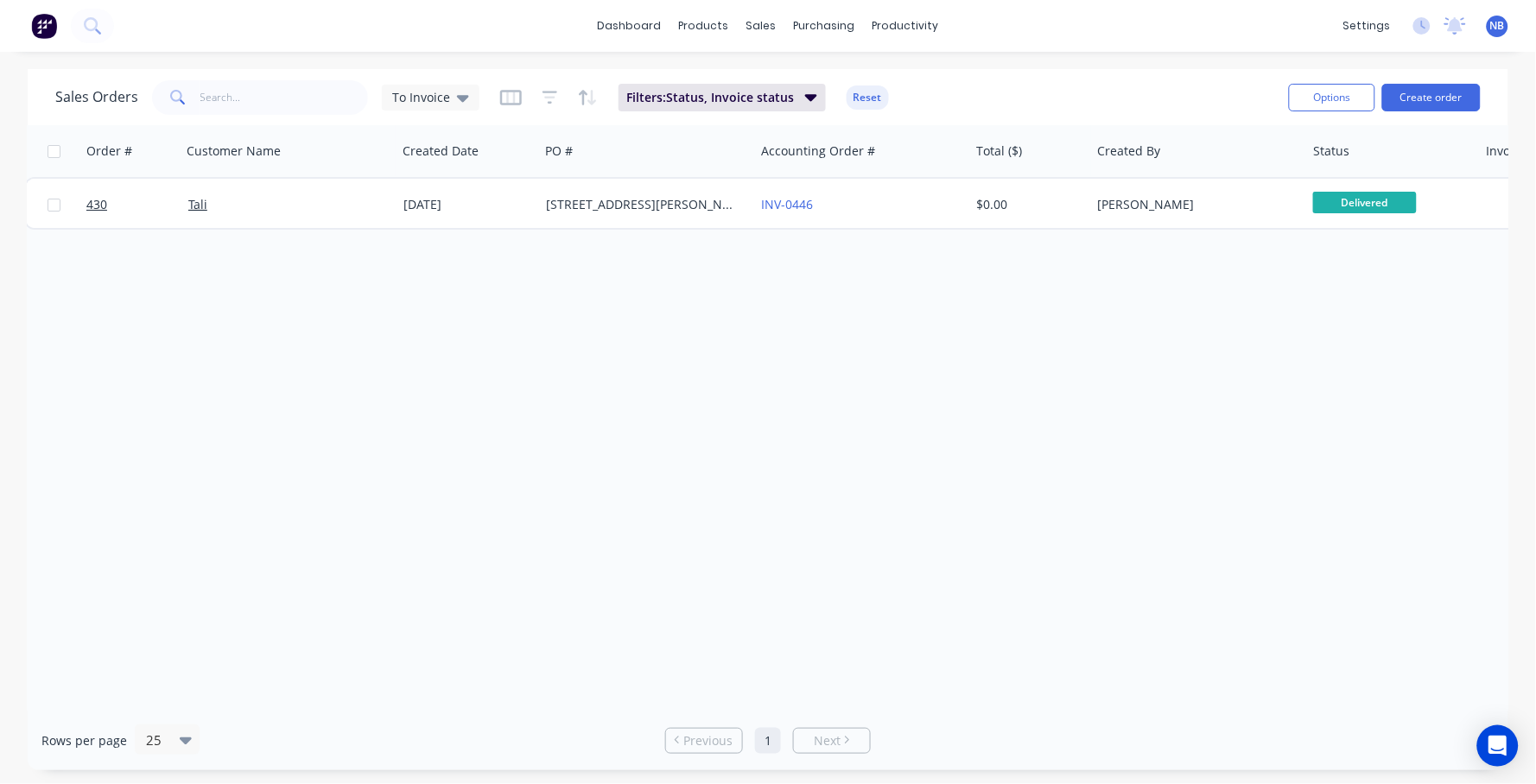
scroll to position [0, 3]
click at [450, 93] on div "To Invoice" at bounding box center [430, 97] width 76 height 16
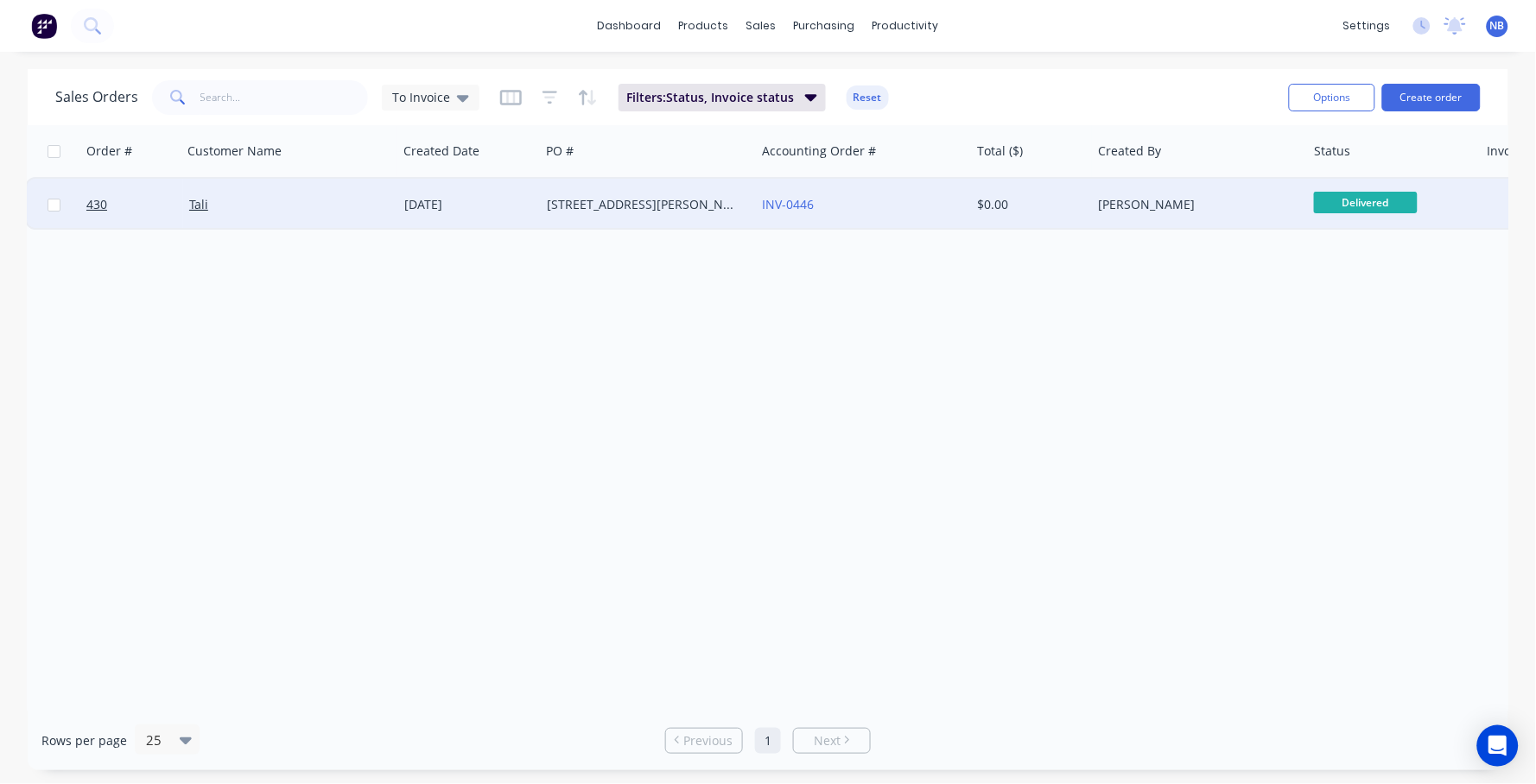
click at [458, 209] on div "[DATE]" at bounding box center [468, 204] width 129 height 18
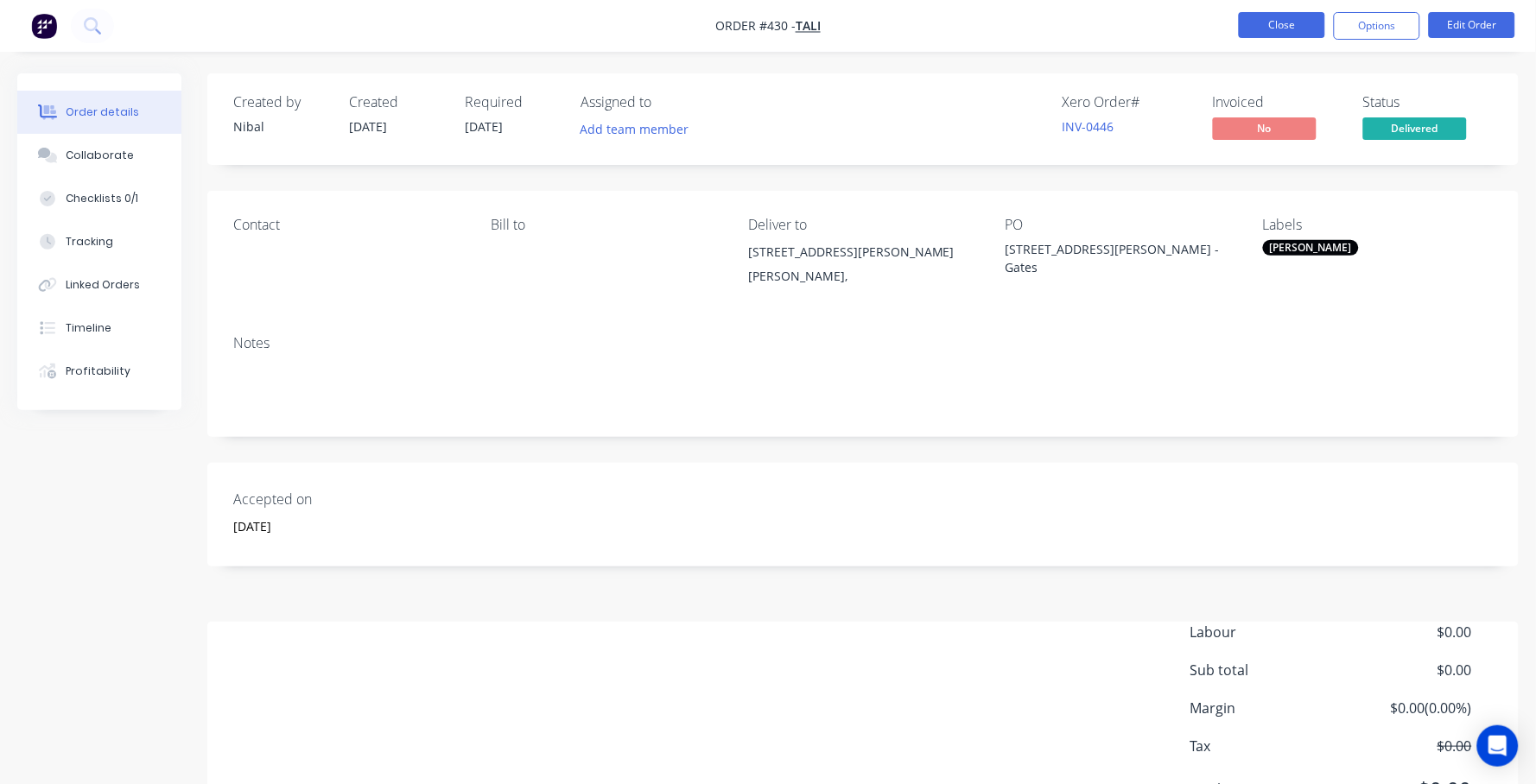
click at [1275, 29] on button "Close" at bounding box center [1281, 25] width 87 height 26
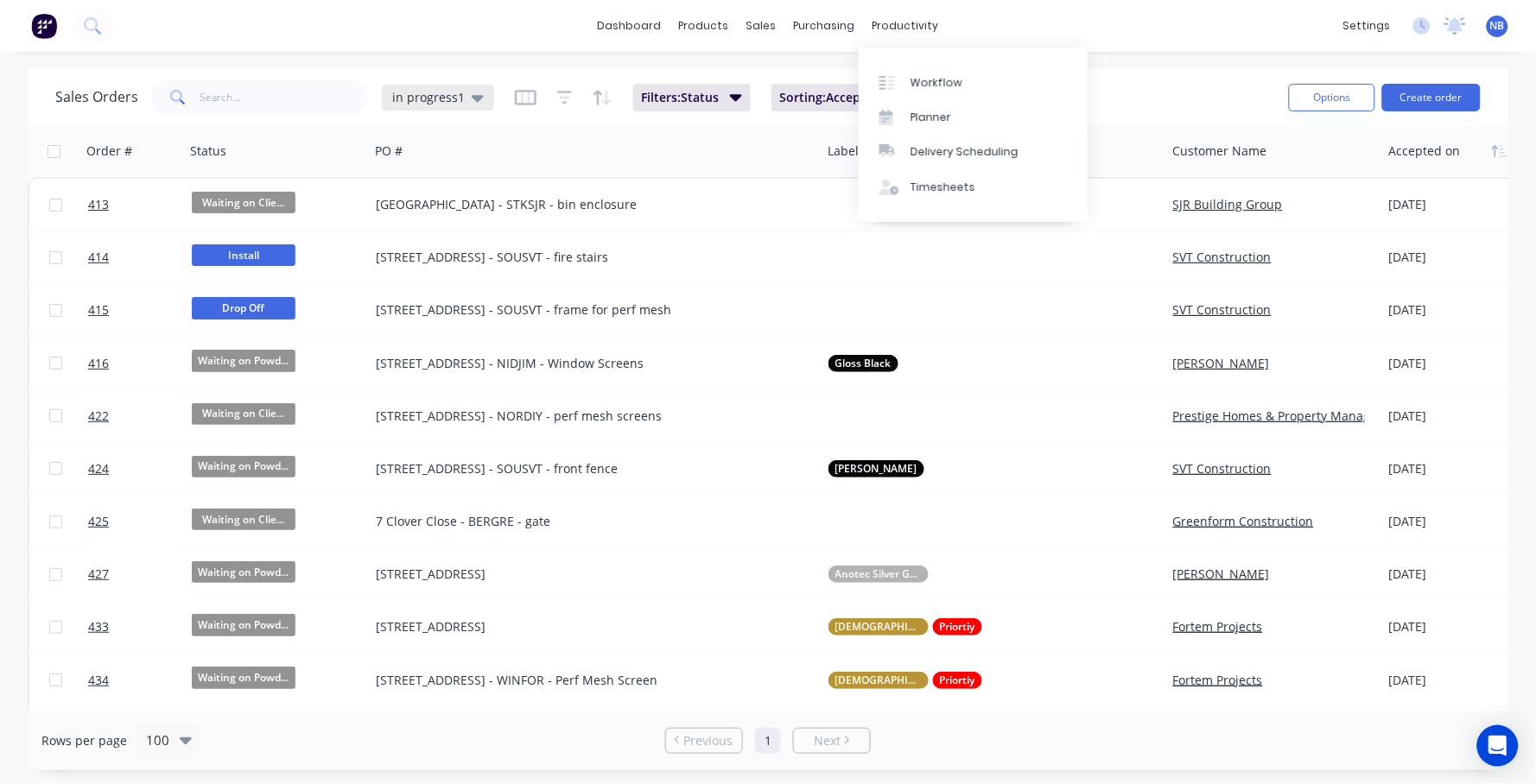
click at [435, 100] on span "in progress1" at bounding box center [428, 96] width 73 height 18
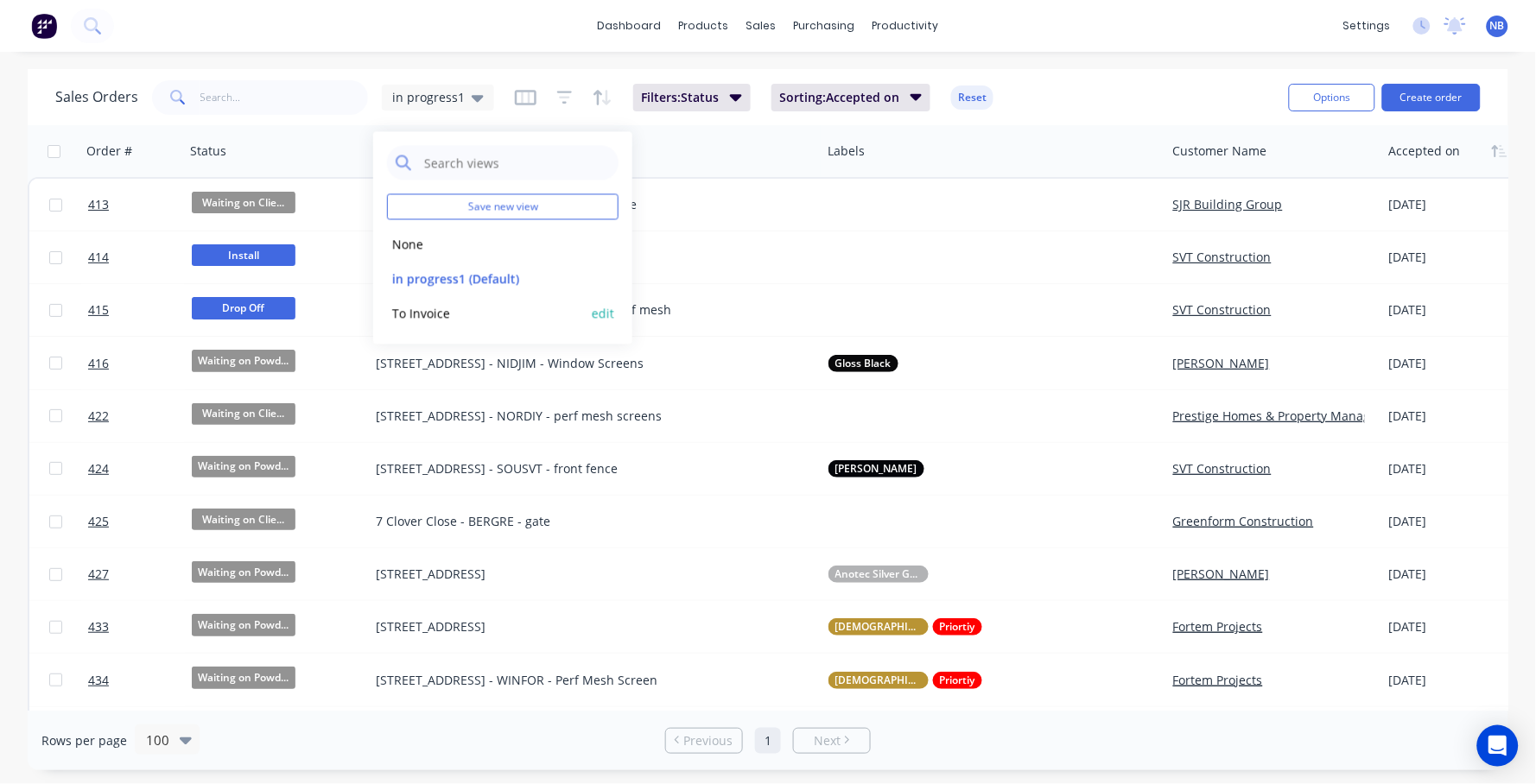
click at [440, 303] on button "To Invoice" at bounding box center [485, 312] width 197 height 20
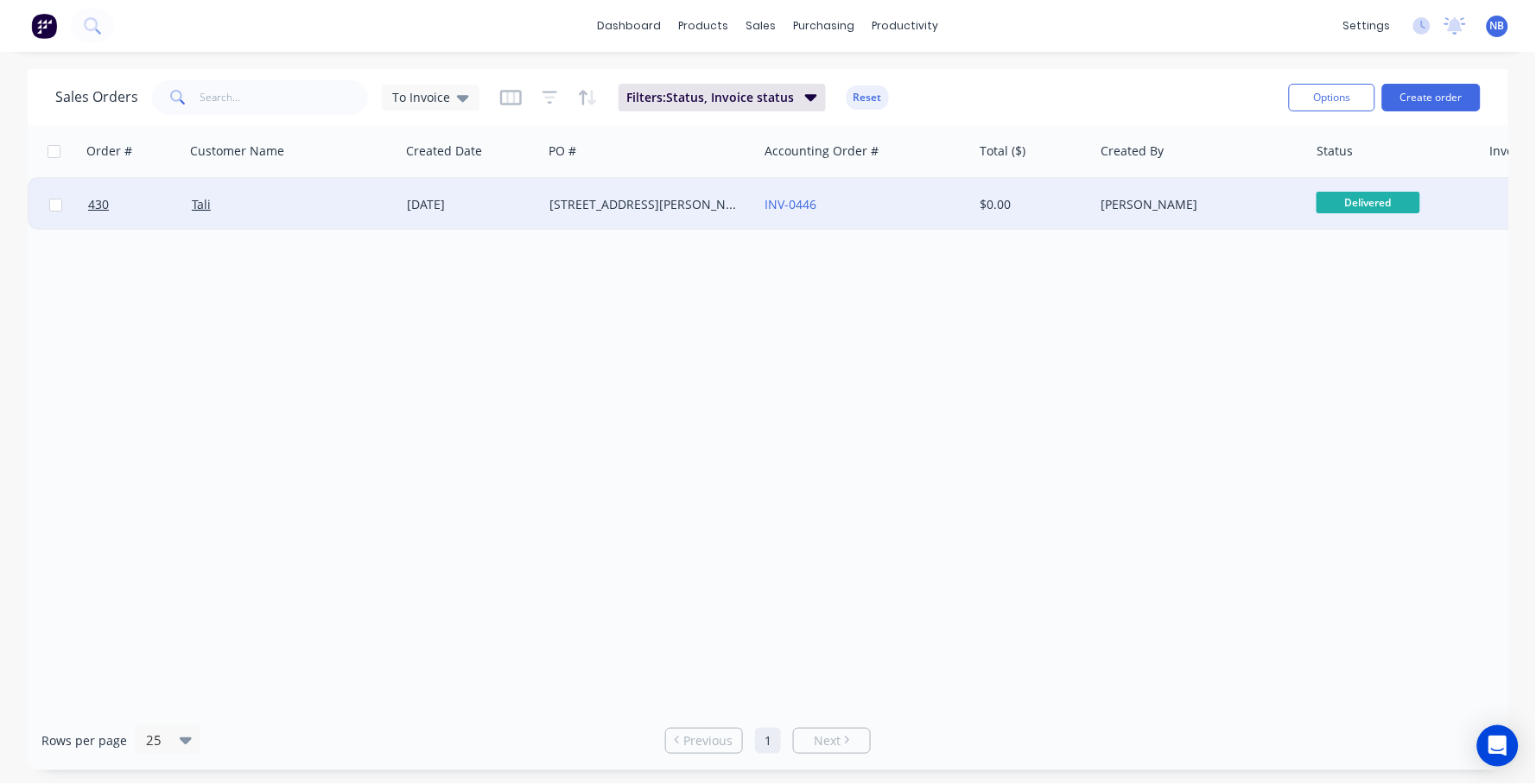
click at [1142, 204] on div "[PERSON_NAME]" at bounding box center [1197, 204] width 192 height 18
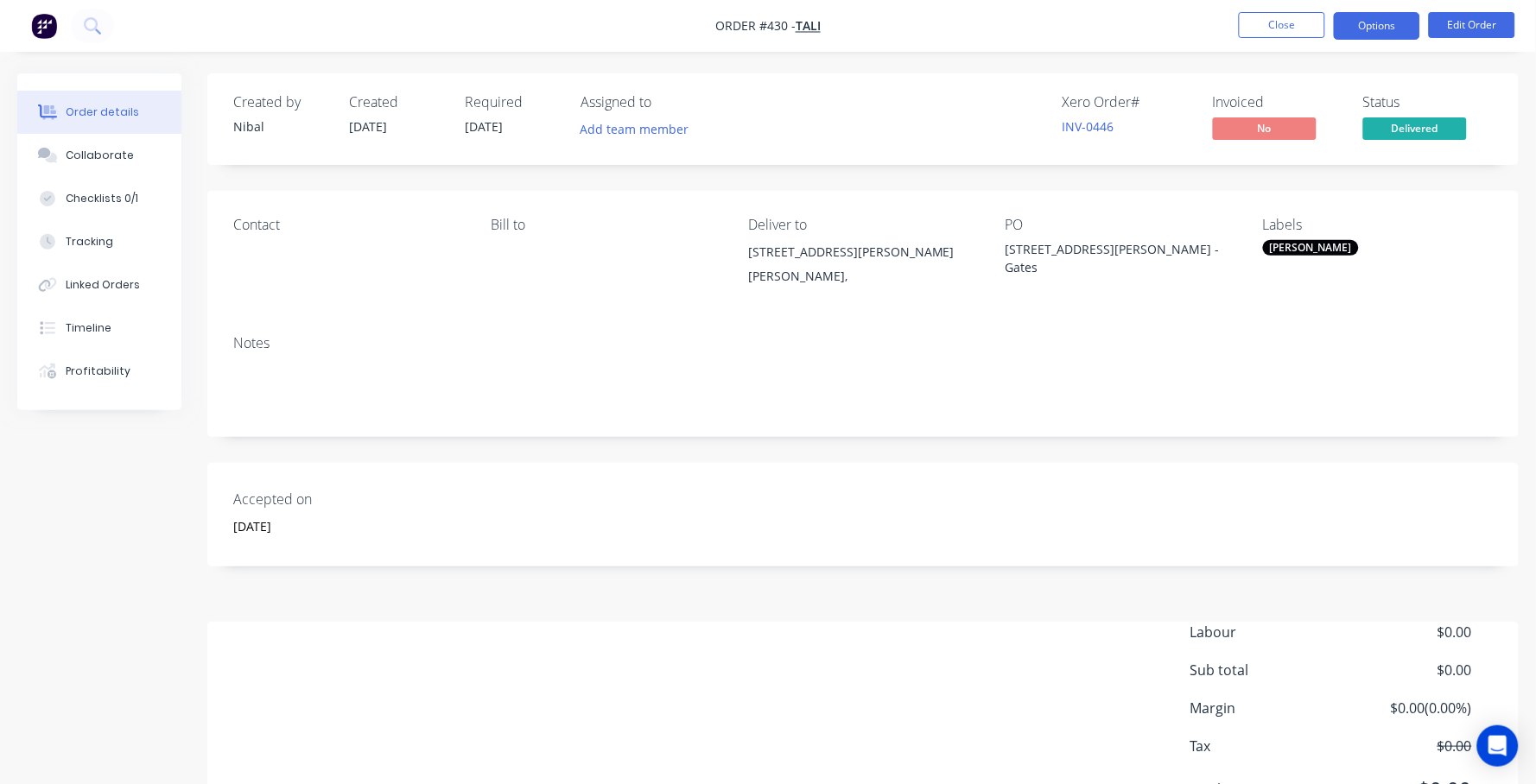
click at [1358, 27] on button "Options" at bounding box center [1377, 26] width 87 height 28
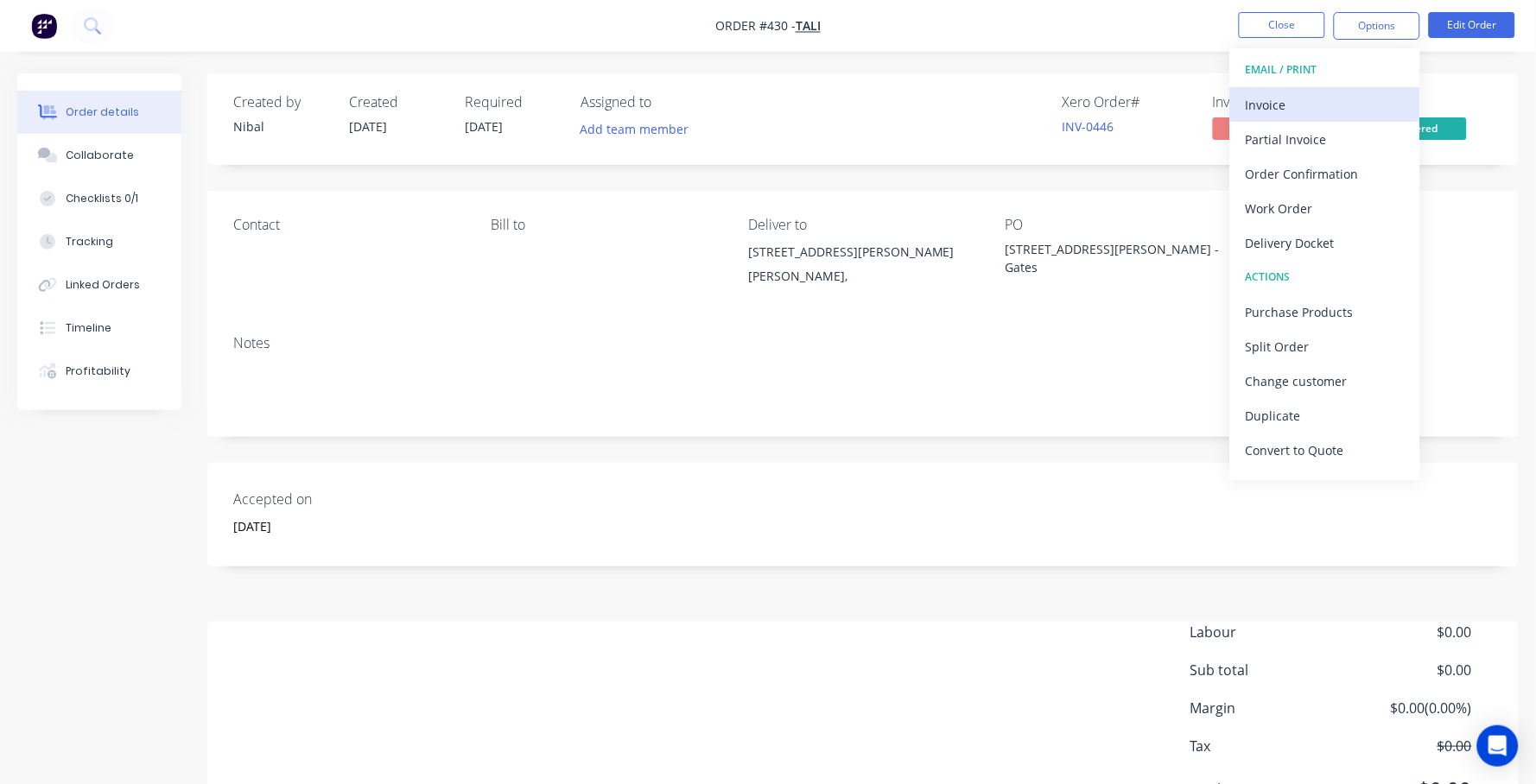
click at [1351, 111] on div "Invoice" at bounding box center [1325, 104] width 159 height 25
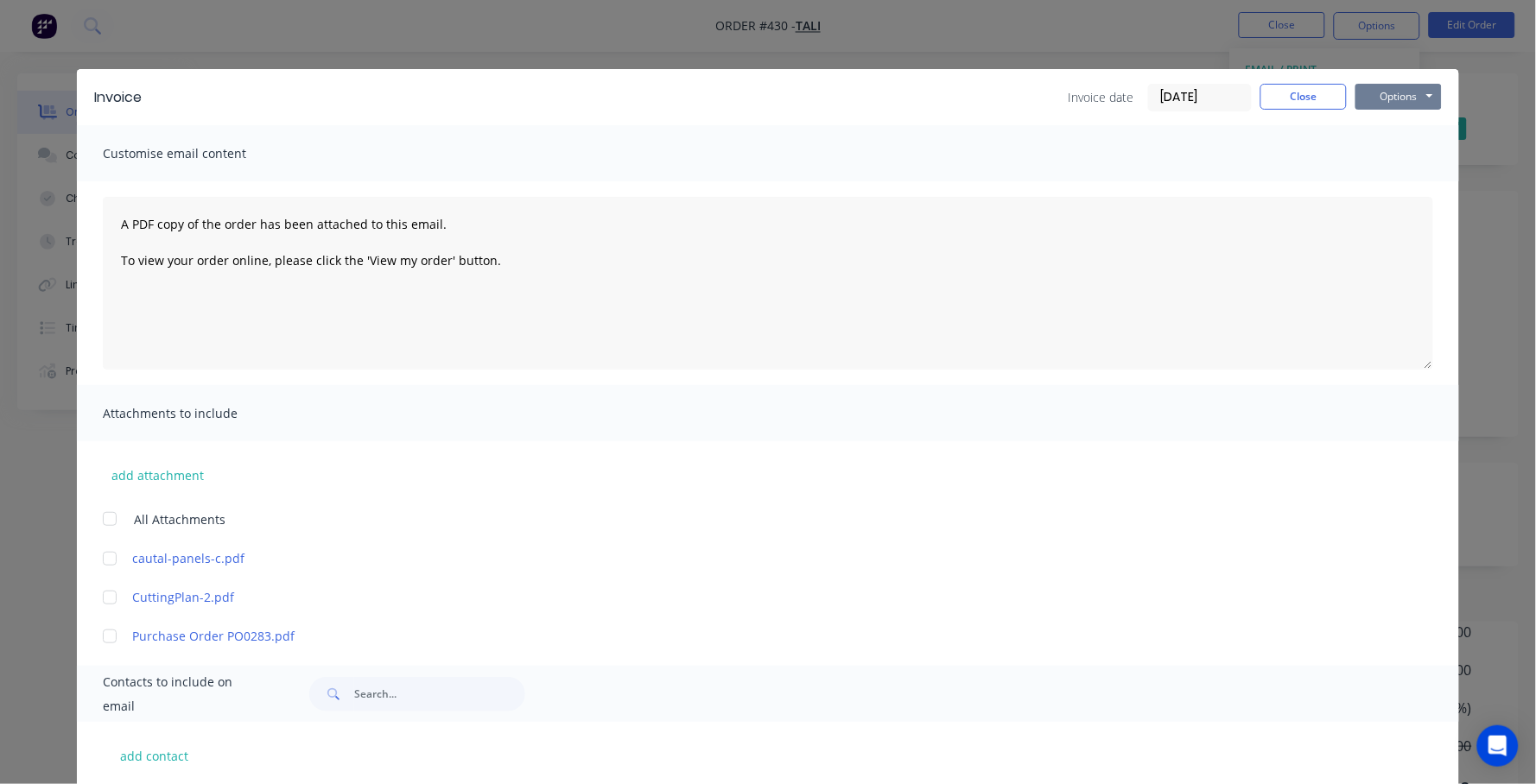
click at [1400, 89] on button "Options" at bounding box center [1398, 97] width 87 height 26
click at [1391, 154] on button "Print" at bounding box center [1410, 155] width 111 height 29
click at [1289, 92] on button "Close" at bounding box center [1303, 97] width 87 height 26
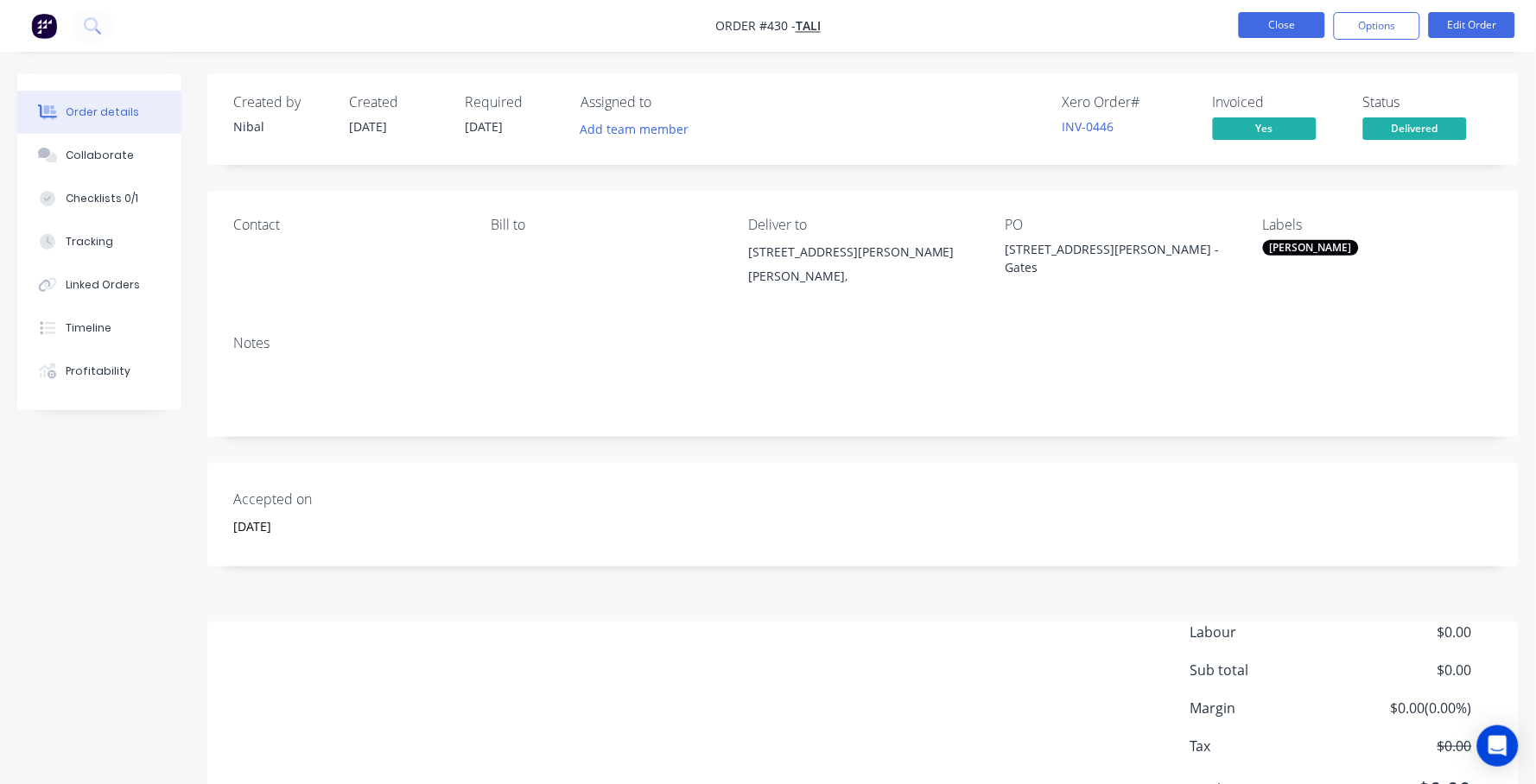
click at [1275, 34] on button "Close" at bounding box center [1281, 25] width 87 height 26
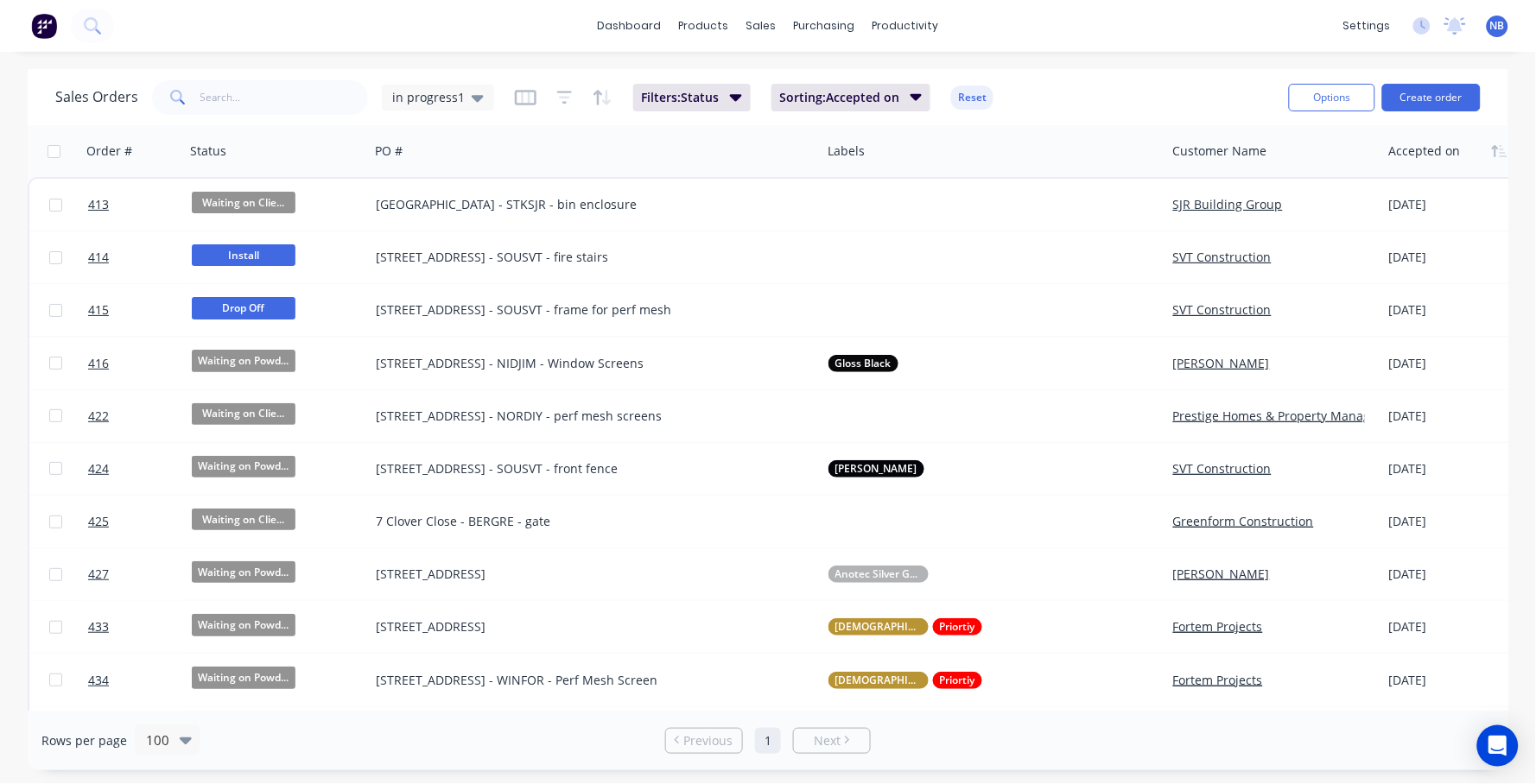
click at [438, 111] on div "Sales Orders in progress1" at bounding box center [274, 97] width 438 height 34
click at [441, 100] on span "in progress1" at bounding box center [428, 96] width 73 height 18
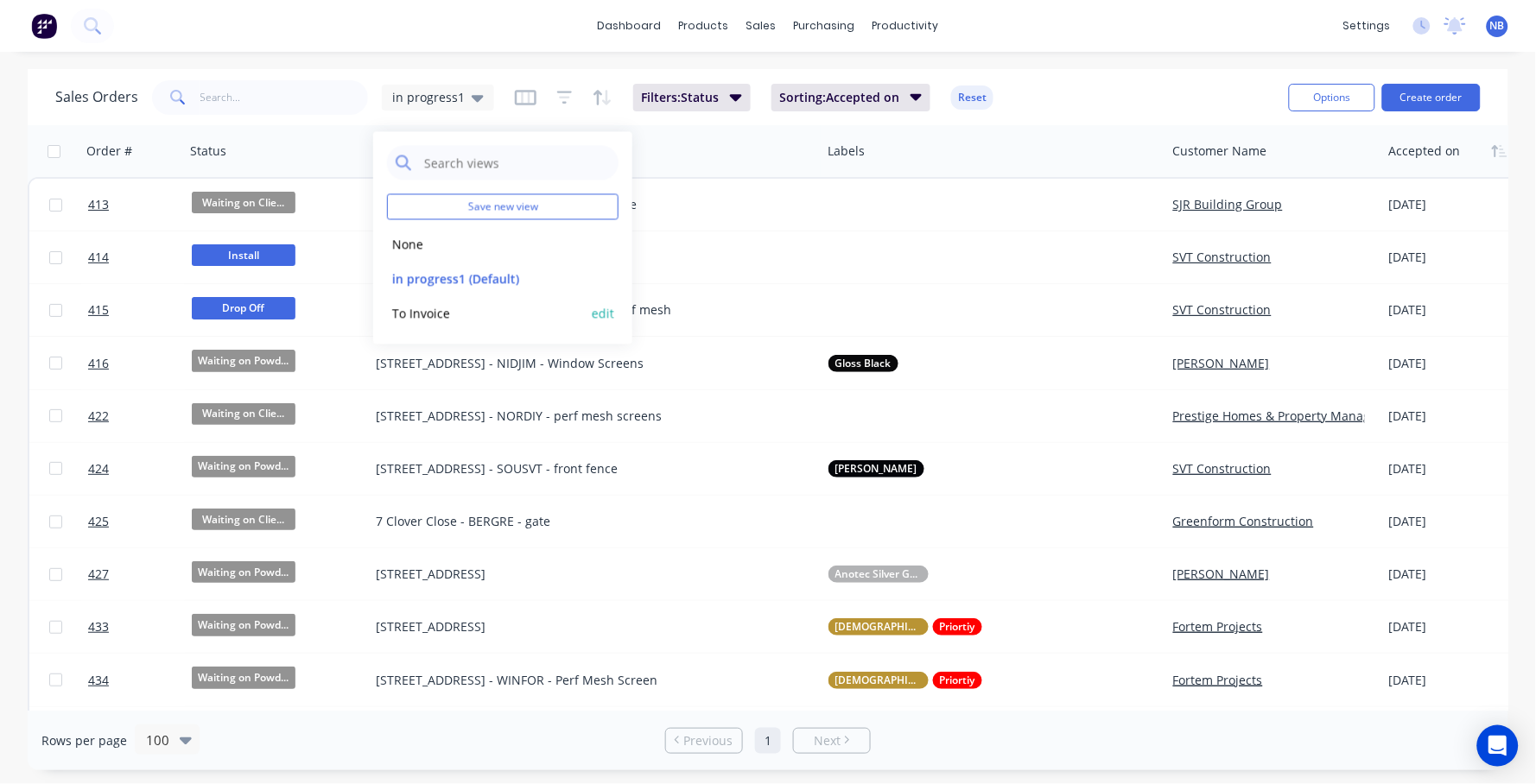
click at [425, 326] on div "To Invoice edit" at bounding box center [503, 313] width 231 height 34
click at [428, 307] on button "To Invoice" at bounding box center [485, 312] width 197 height 20
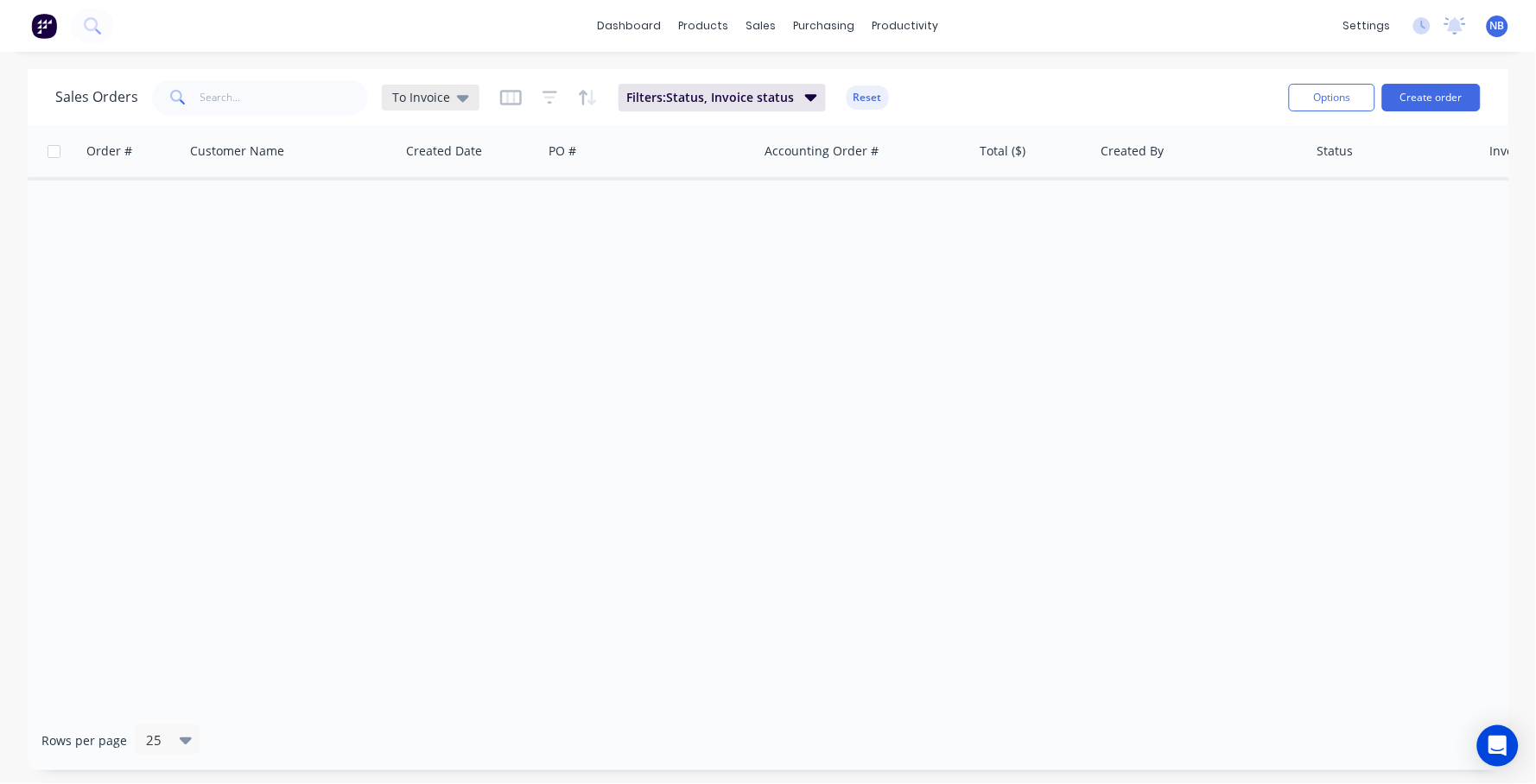
click at [451, 102] on div "To Invoice" at bounding box center [430, 97] width 76 height 16
click at [417, 241] on button "None" at bounding box center [485, 243] width 197 height 20
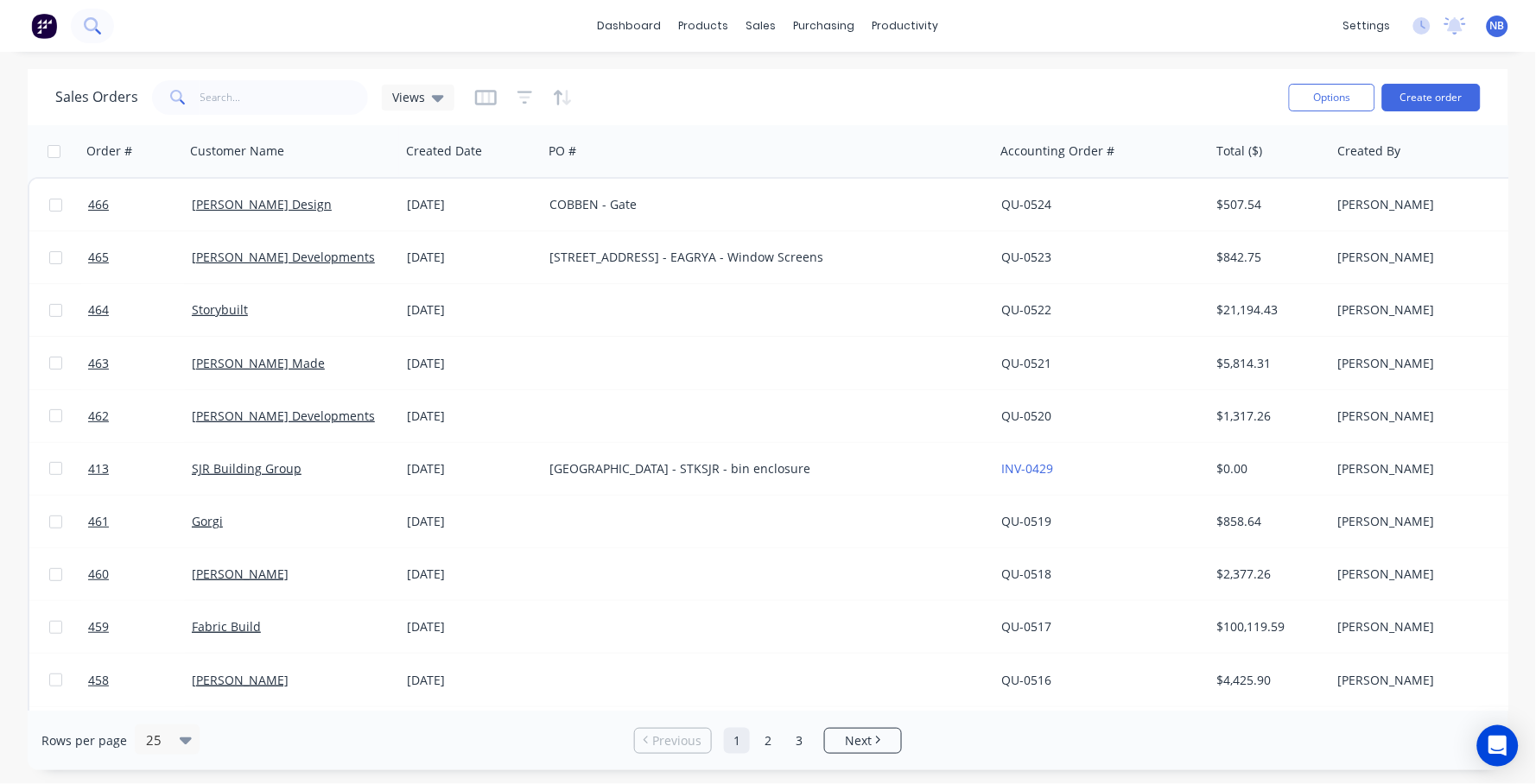
click at [98, 25] on icon at bounding box center [90, 24] width 14 height 14
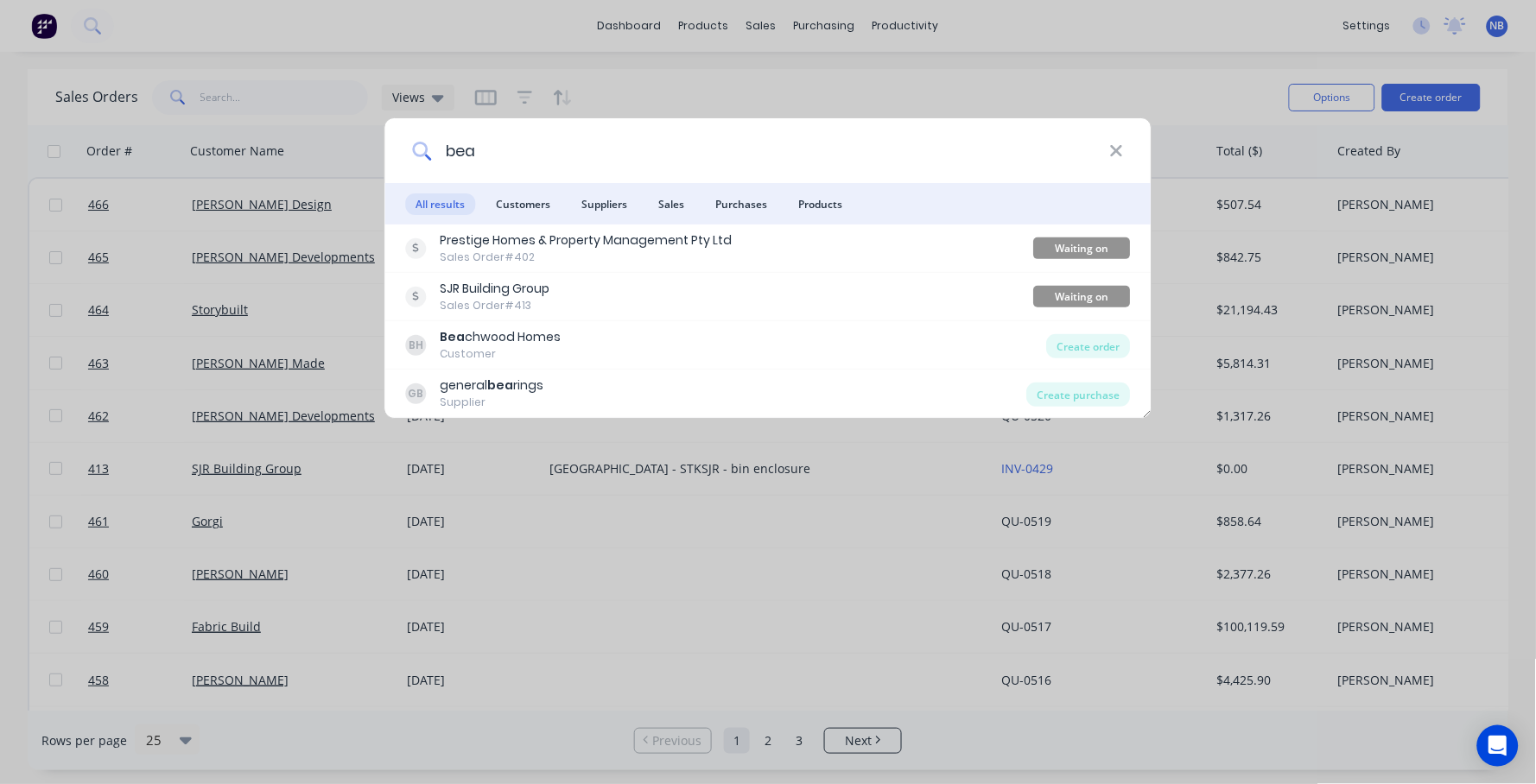
click at [549, 157] on input "bea" at bounding box center [769, 150] width 678 height 64
type input "bea"
click at [428, 146] on icon at bounding box center [421, 149] width 16 height 16
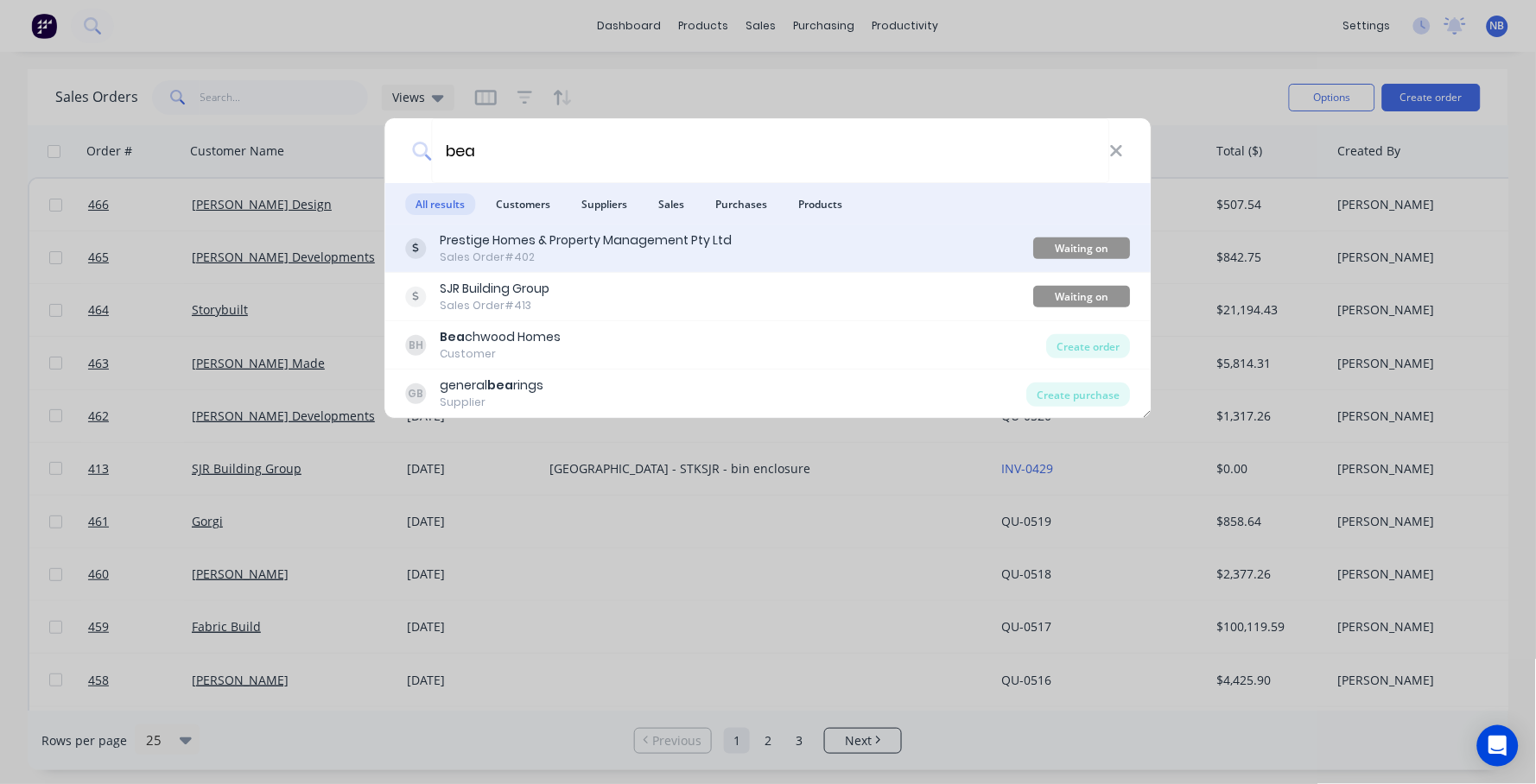
click at [561, 250] on div "Sales Order #402" at bounding box center [586, 257] width 292 height 16
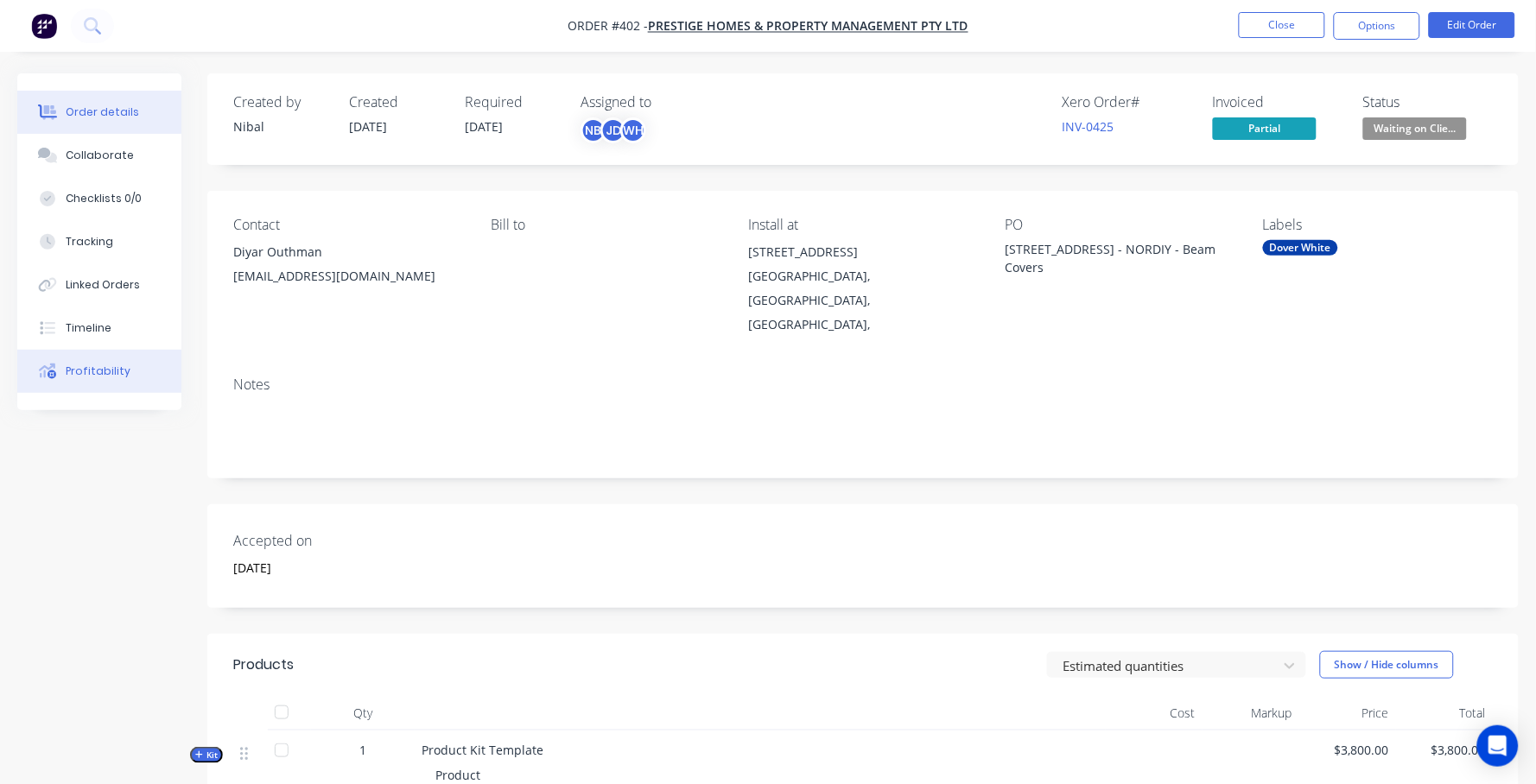
click at [112, 379] on div "Profitability" at bounding box center [97, 371] width 64 height 16
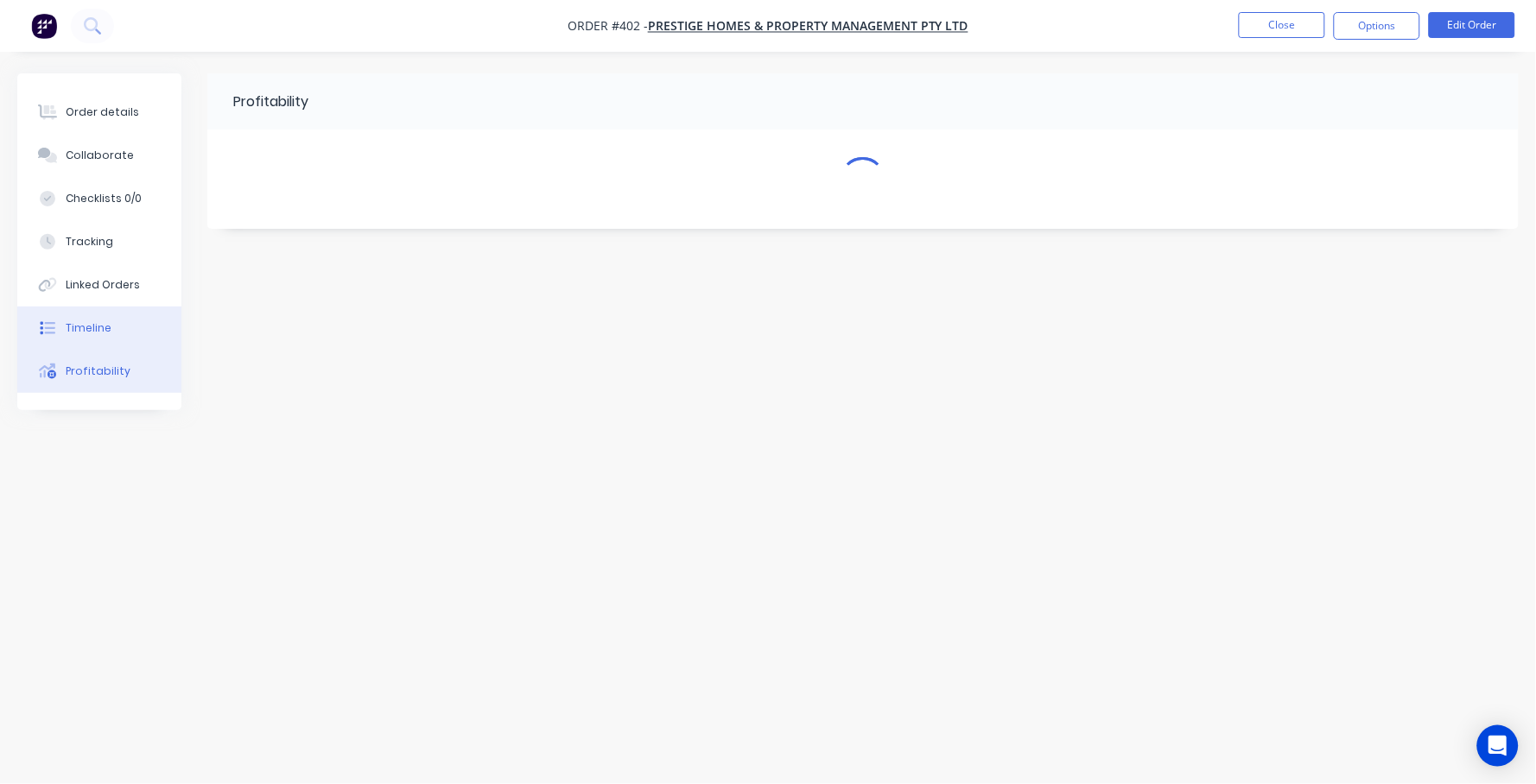
click at [117, 350] on button "Timeline" at bounding box center [100, 328] width 164 height 43
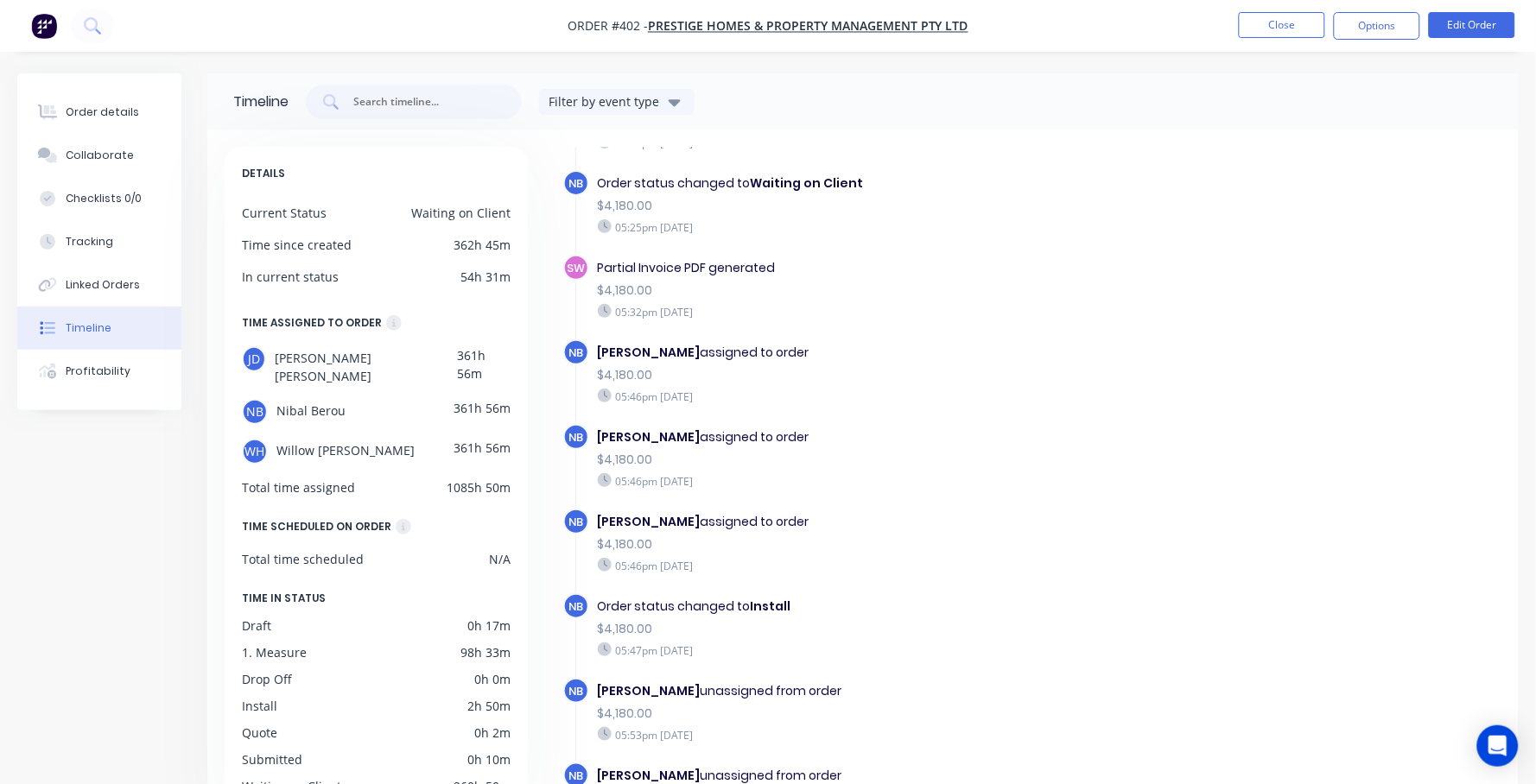
scroll to position [1254, 0]
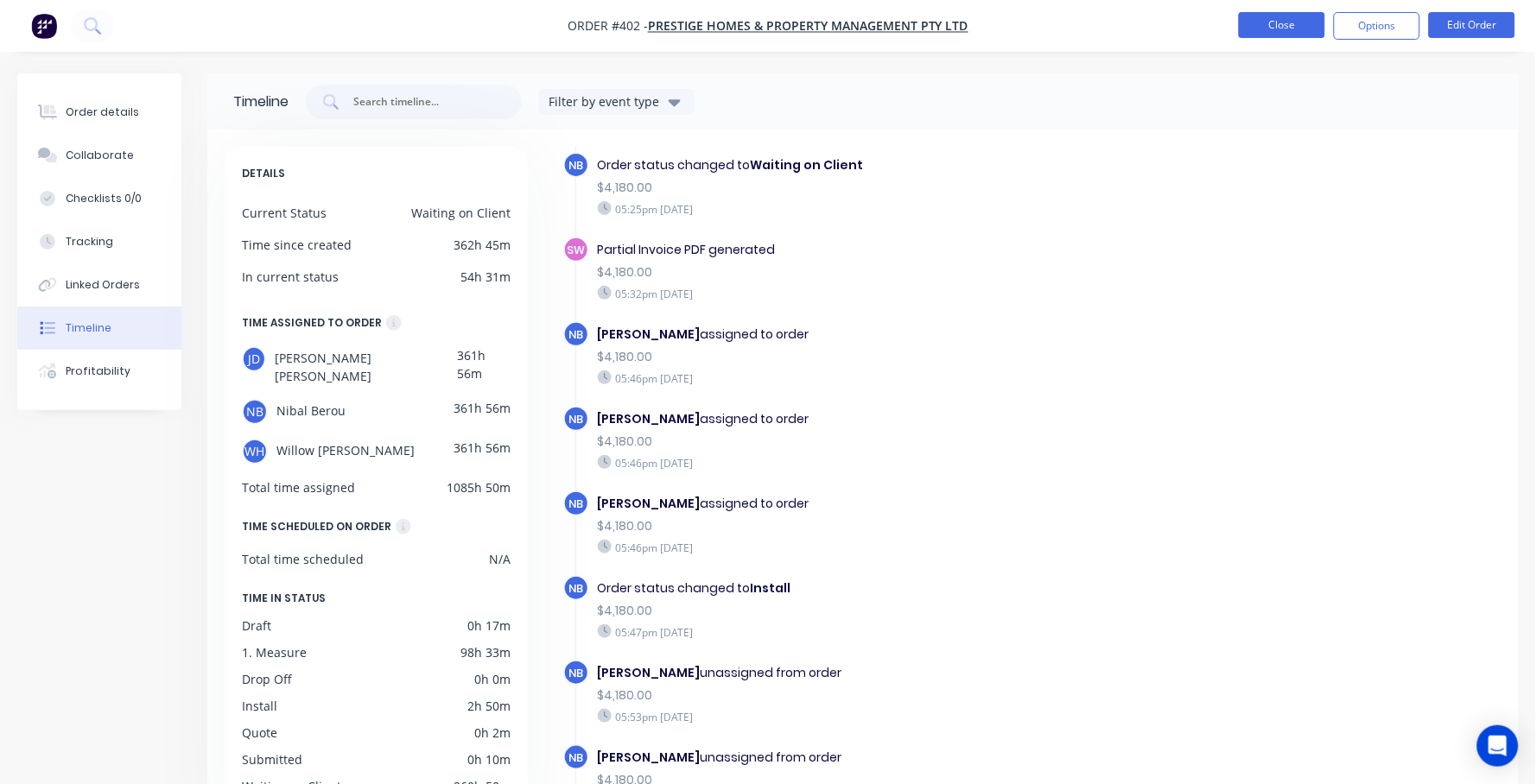
click at [1305, 26] on button "Close" at bounding box center [1281, 25] width 87 height 26
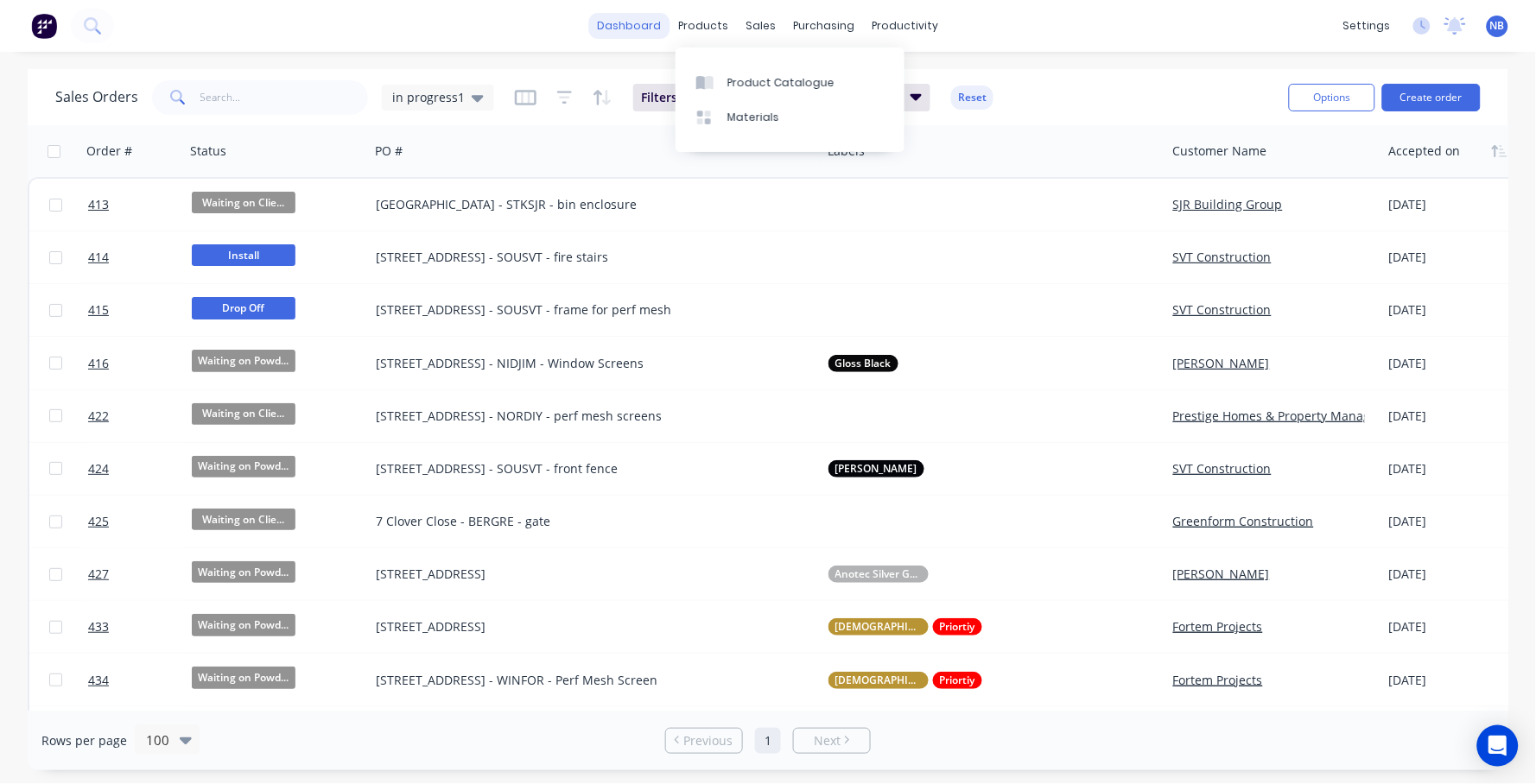
click at [663, 32] on link "dashboard" at bounding box center [630, 26] width 81 height 26
